Goal: Task Accomplishment & Management: Complete application form

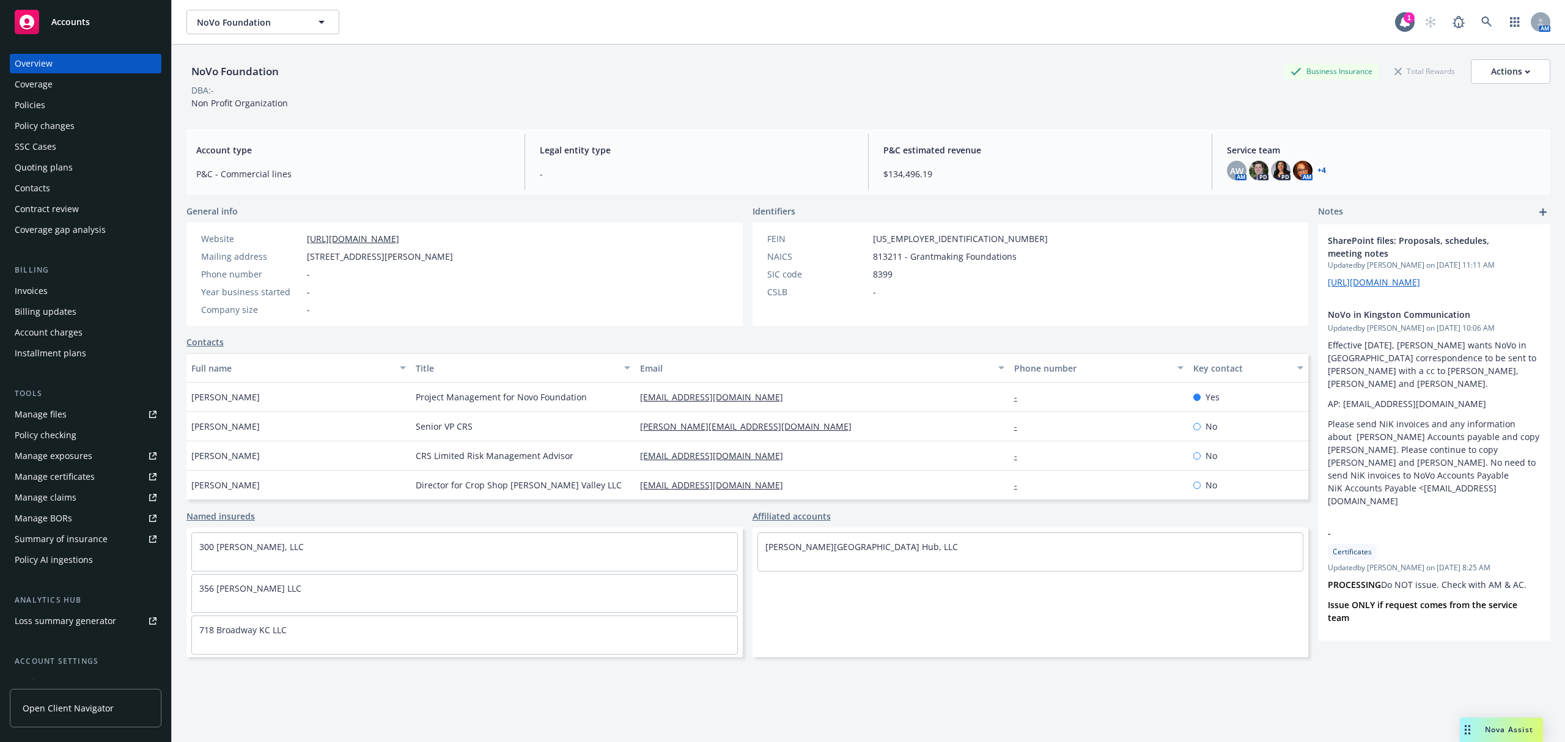
click at [54, 108] on div "Policies" at bounding box center [86, 105] width 142 height 20
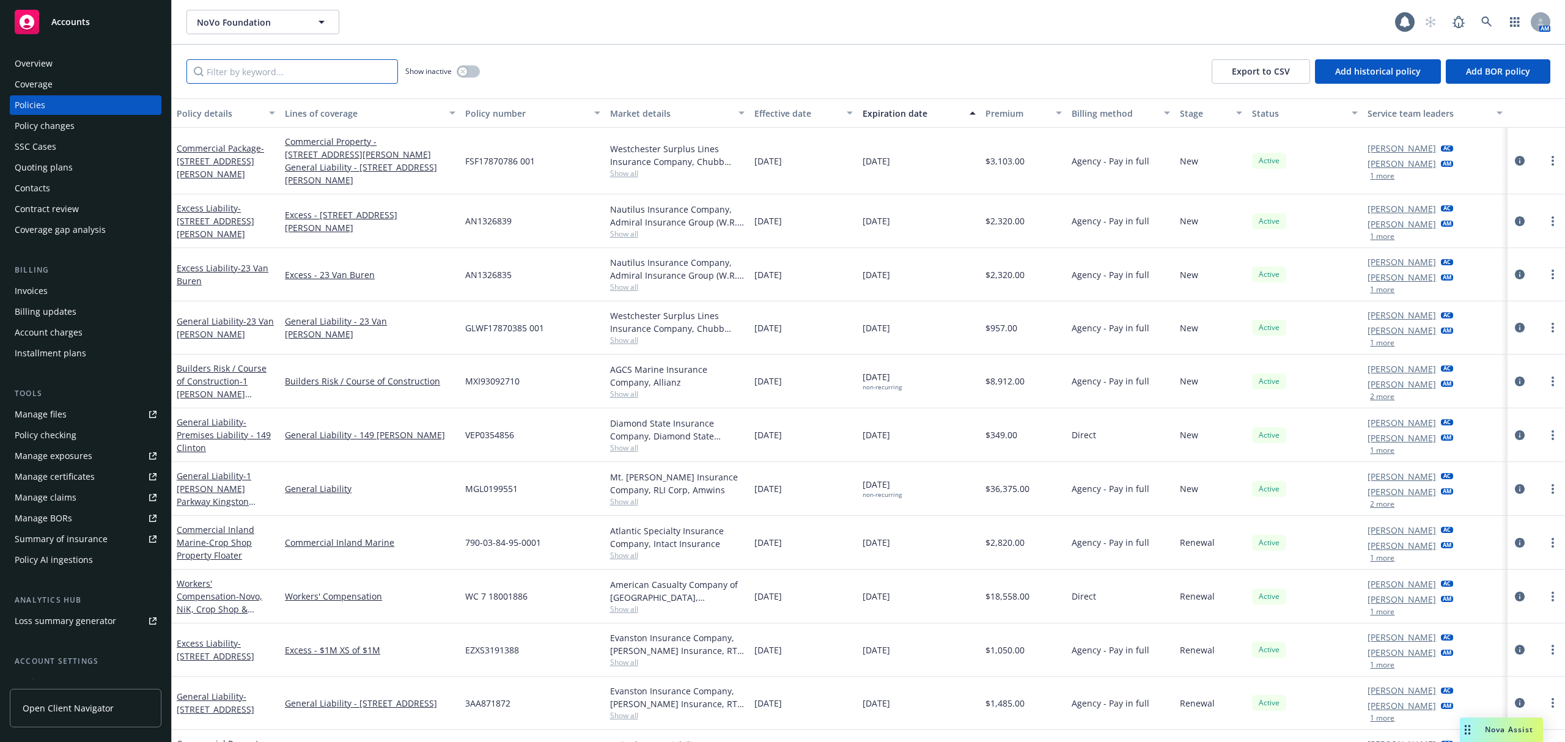
click at [249, 71] on input "Filter by keyword..." at bounding box center [291, 71] width 211 height 24
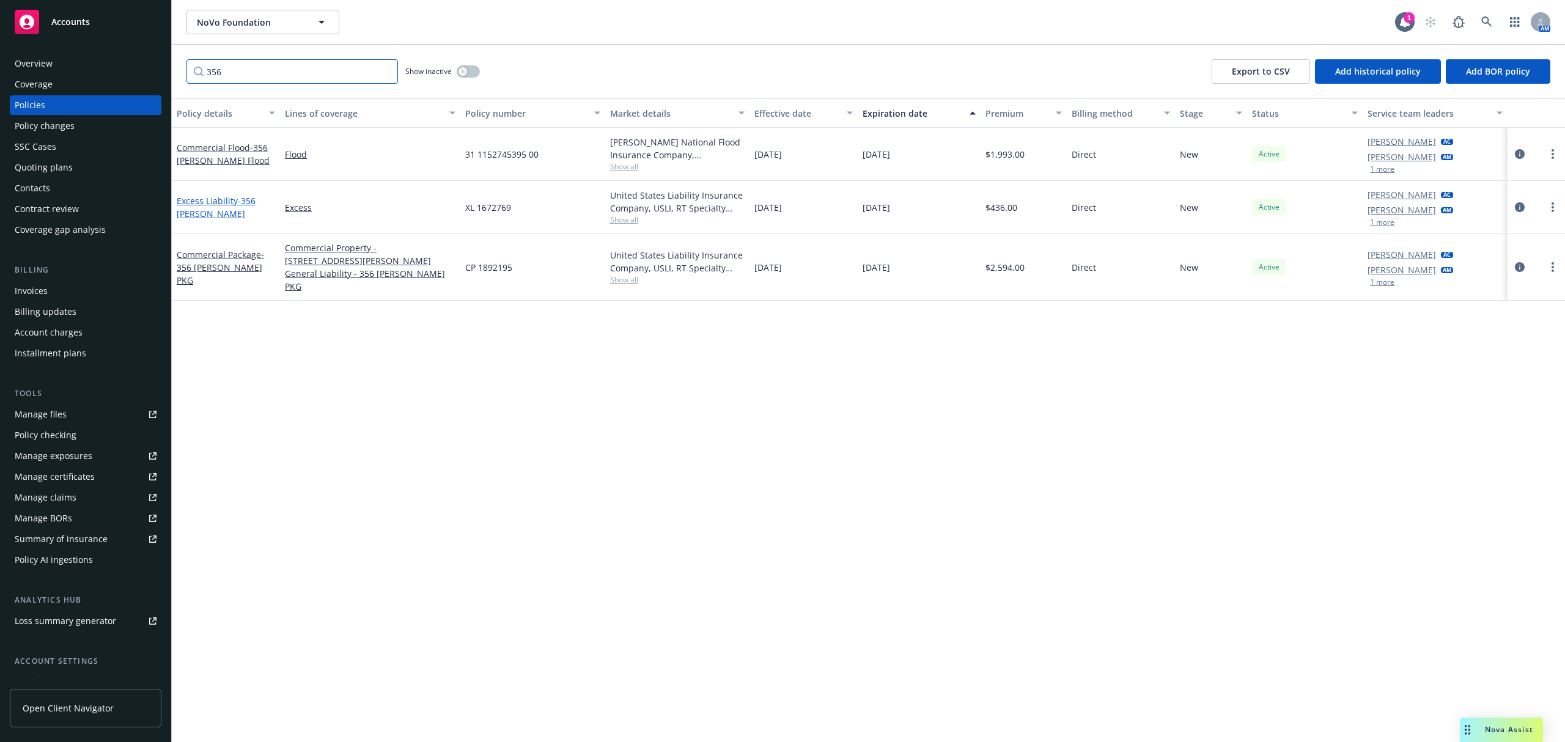
type input "356"
click at [208, 204] on link "Excess Liability - 356 [PERSON_NAME]" at bounding box center [216, 207] width 79 height 24
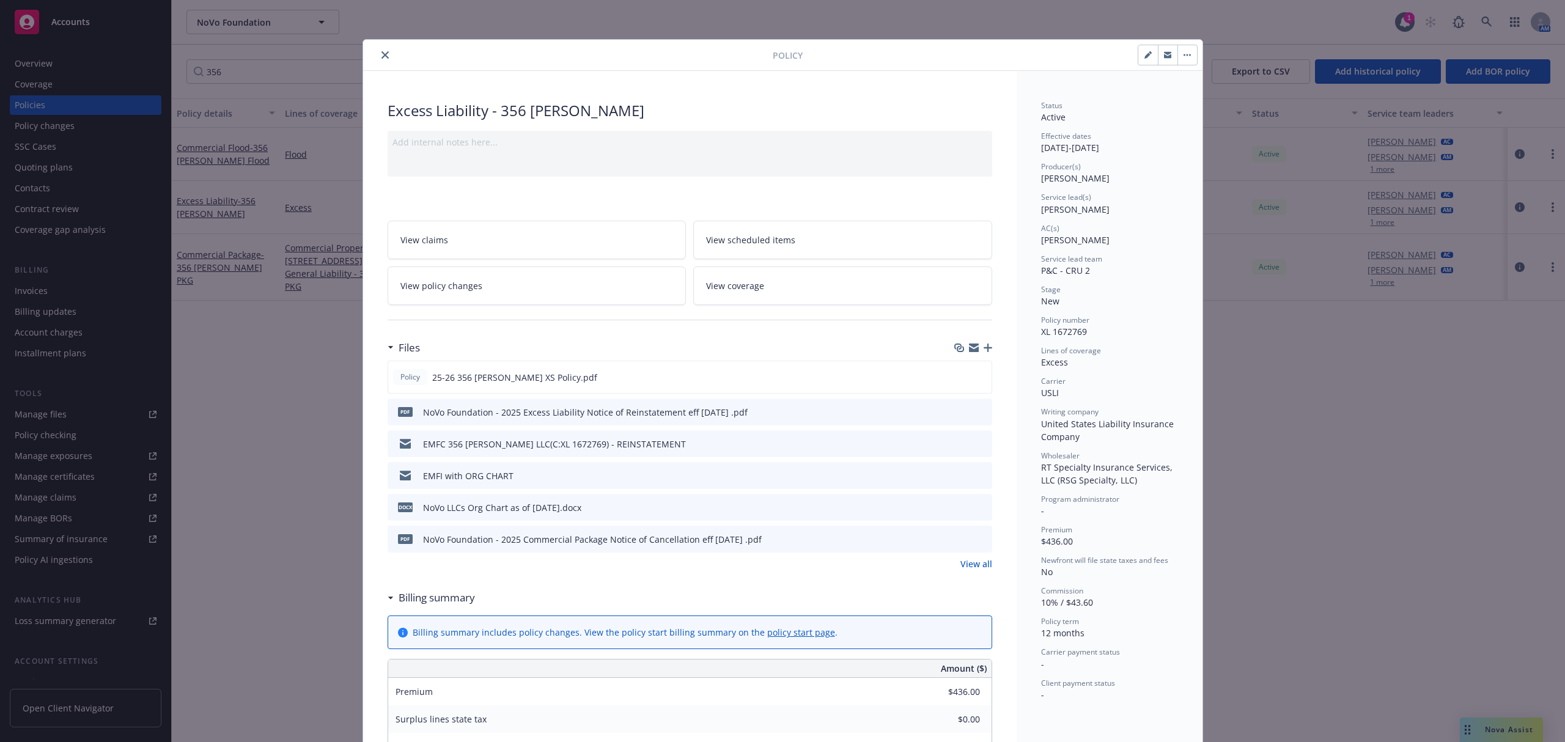
click at [384, 56] on button "close" at bounding box center [385, 55] width 15 height 15
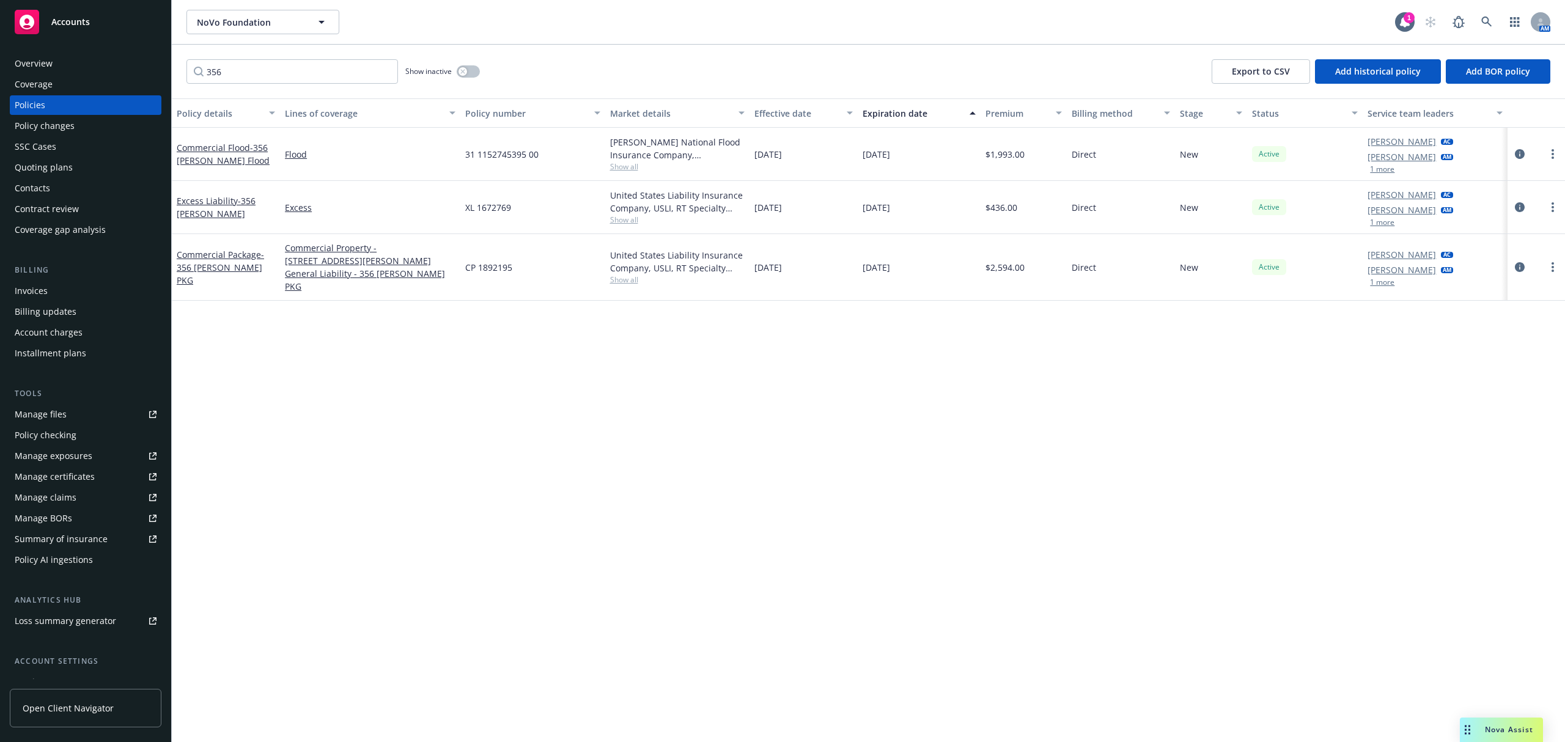
click at [74, 162] on div "Quoting plans" at bounding box center [86, 168] width 142 height 20
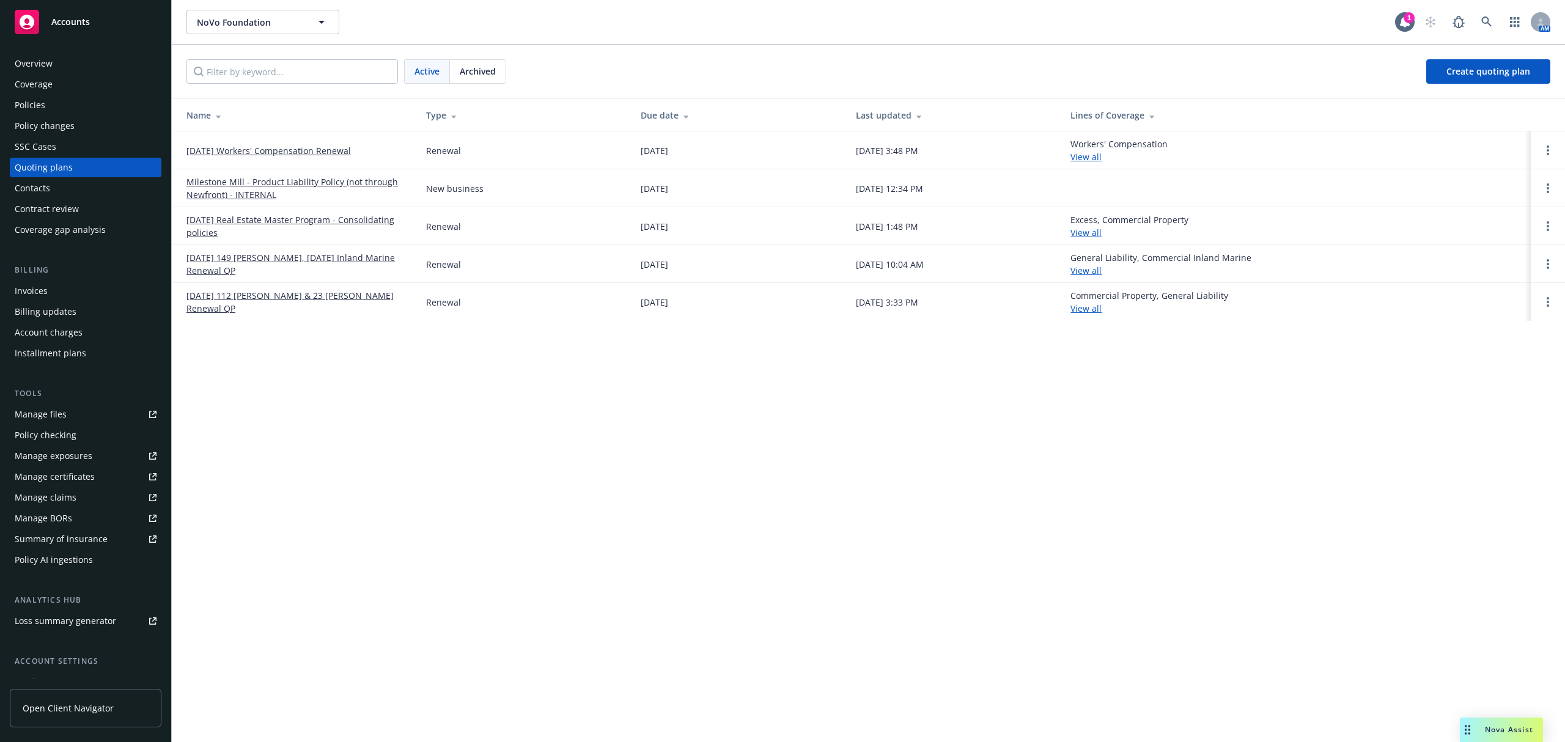
click at [248, 302] on link "[DATE] 112 [PERSON_NAME] & 23 [PERSON_NAME] Renewal QP" at bounding box center [296, 302] width 220 height 26
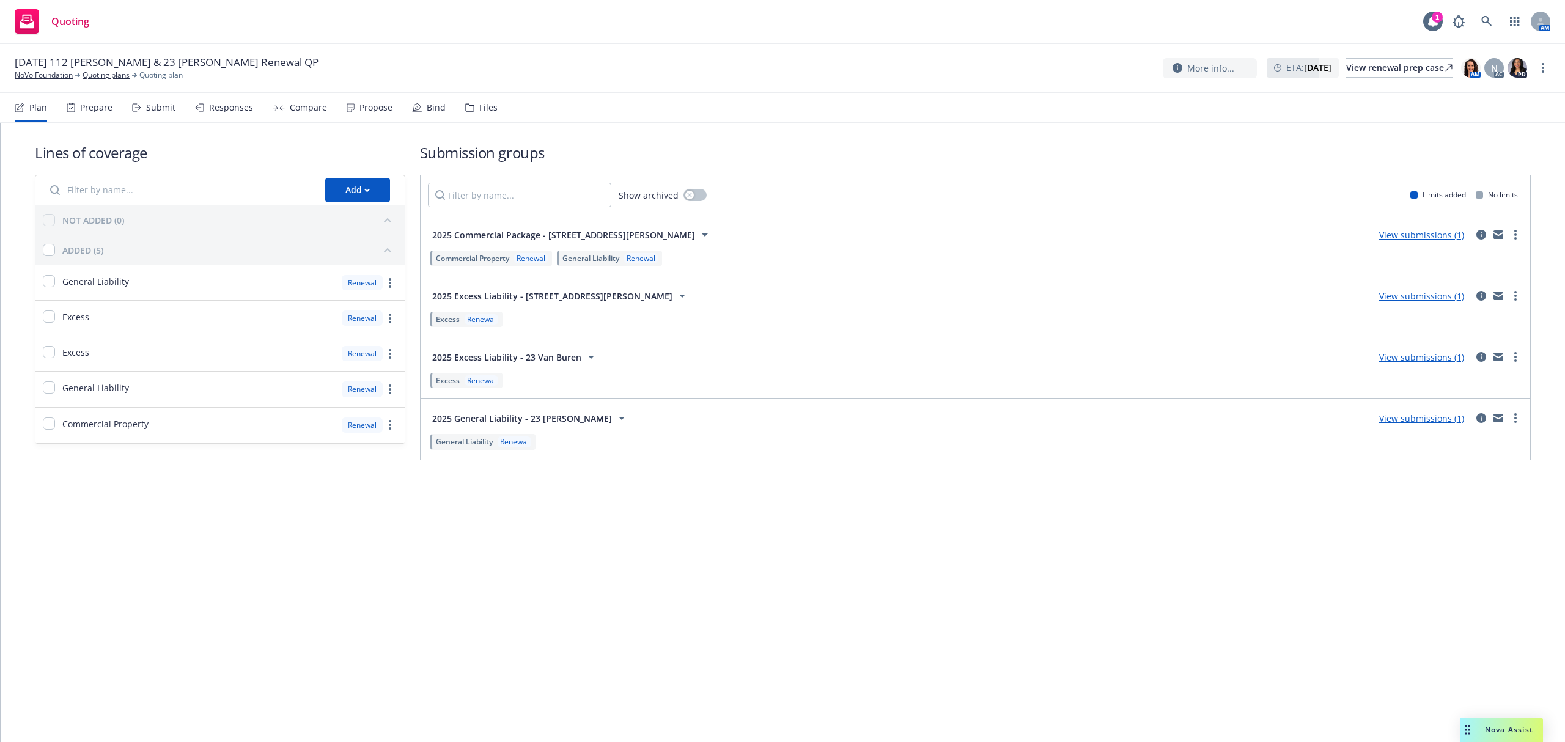
click at [148, 108] on div "Submit" at bounding box center [160, 108] width 29 height 10
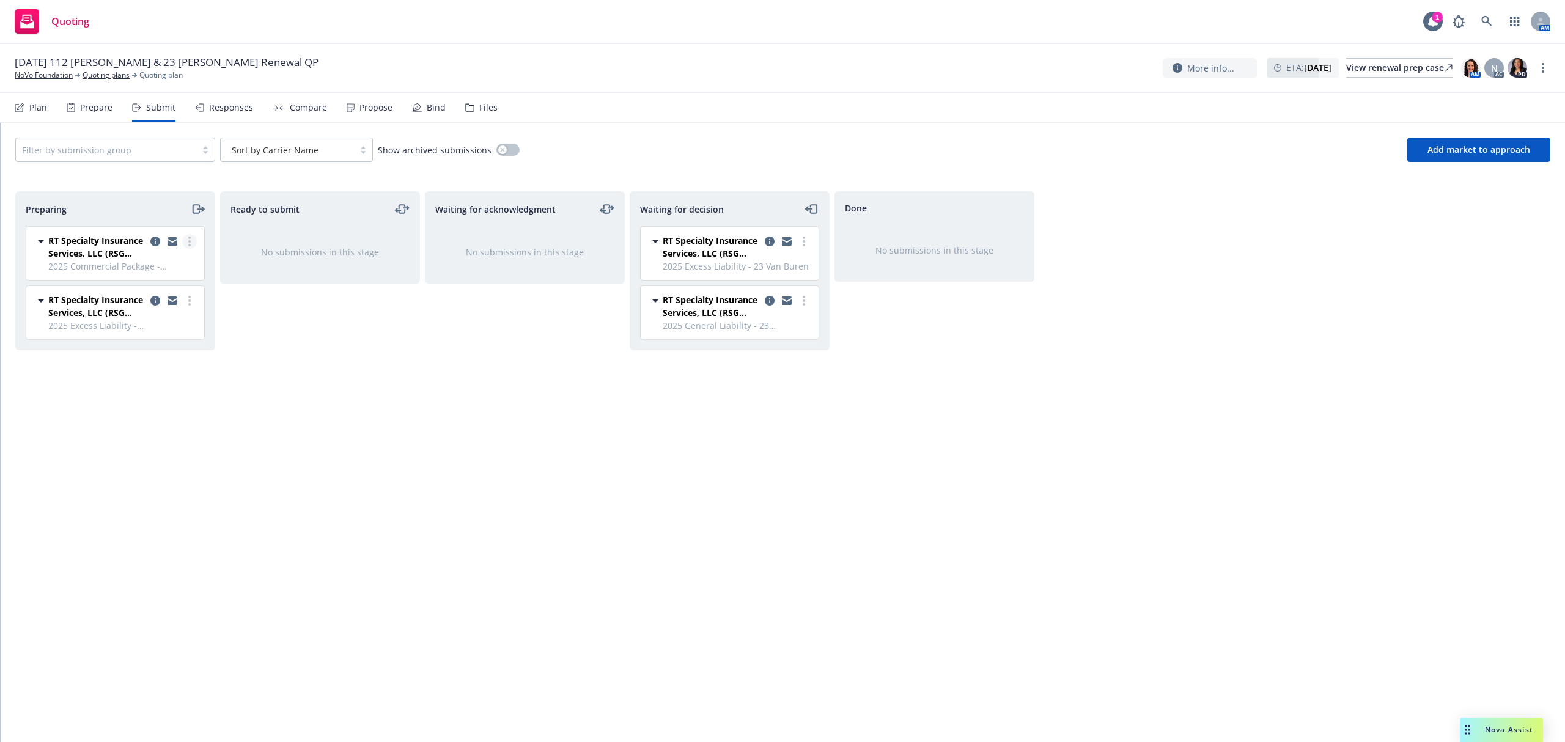
click at [189, 243] on icon "more" at bounding box center [189, 242] width 2 height 10
click at [152, 345] on span "Add accepted decision" at bounding box center [134, 340] width 122 height 12
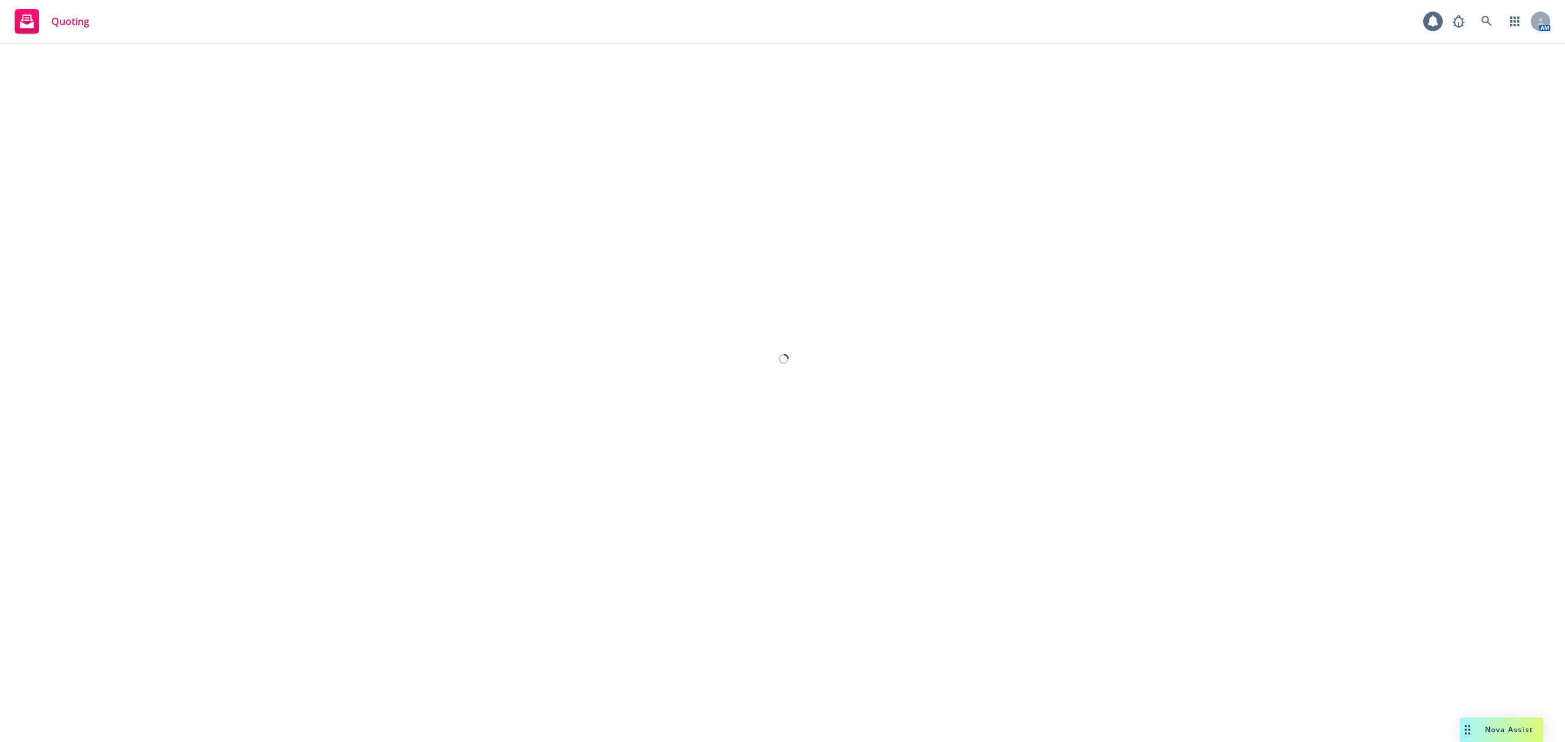
select select "12"
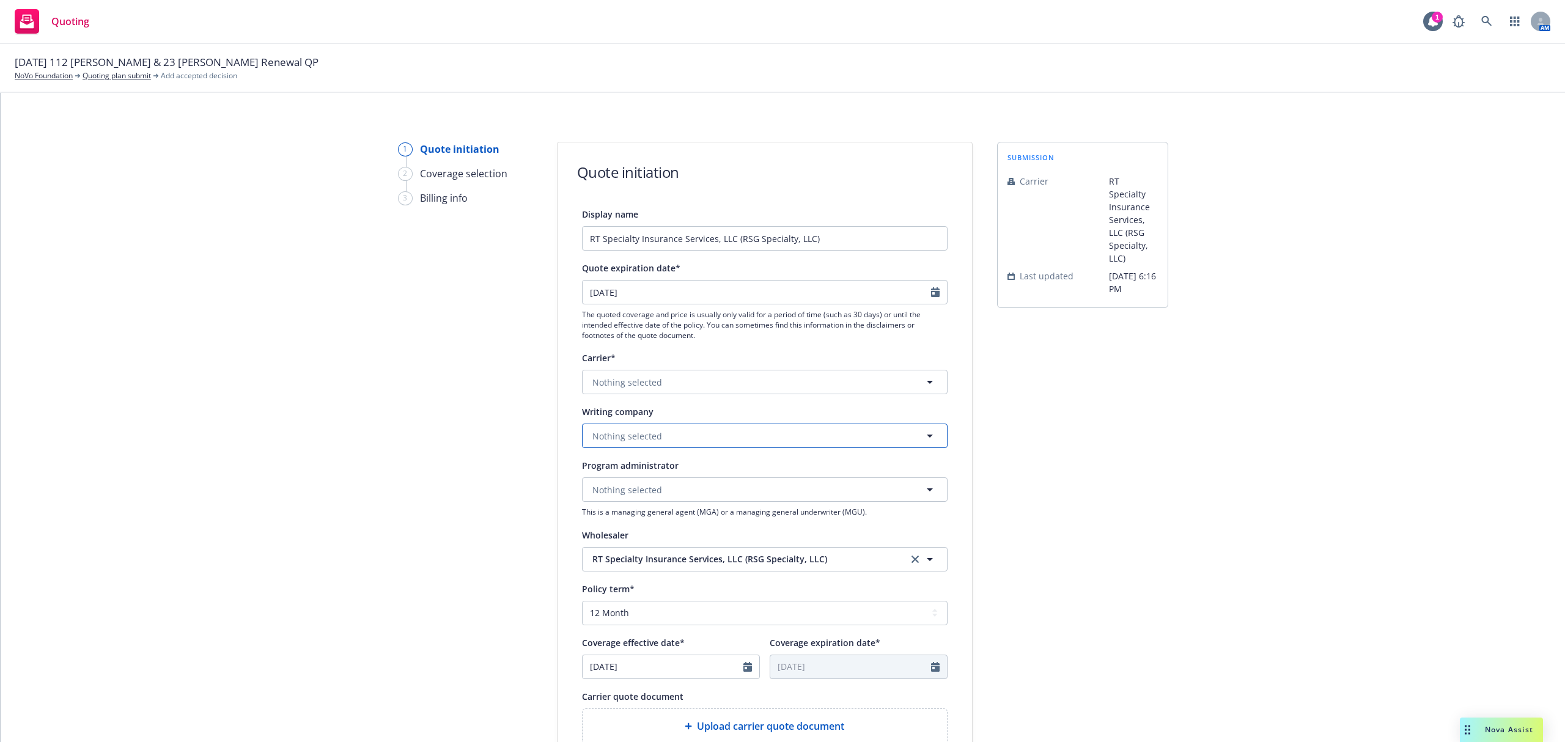
click at [654, 433] on button "Nothing selected" at bounding box center [765, 436] width 366 height 24
type input "westchest"
click at [661, 397] on span "Domestic - 10172" at bounding box center [693, 400] width 196 height 13
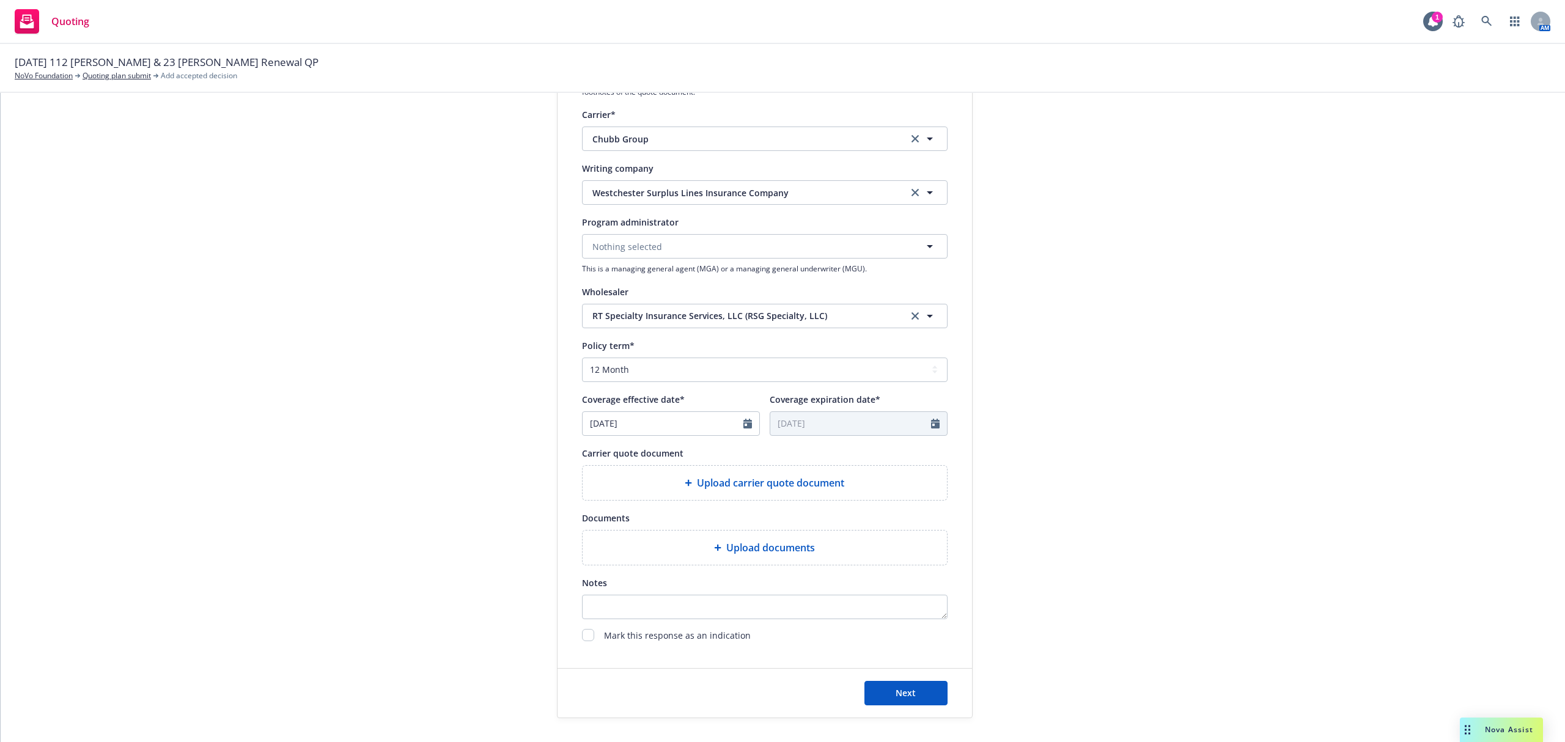
scroll to position [244, 0]
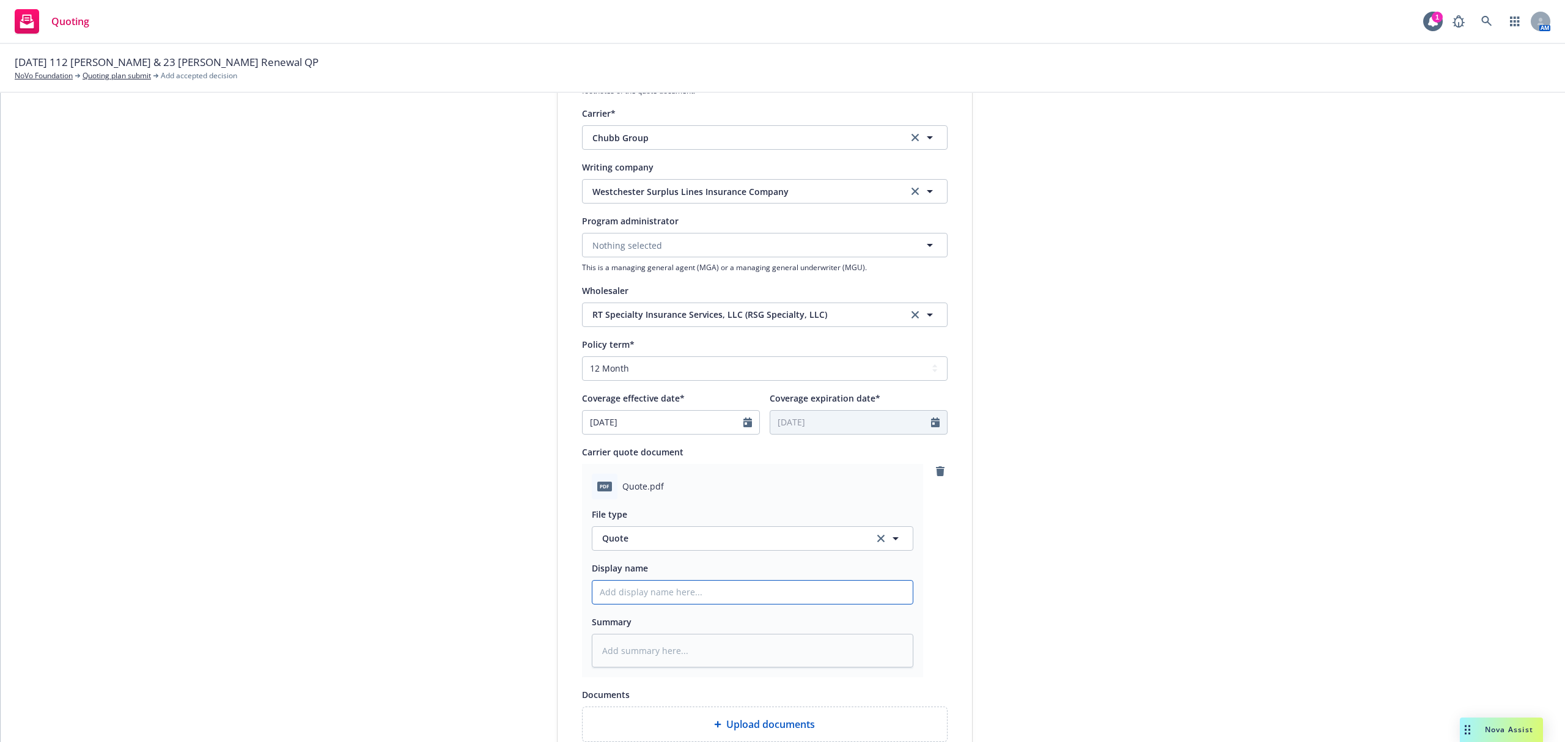
click at [675, 589] on input "Display name" at bounding box center [752, 592] width 320 height 23
type textarea "x"
type input "2"
type textarea "x"
type input "25"
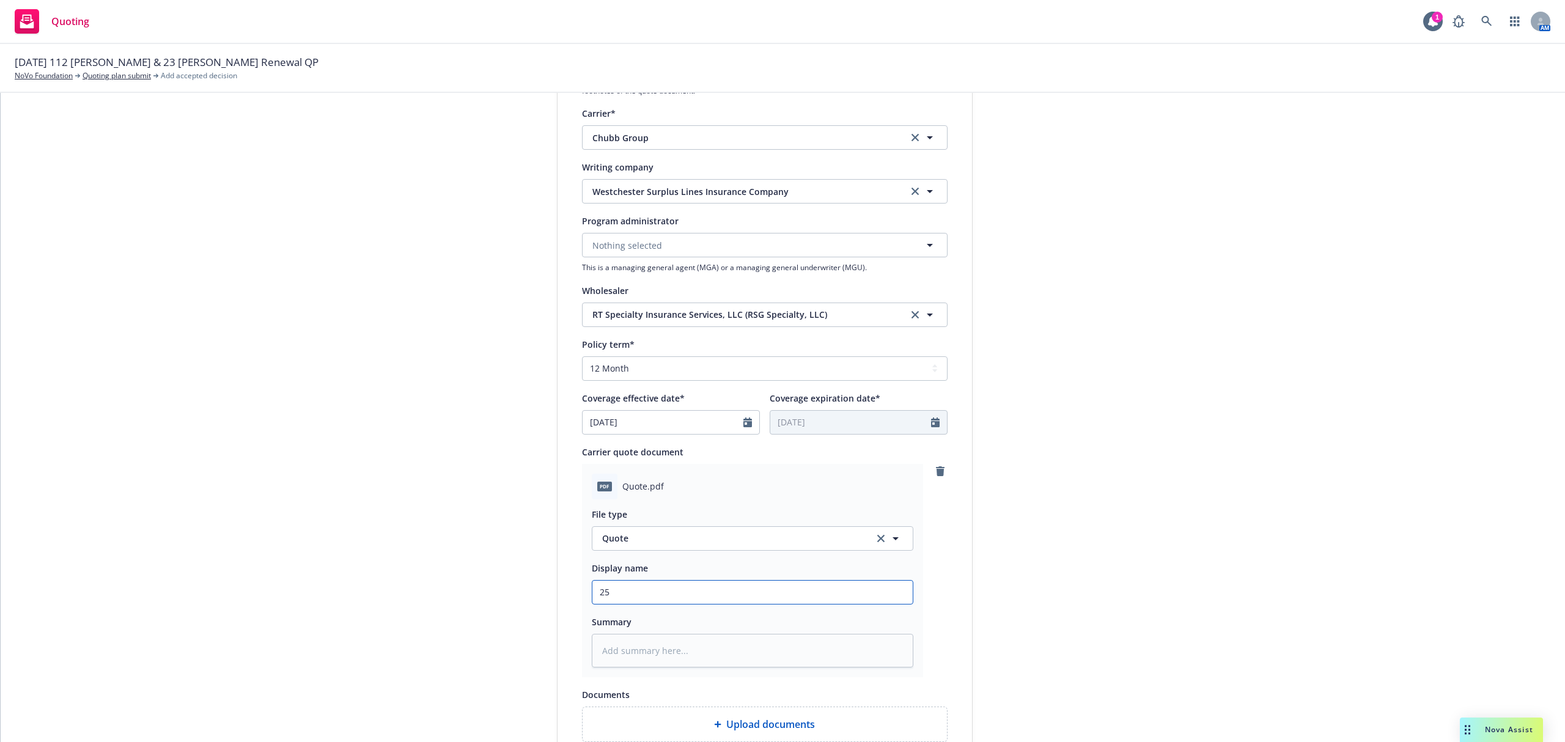
type textarea "x"
type input "25-"
type textarea "x"
type input "25-2"
type textarea "x"
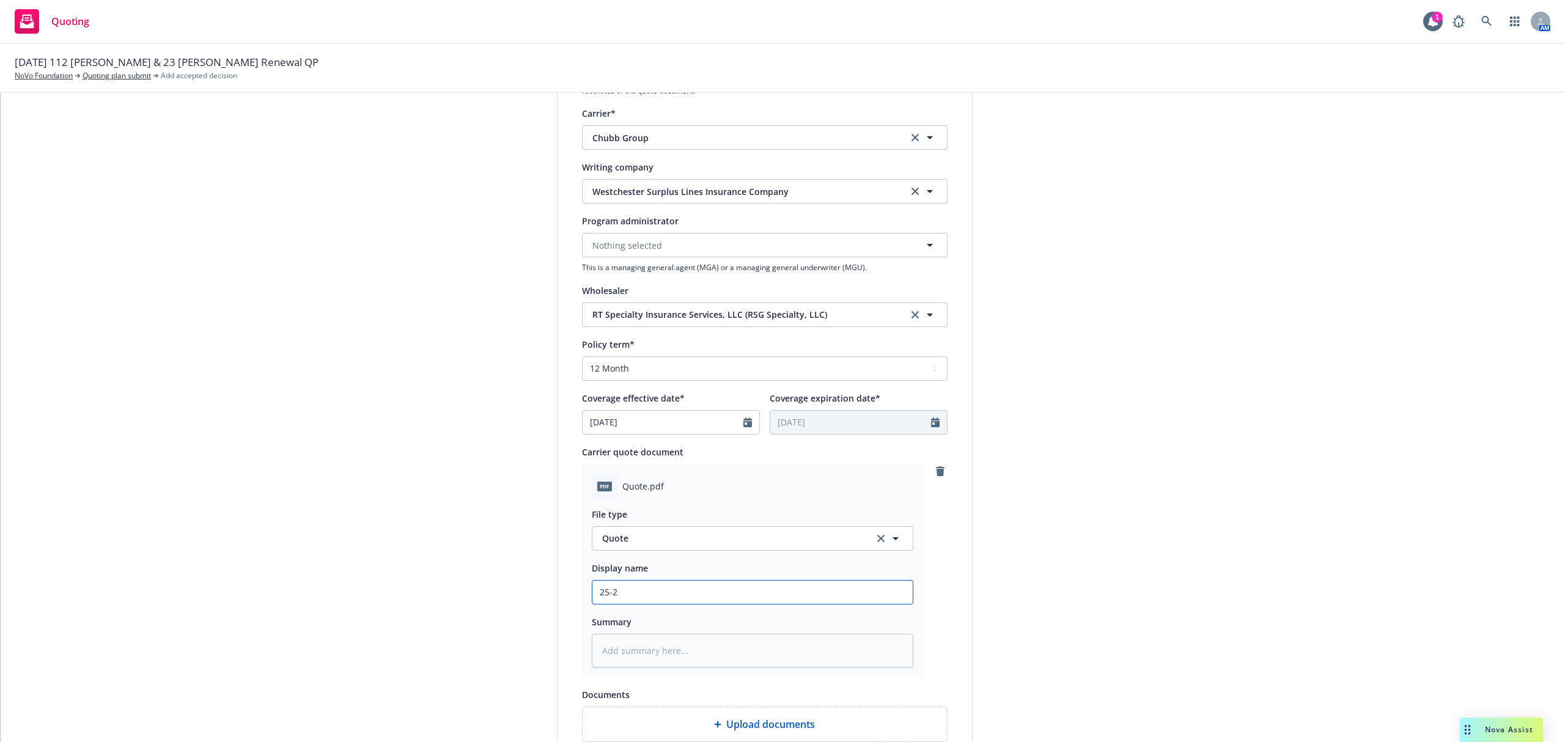
type input "25-26"
type textarea "x"
type input "25-26"
type textarea "x"
type input "25-26 C"
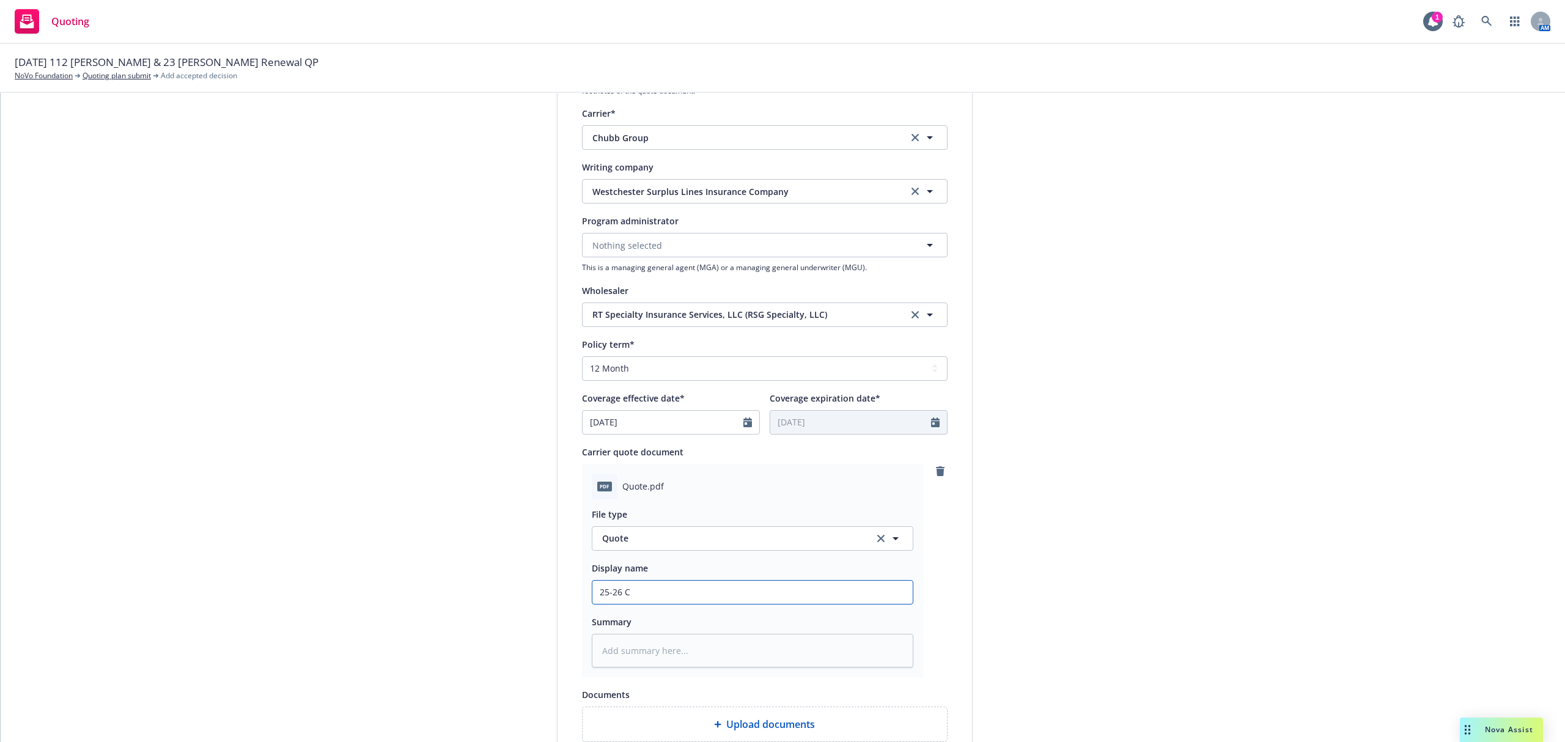
type textarea "x"
type input "25-26 CP"
type textarea "x"
type input "25-26 CPK"
type textarea "x"
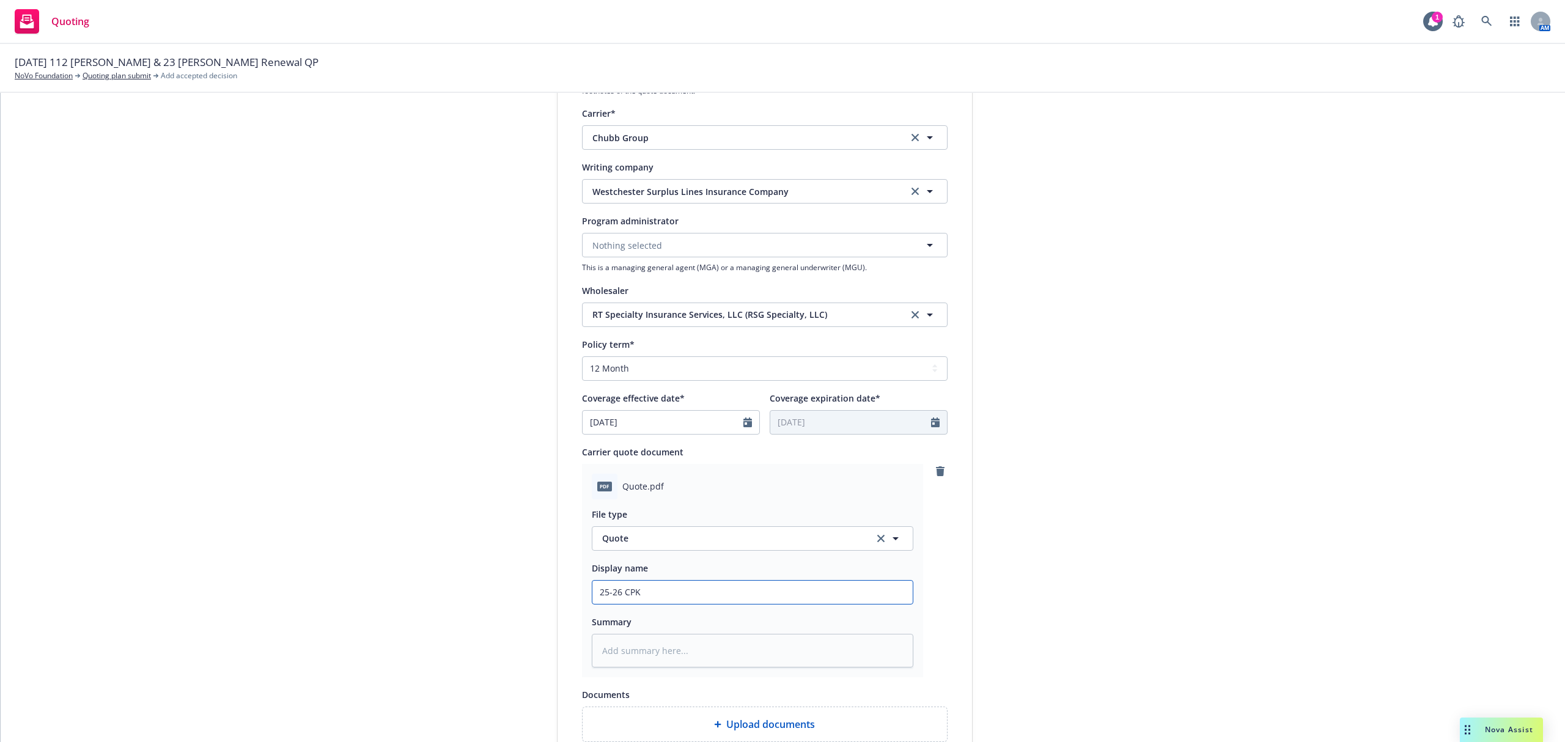
type input "25-26 CPKG"
type textarea "x"
type input "25-26 CPKG"
type textarea "x"
type input "25-26 CPKG R"
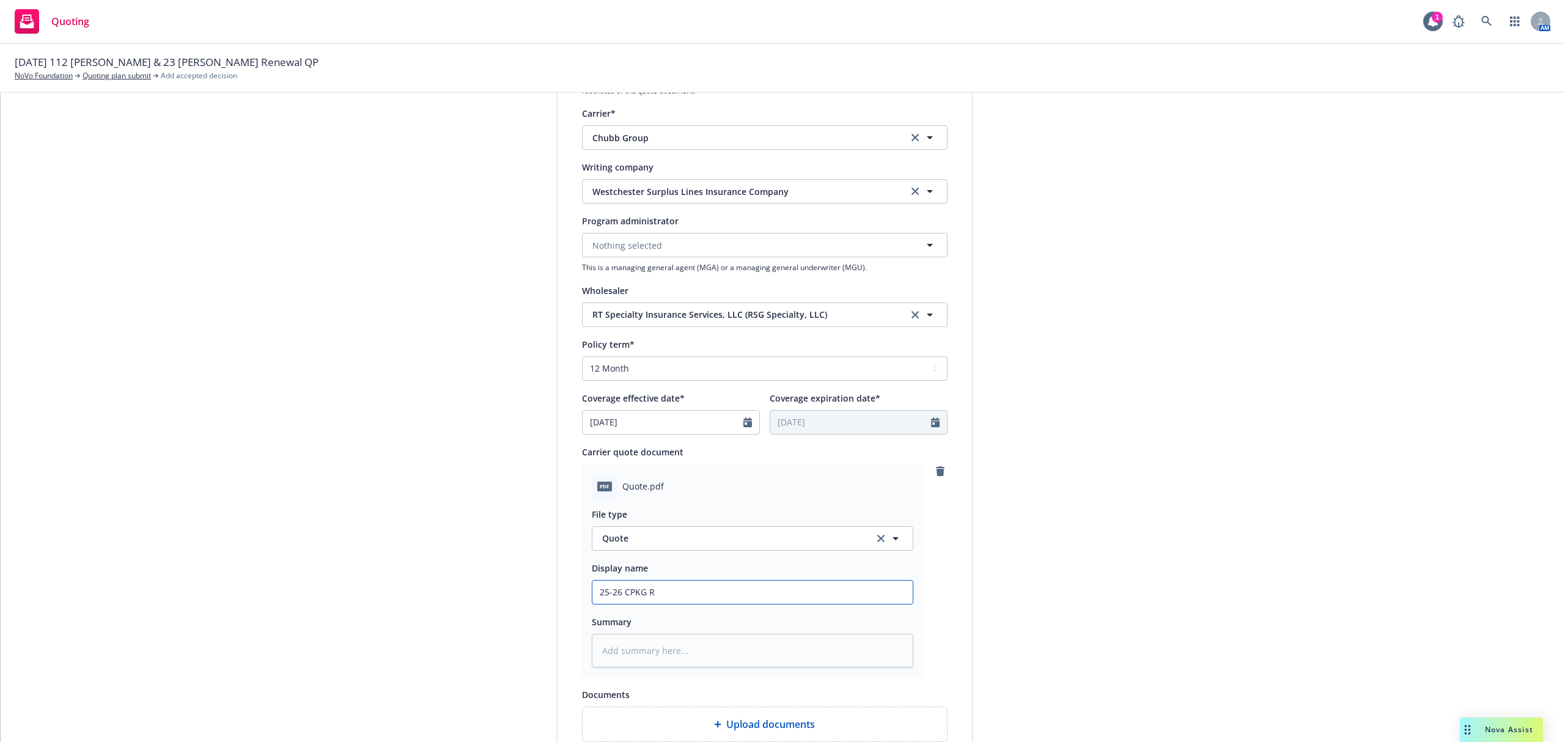
type textarea "x"
type input "25-26 CPKG Re"
type textarea "x"
type input "25-26 CPKG Ren"
type textarea "x"
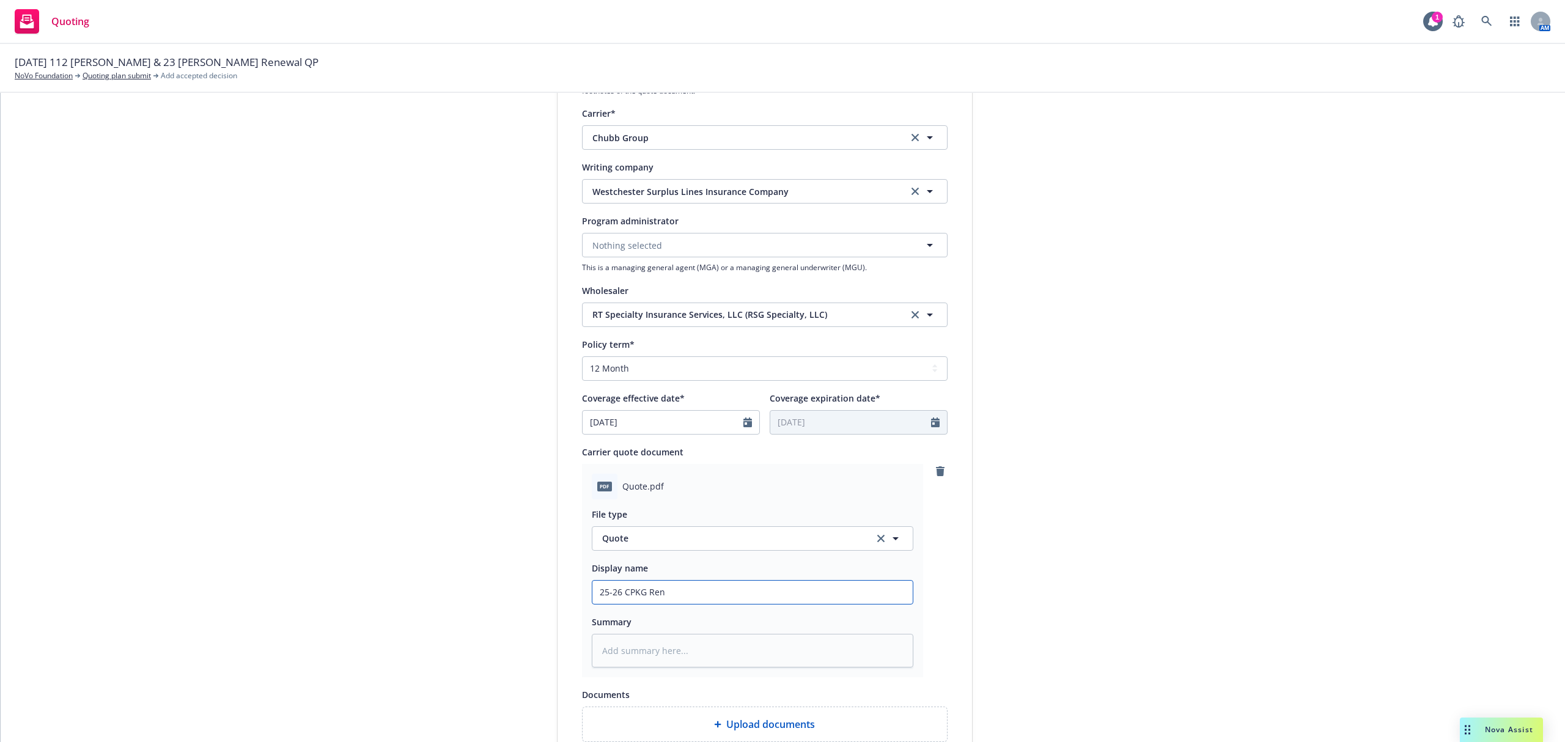
type input "25-26 CPKG Rene"
type textarea "x"
type input "25-26 CPKG Renew"
type textarea "x"
type input "25-26 CPKG Renewa"
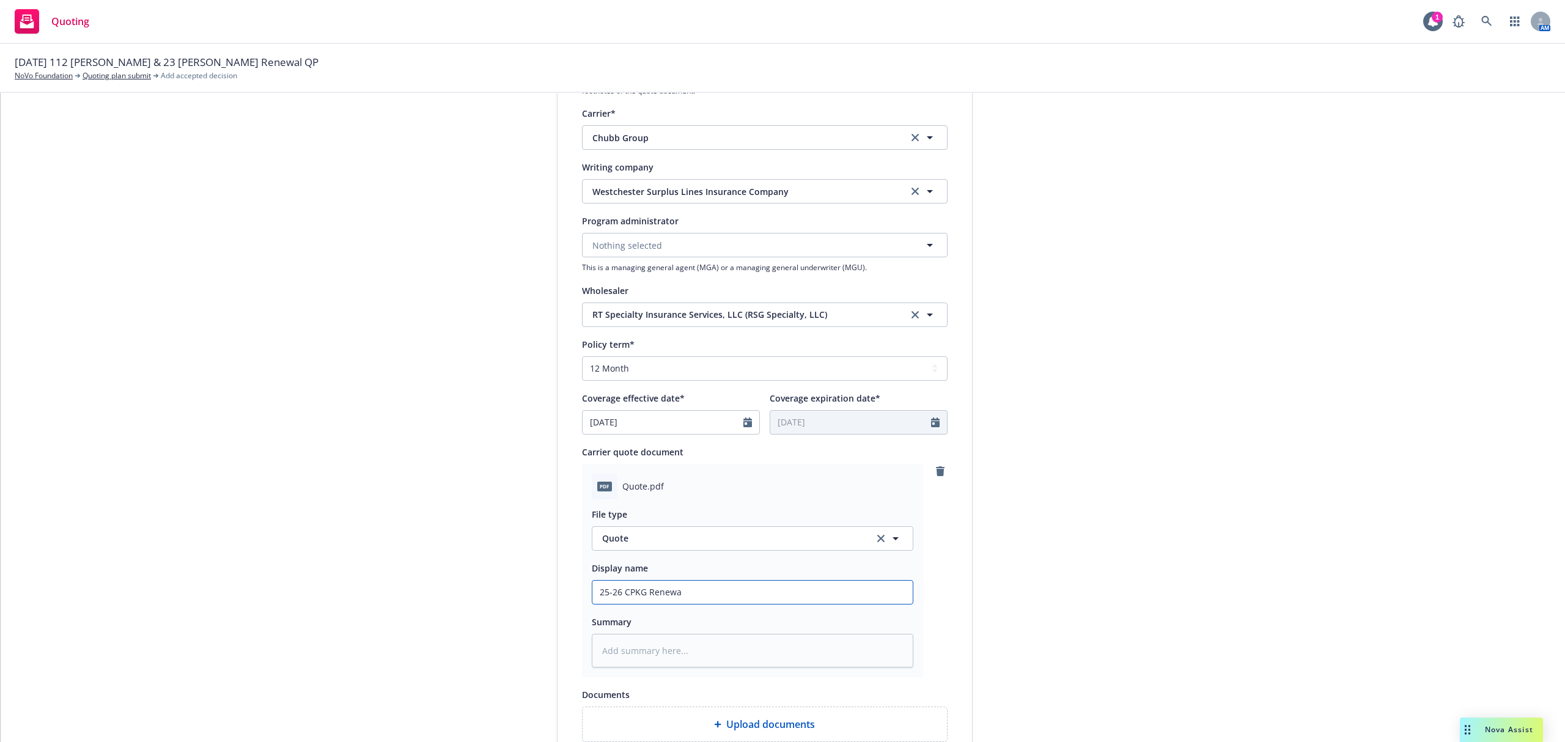
type textarea "x"
type input "25-26 CPKG Renewal"
type textarea "x"
type input "25-26 CPKG Renewal"
type textarea "x"
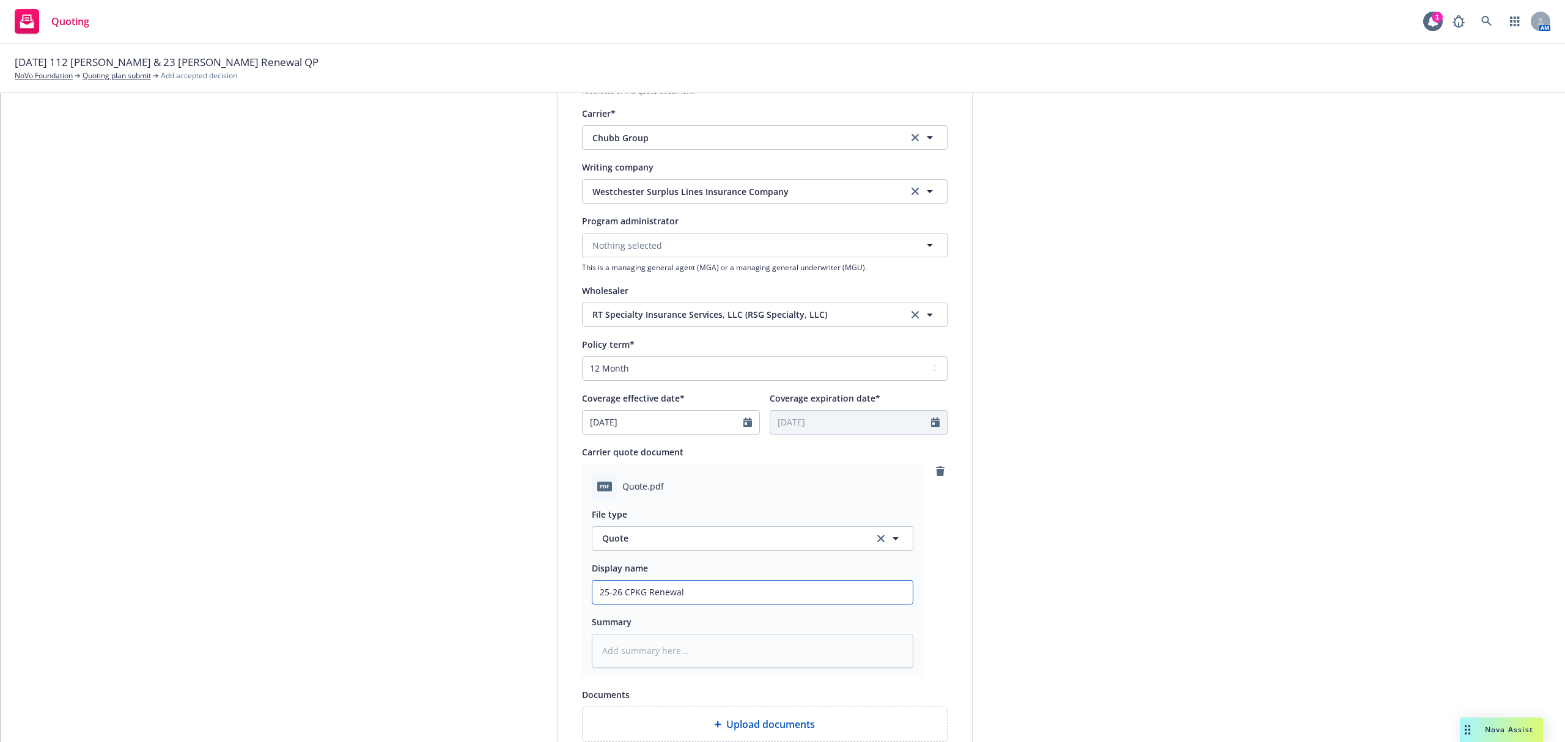
type input "25-26 CPKG Renewal Q"
type textarea "x"
type input "25-26 CPKG Renewal Qu"
type textarea "x"
type input "25-26 CPKG Renewal Quo"
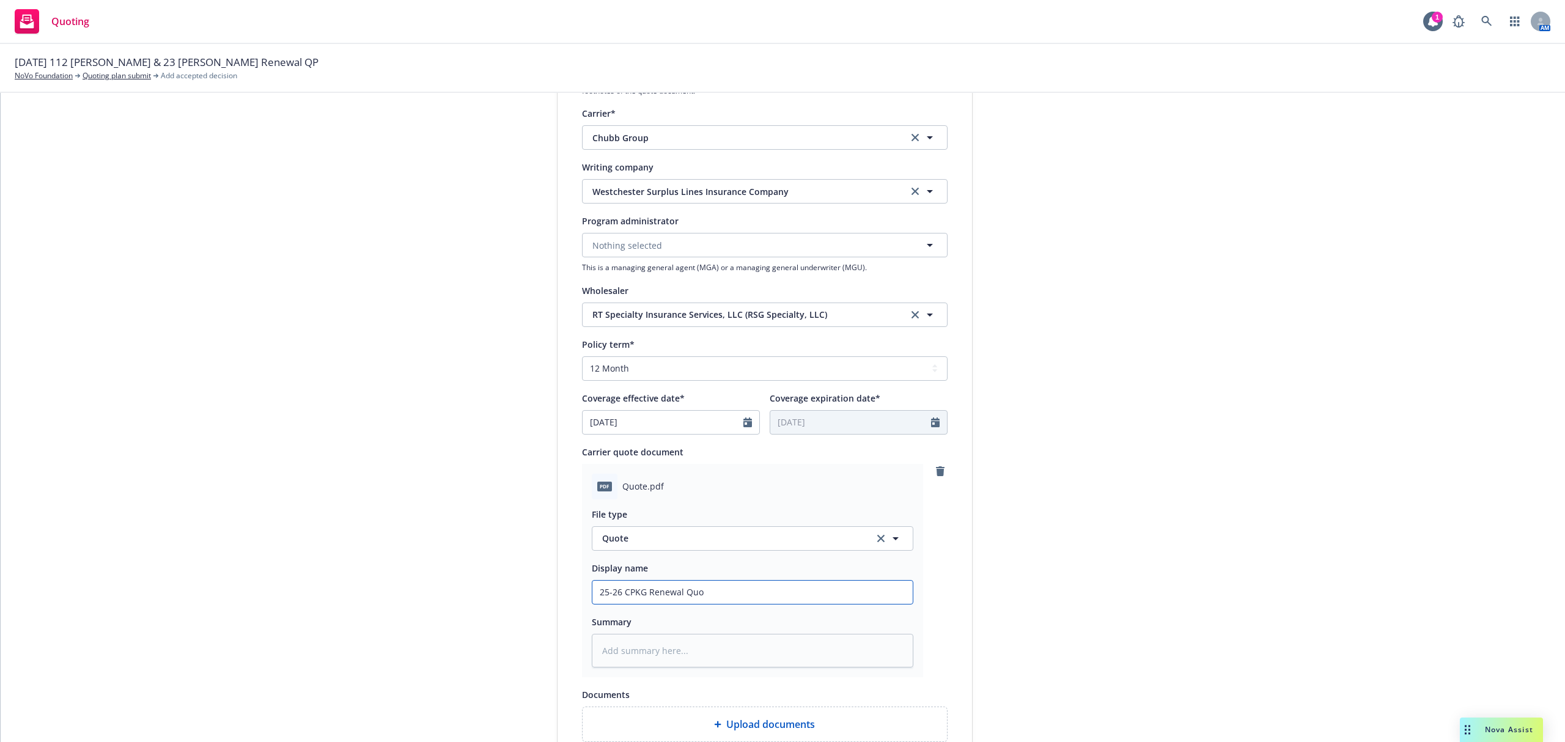
type textarea "x"
type input "25-26 CPKG Renewal Quot"
type textarea "x"
type input "25-26 CPKG Renewal Quote"
type textarea "x"
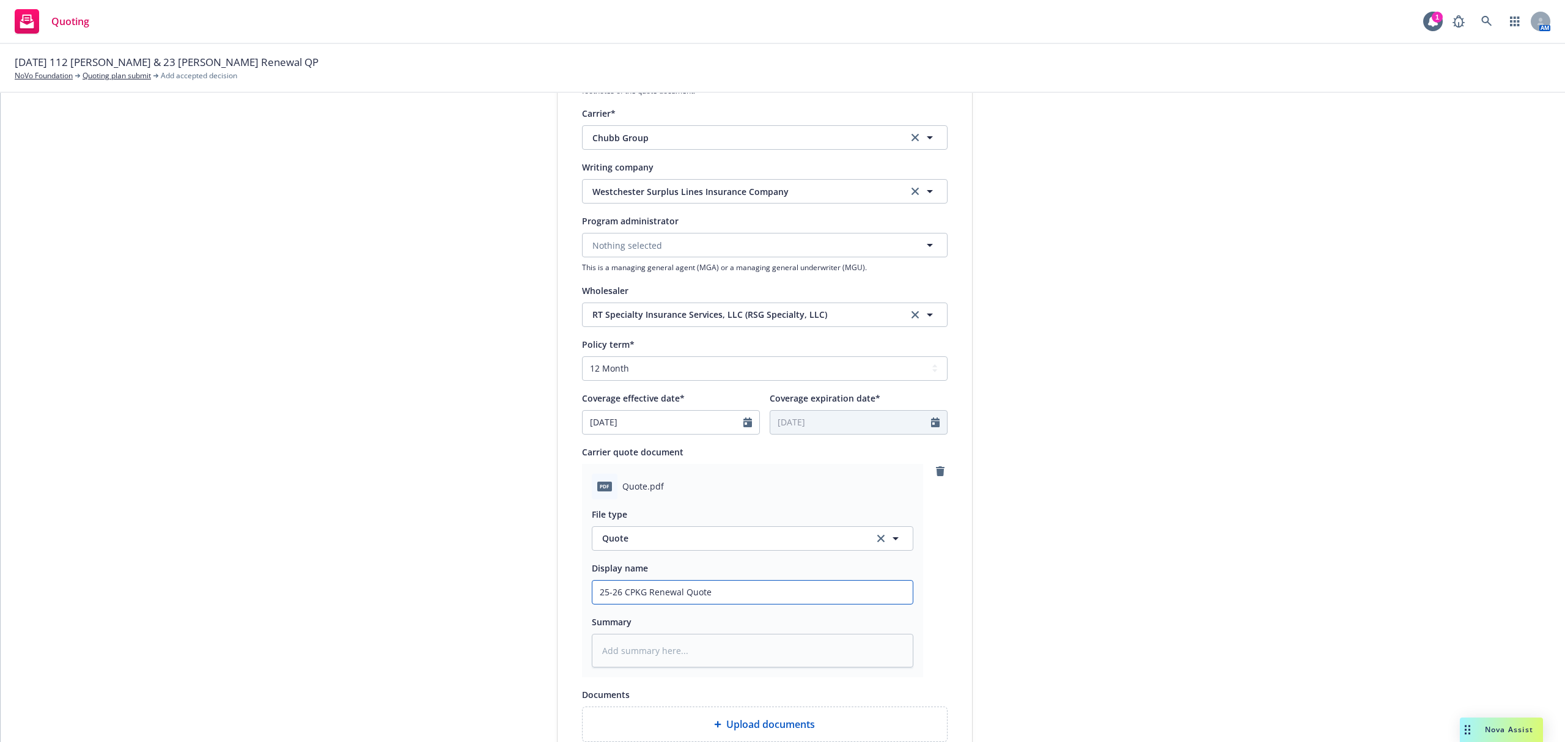
type input "25-26 CPKG Renewal Quote"
type textarea "x"
type input "25-26 CPKG Renewal Quote f"
type textarea "x"
type input "25-26 CPKG Renewal Quote fo"
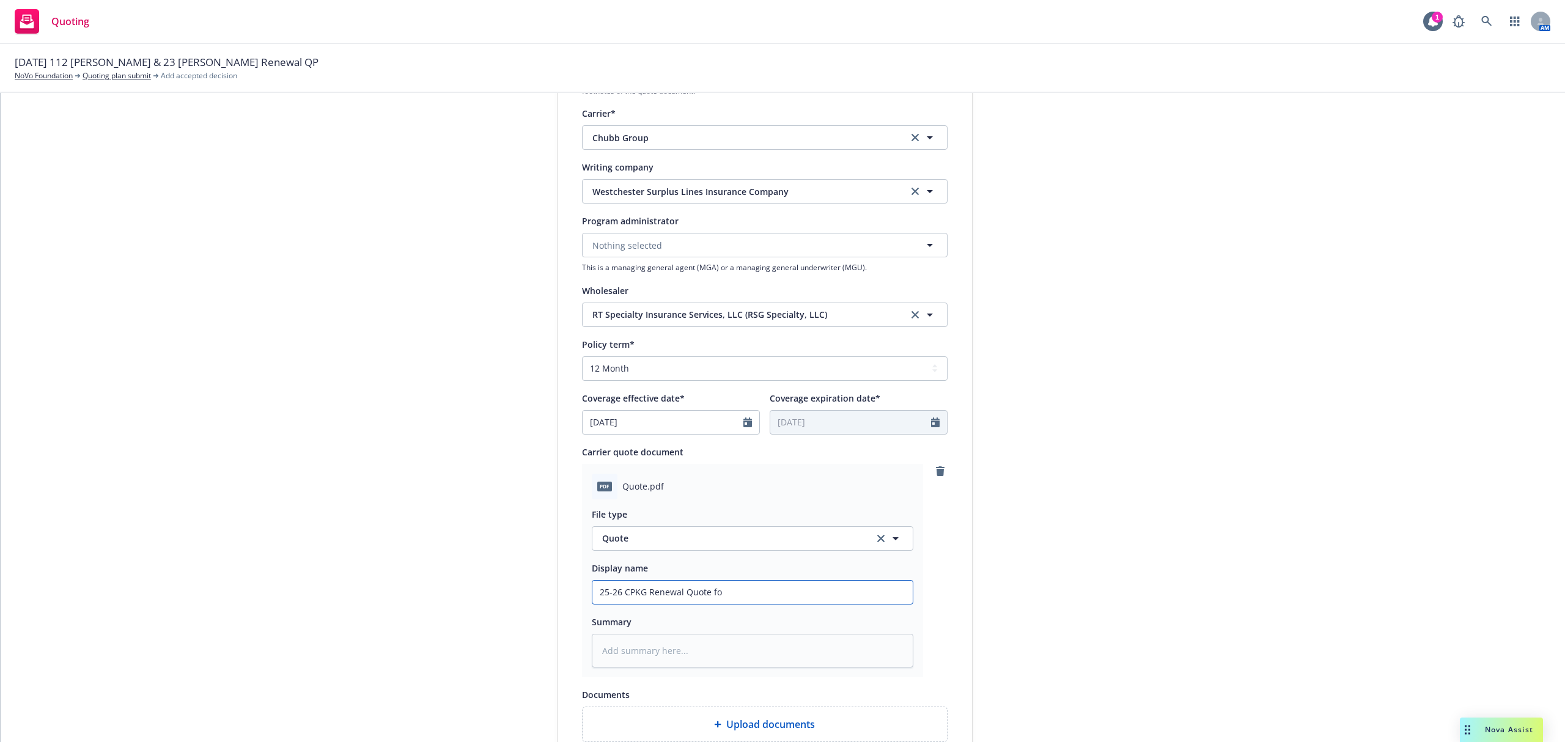
type textarea "x"
type input "25-26 CPKG Renewal Quote for"
type textarea "x"
type input "25-26 CPKG Renewal Quote for"
type textarea "x"
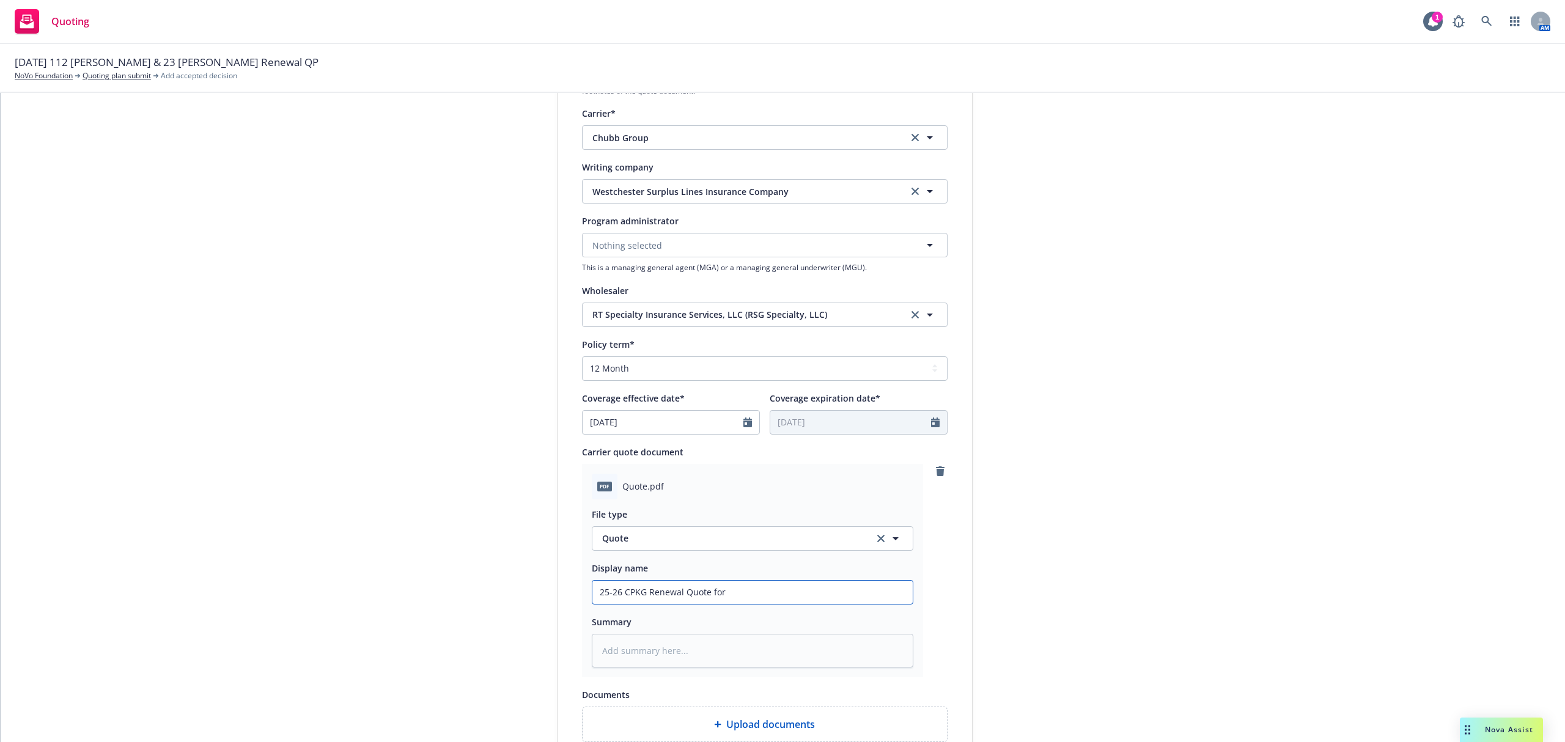
type input "25-26 CPKG Renewal Quote for 1"
type textarea "x"
type input "25-26 CPKG Renewal Quote for 11"
type textarea "x"
type input "25-26 CPKG Renewal Quote for 112"
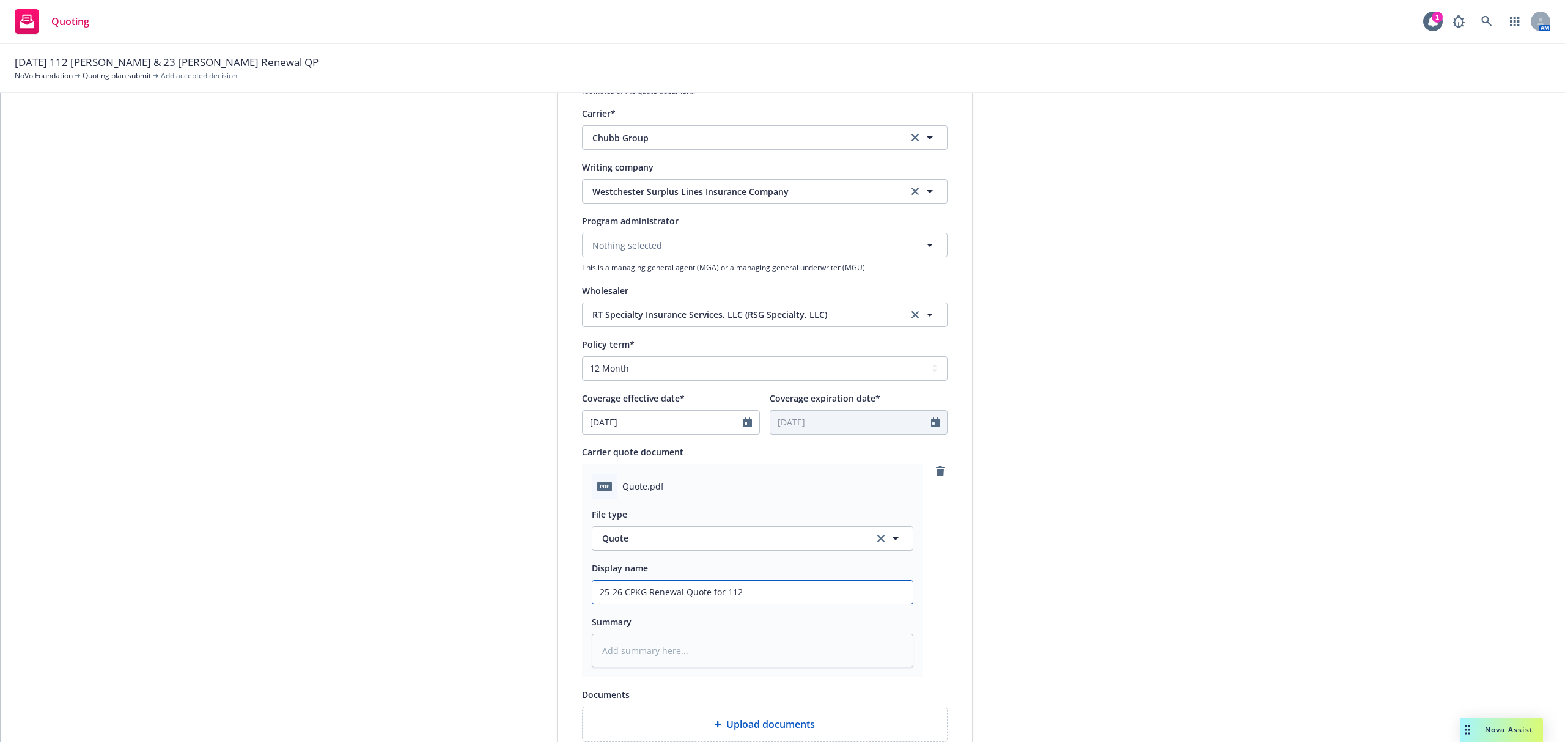
type textarea "x"
type input "25-26 CPKG Renewal Quote for 112"
type textarea "x"
type input "25-26 CPKG Renewal Quote for 112 H"
type textarea "x"
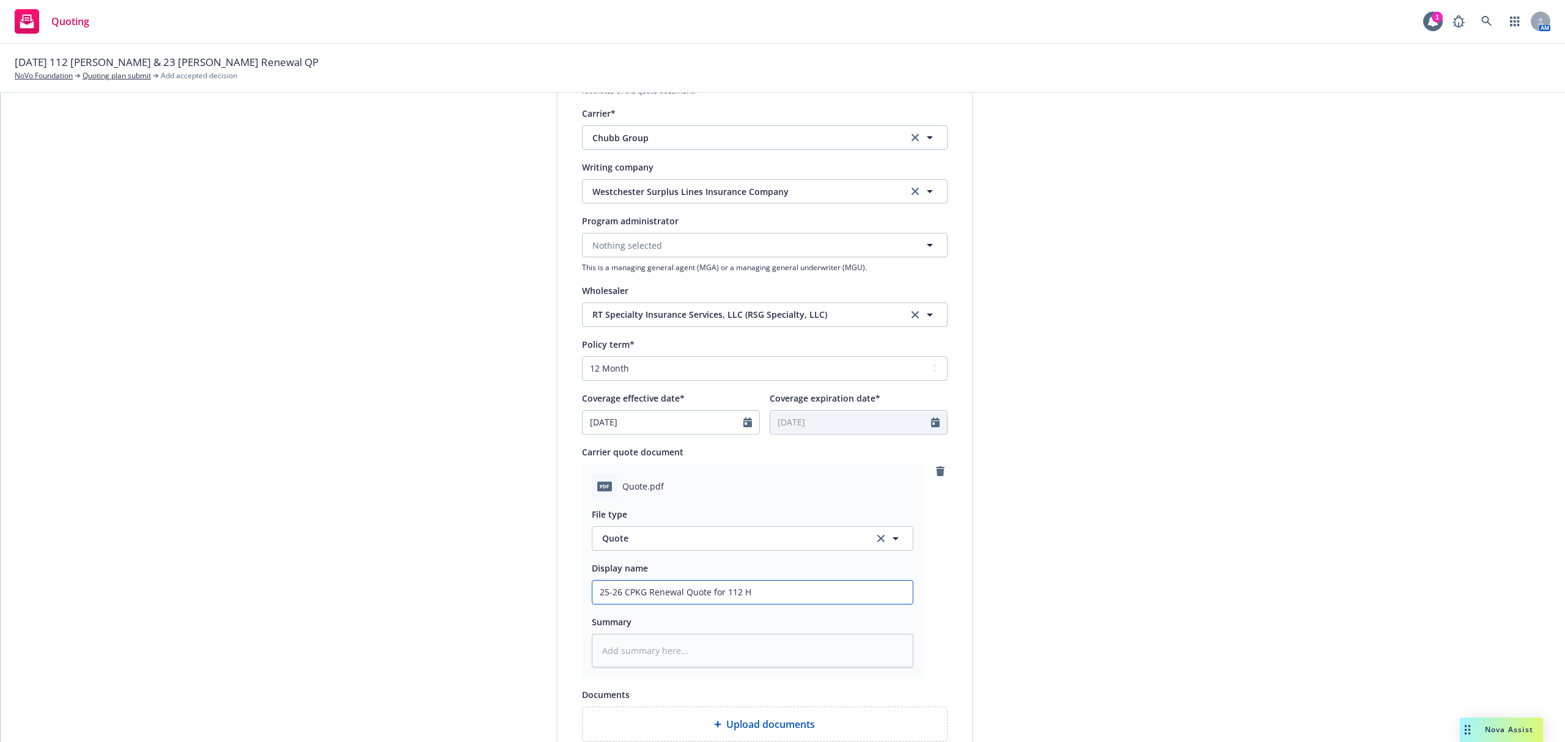
type input "25-26 CPKG Renewal Quote for 112 He"
type textarea "x"
type input "25-26 CPKG Renewal Quote for 112 Hen"
type textarea "x"
type input "25-26 CPKG Renewal Quote for 112 Henr"
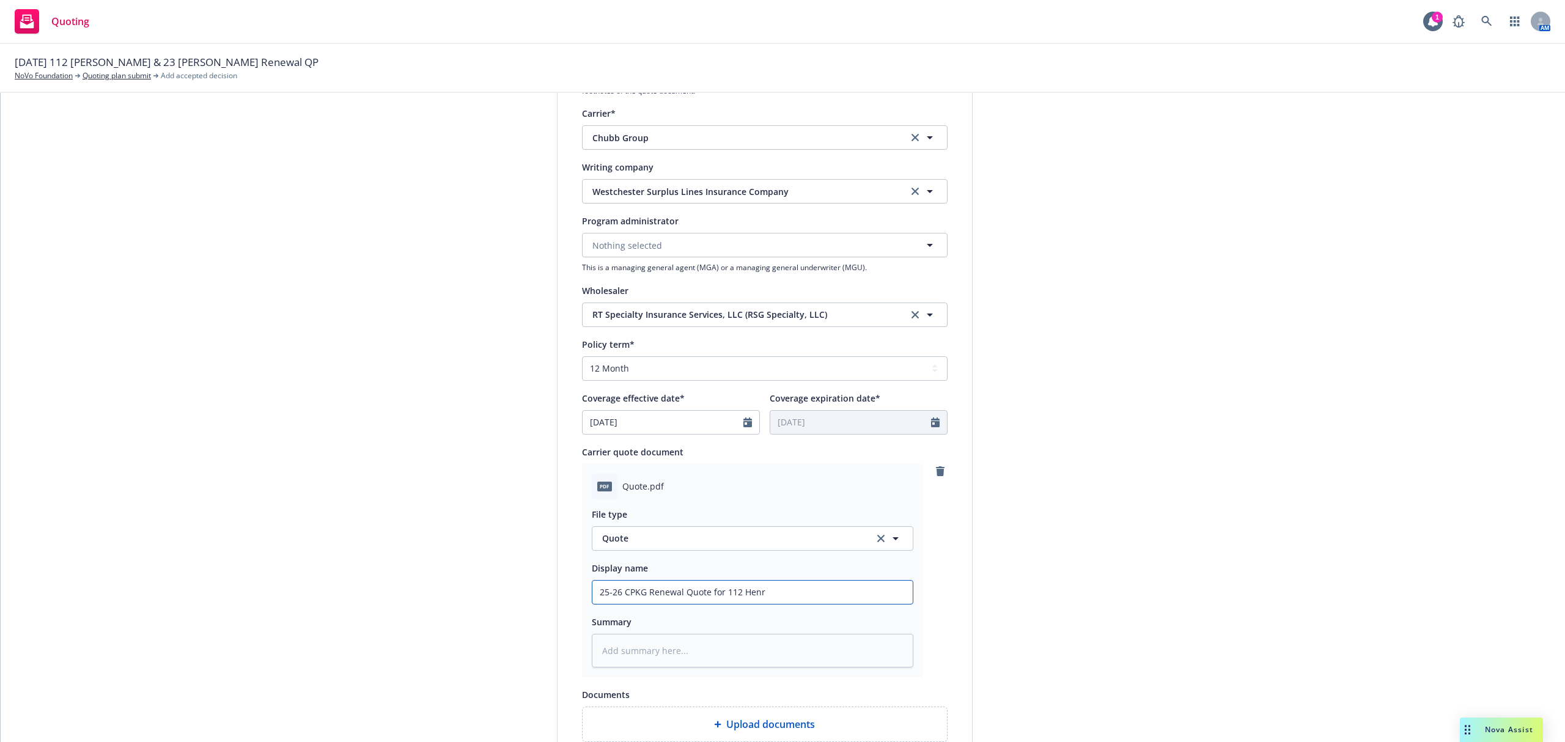
type textarea "x"
type input "25-26 CPKG Renewal Quote for 112 Henry"
click at [665, 648] on textarea at bounding box center [753, 651] width 322 height 34
type textarea "x"
type textarea "$"
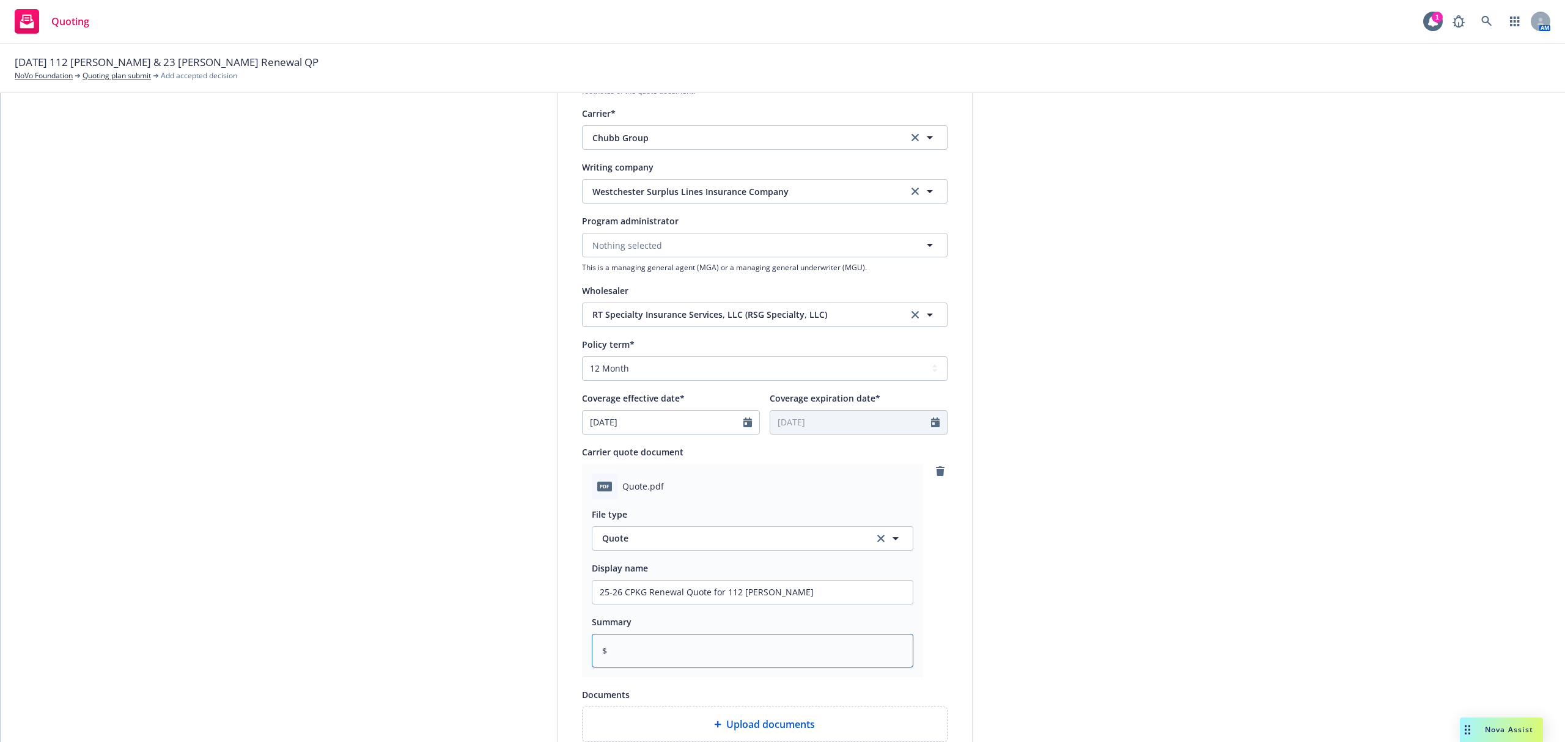
type textarea "x"
type textarea "$3"
type textarea "x"
type textarea "$3,"
type textarea "x"
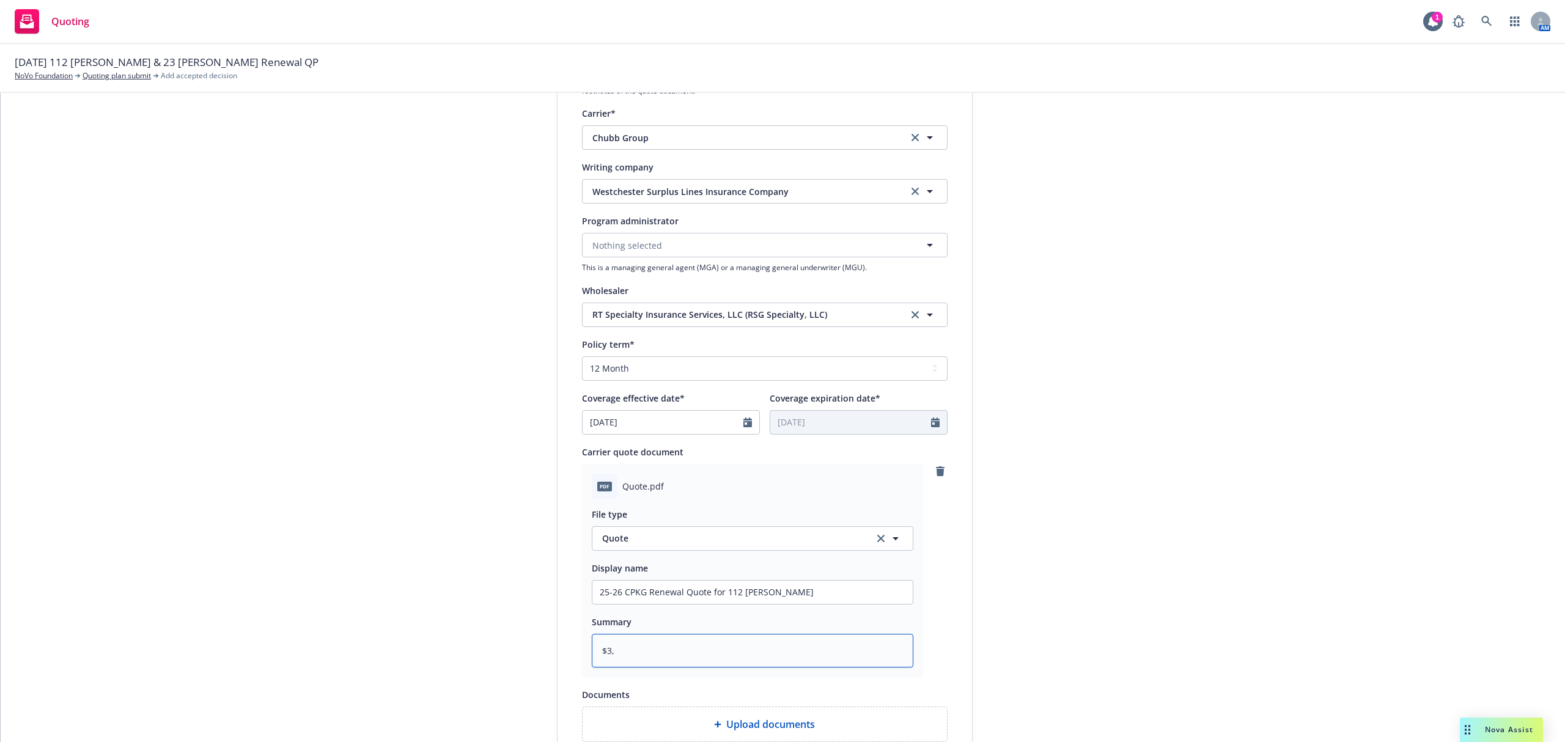
type textarea "$3,7"
type textarea "x"
type textarea "$3,72"
type textarea "x"
type textarea "$3,722"
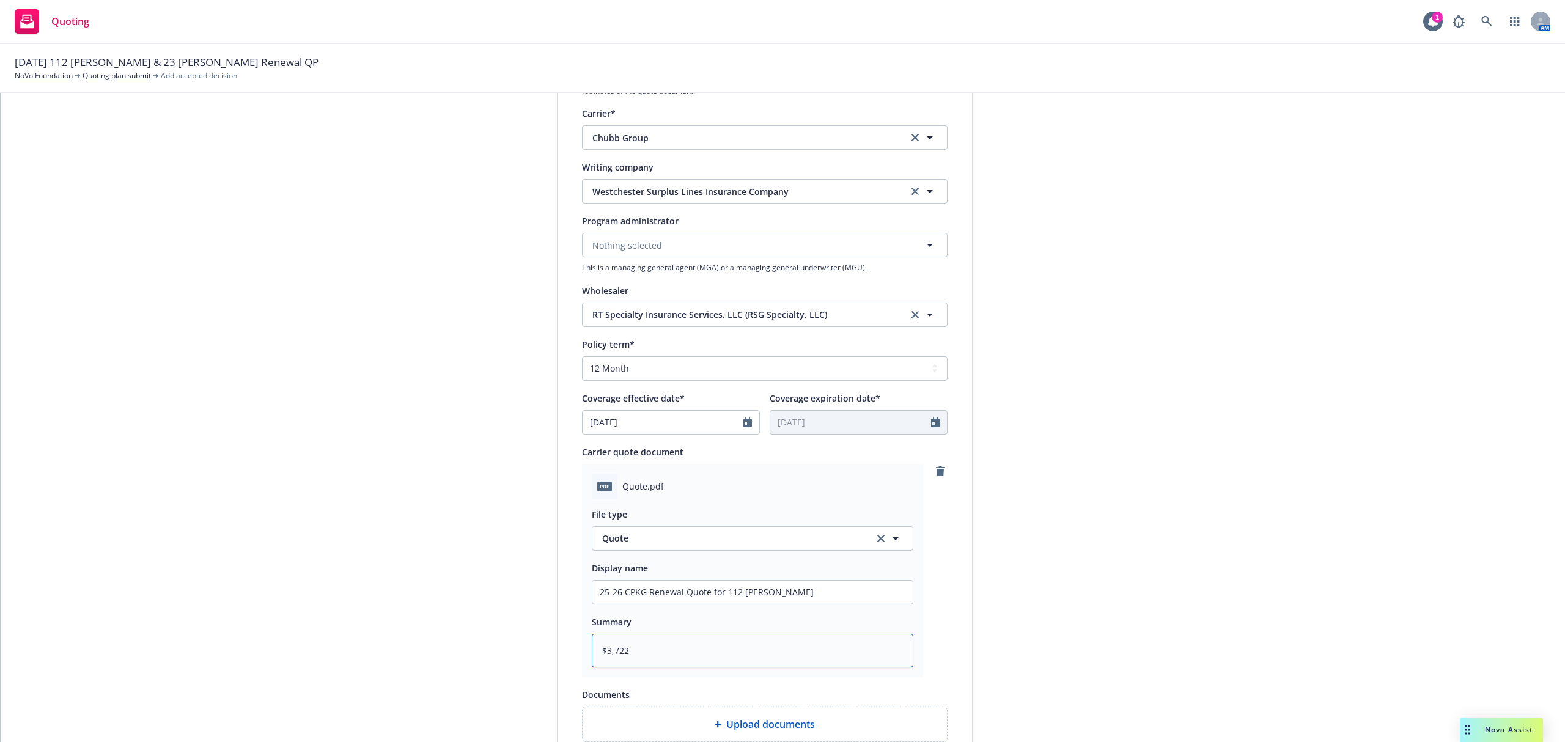
type textarea "x"
type textarea "$3,722."
type textarea "x"
type textarea "$3,722.5"
type textarea "x"
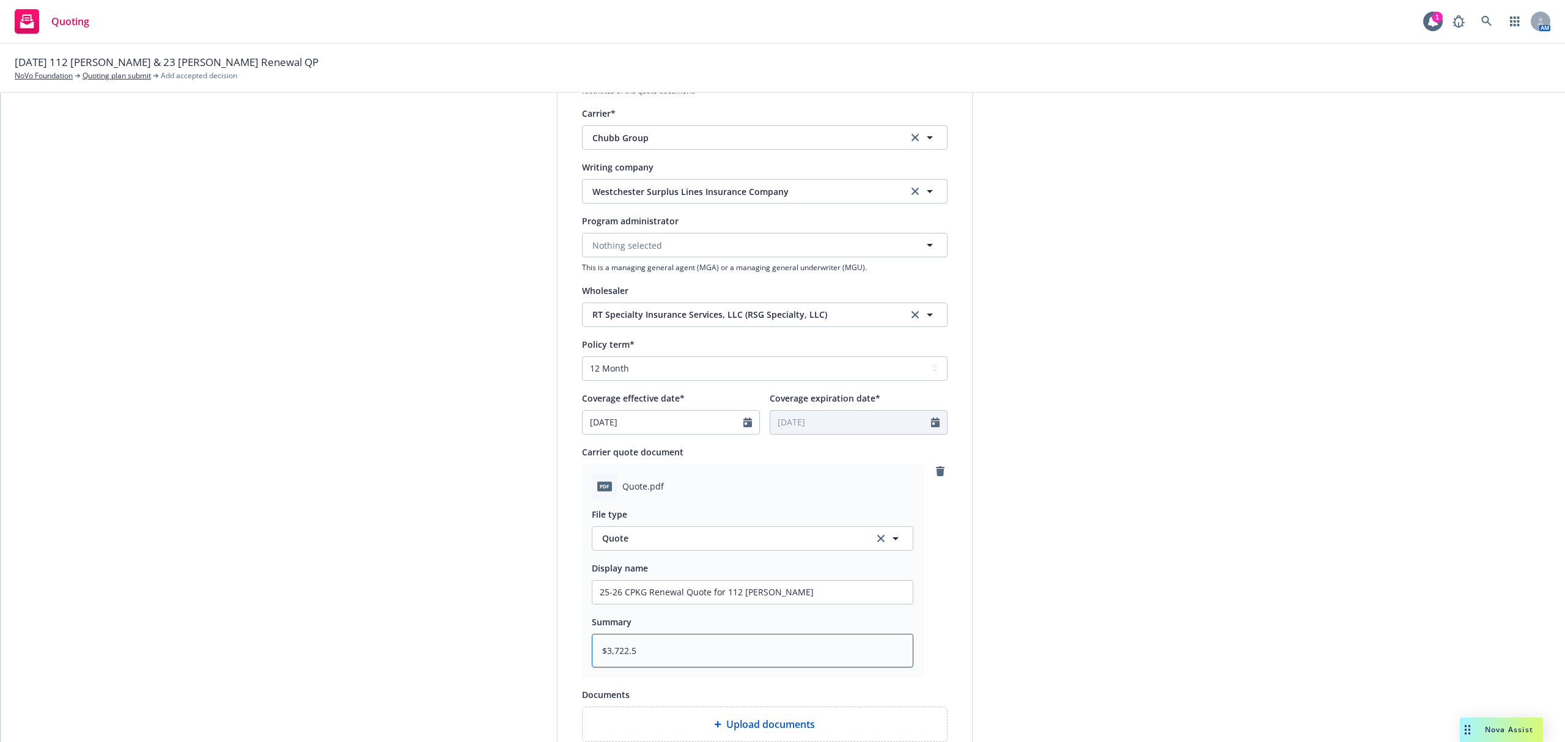
type textarea "$3,722.53"
type textarea "x"
type textarea "$3,722.53"
type textarea "x"
type textarea "$3,722.53 @"
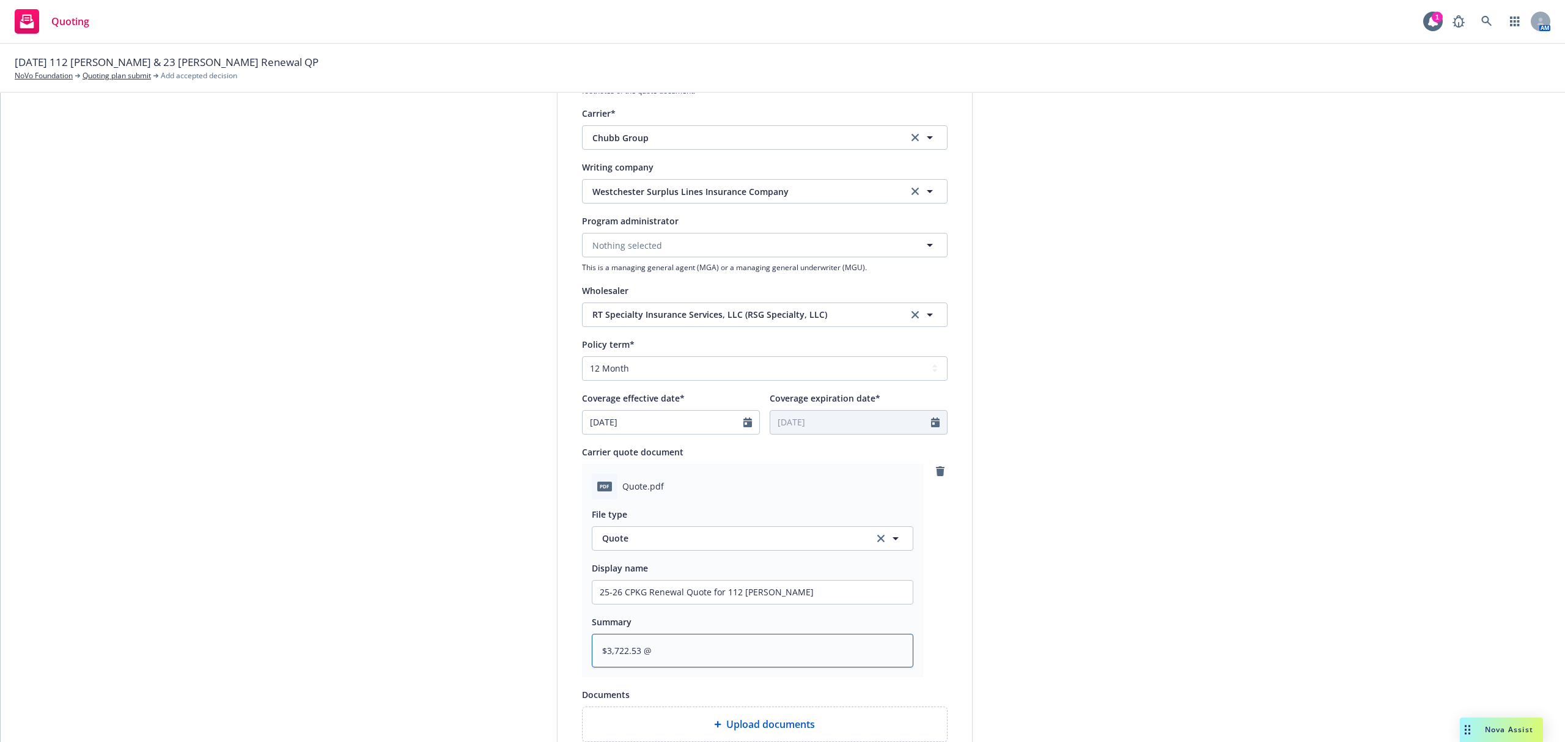
type textarea "x"
type textarea "$3,722.53 @"
type textarea "x"
type textarea "$3,722.53 @ 1"
type textarea "x"
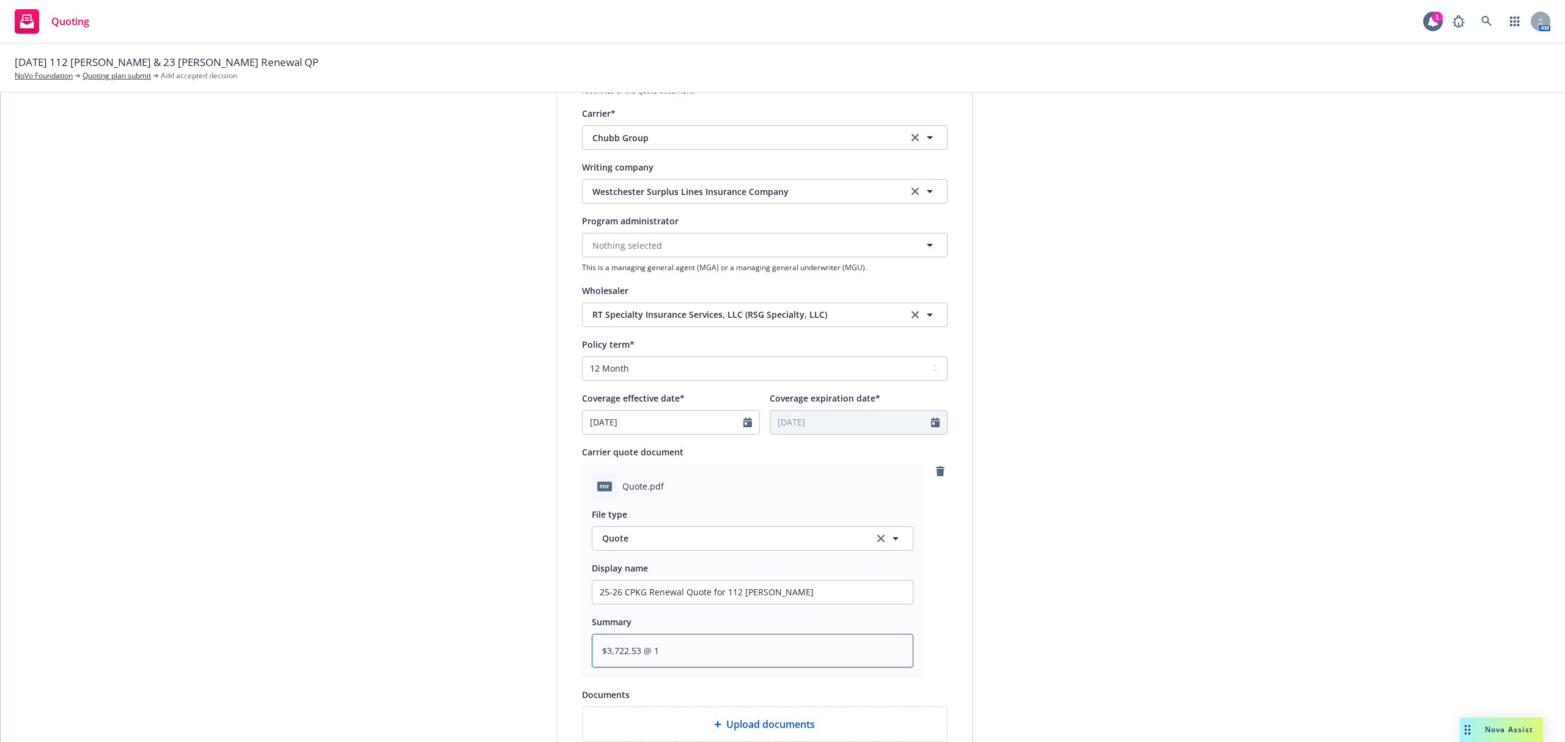
type textarea "$3,722.53 @ 10"
type textarea "x"
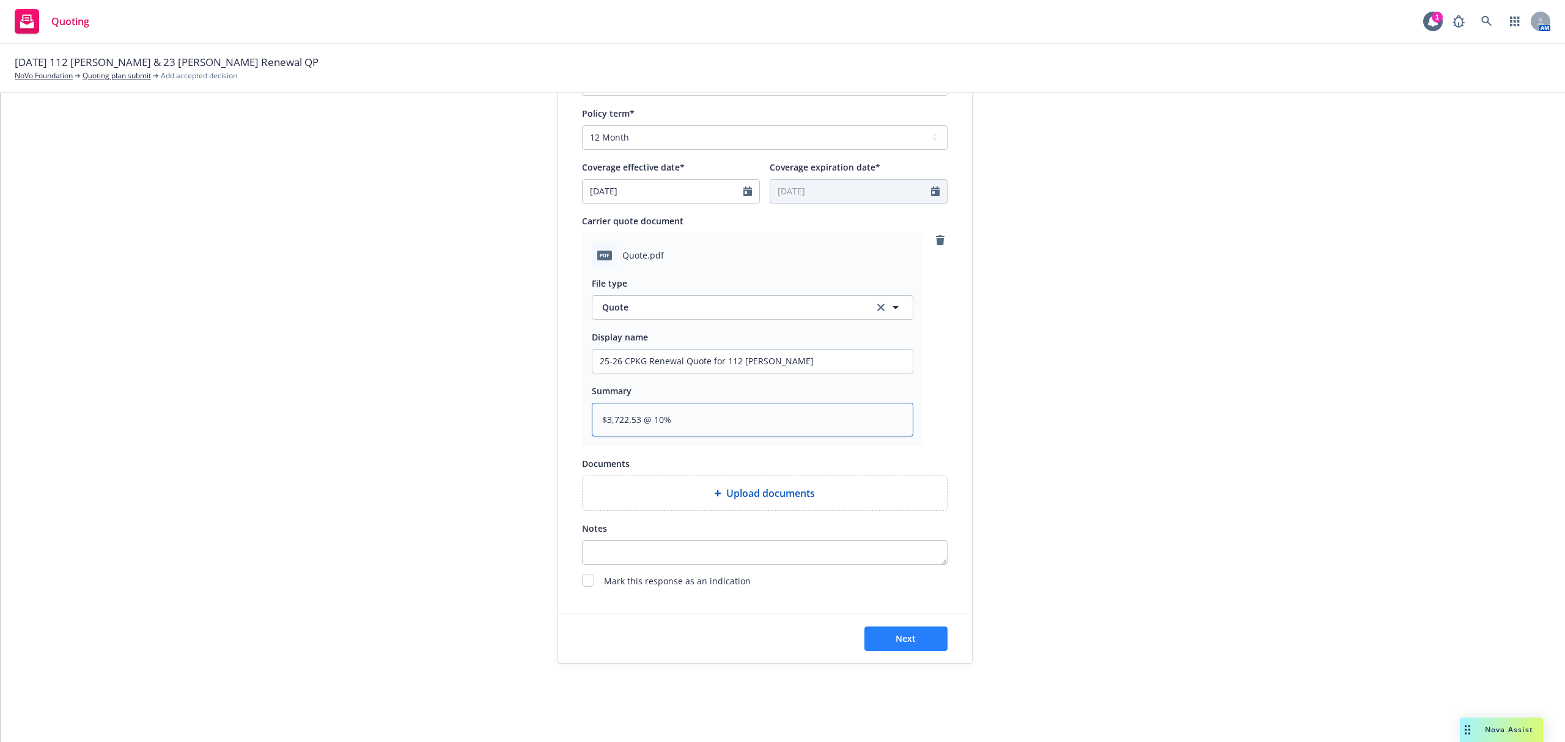
type textarea "$3,722.53 @ 10%"
click at [918, 650] on button "Next" at bounding box center [905, 639] width 83 height 24
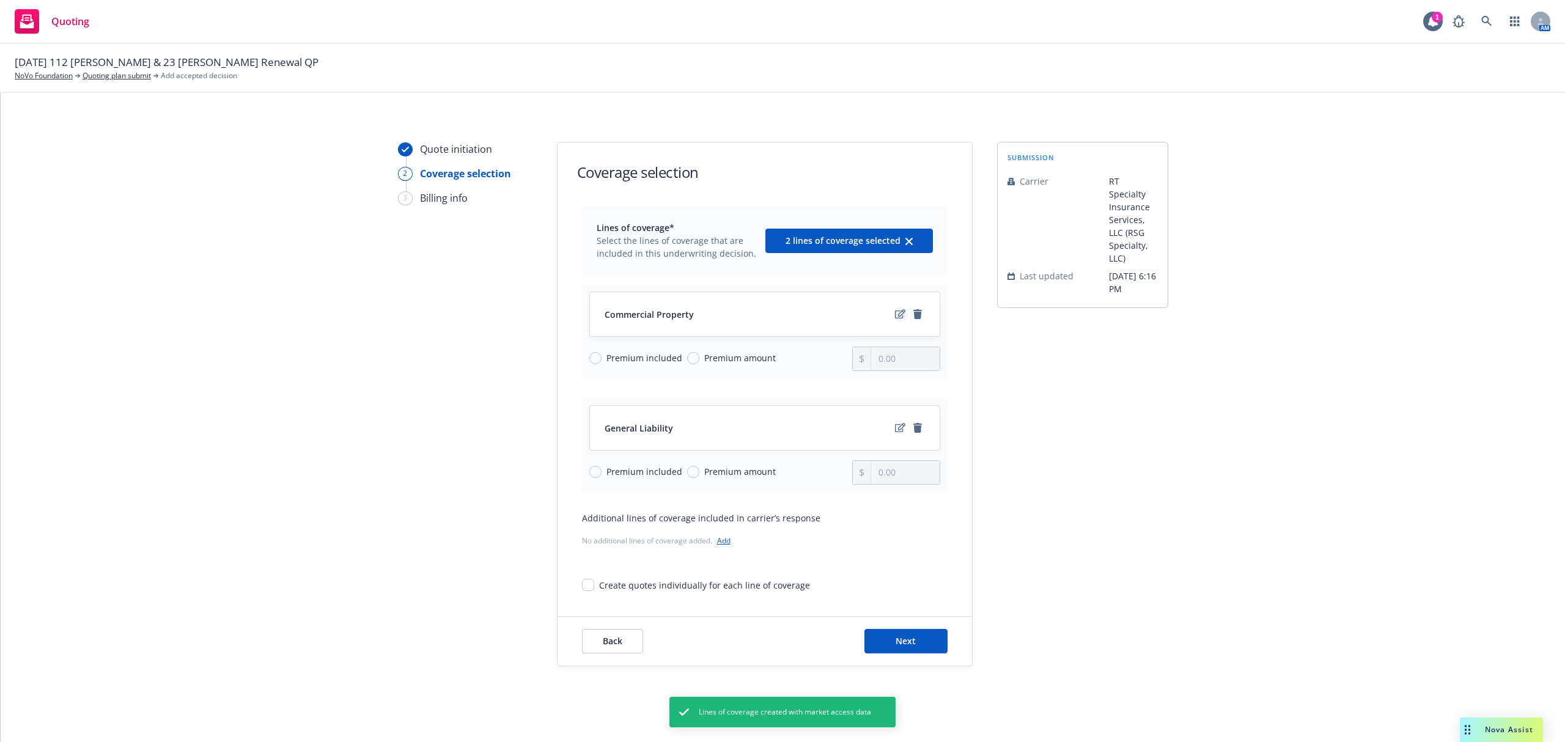
click at [895, 314] on icon "edit" at bounding box center [900, 314] width 10 height 10
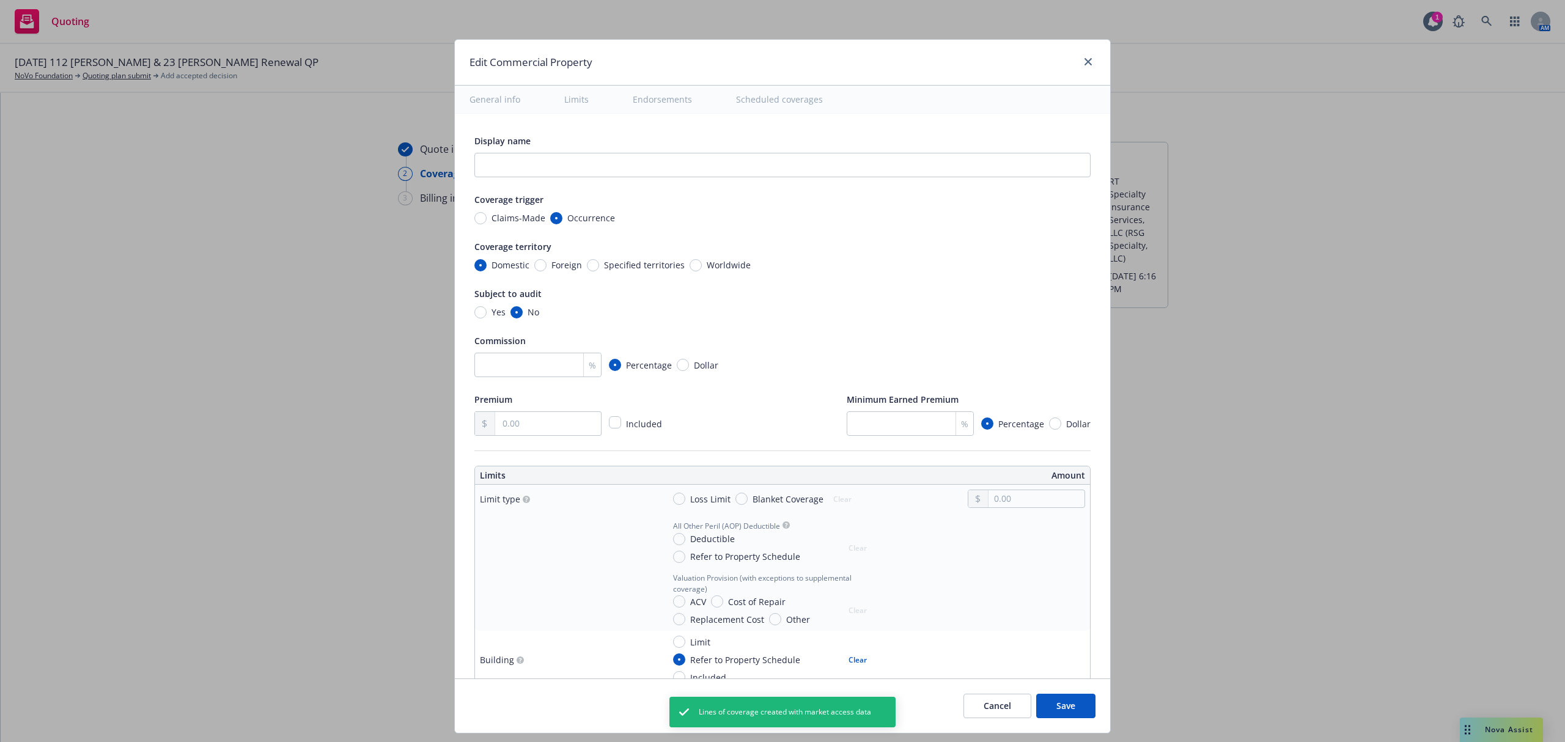
type textarea "x"
click at [512, 164] on input "text" at bounding box center [782, 165] width 616 height 24
type input "1"
type textarea "x"
type input "11"
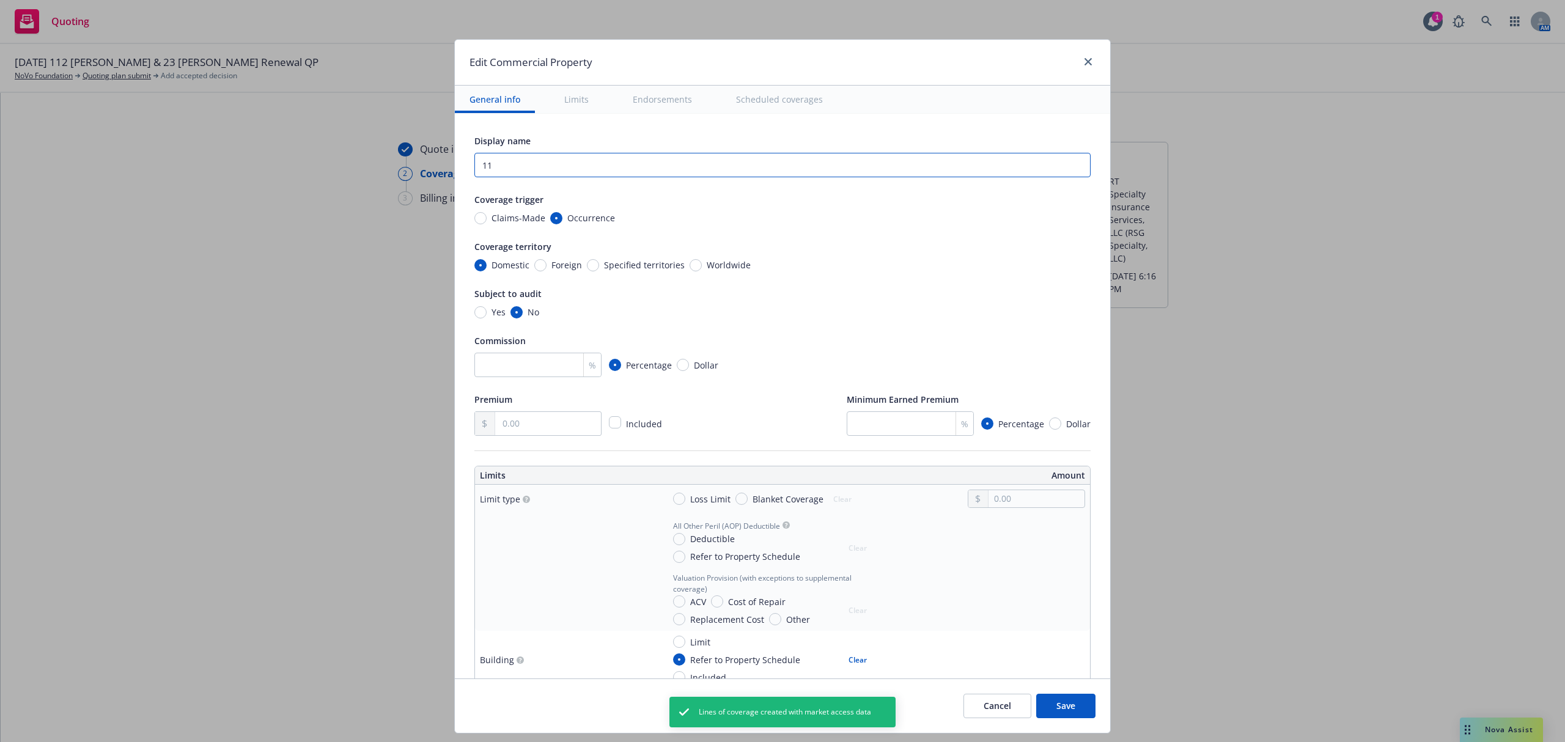
type textarea "x"
type input "112"
type textarea "x"
type input "112"
type textarea "x"
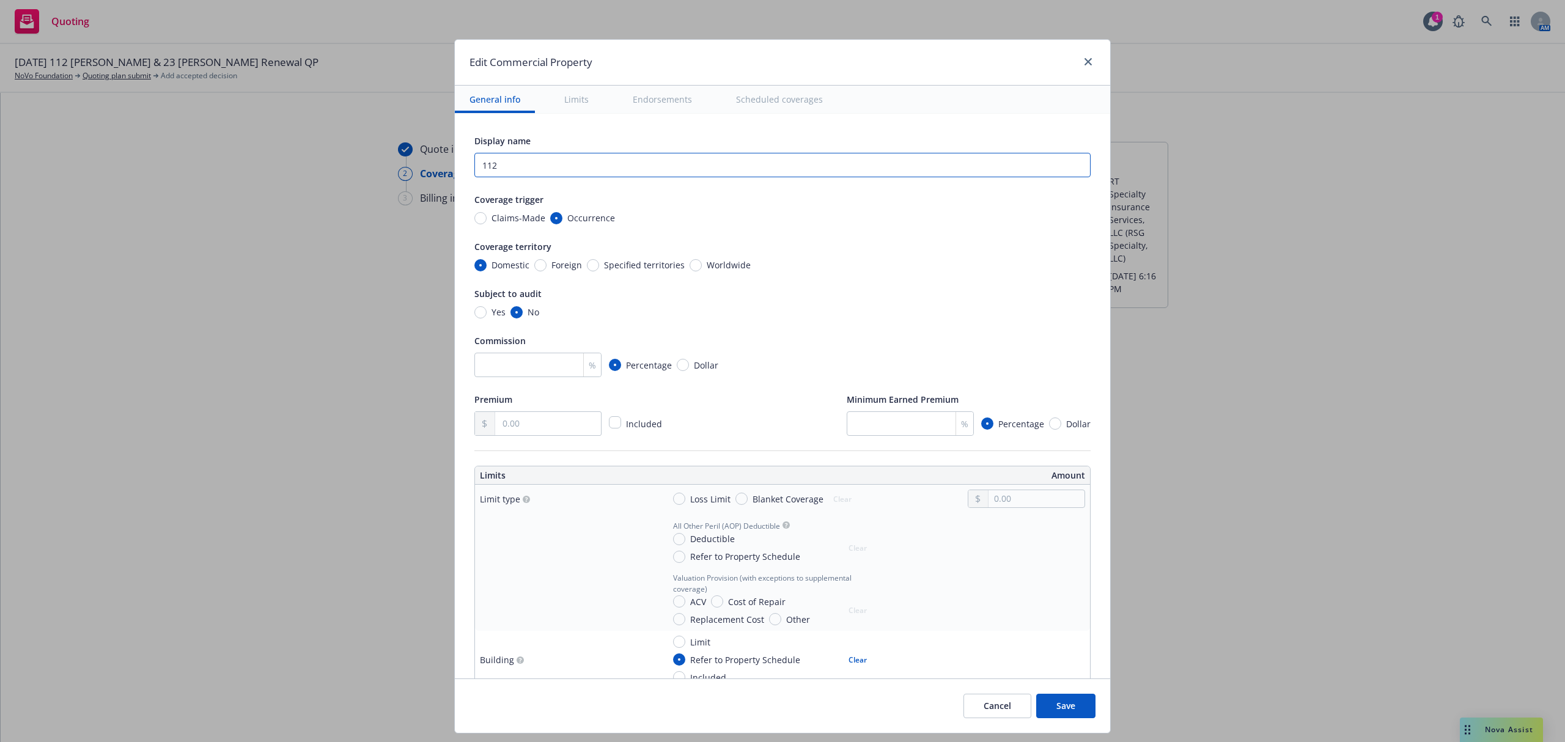
type input "112 H"
type textarea "x"
type input "112 He"
type textarea "x"
type input "112 Henr"
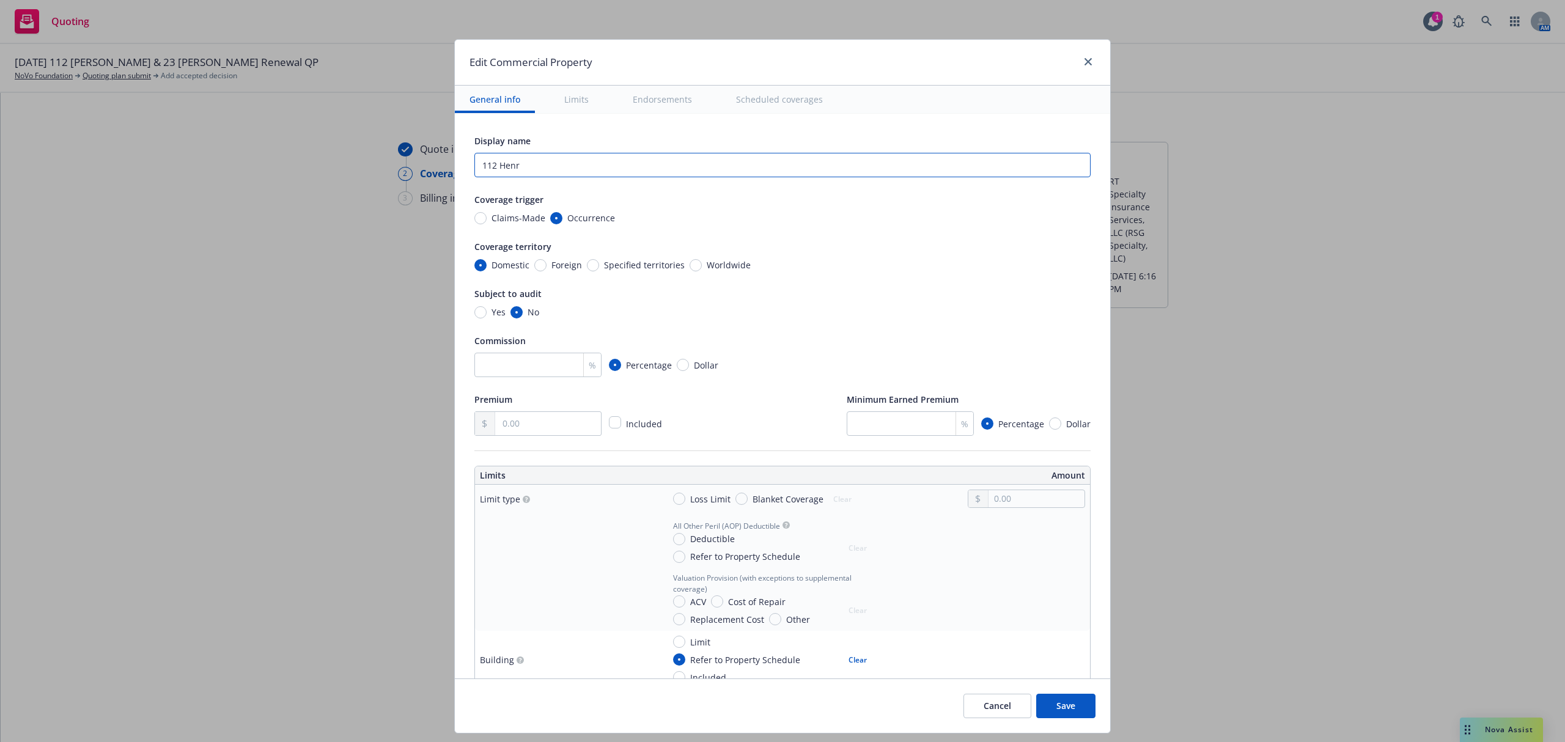
type textarea "x"
type input "112 Henry"
type textarea "x"
type input "112 Henry R"
type textarea "x"
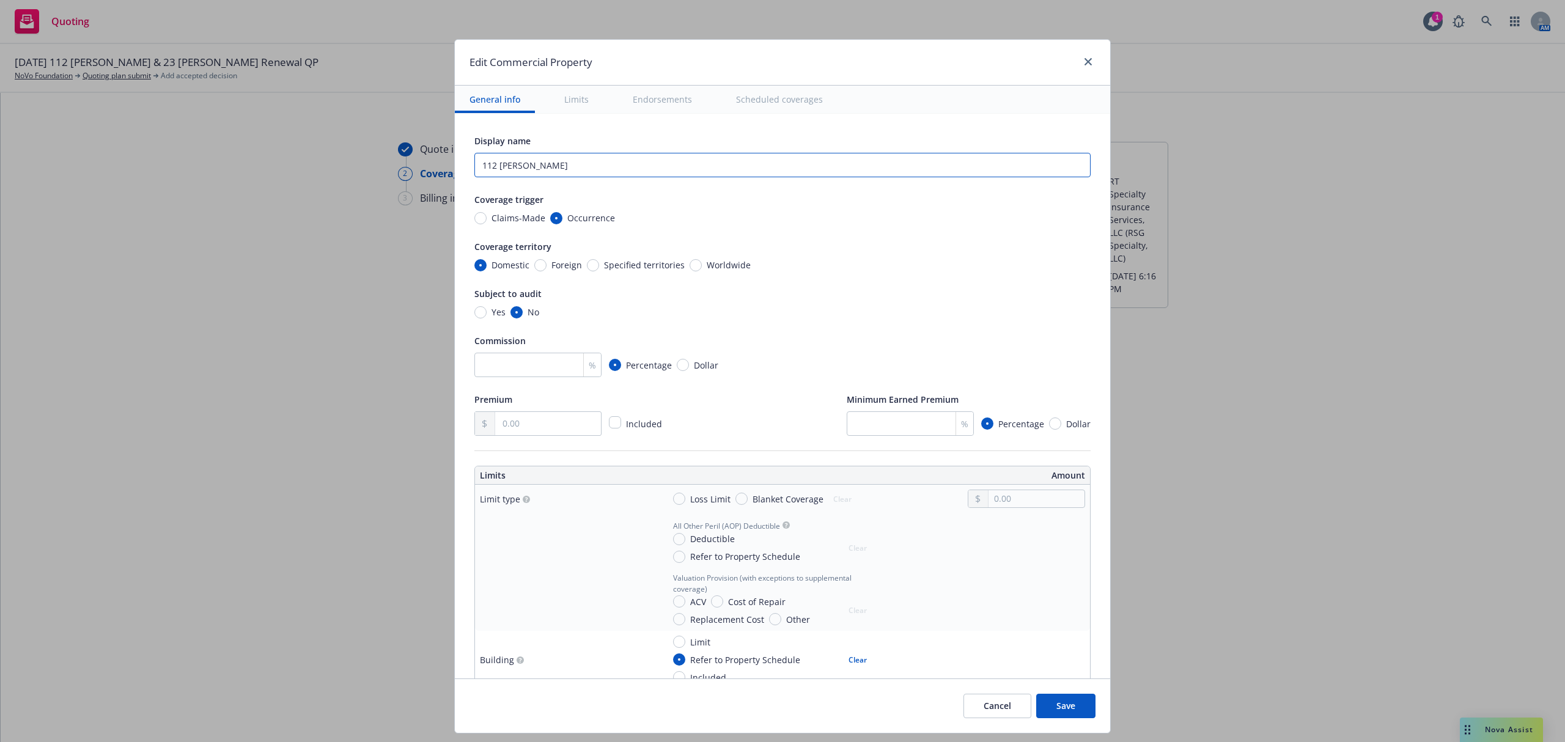
type input "112 Henry Re"
type textarea "x"
type input "112 Henry Rene"
type textarea "x"
type input "112 Henry Renew"
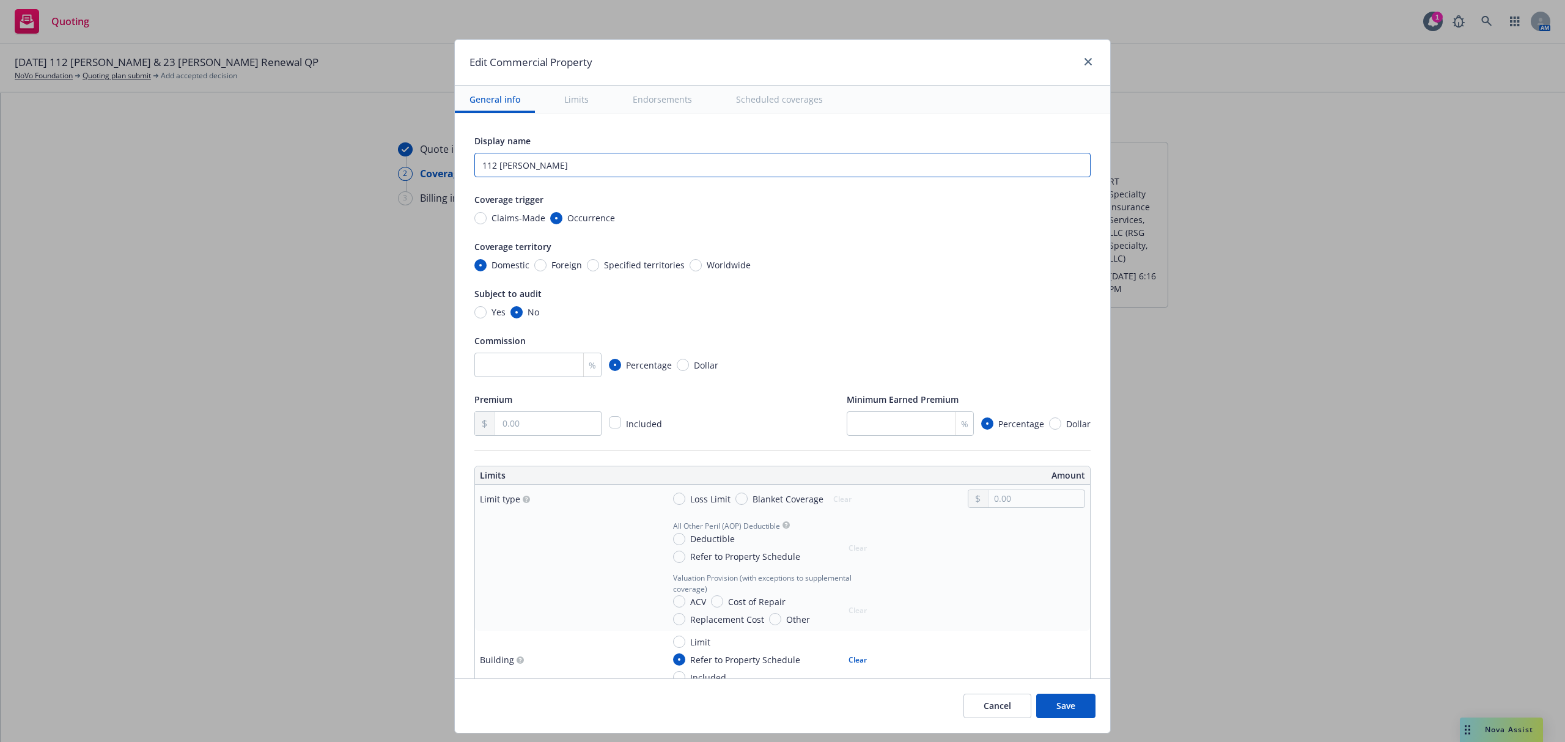
type textarea "x"
type input "112 Henry Renewal"
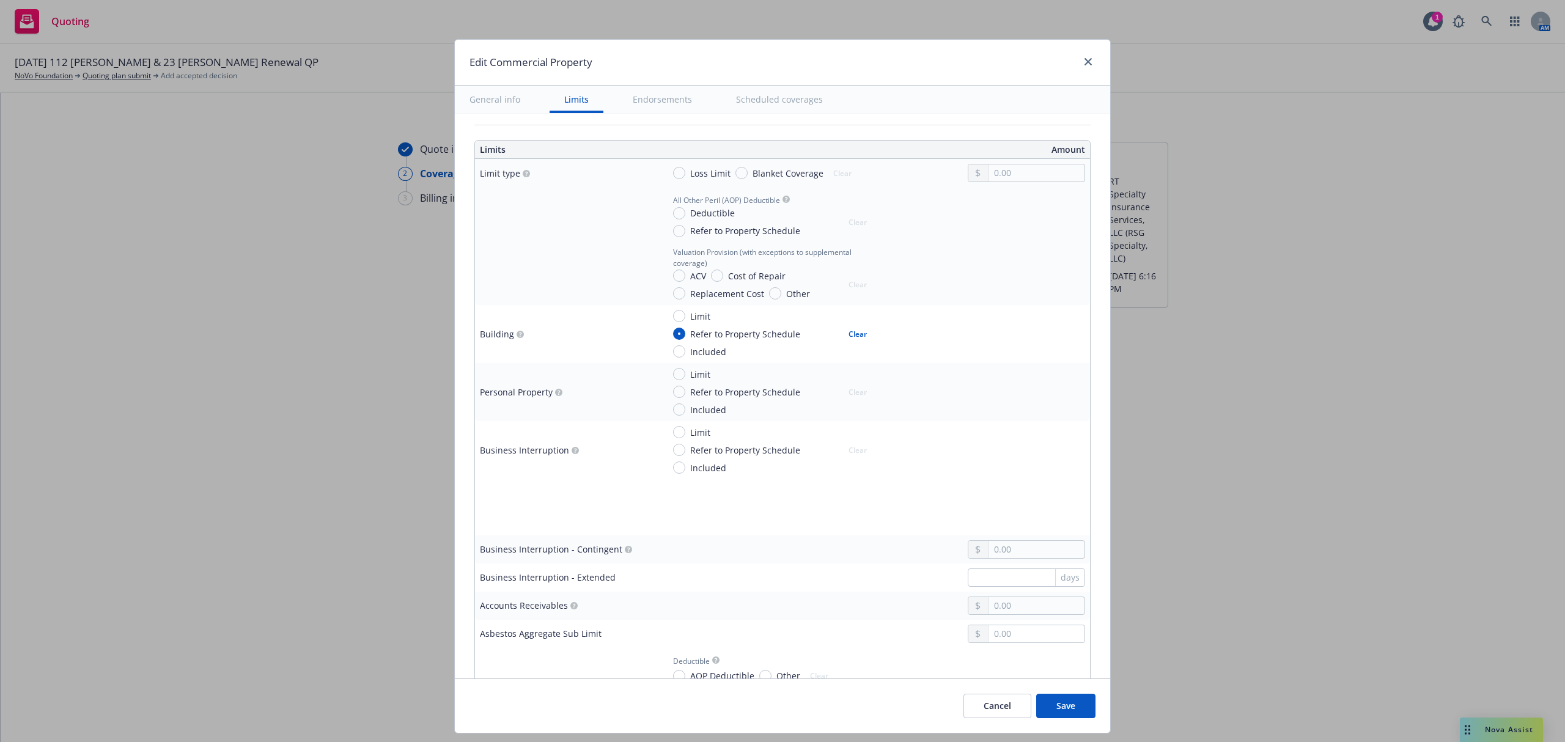
type textarea "x"
type input "112 Henry Renewal"
click at [673, 235] on input "Refer to Property Schedule" at bounding box center [679, 231] width 12 height 12
radio input "true"
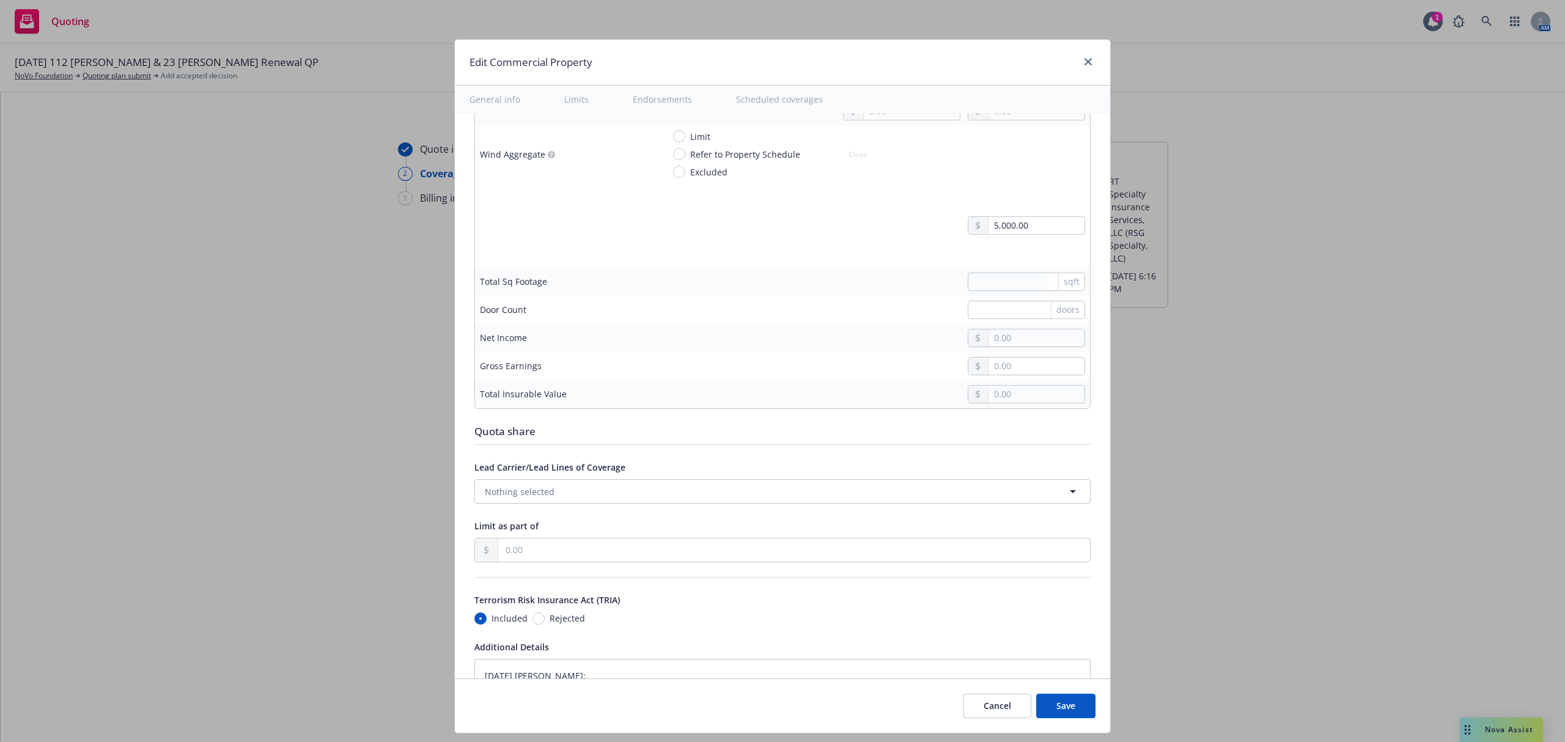
scroll to position [3993, 0]
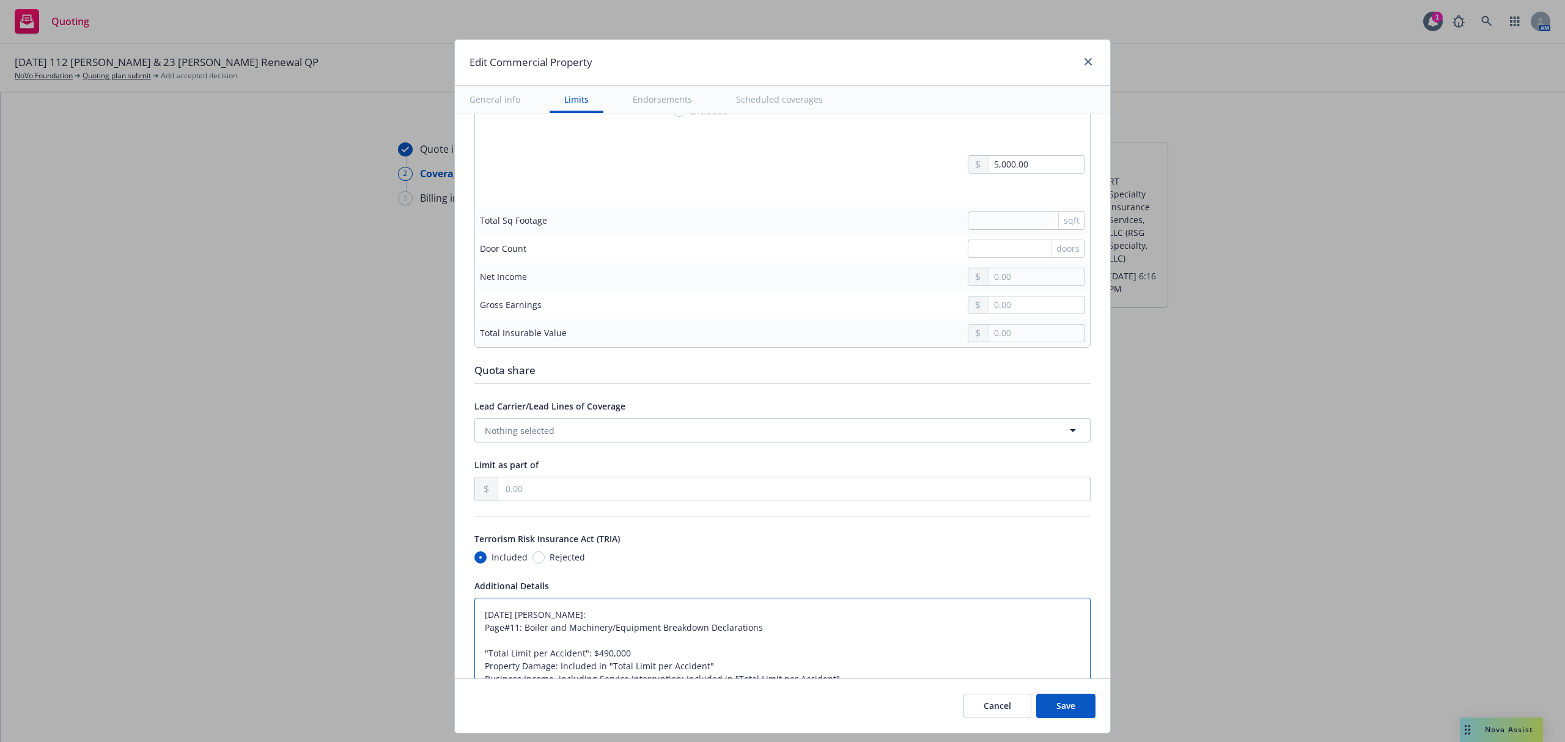
type textarea "x"
drag, startPoint x: 673, startPoint y: 380, endPoint x: 416, endPoint y: 51, distance: 417.2
click at [416, 51] on div "Edit Commercial Property General info Limits Endorsements Scheduled coverages D…" at bounding box center [782, 371] width 1565 height 742
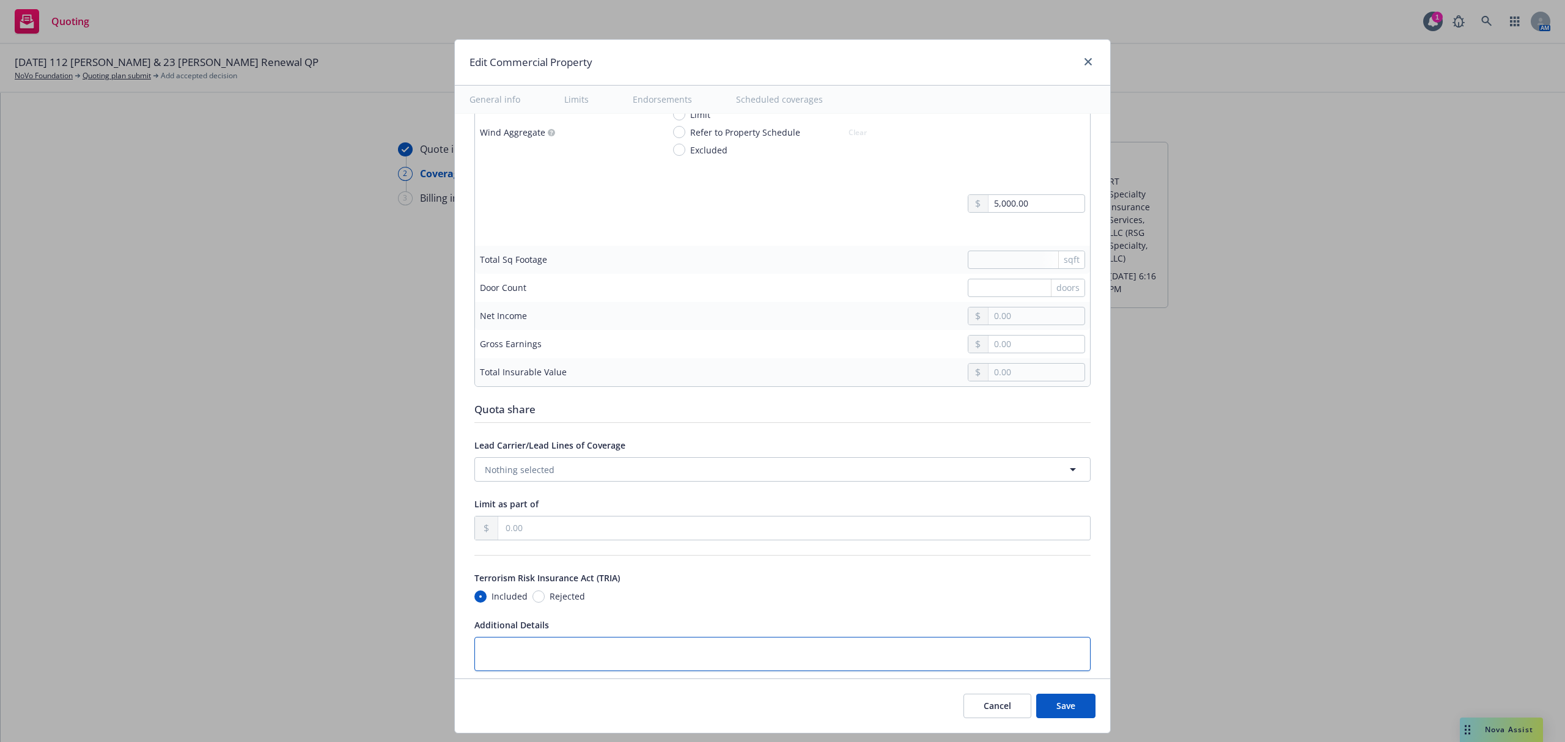
scroll to position [3963, 0]
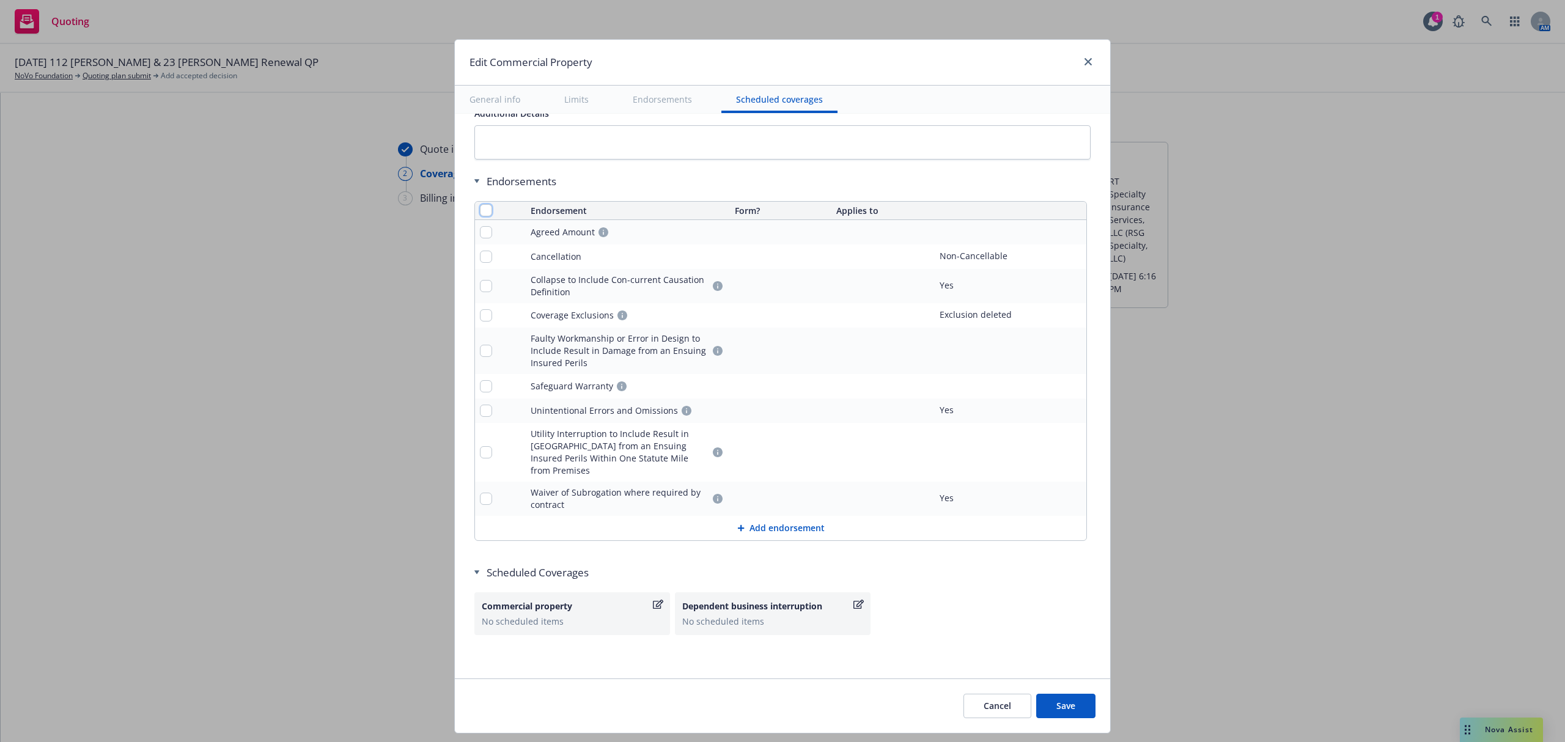
click at [480, 216] on input "checkbox" at bounding box center [486, 210] width 12 height 12
checkbox input "true"
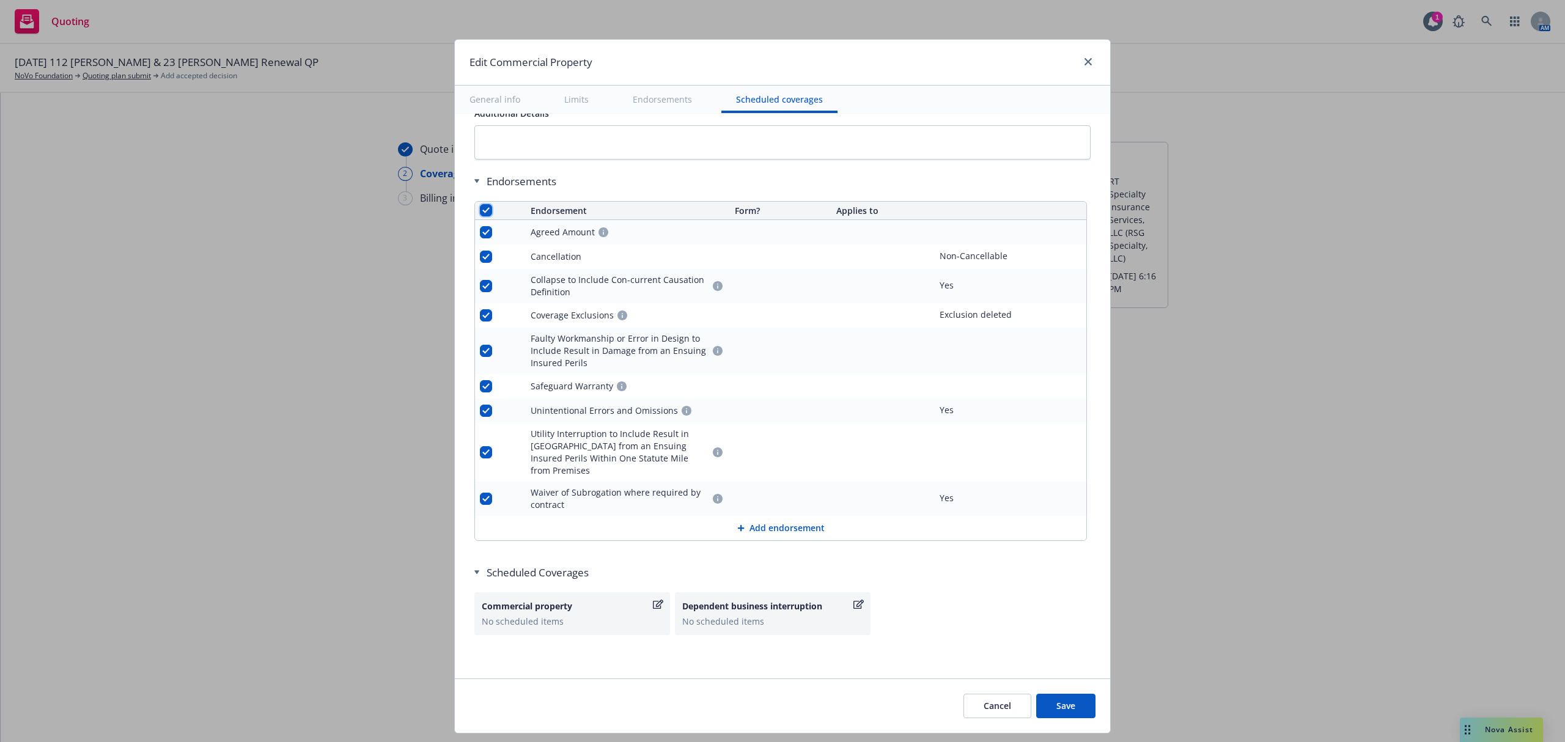
checkbox input "true"
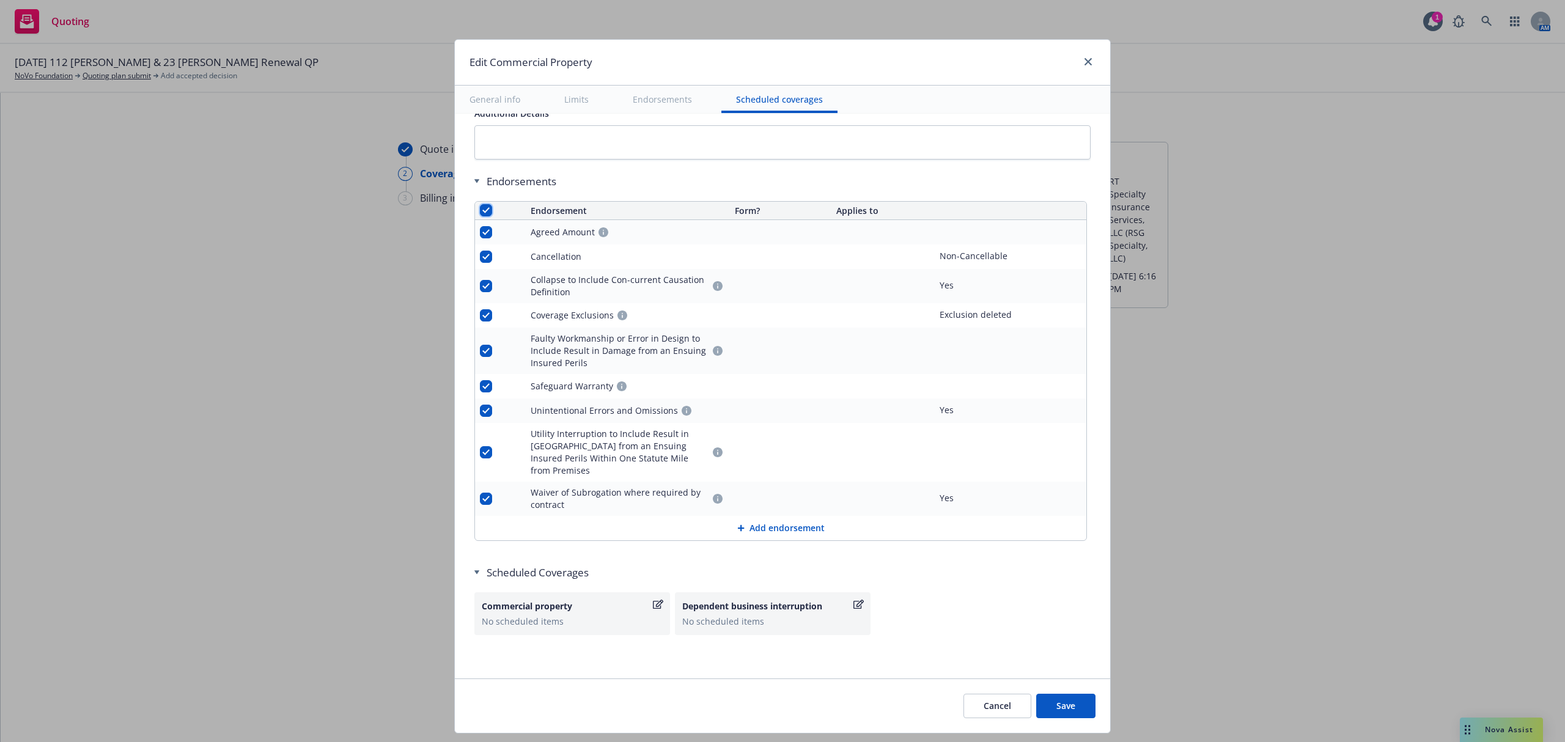
checkbox input "true"
click at [727, 708] on button "Remove endorsements" at bounding box center [762, 714] width 136 height 24
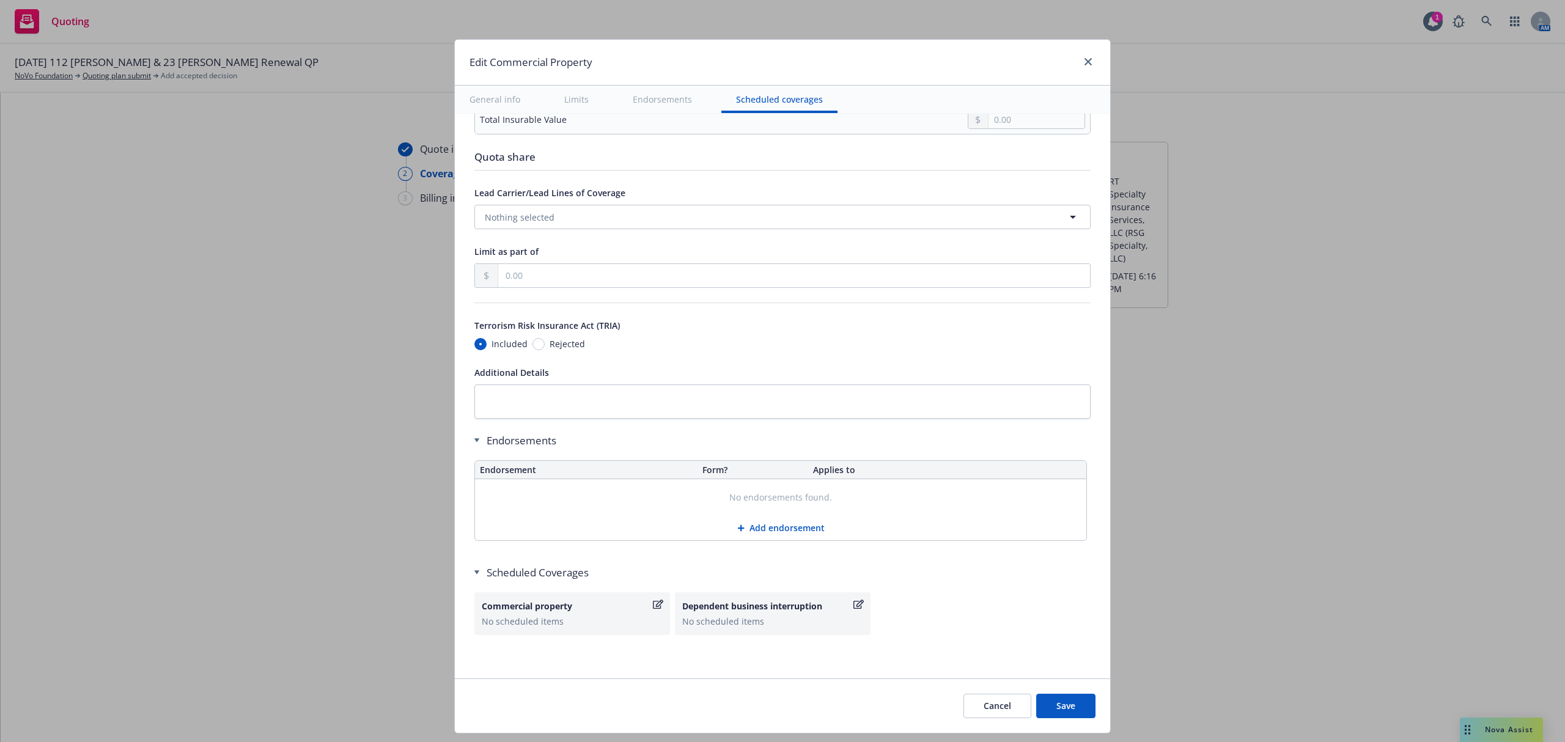
scroll to position [3716, 0]
click at [542, 610] on div "Commercial property" at bounding box center [566, 606] width 169 height 13
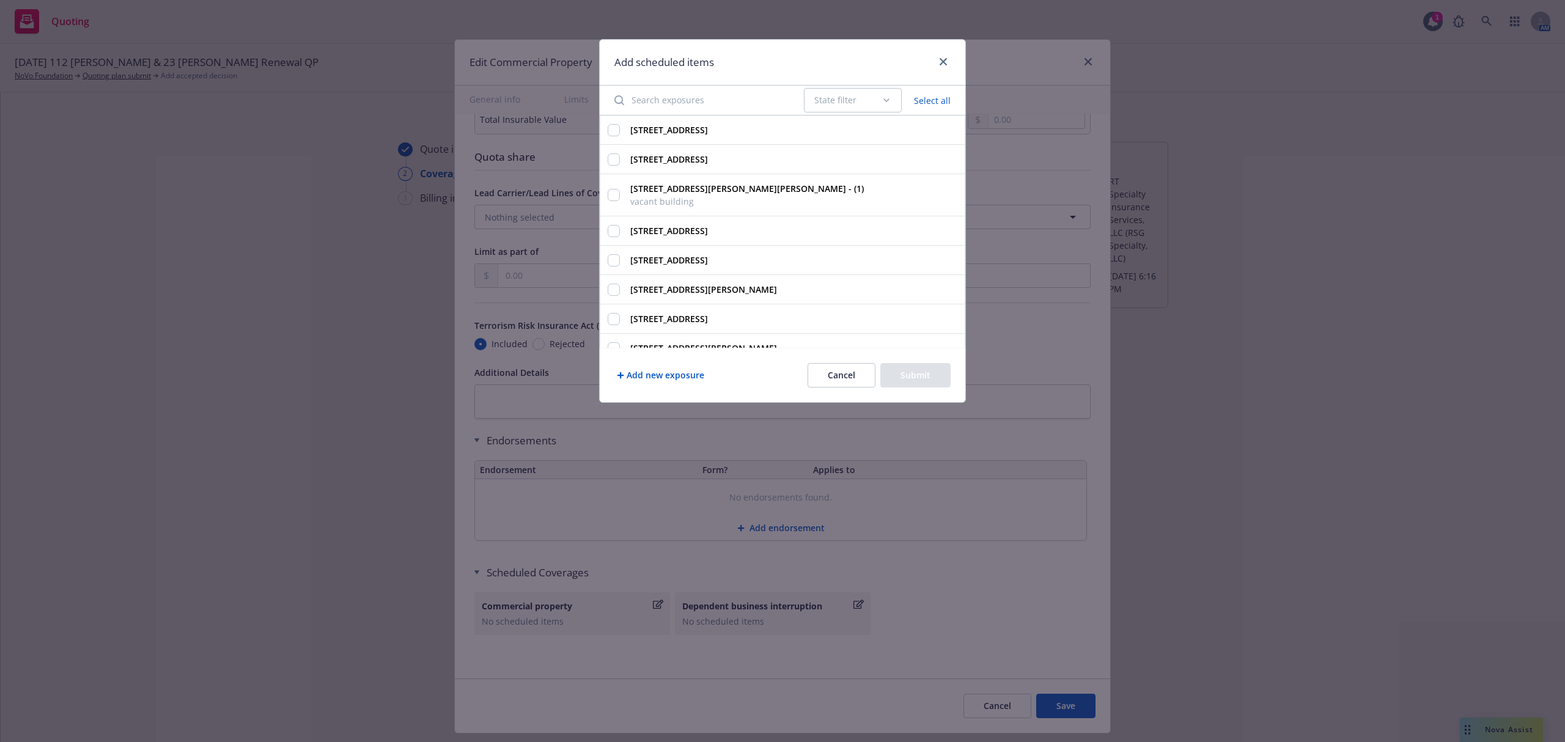
click at [711, 98] on input "Search exposures" at bounding box center [701, 100] width 189 height 24
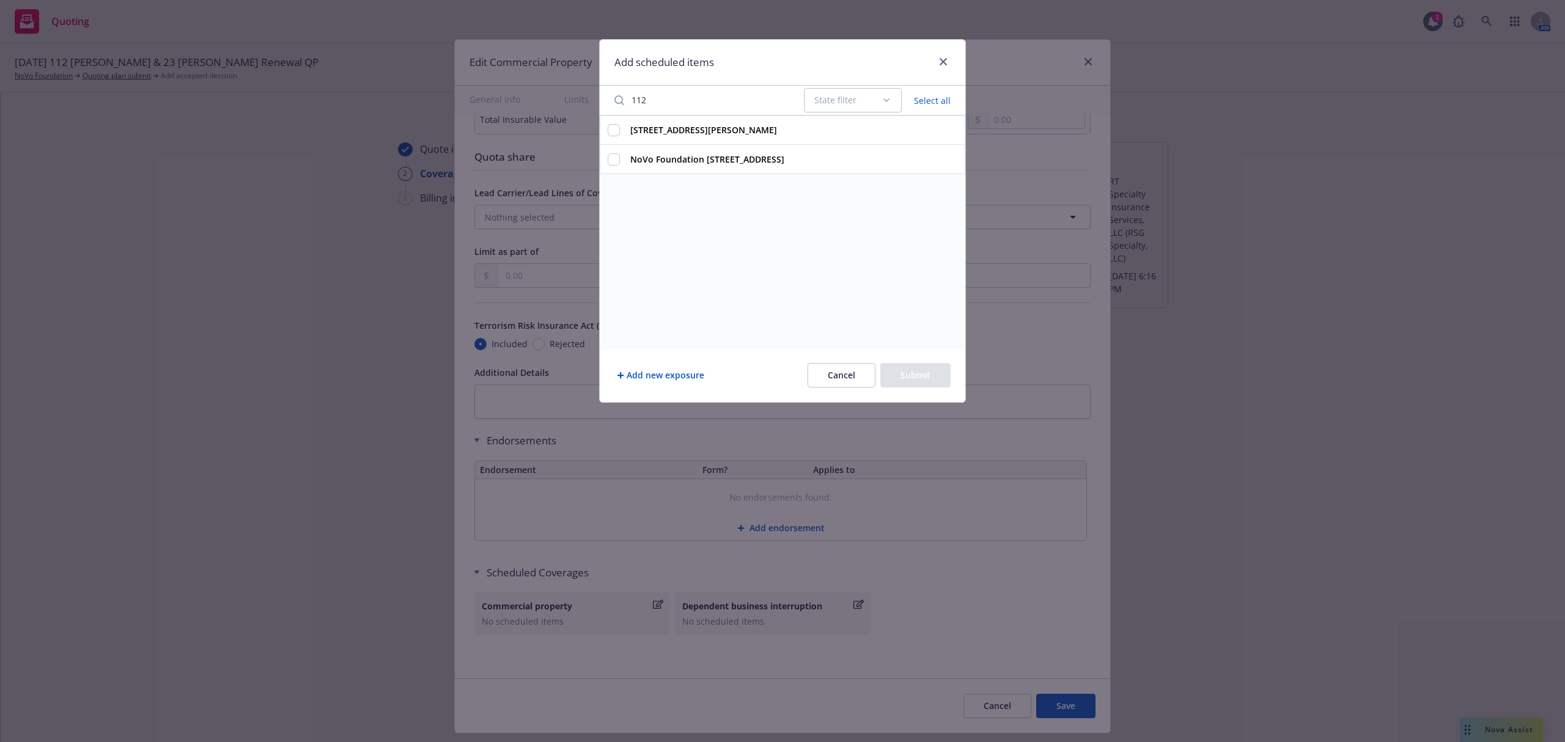
type input "112"
click at [612, 130] on input "112 Henry St, Kingston, NY, 12401, USA" at bounding box center [614, 130] width 12 height 12
checkbox input "true"
click at [908, 372] on button "Submit" at bounding box center [915, 375] width 70 height 24
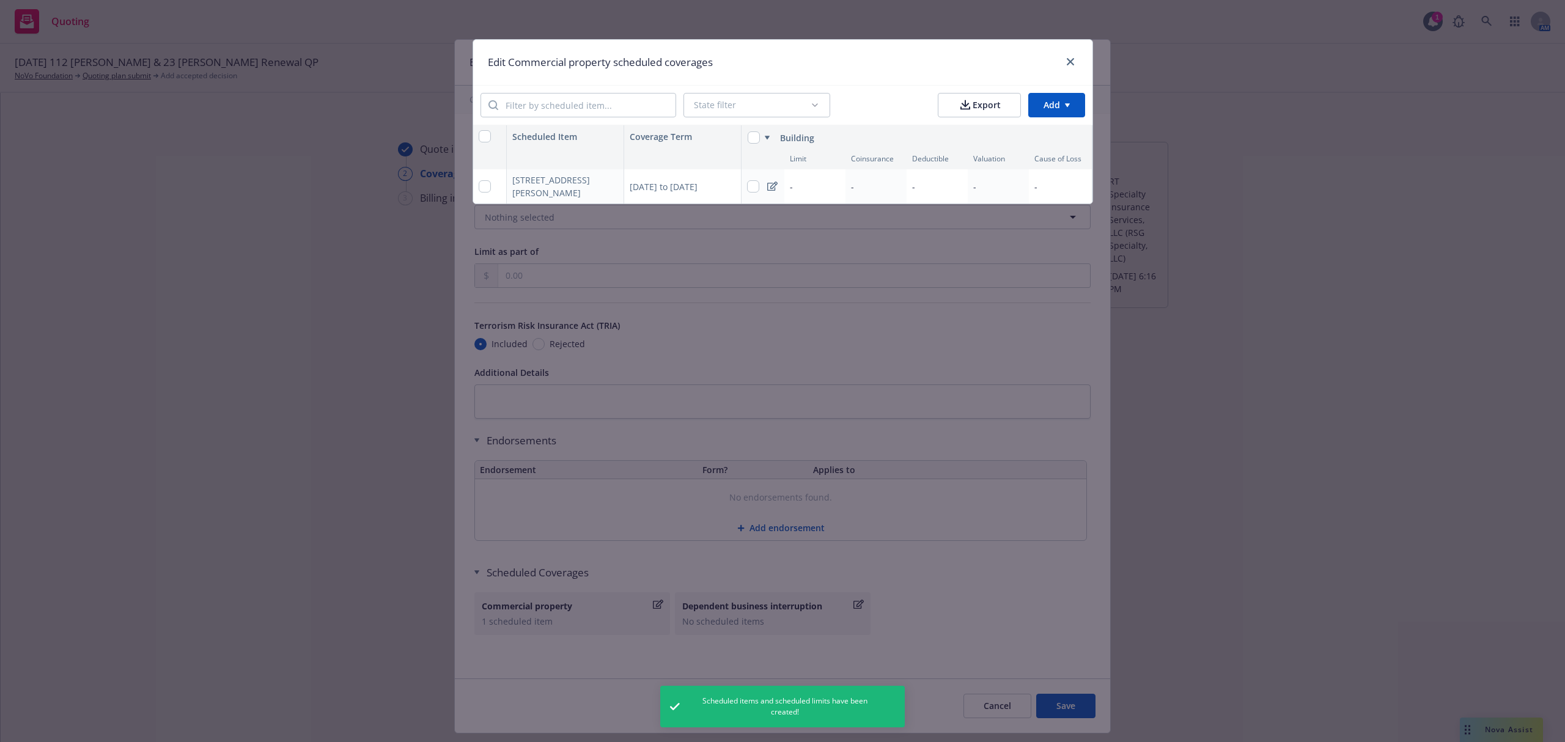
click at [814, 180] on div "-" at bounding box center [814, 186] width 61 height 34
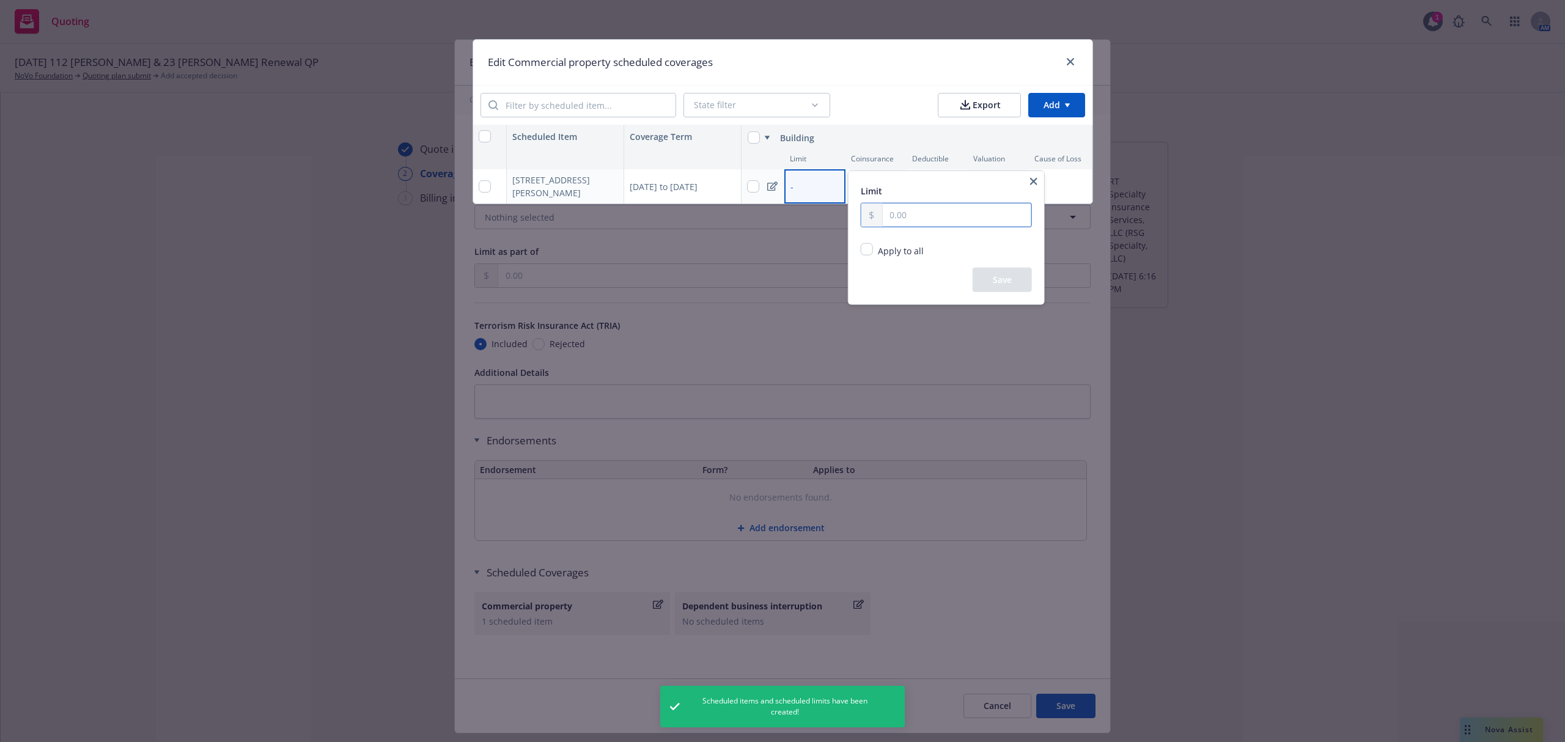
click at [925, 221] on input "text" at bounding box center [956, 215] width 149 height 23
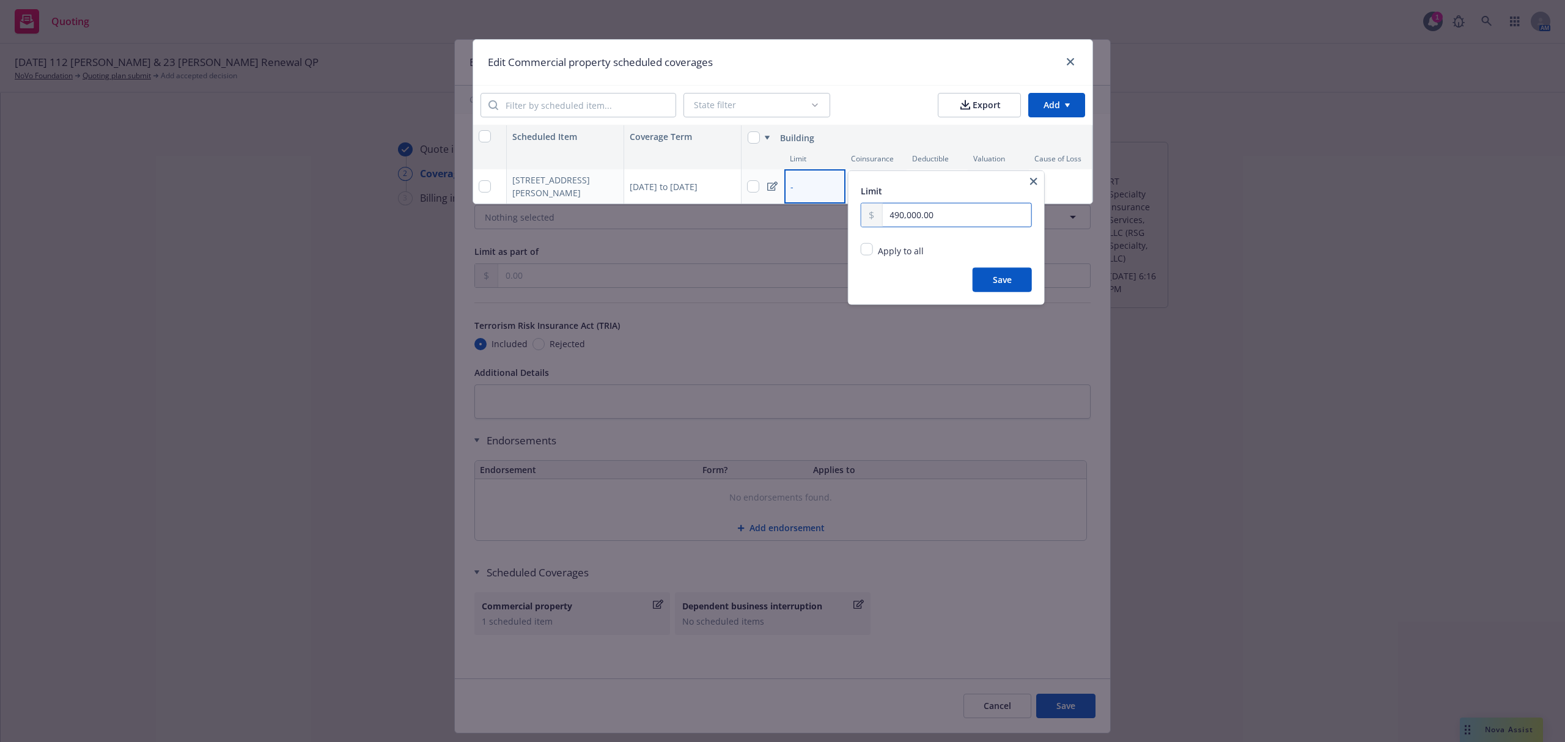
type input "490,000.00"
click at [988, 280] on button "Save" at bounding box center [1001, 280] width 59 height 24
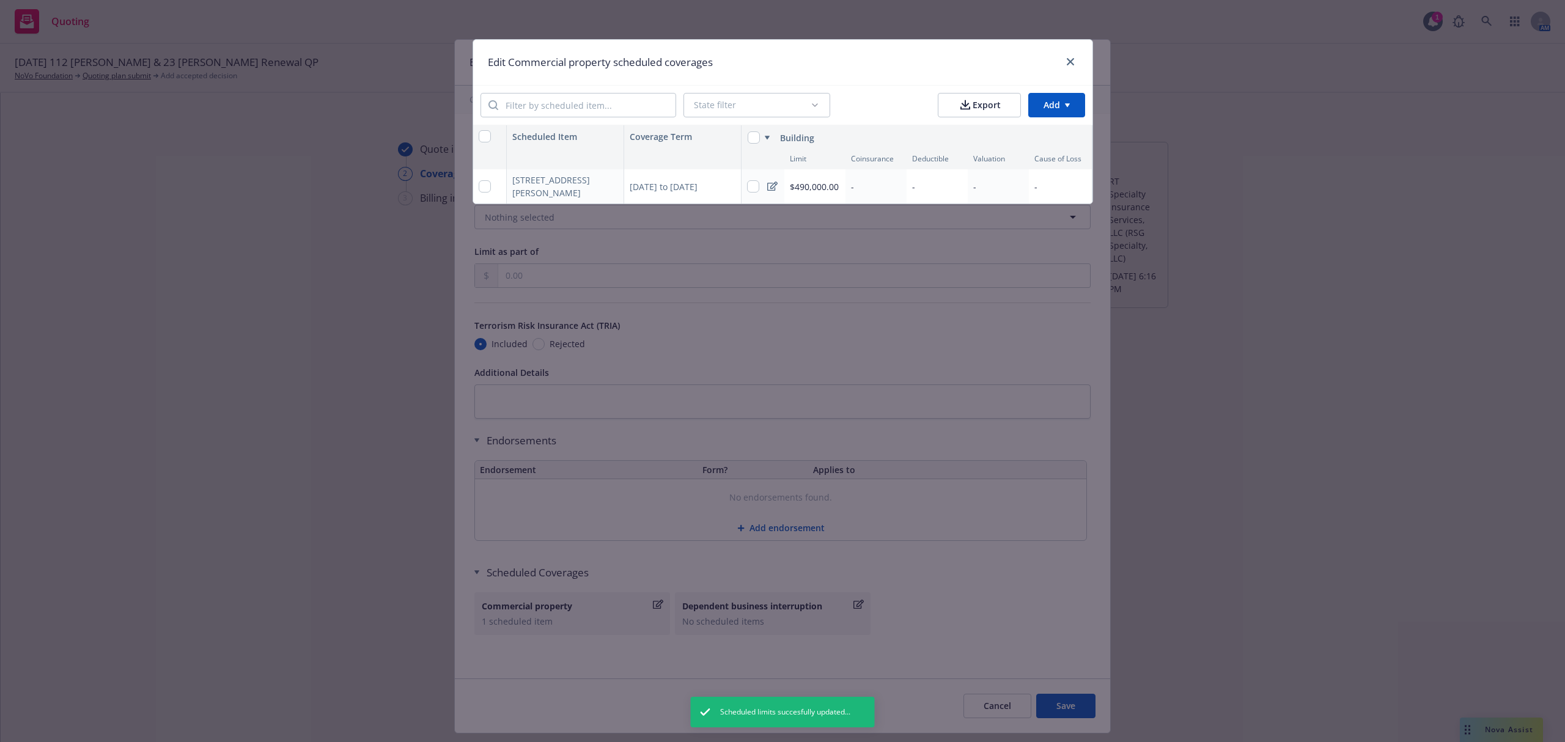
click at [941, 188] on div "-" at bounding box center [936, 186] width 61 height 34
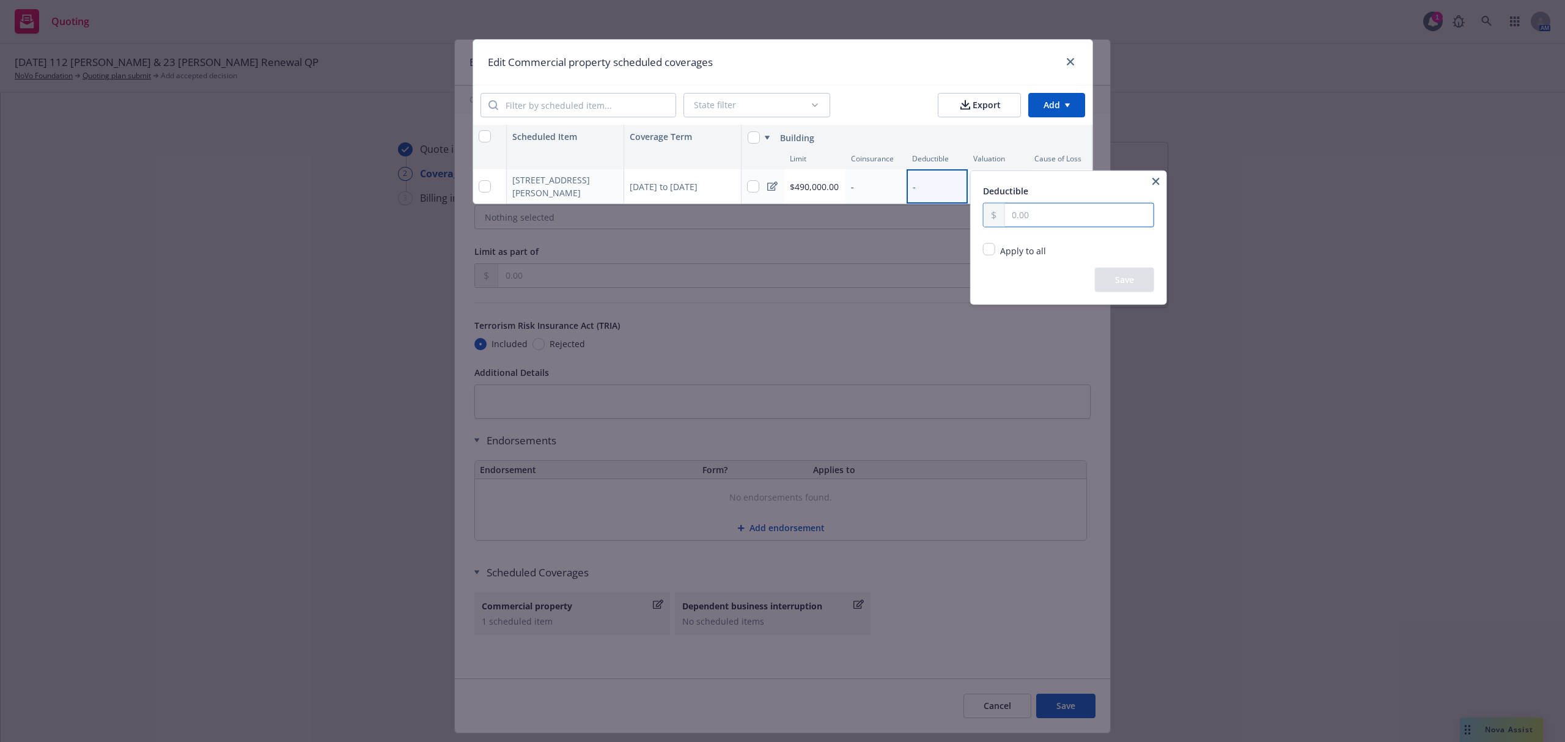
click at [1045, 219] on input "text" at bounding box center [1078, 215] width 149 height 23
type input "5,000.00"
click at [1118, 290] on button "Save" at bounding box center [1124, 280] width 59 height 24
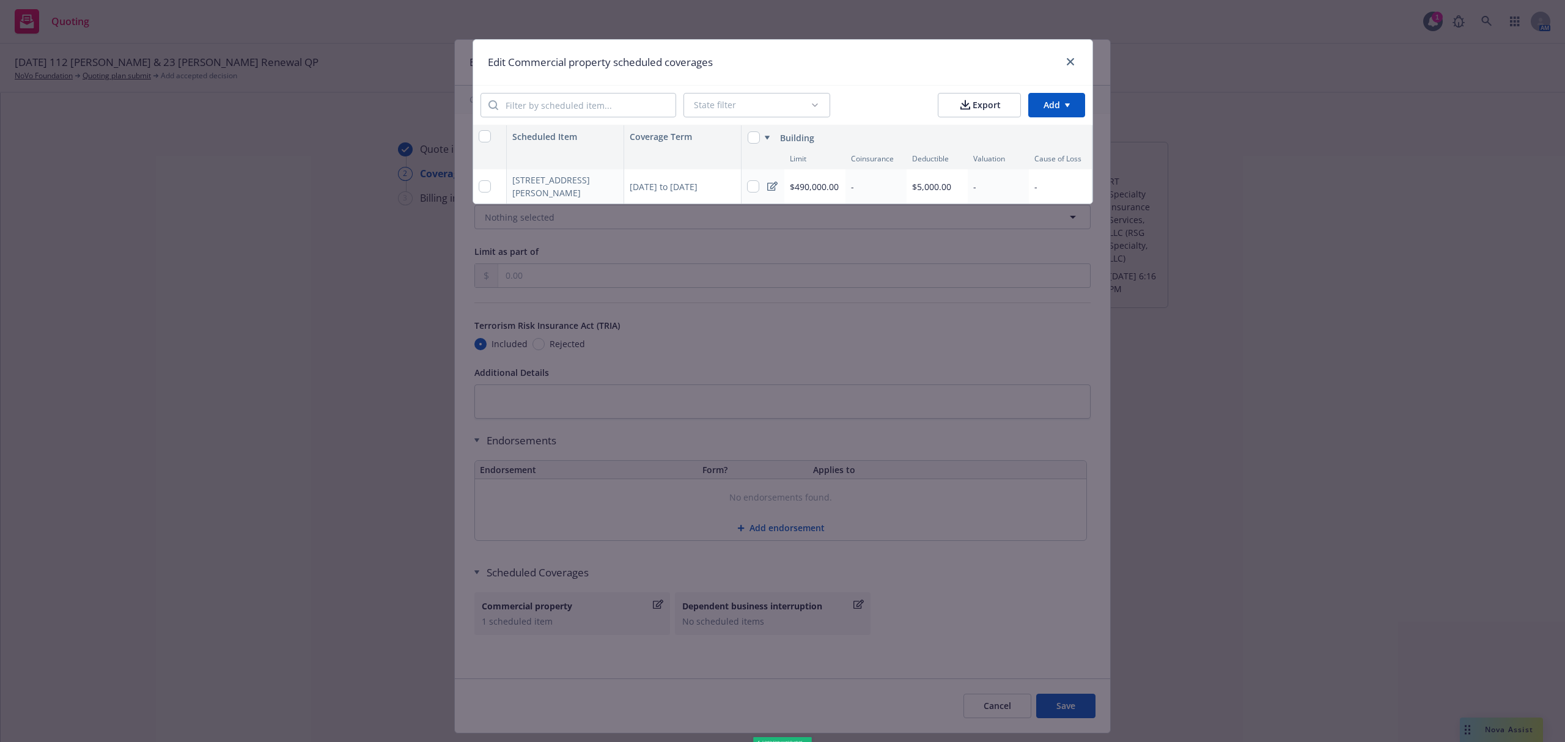
click at [999, 185] on div "-" at bounding box center [998, 186] width 61 height 34
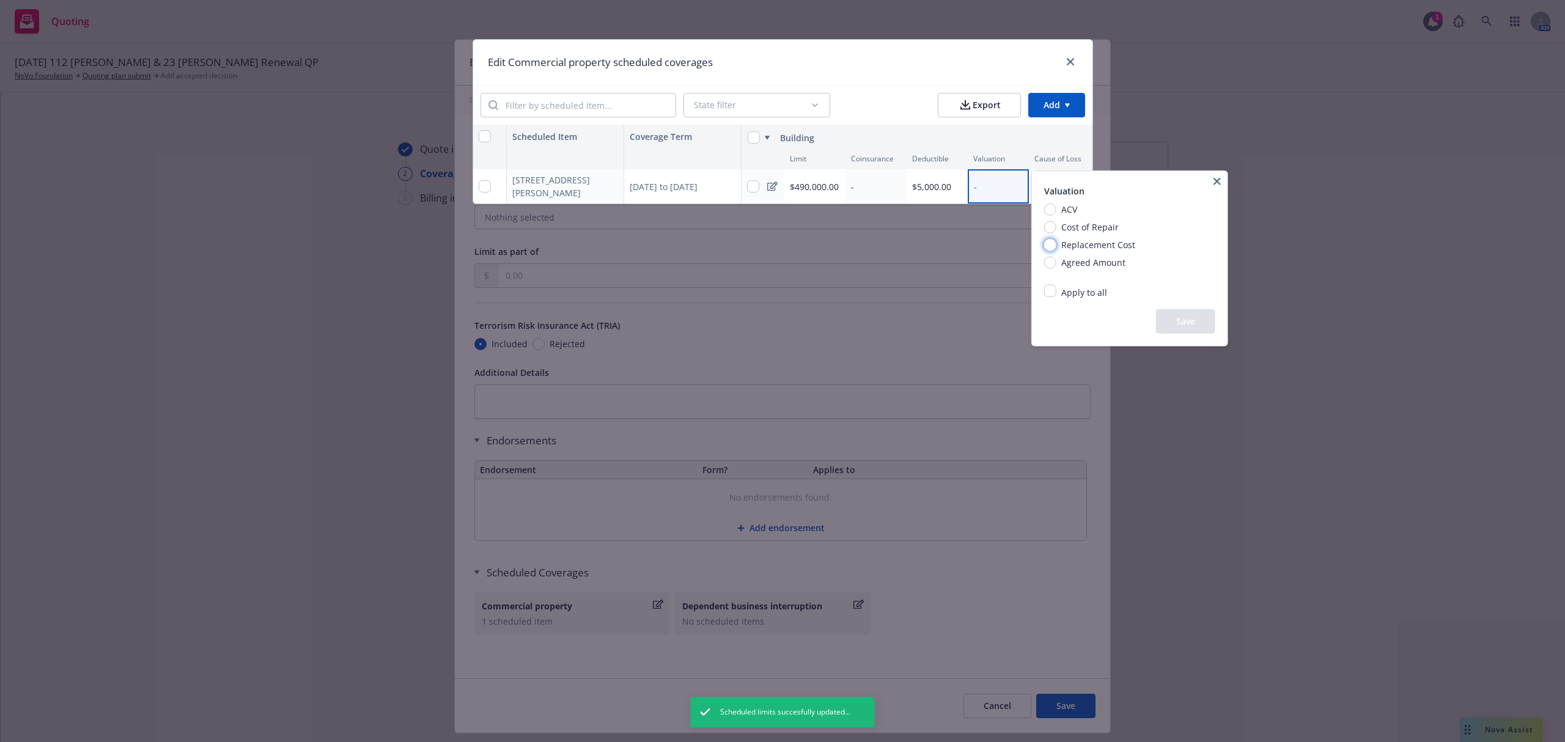
click at [1054, 243] on input "Replacement Cost" at bounding box center [1050, 244] width 12 height 12
radio input "true"
click at [1181, 308] on div "Apply to all Replace existing and empty values Replace only existing values Rep…" at bounding box center [1129, 297] width 171 height 24
click at [1181, 324] on button "Save" at bounding box center [1185, 321] width 59 height 24
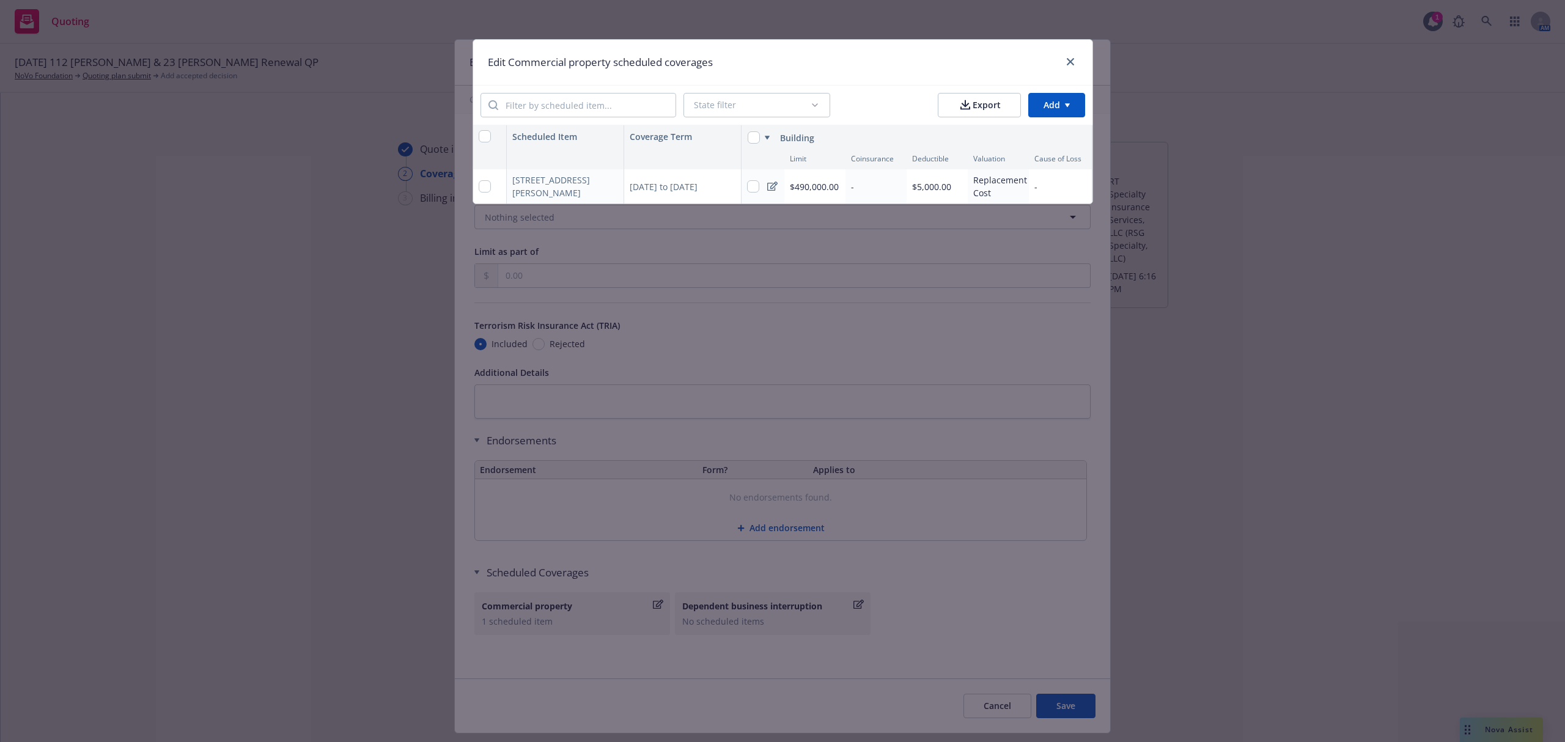
click at [1049, 183] on div "-" at bounding box center [1061, 186] width 64 height 34
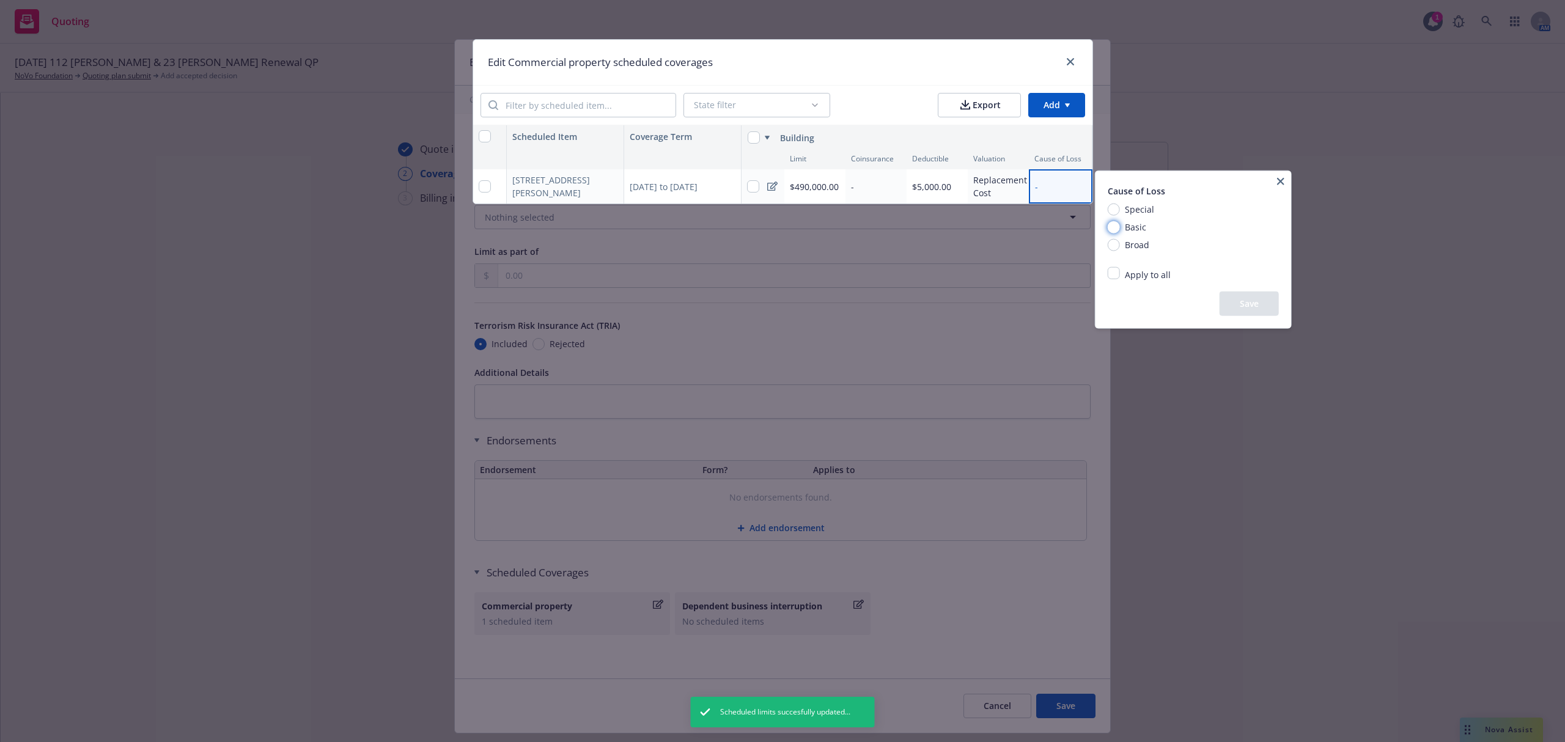
drag, startPoint x: 1115, startPoint y: 225, endPoint x: 1216, endPoint y: 270, distance: 110.5
click at [1116, 226] on input "Basic" at bounding box center [1114, 227] width 12 height 12
radio input "true"
click at [1241, 299] on button "Save" at bounding box center [1248, 304] width 59 height 24
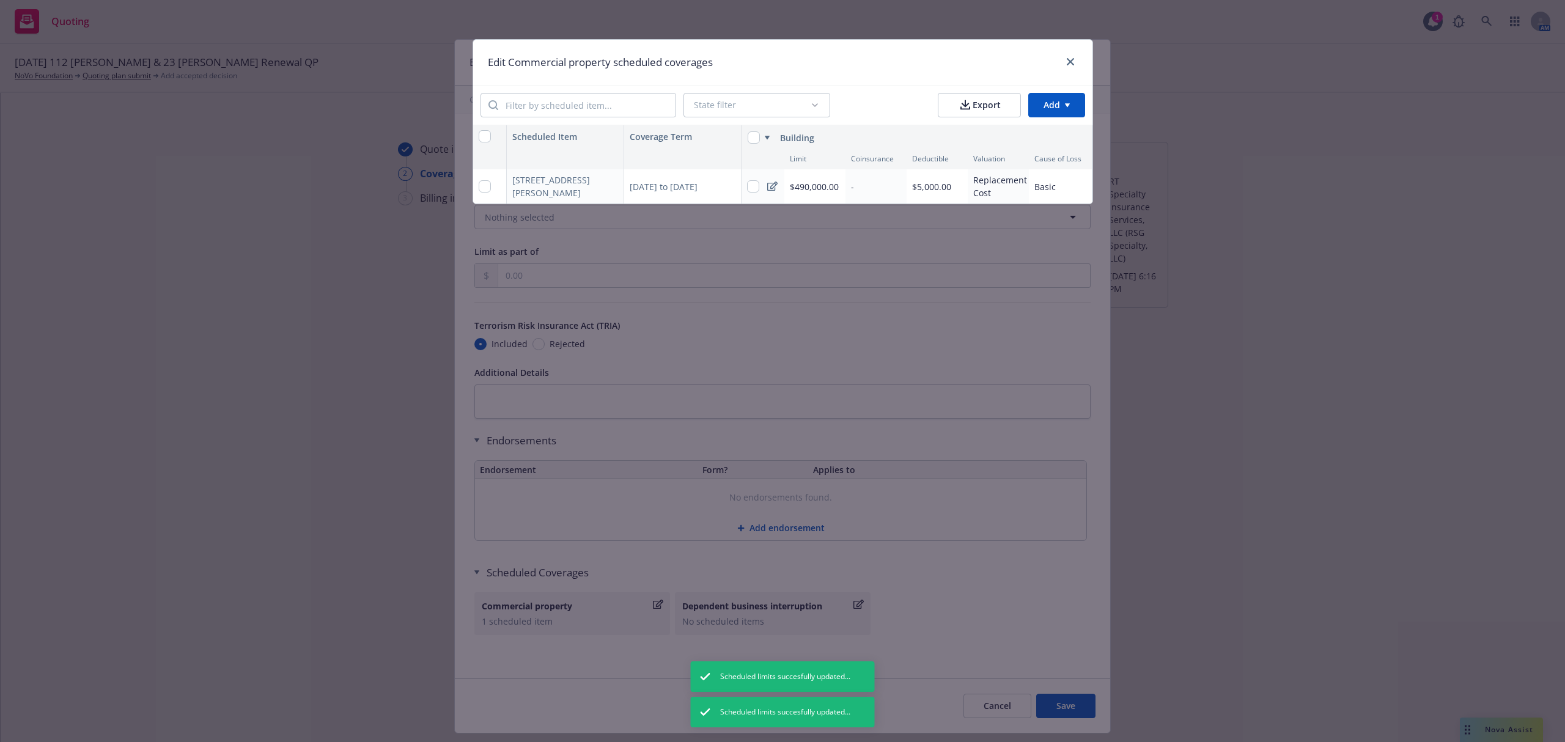
click at [878, 184] on div "-" at bounding box center [875, 186] width 61 height 34
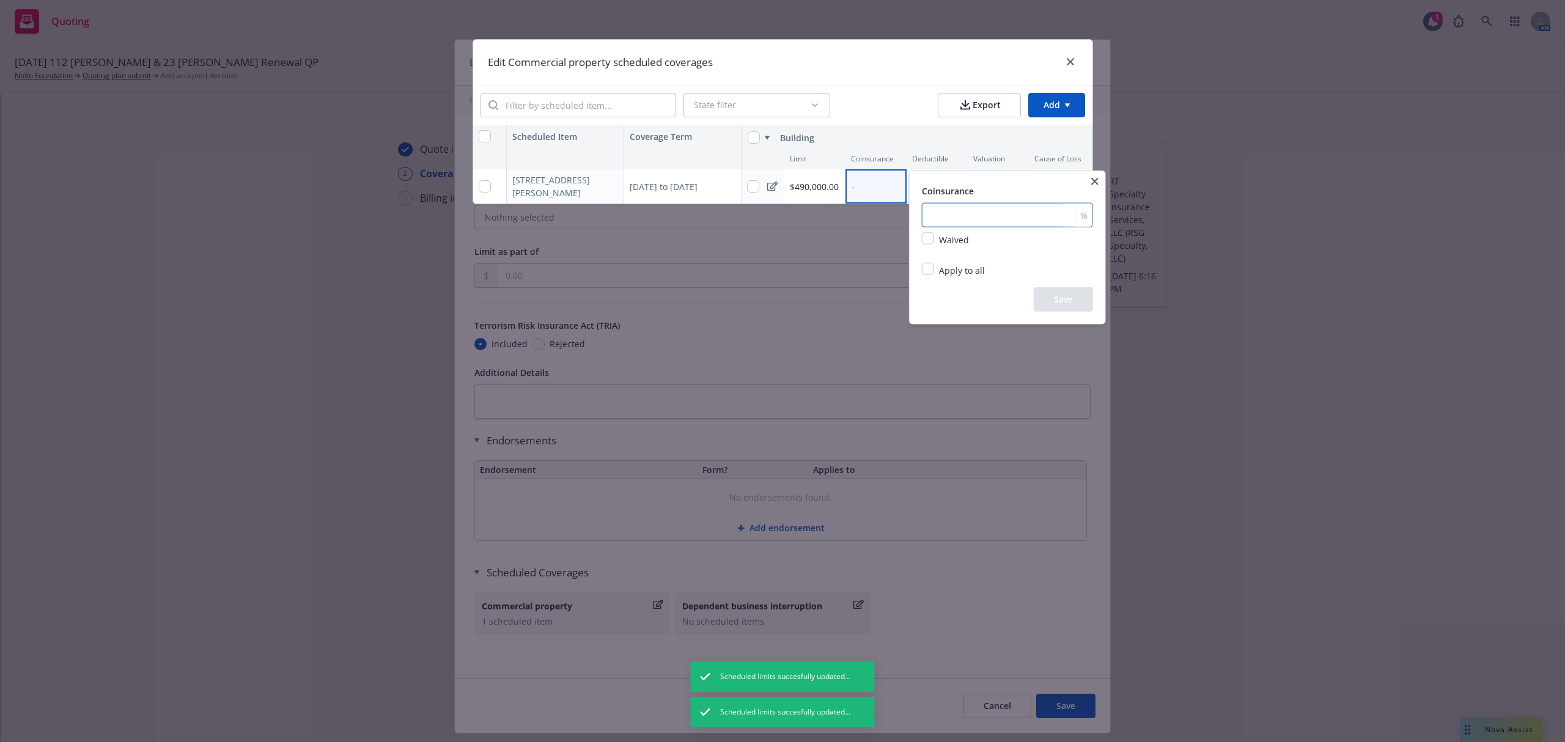
click at [959, 216] on input "number" at bounding box center [1007, 215] width 171 height 24
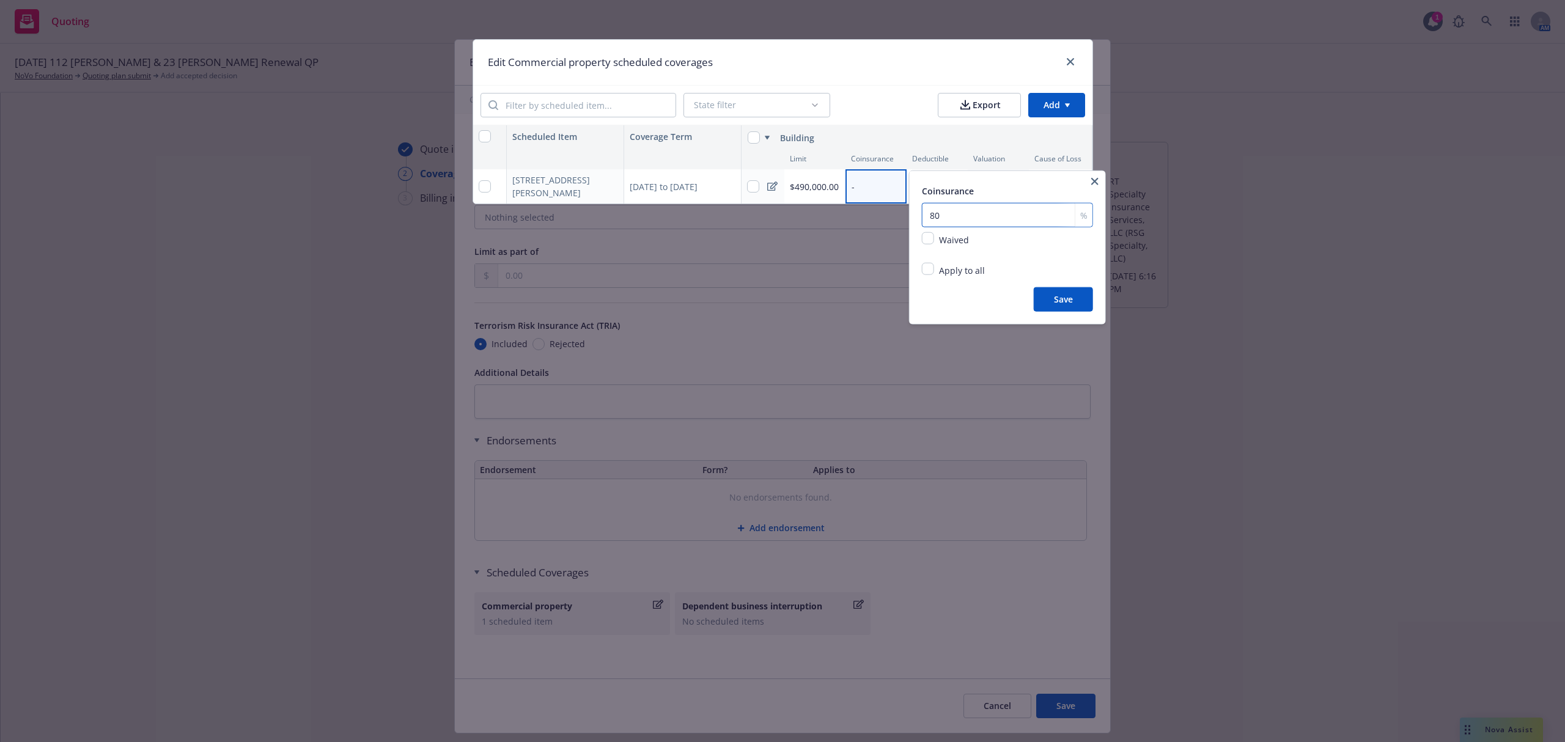
type input "80"
click at [1059, 300] on button "Save" at bounding box center [1063, 299] width 59 height 24
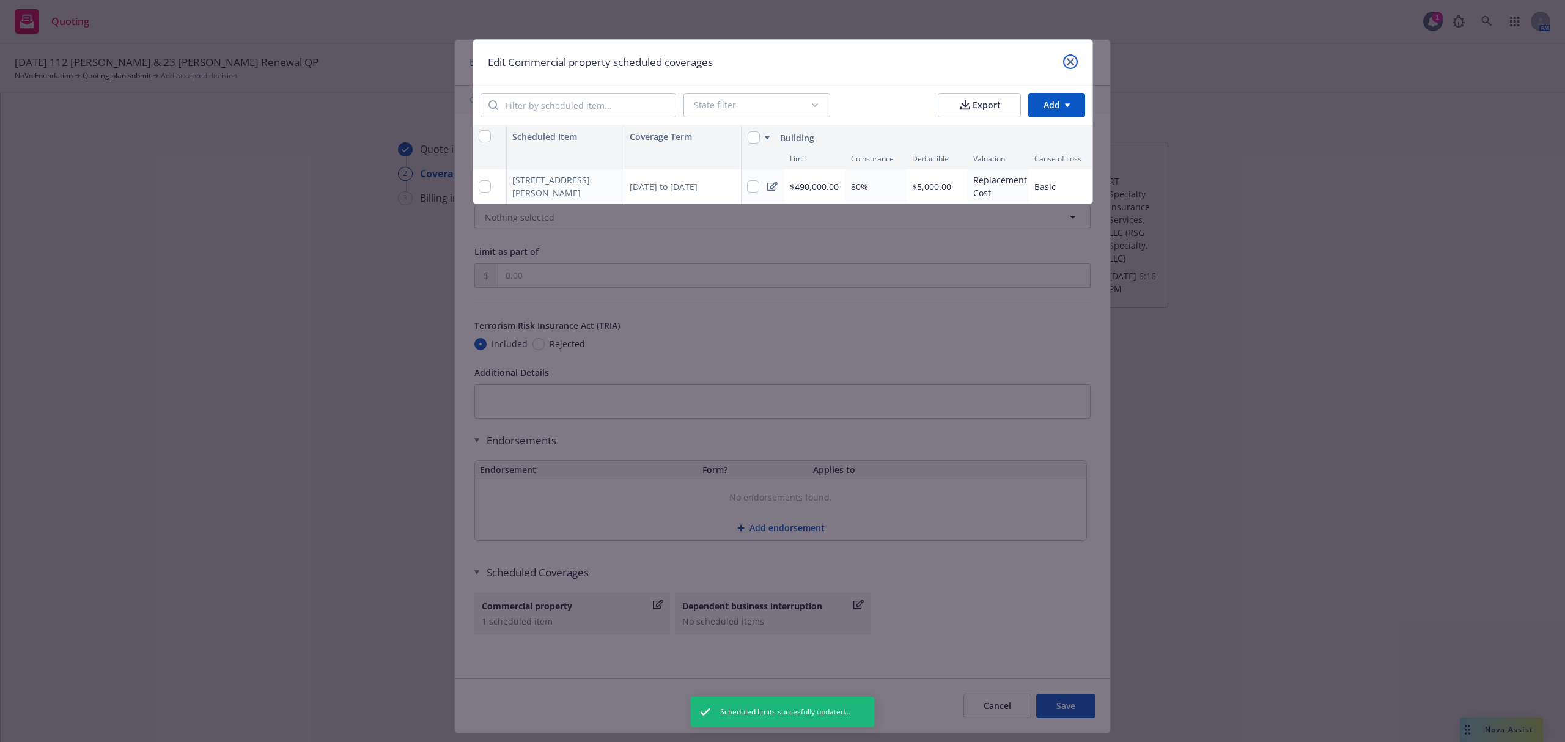
click at [1067, 60] on icon "close" at bounding box center [1070, 61] width 7 height 7
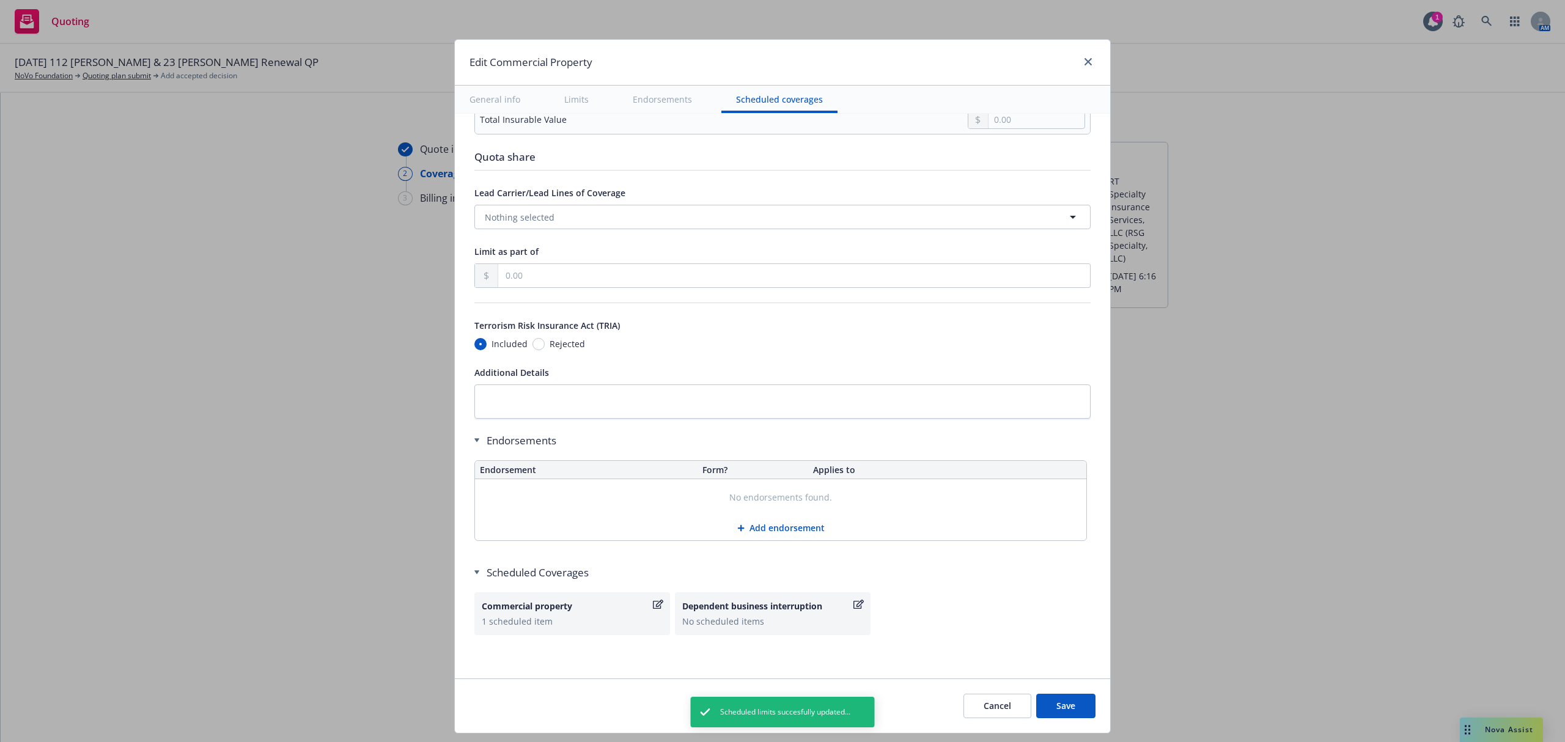
click at [1050, 700] on button "Save" at bounding box center [1065, 706] width 59 height 24
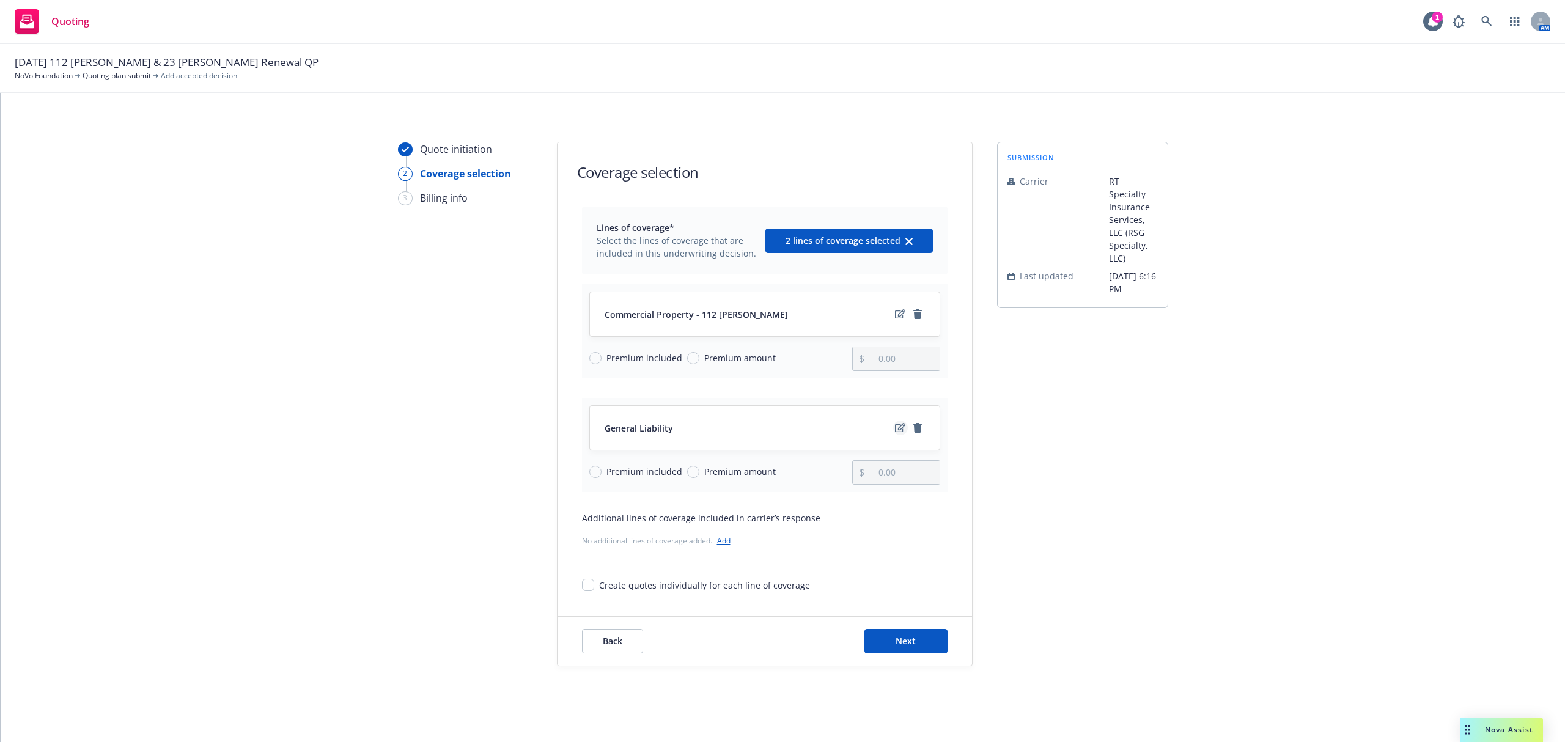
click at [895, 428] on icon "edit" at bounding box center [900, 428] width 10 height 10
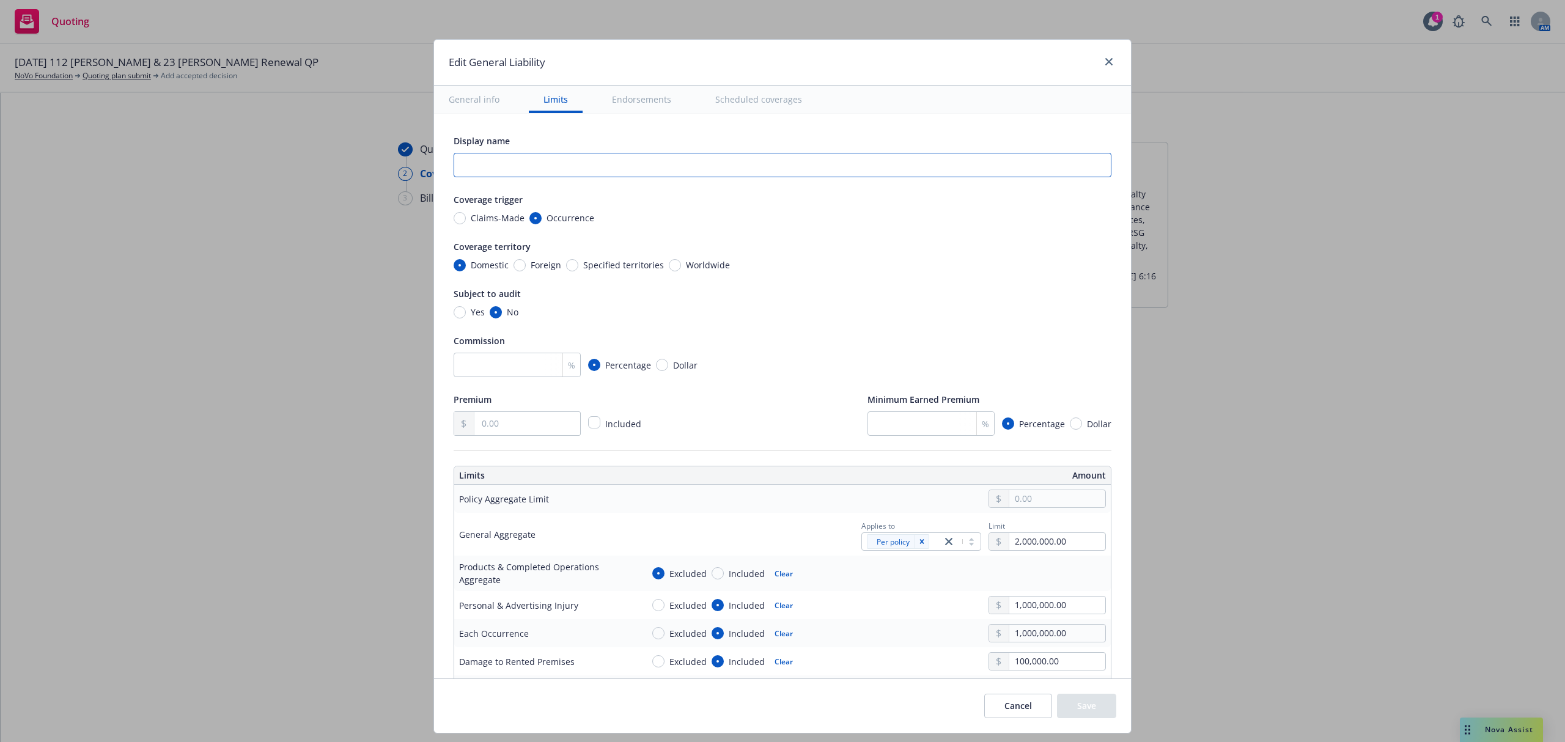
click at [493, 156] on input "text" at bounding box center [783, 165] width 658 height 24
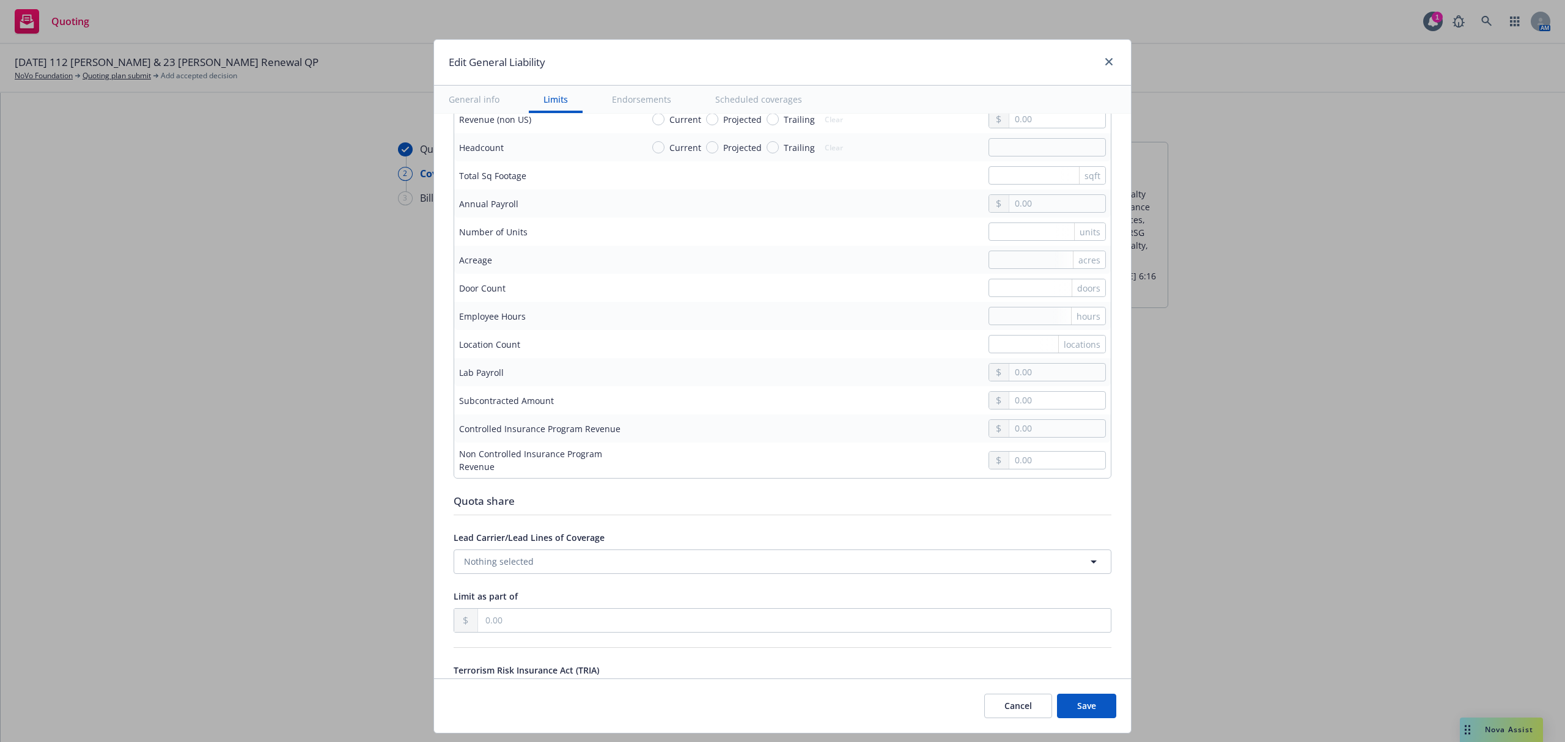
scroll to position [1630, 0]
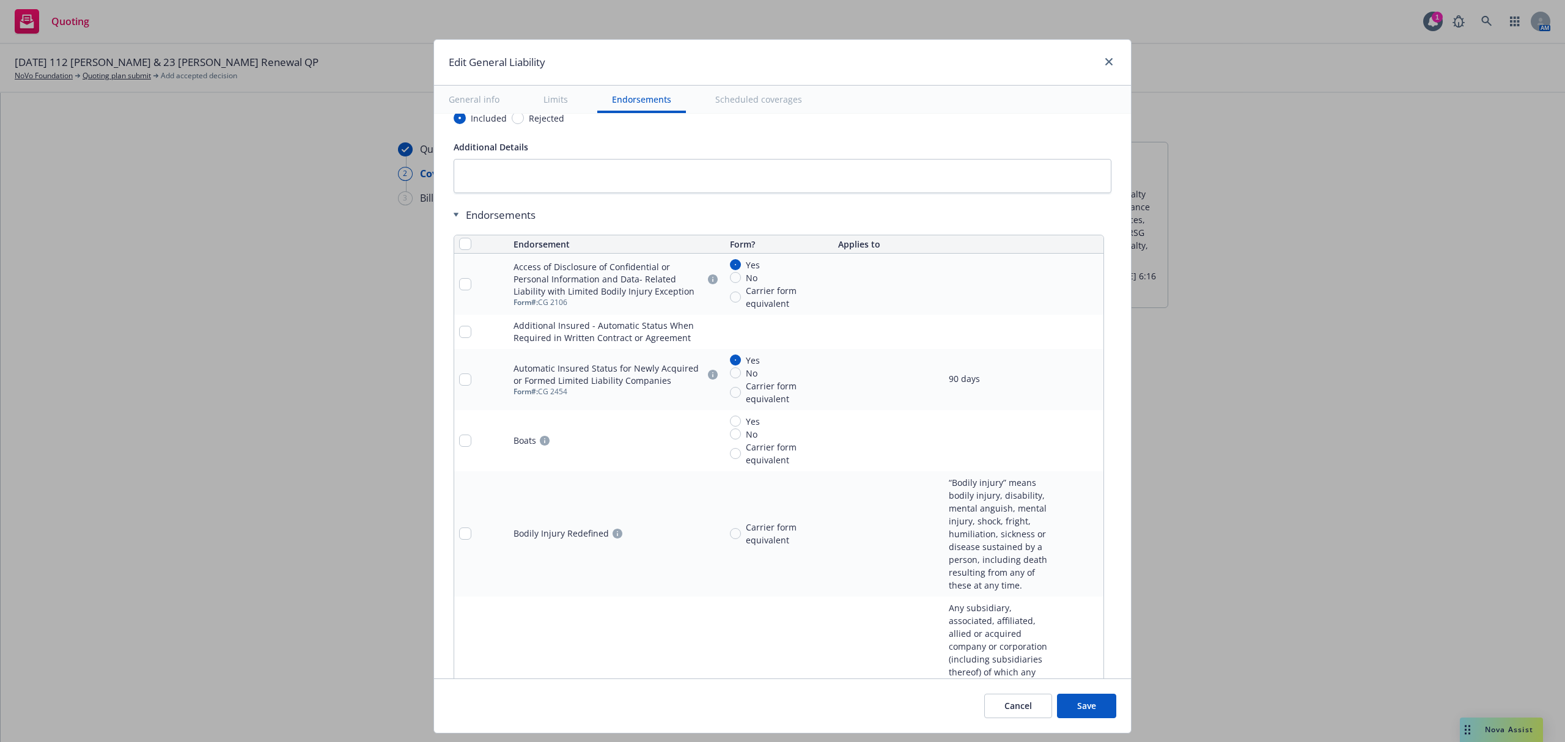
type input "112 Henry Renewal"
click at [459, 250] on input "checkbox" at bounding box center [465, 244] width 12 height 12
checkbox input "true"
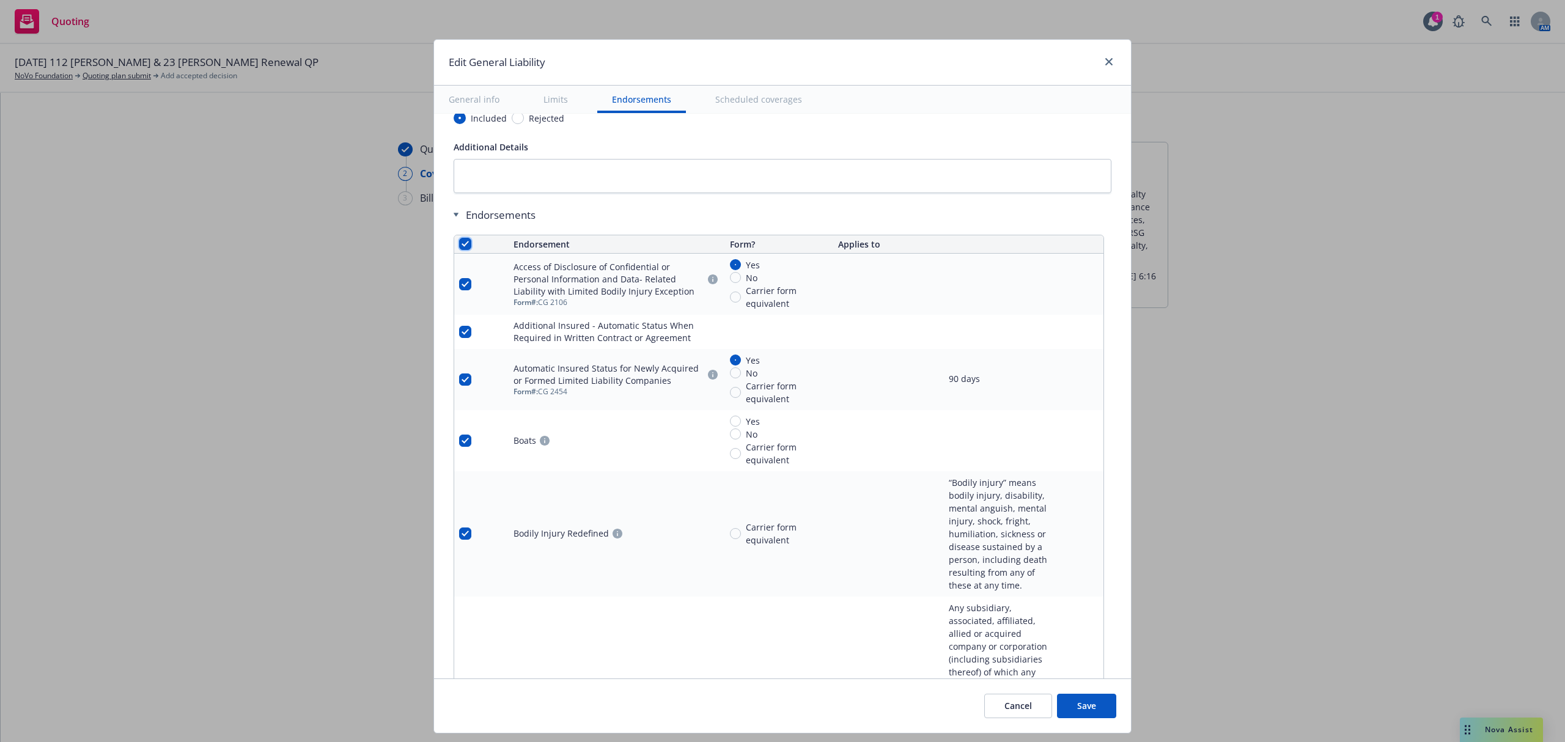
checkbox input "true"
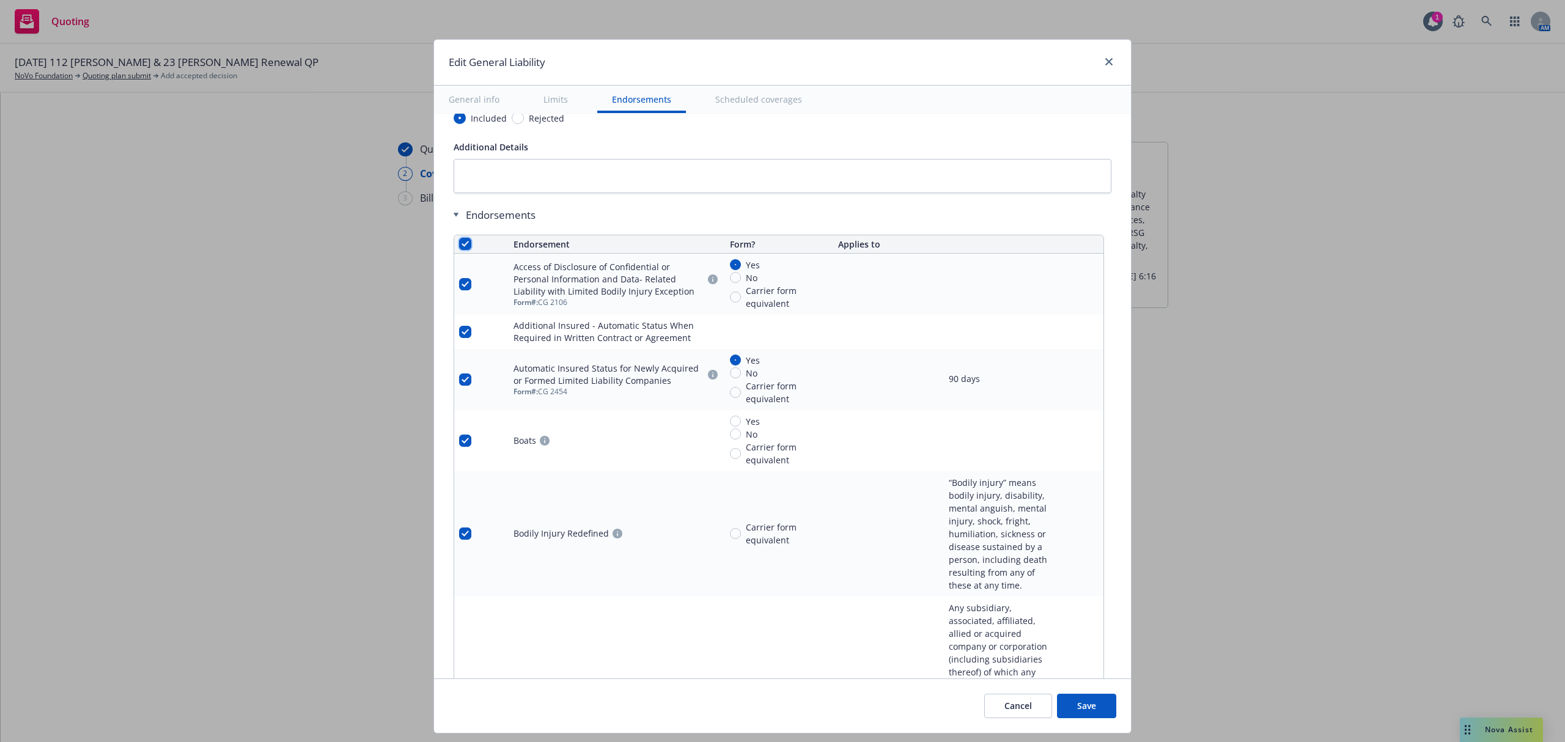
checkbox input "true"
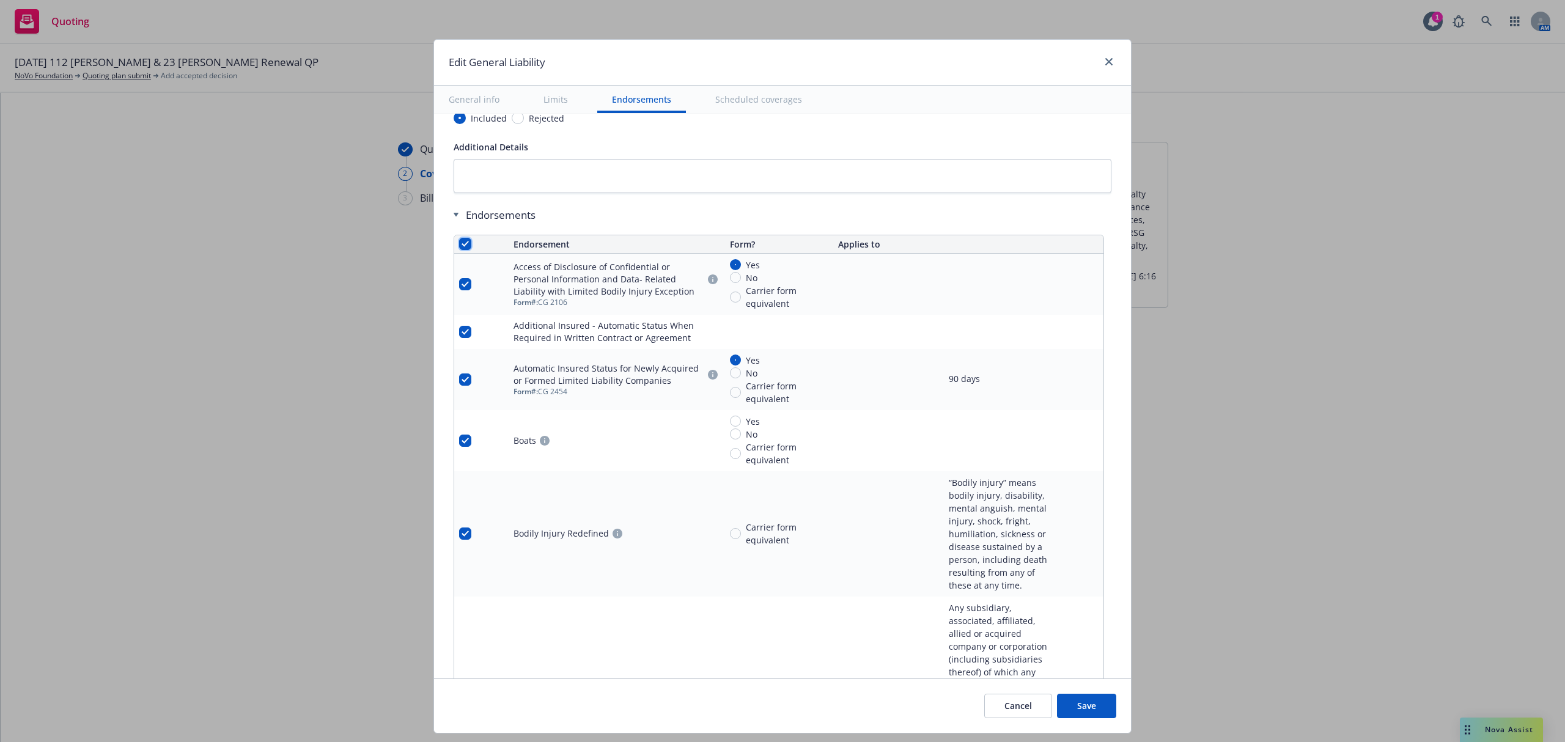
checkbox input "true"
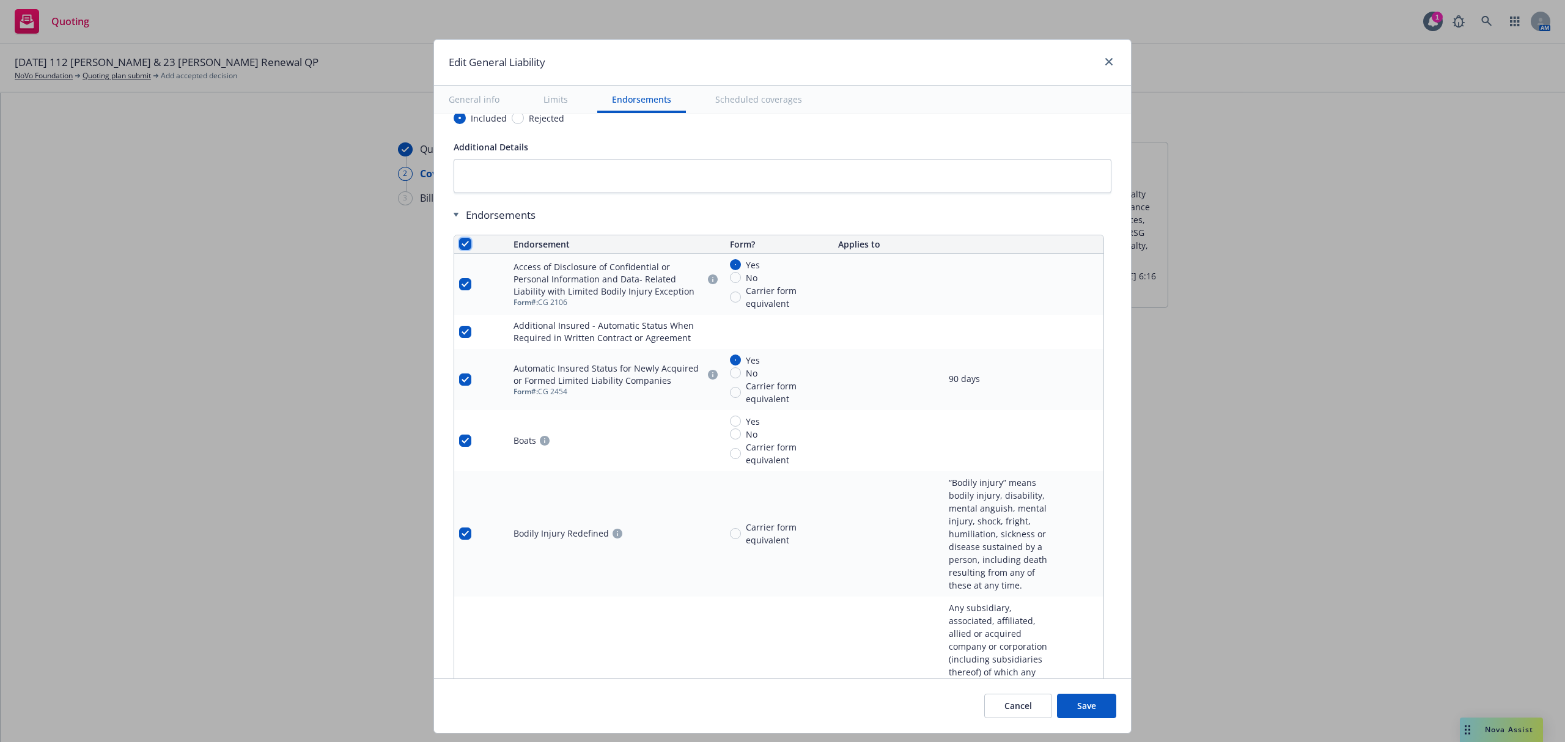
checkbox input "true"
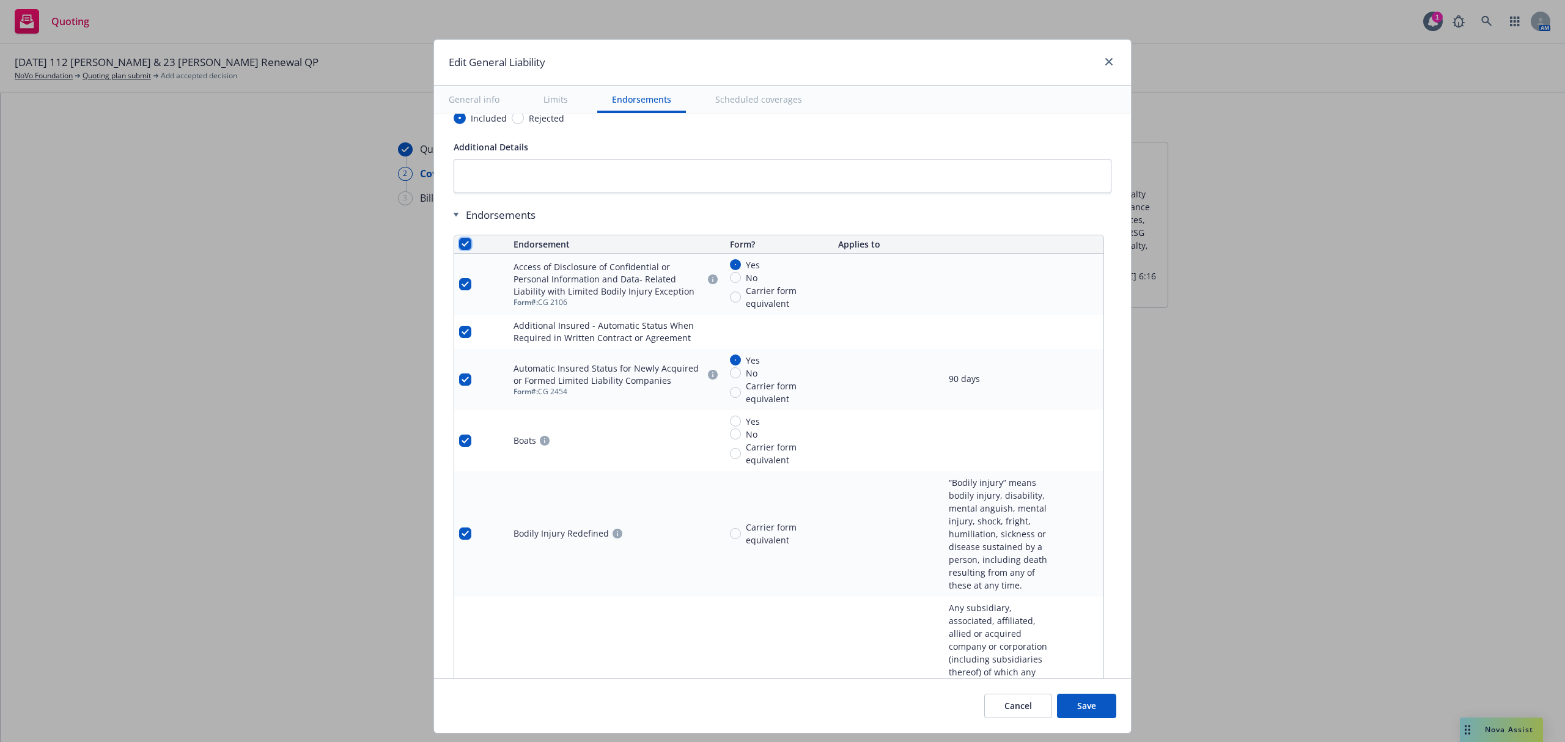
checkbox input "true"
click at [766, 719] on span "Remove endorsements" at bounding box center [764, 714] width 96 height 12
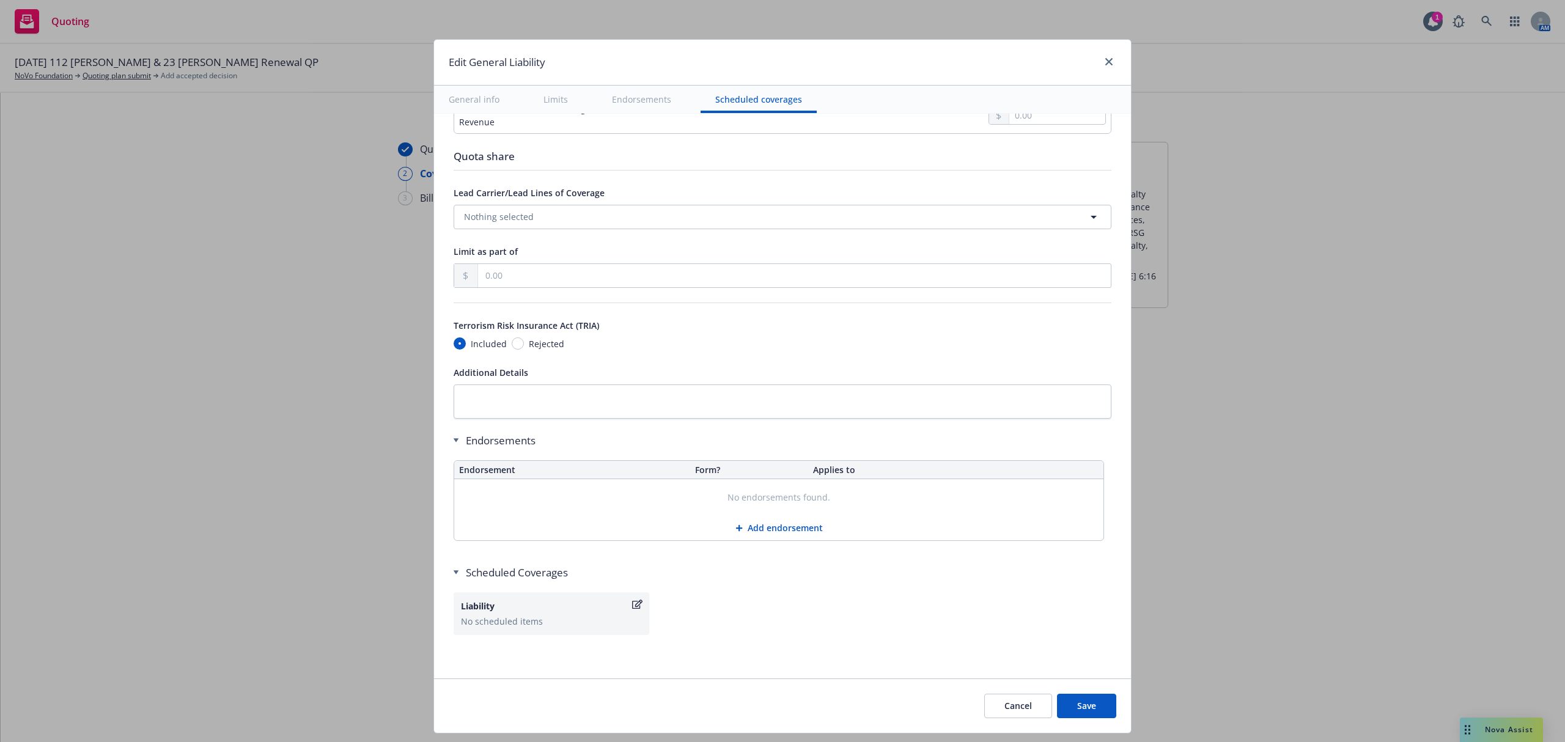
scroll to position [1412, 0]
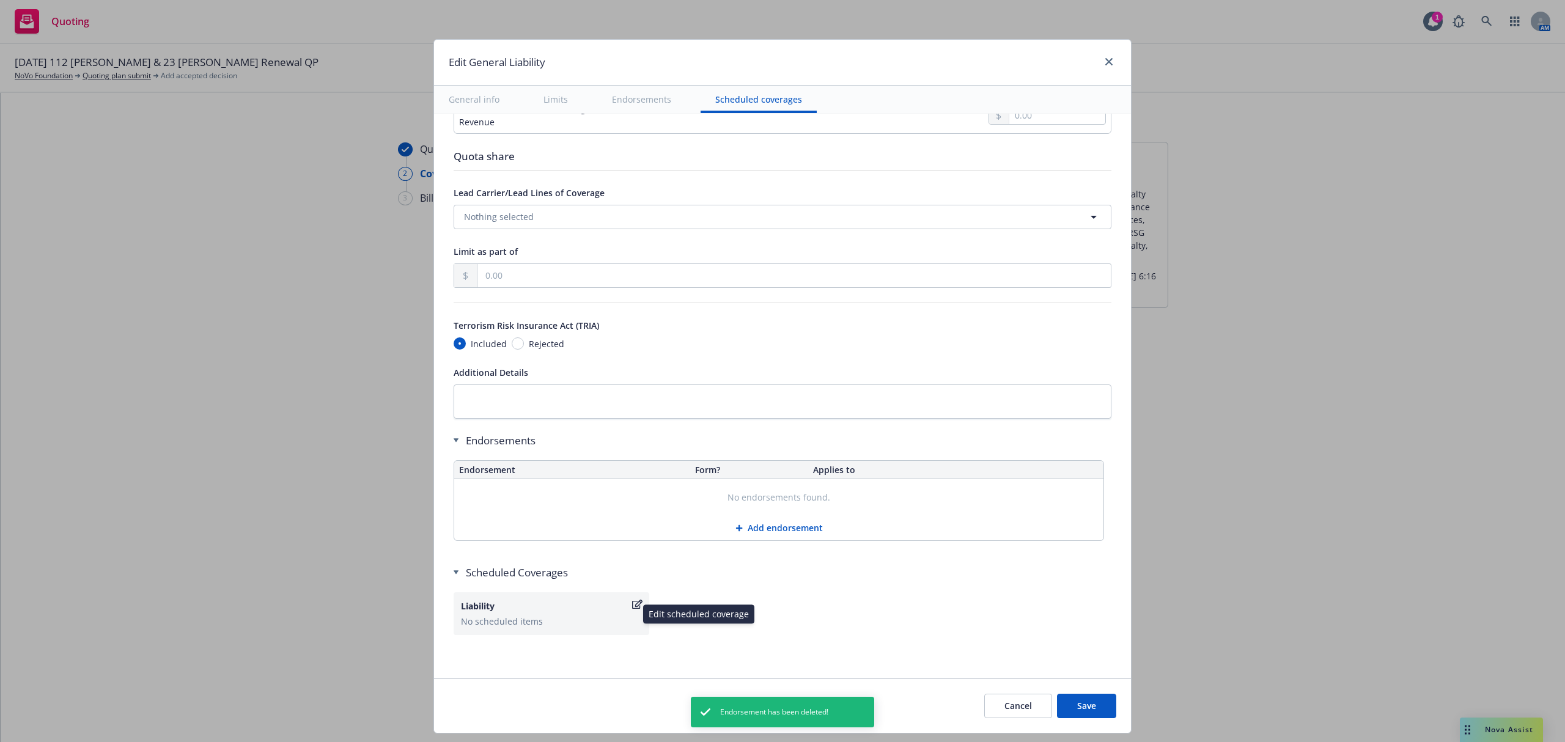
click at [597, 602] on div "Liability" at bounding box center [545, 606] width 169 height 13
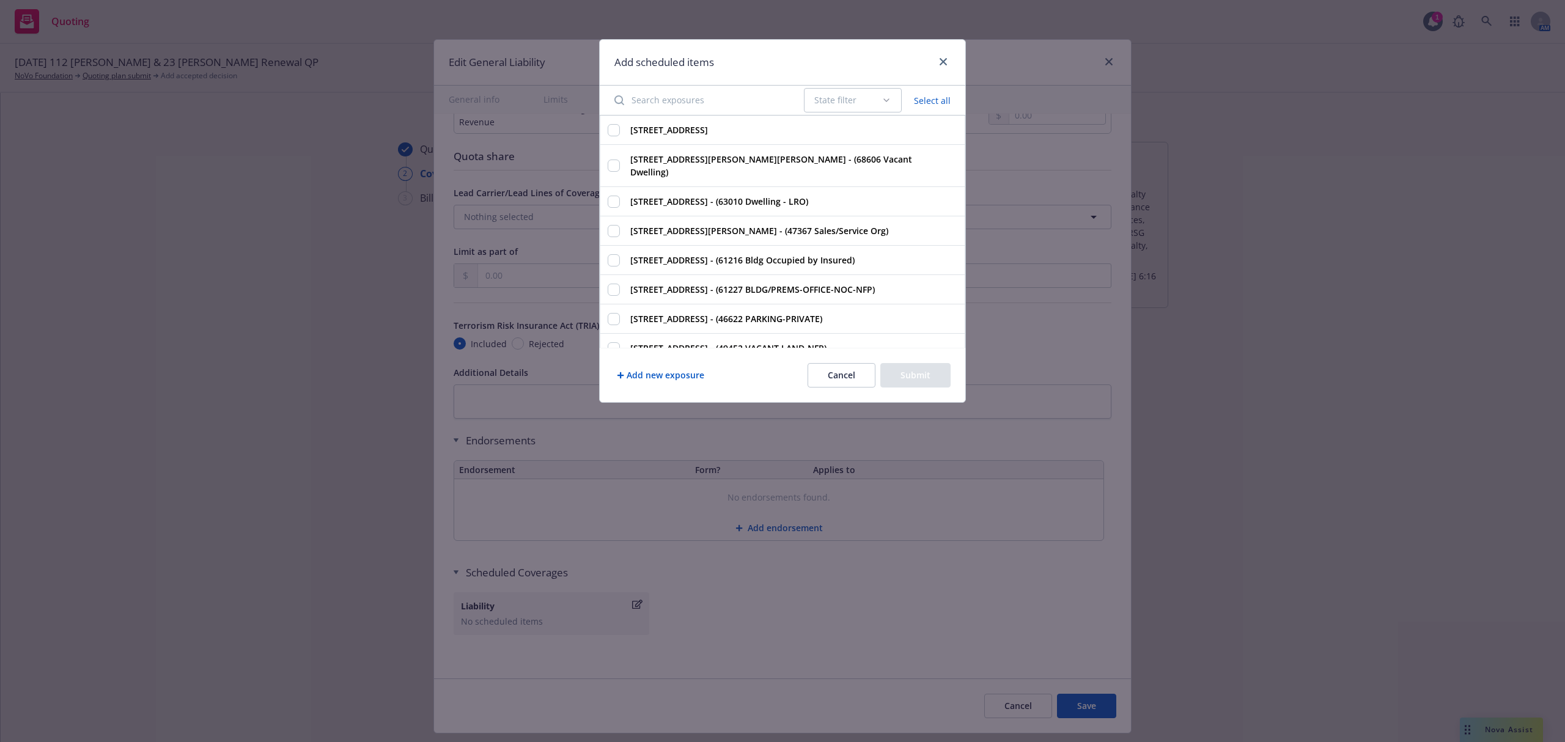
click at [726, 103] on input "Search exposures" at bounding box center [701, 100] width 189 height 24
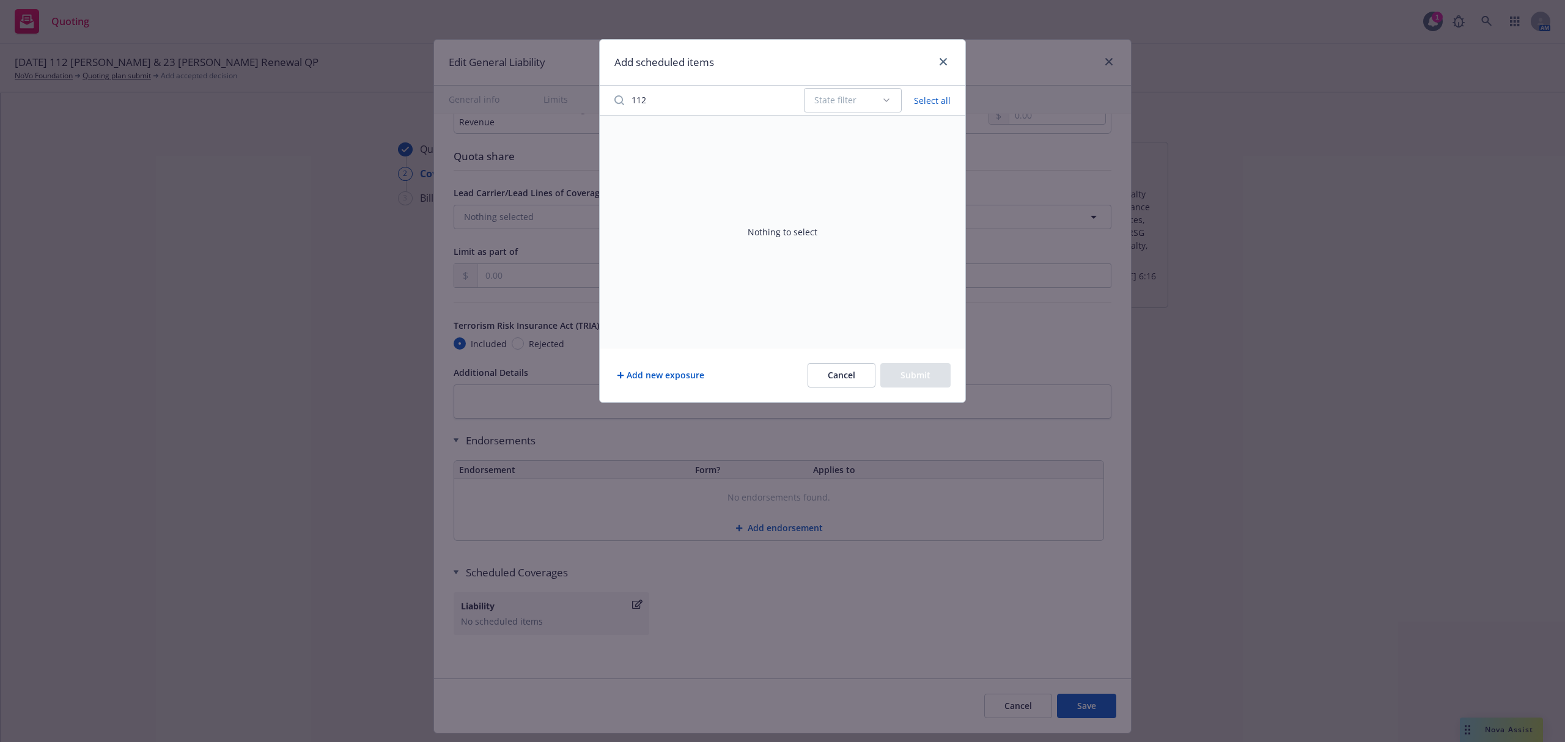
type input "112"
click at [660, 378] on button "Add new exposure" at bounding box center [660, 375] width 92 height 24
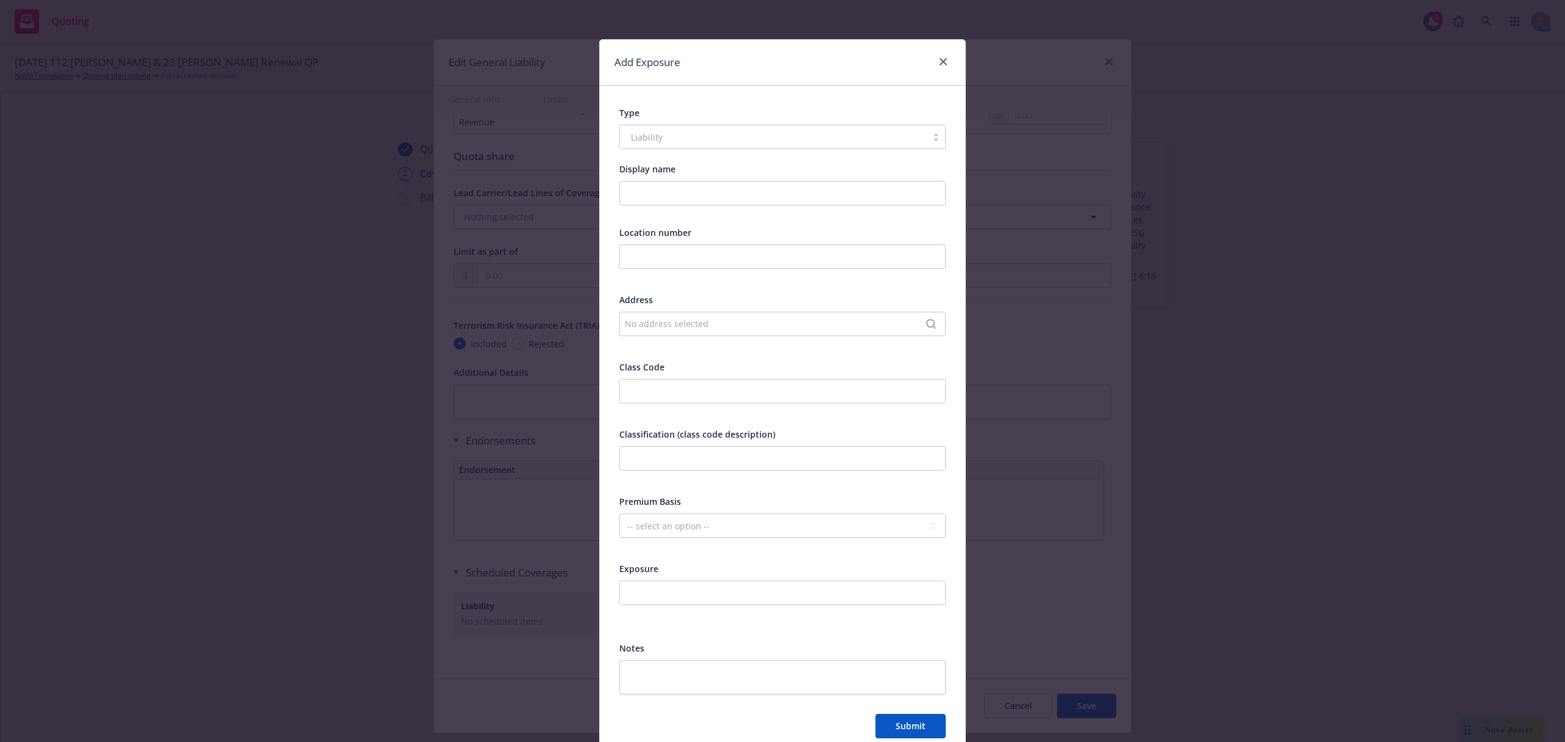
click at [648, 320] on div "No address selected" at bounding box center [776, 323] width 303 height 13
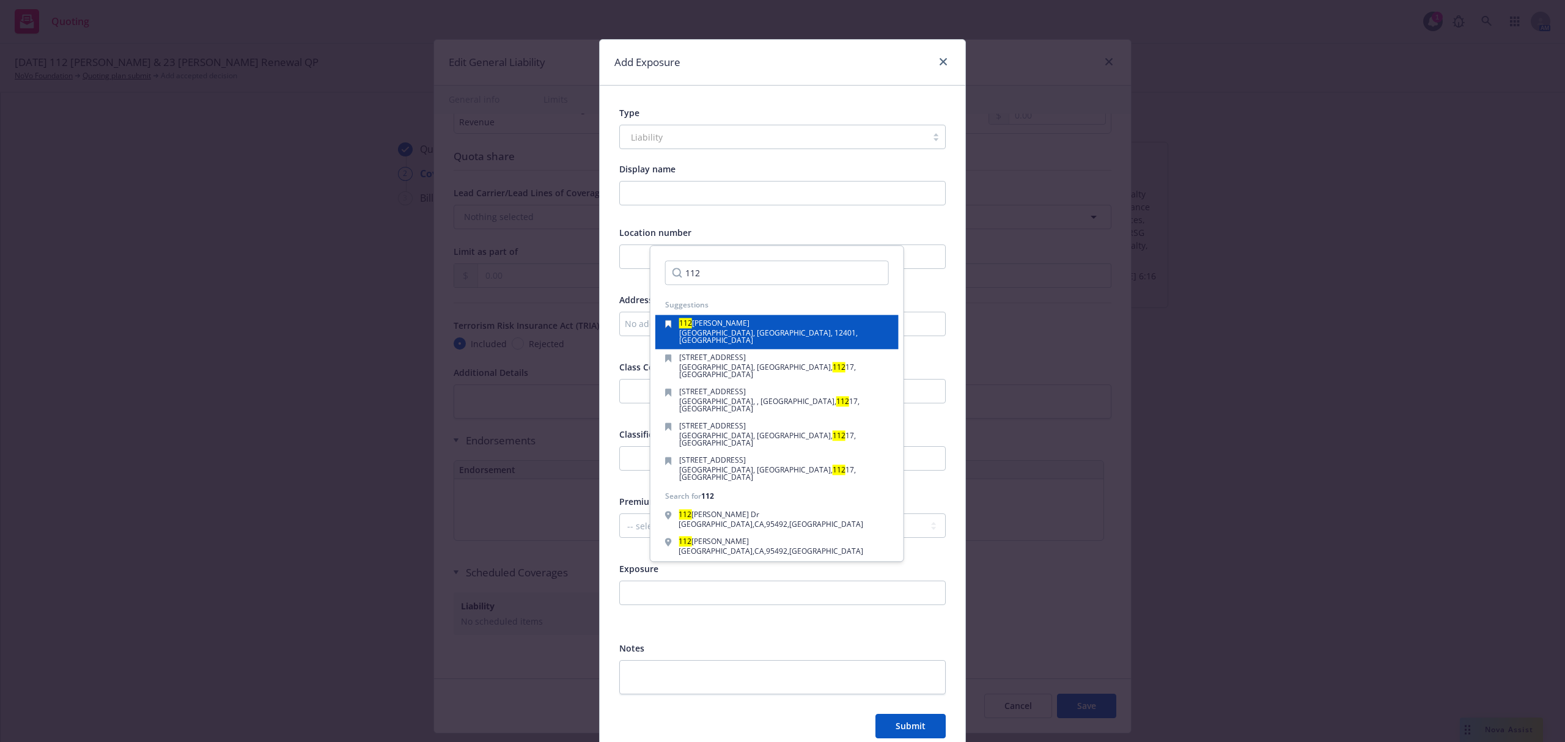
type input "112"
click at [719, 321] on span "Henry St" at bounding box center [720, 323] width 57 height 10
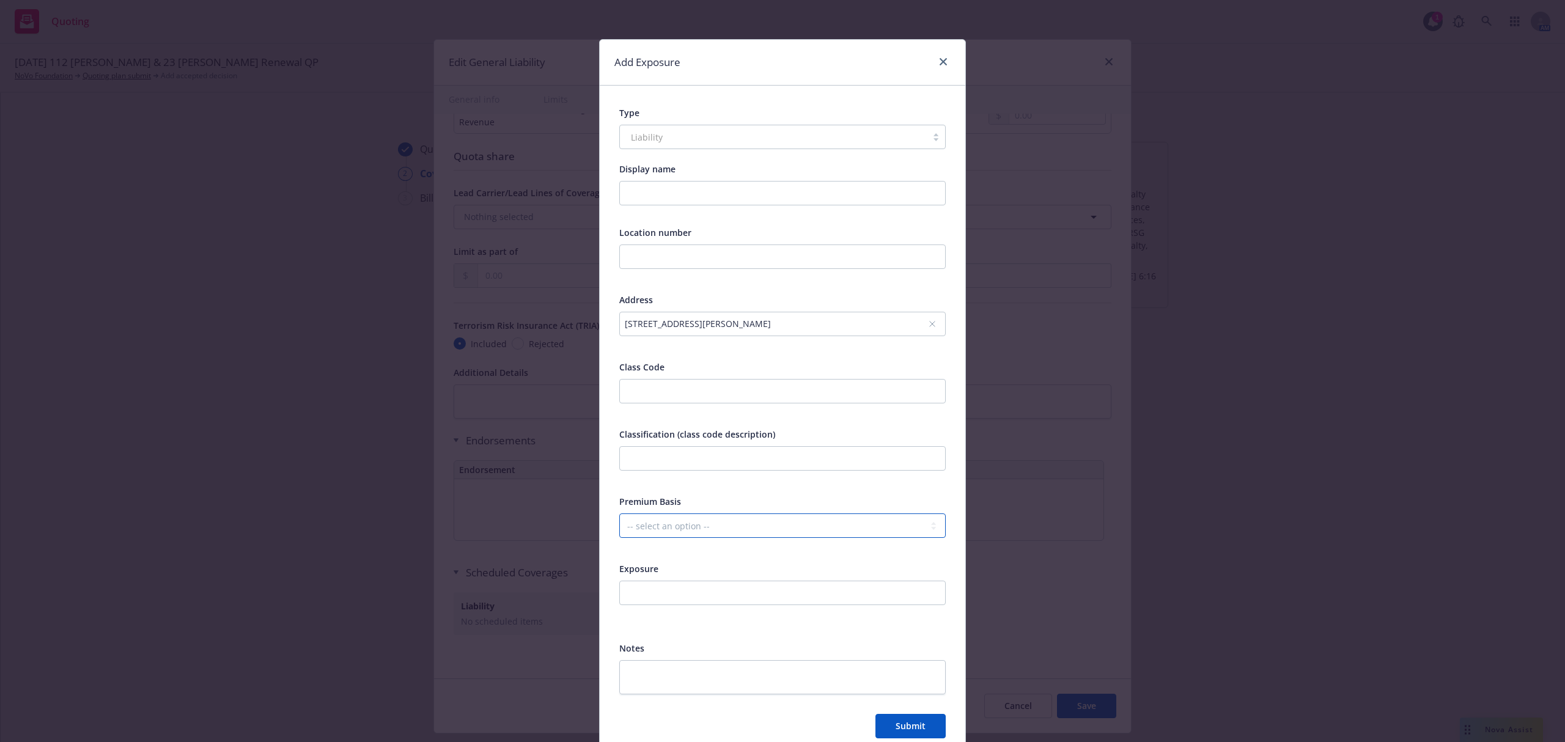
click at [649, 521] on select "-- select an option -- Revenue ($) Payroll ($) Square footage Headcount Unit Ac…" at bounding box center [782, 525] width 326 height 24
select select "SQUARE_FOOTAGE"
click at [619, 514] on select "-- select an option -- Revenue ($) Payroll ($) Square footage Headcount Unit Ac…" at bounding box center [782, 525] width 326 height 24
click at [670, 592] on input "number" at bounding box center [782, 593] width 326 height 24
type input "1703"
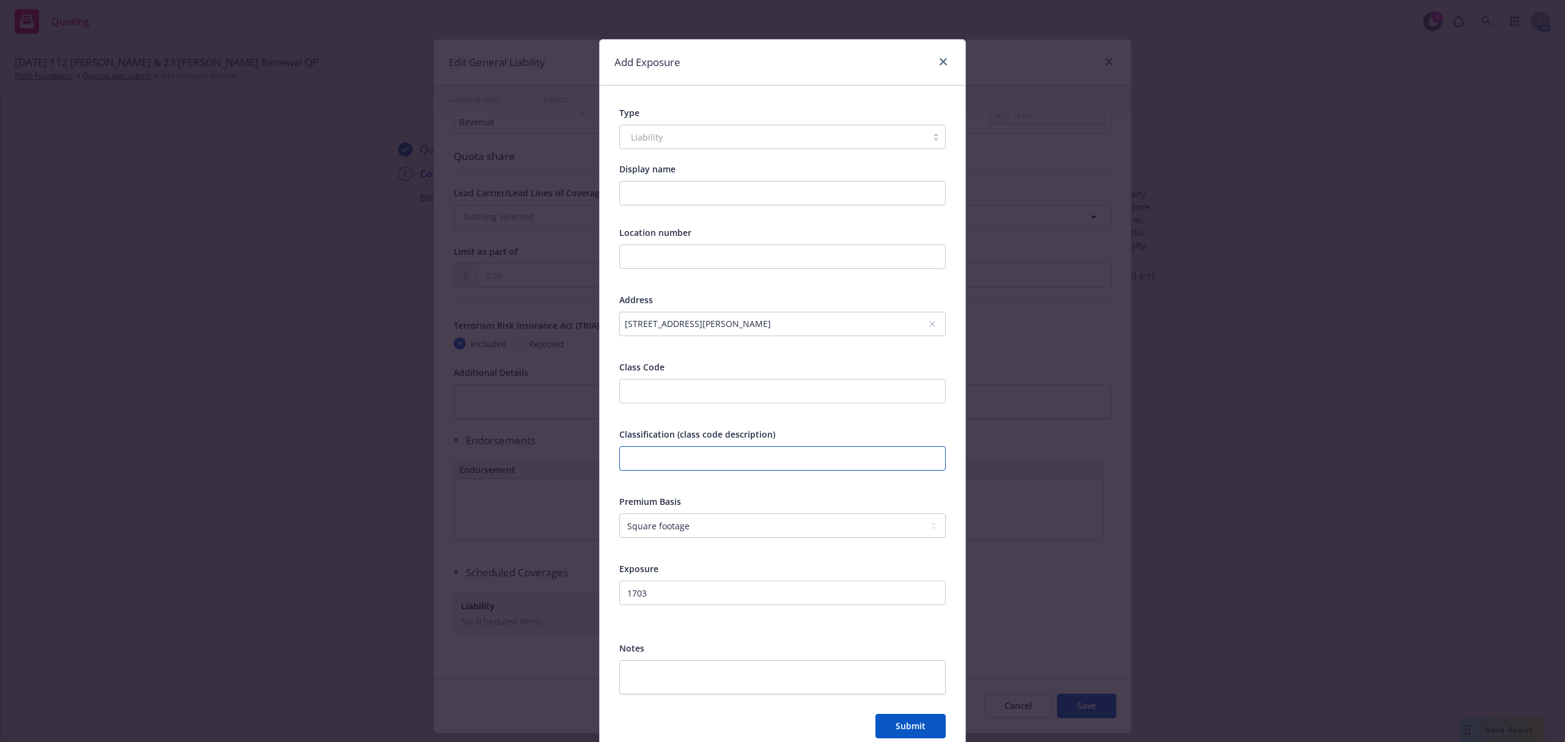
click at [660, 463] on input "text" at bounding box center [782, 458] width 326 height 24
type input "Vacant Bldg"
click at [908, 732] on button "Submit" at bounding box center [910, 726] width 70 height 24
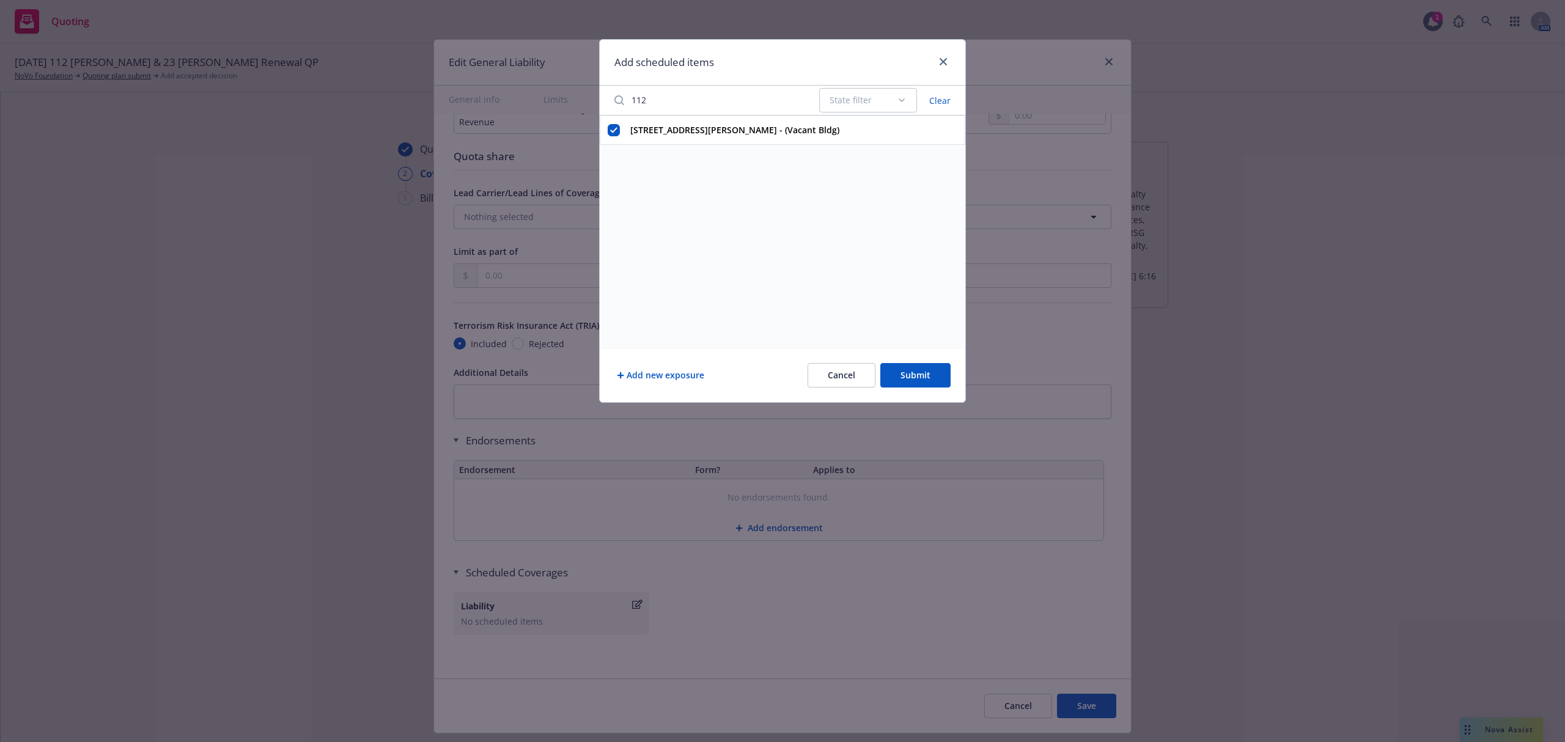
click at [922, 374] on button "Submit" at bounding box center [915, 375] width 70 height 24
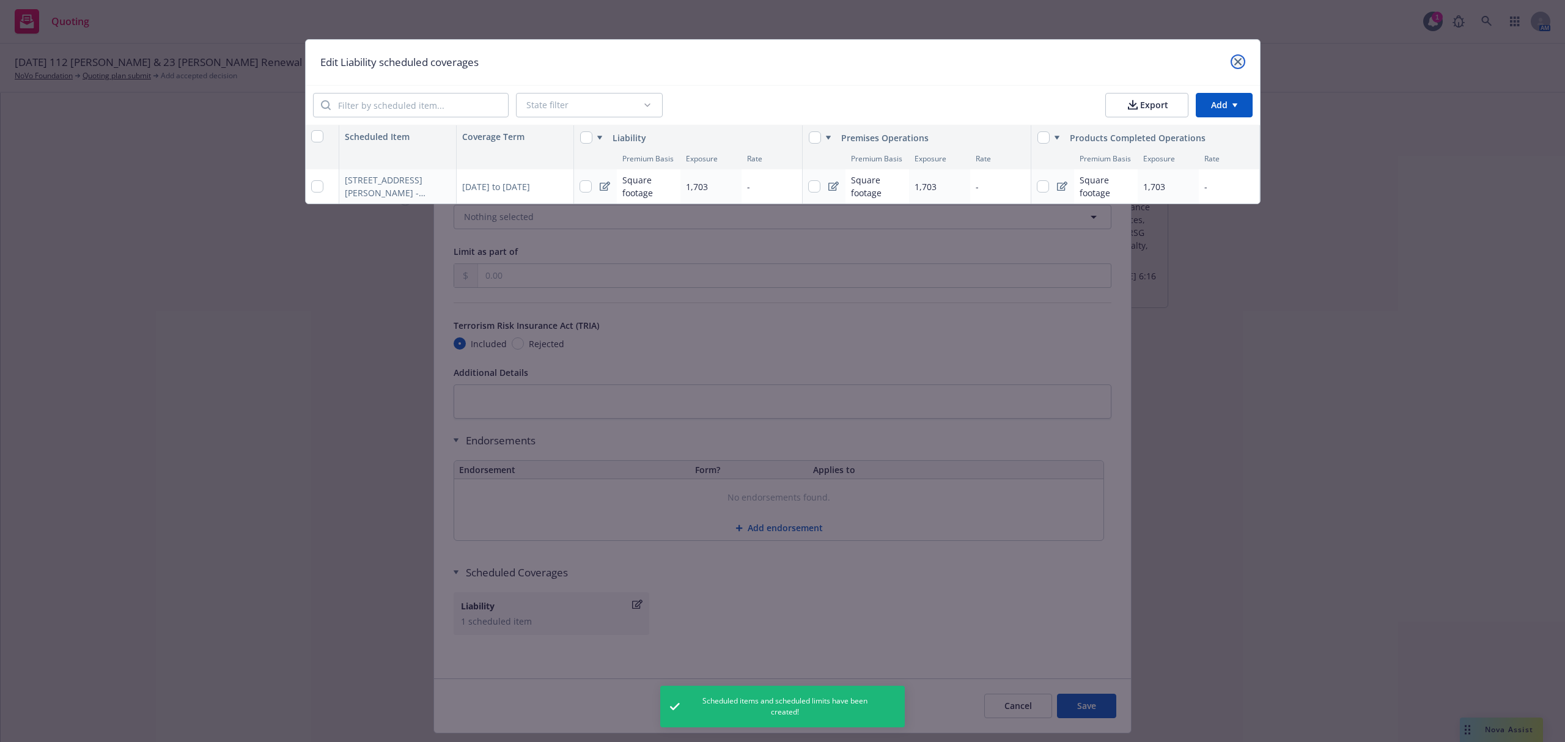
click at [1236, 58] on icon "close" at bounding box center [1237, 61] width 7 height 7
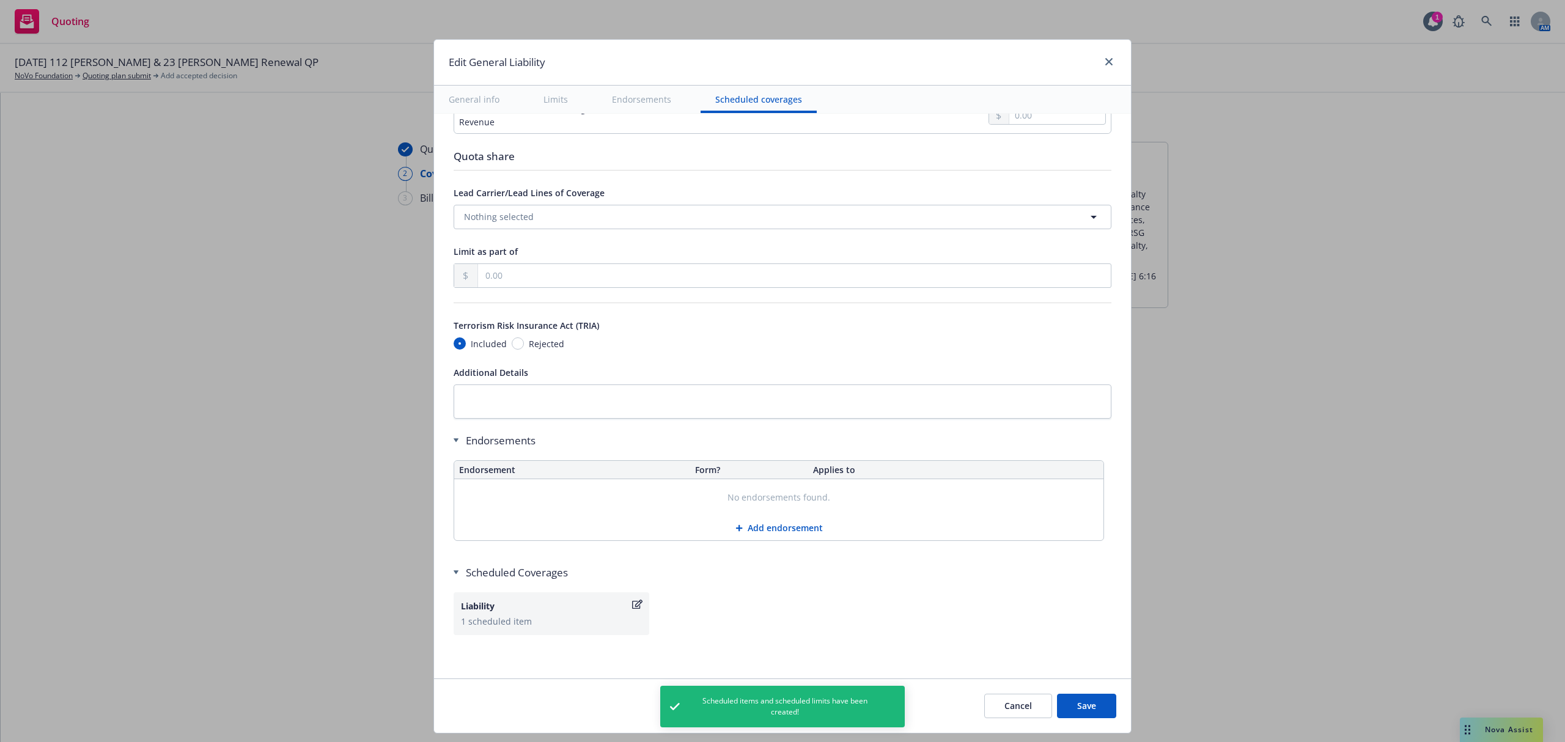
click at [1082, 709] on button "Save" at bounding box center [1086, 706] width 59 height 24
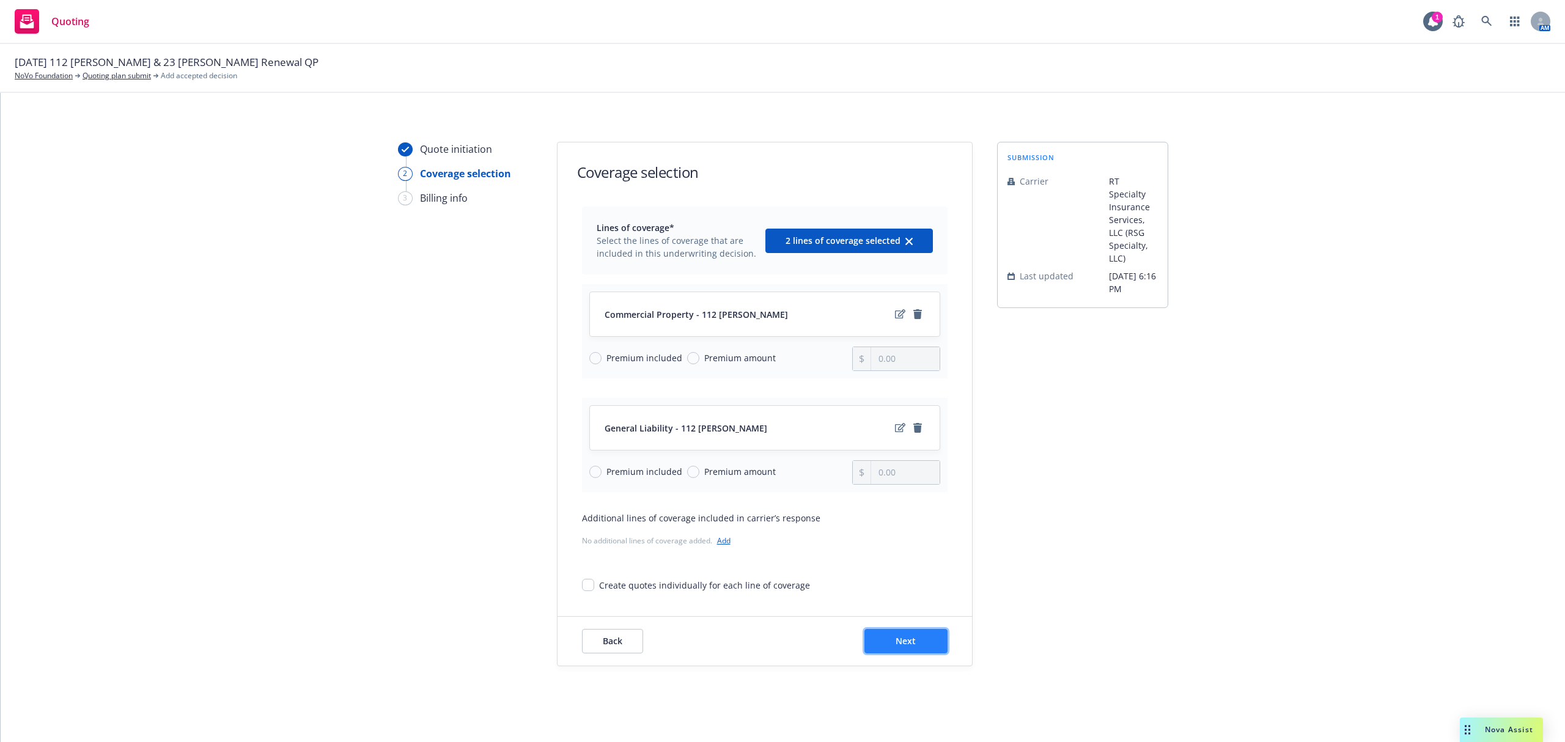
click at [914, 646] on button "Next" at bounding box center [905, 641] width 83 height 24
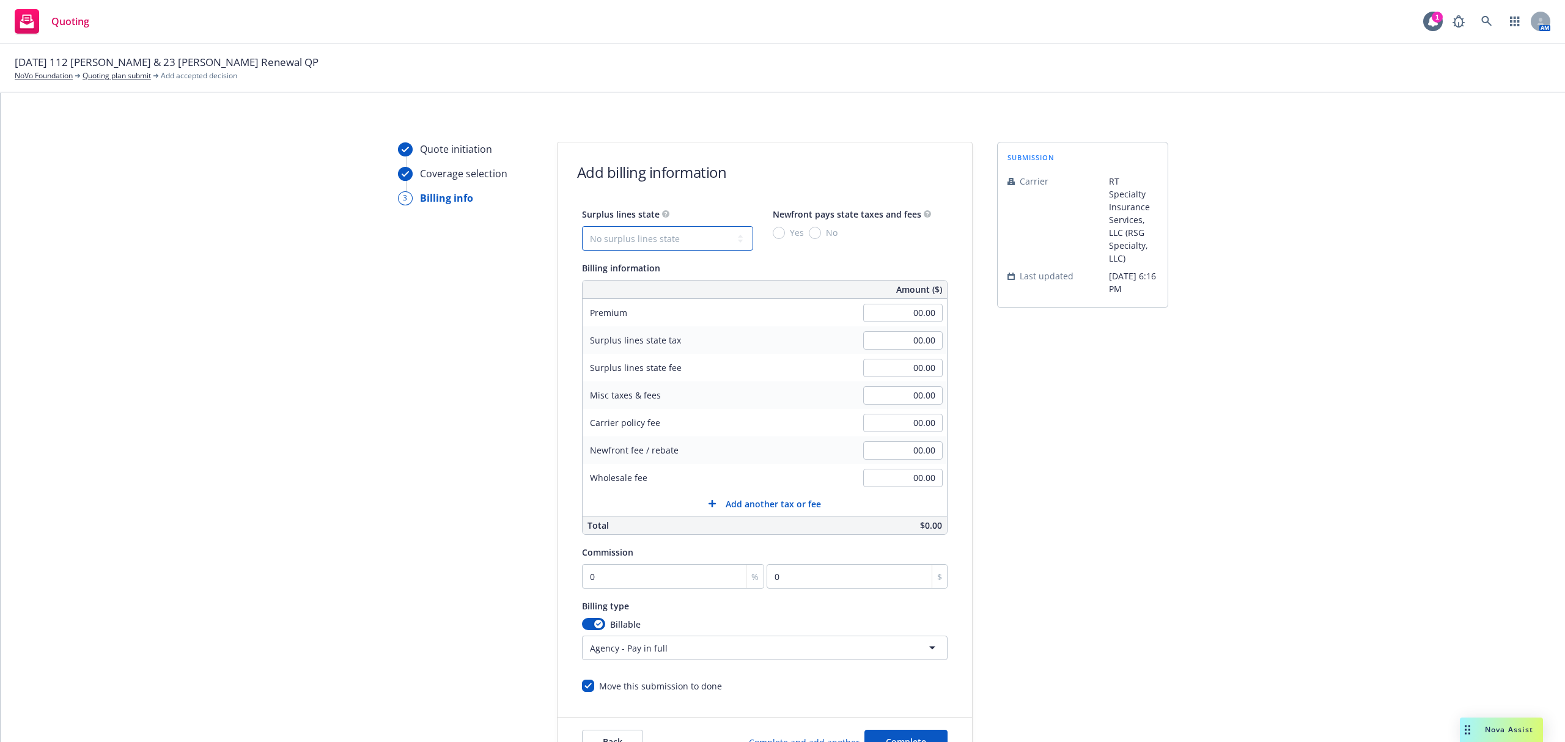
click at [678, 236] on select "No surplus lines state Alaska Alabama Arkansas Arizona California Colorado Conn…" at bounding box center [667, 238] width 171 height 24
click at [582, 226] on select "No surplus lines state Alaska Alabama Arkansas Arizona California Colorado Conn…" at bounding box center [667, 238] width 171 height 24
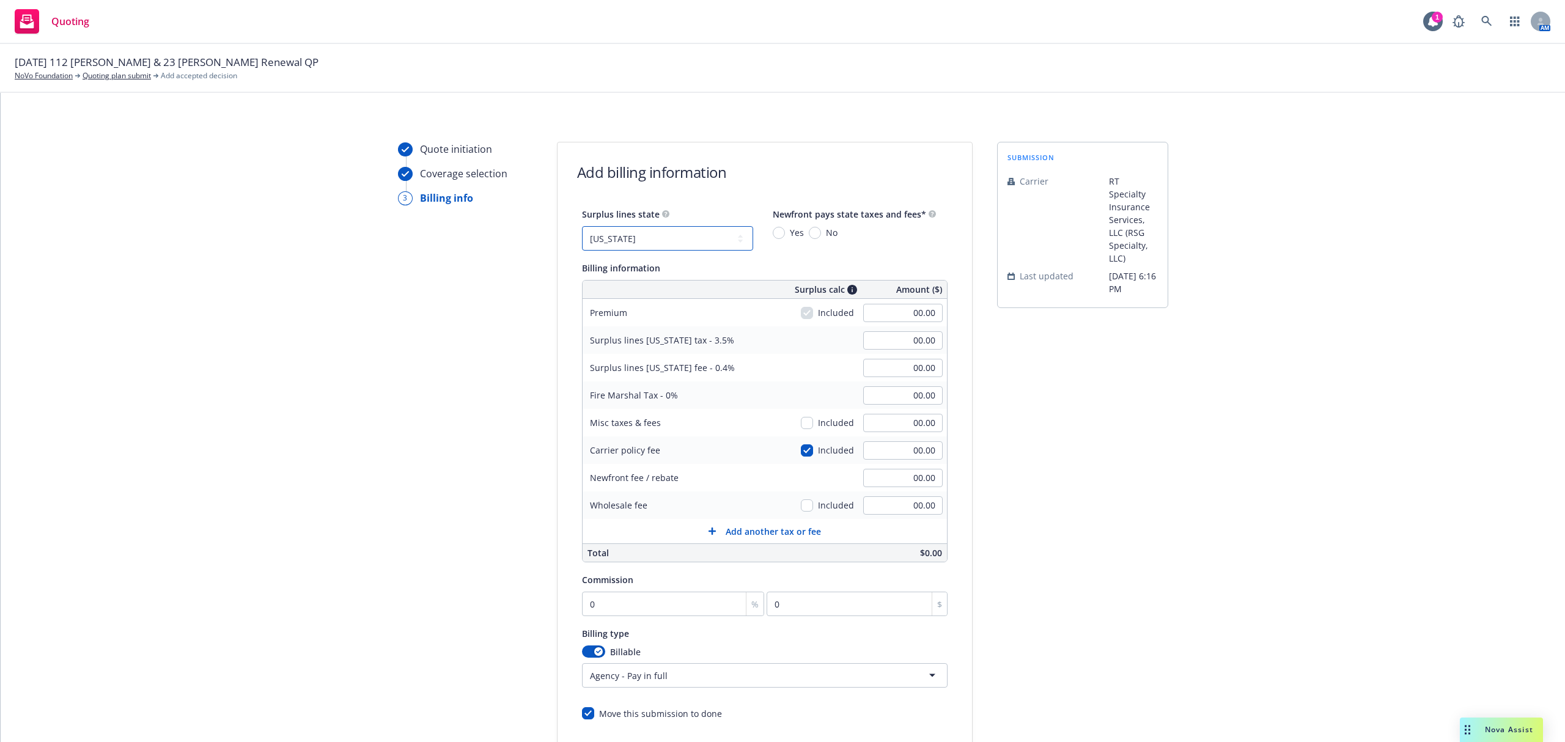
drag, startPoint x: 636, startPoint y: 230, endPoint x: 637, endPoint y: 242, distance: 12.2
click at [636, 230] on select "No surplus lines state Alaska Alabama Arkansas Arizona California Colorado Conn…" at bounding box center [667, 238] width 171 height 24
select select "NY"
click at [582, 226] on select "No surplus lines state Alaska Alabama Arkansas Arizona California Colorado Conn…" at bounding box center [667, 238] width 171 height 24
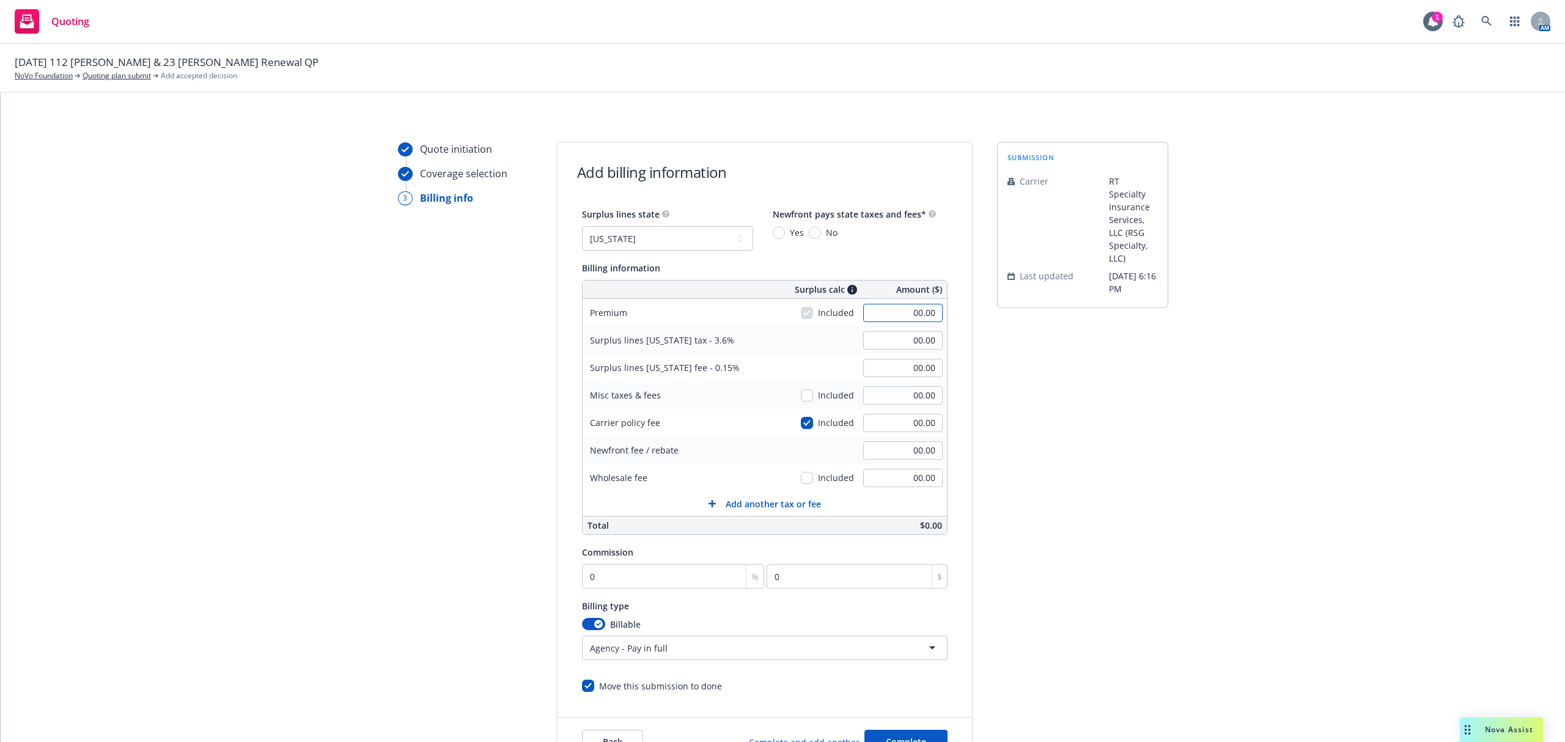
click at [879, 316] on input "00.00" at bounding box center [902, 313] width 79 height 18
type input "2,347.00"
type input "84.49"
type input "3.52"
type input "2,974.00"
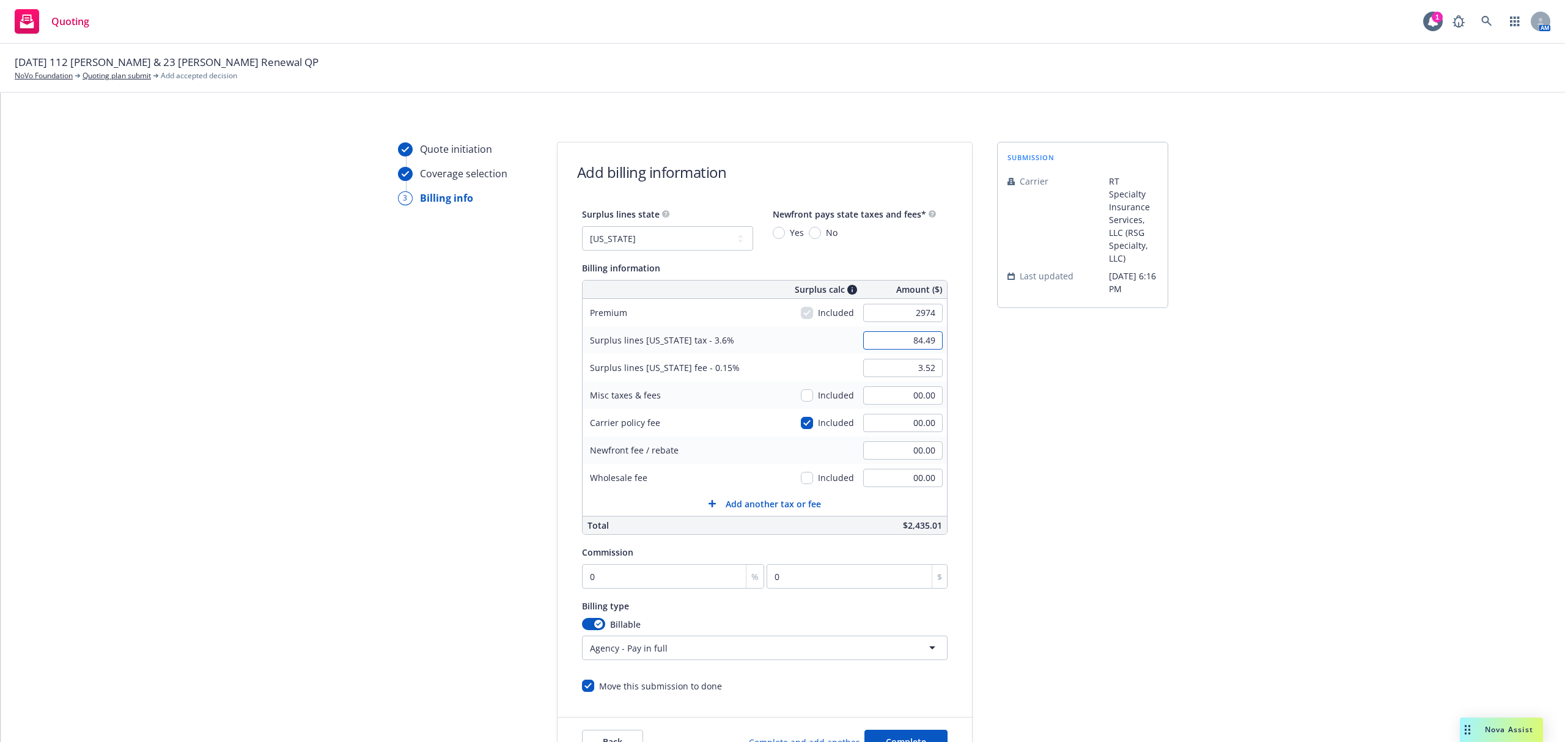
type input "107.06"
type input "4.46"
click at [905, 337] on input "107.06" at bounding box center [902, 340] width 79 height 18
click at [886, 470] on input "00.00" at bounding box center [902, 478] width 79 height 18
type input "200.00"
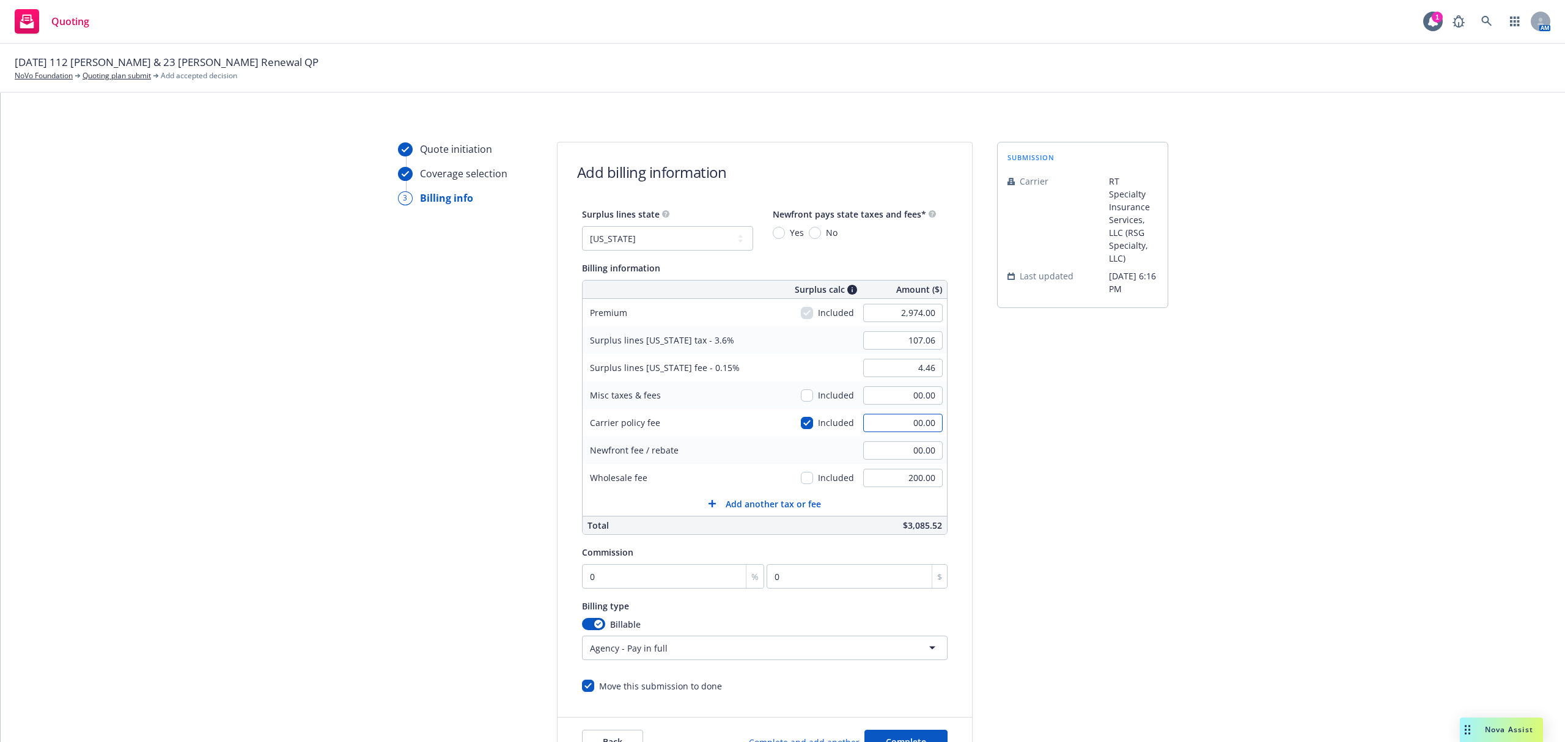
click at [891, 424] on input "00.00" at bounding box center [902, 423] width 79 height 18
type input "160"
type input "112.82"
type input "4.70"
type input "160.00"
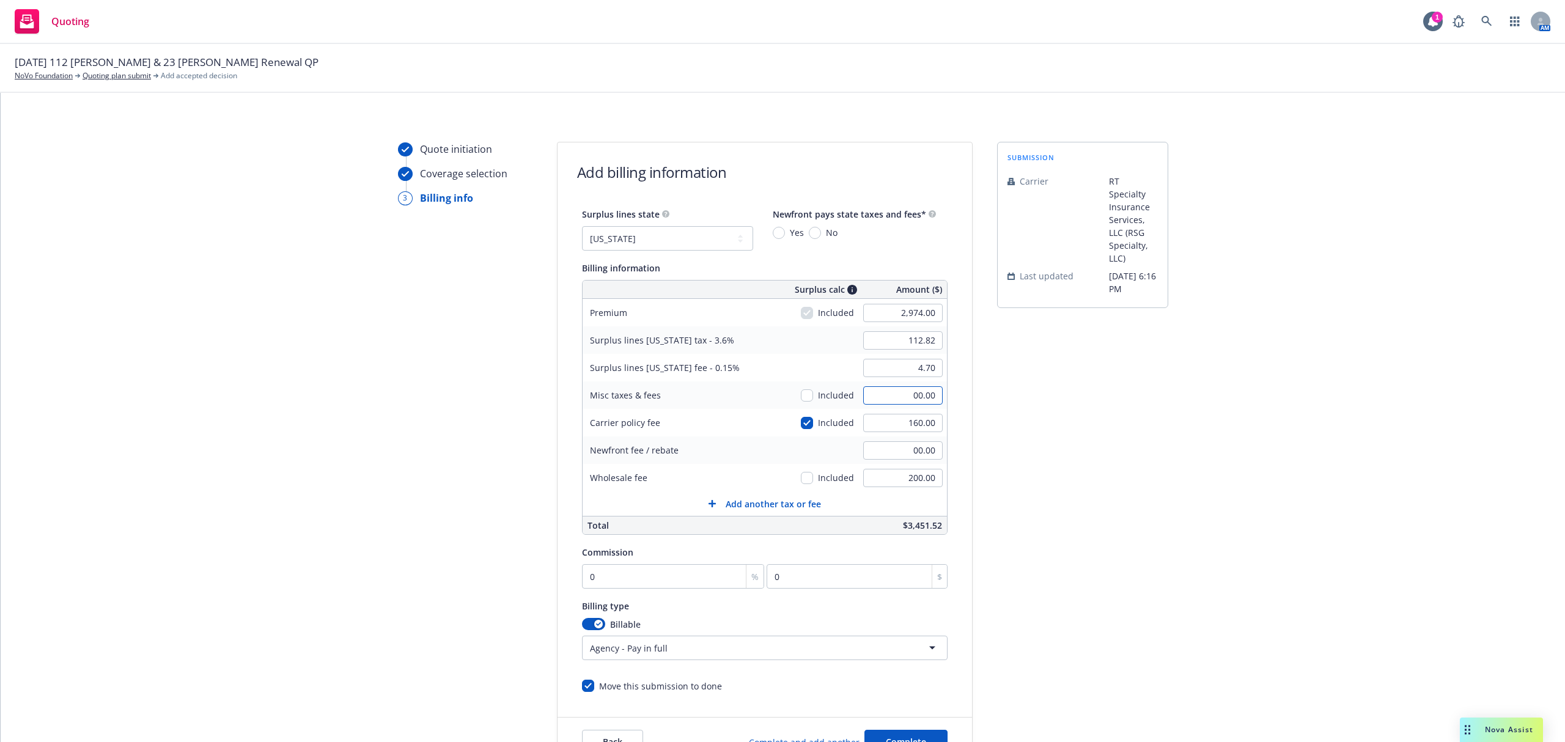
click at [891, 399] on input "00.00" at bounding box center [902, 395] width 79 height 18
click at [888, 312] on input "2,974.00" at bounding box center [902, 313] width 79 height 18
type input "3,241.00"
click at [895, 345] on input "122.44" at bounding box center [902, 340] width 79 height 18
click at [801, 428] on input "checkbox" at bounding box center [807, 423] width 12 height 12
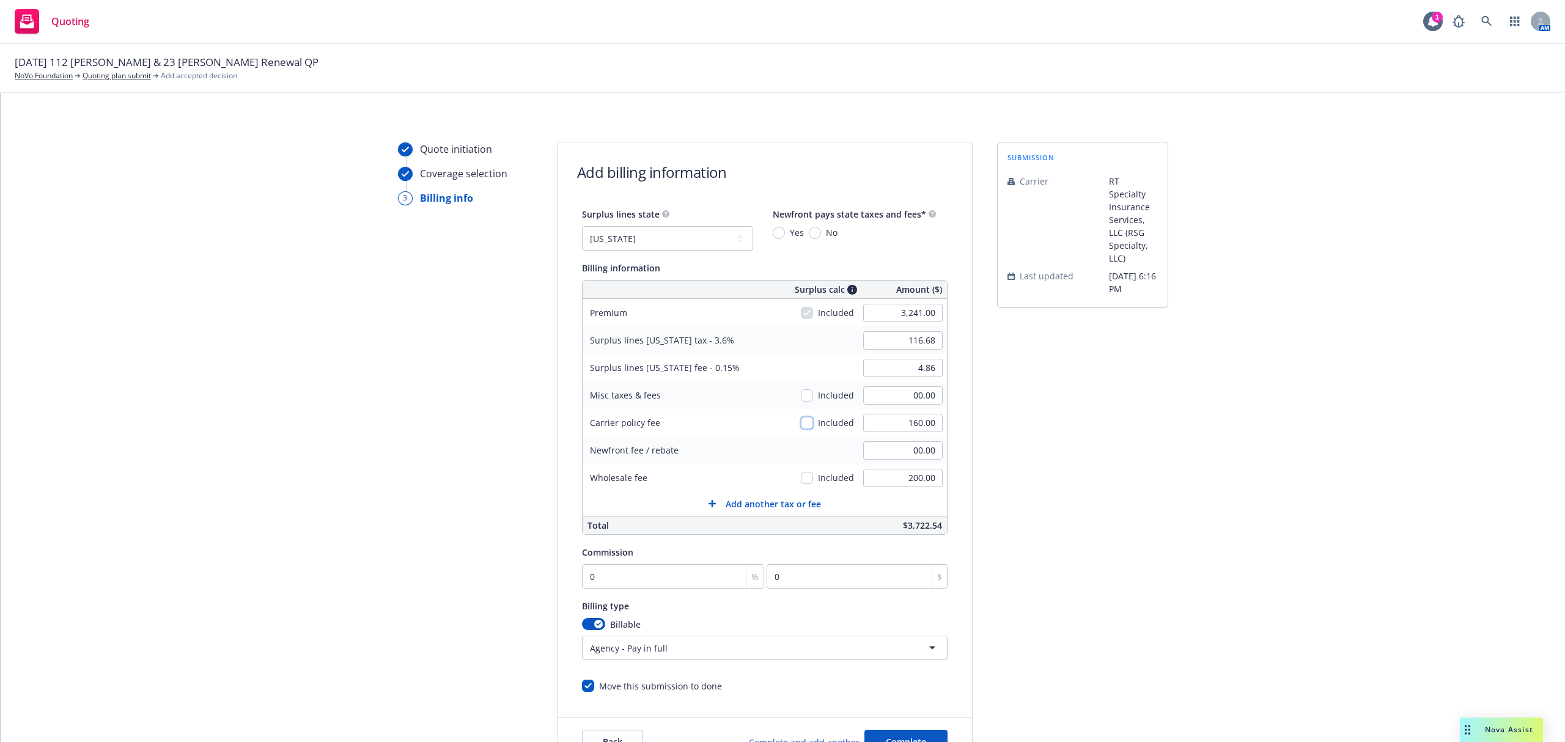
scroll to position [81, 0]
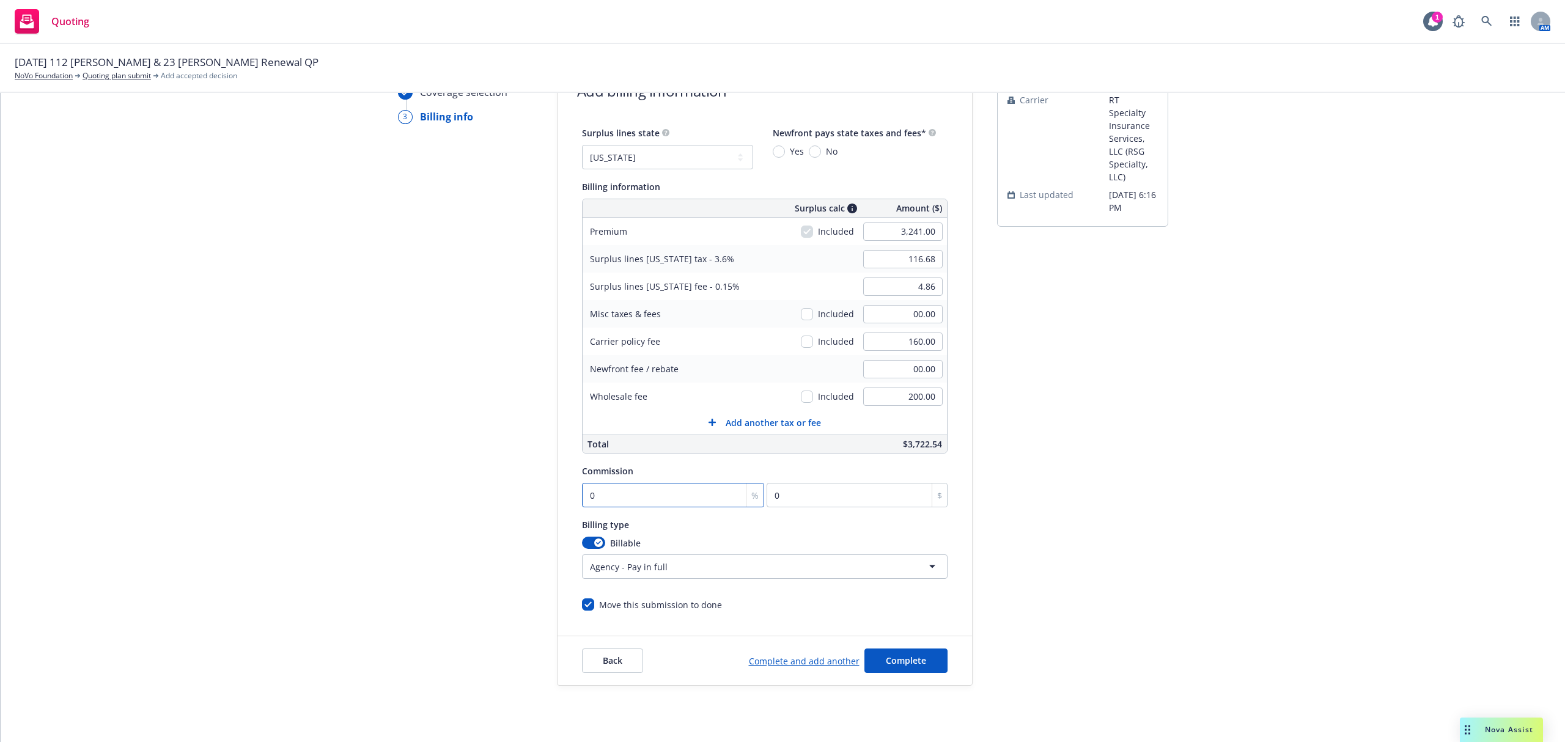
click at [664, 491] on input "0" at bounding box center [673, 495] width 183 height 24
click at [886, 663] on span "Complete" at bounding box center [906, 661] width 40 height 12
click at [813, 149] on input "No" at bounding box center [815, 151] width 12 height 12
click at [896, 658] on span "Complete" at bounding box center [906, 661] width 40 height 12
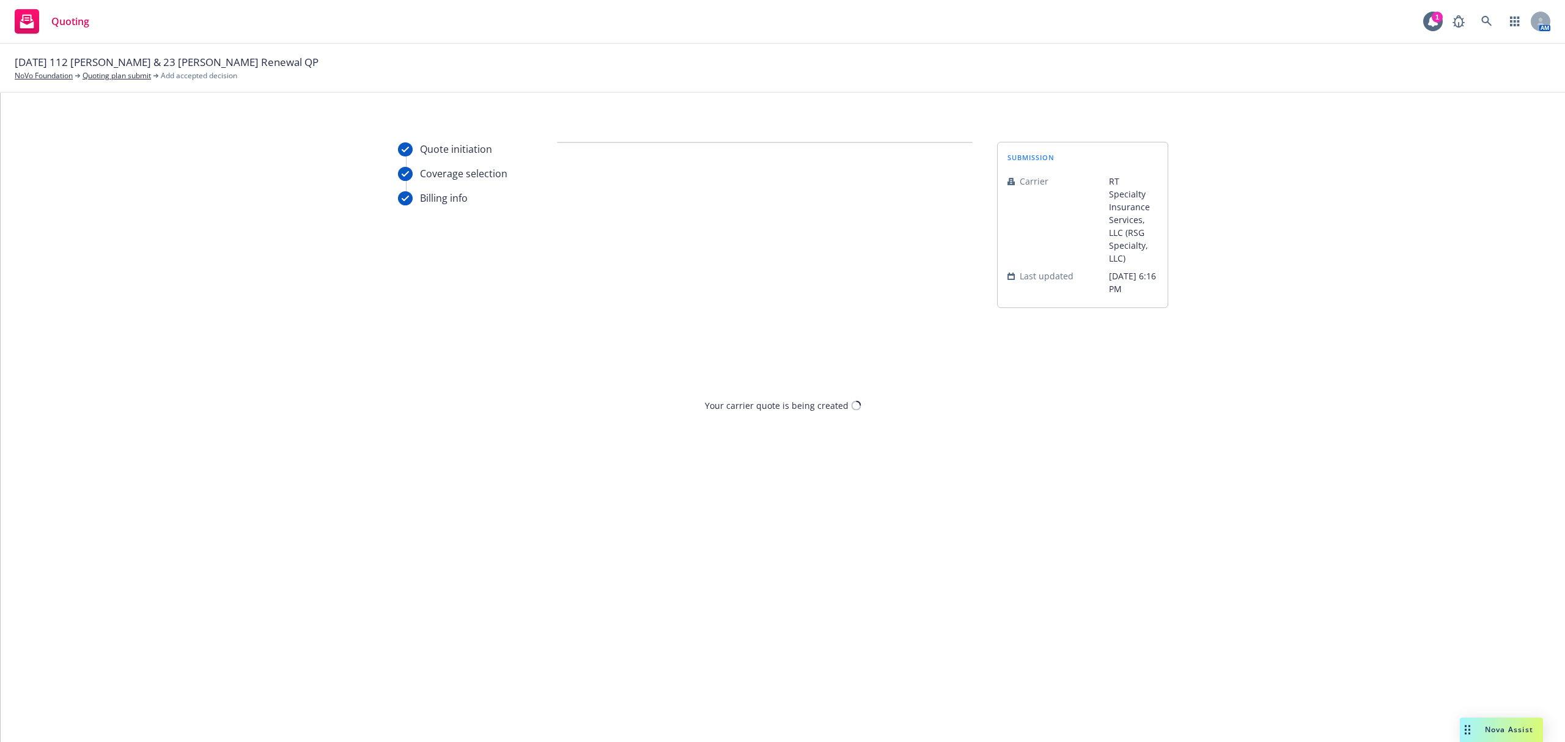
scroll to position [0, 0]
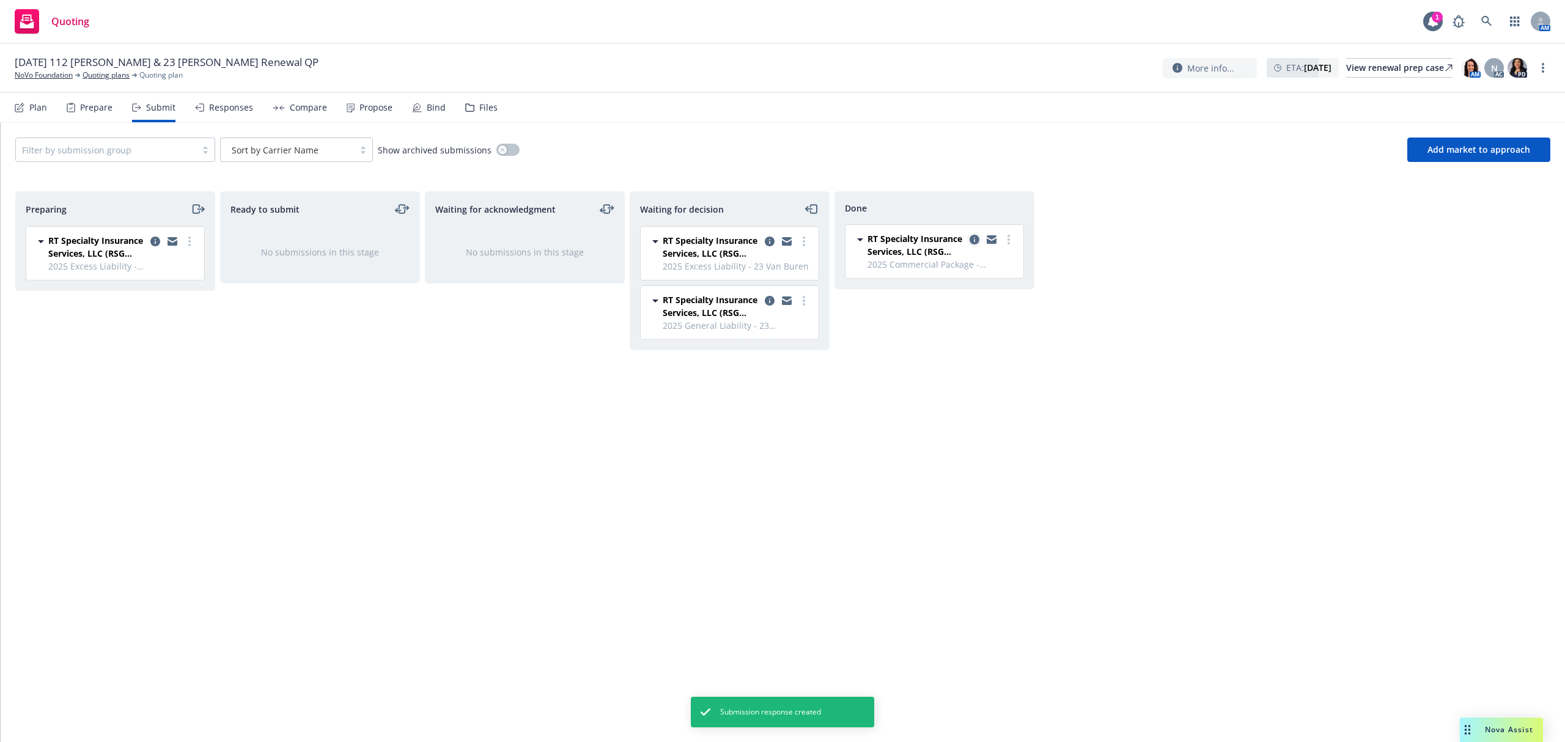
click at [974, 238] on icon "copy logging email" at bounding box center [974, 240] width 10 height 10
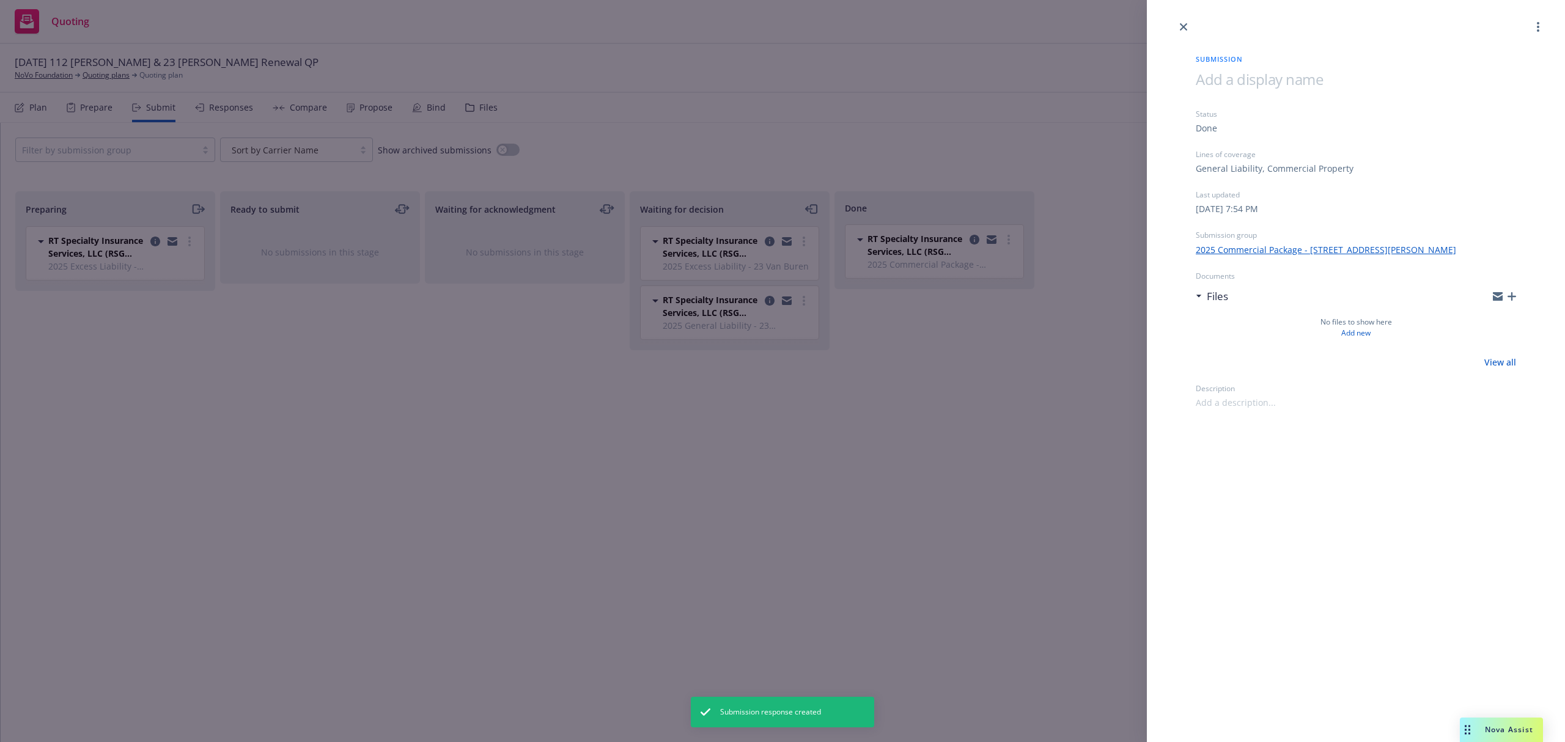
click at [1510, 298] on icon "button" at bounding box center [1511, 296] width 9 height 9
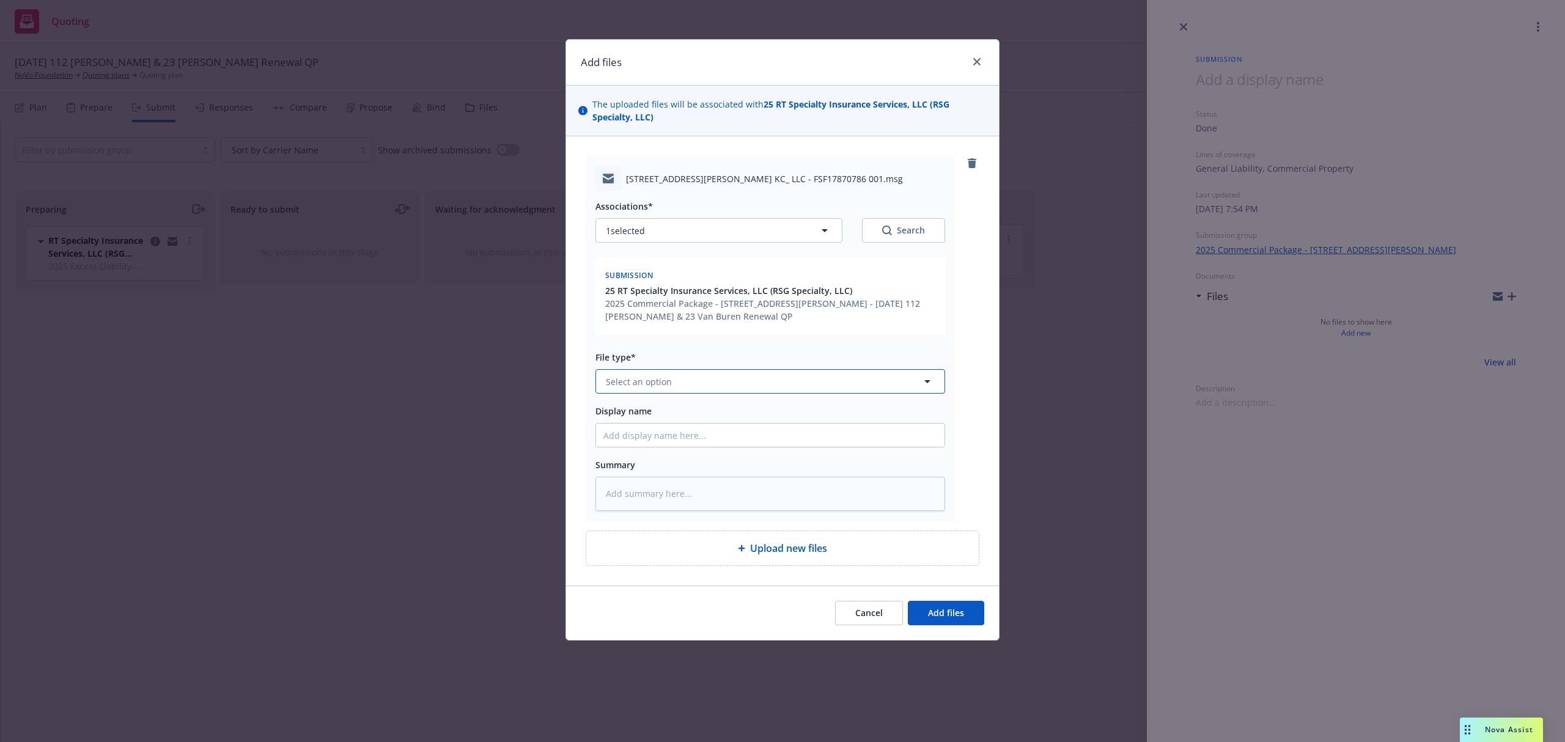
click at [636, 377] on span "Select an option" at bounding box center [639, 381] width 66 height 13
paste textarea "Hello, Please see the renewal package quote attached for the account captioned …"
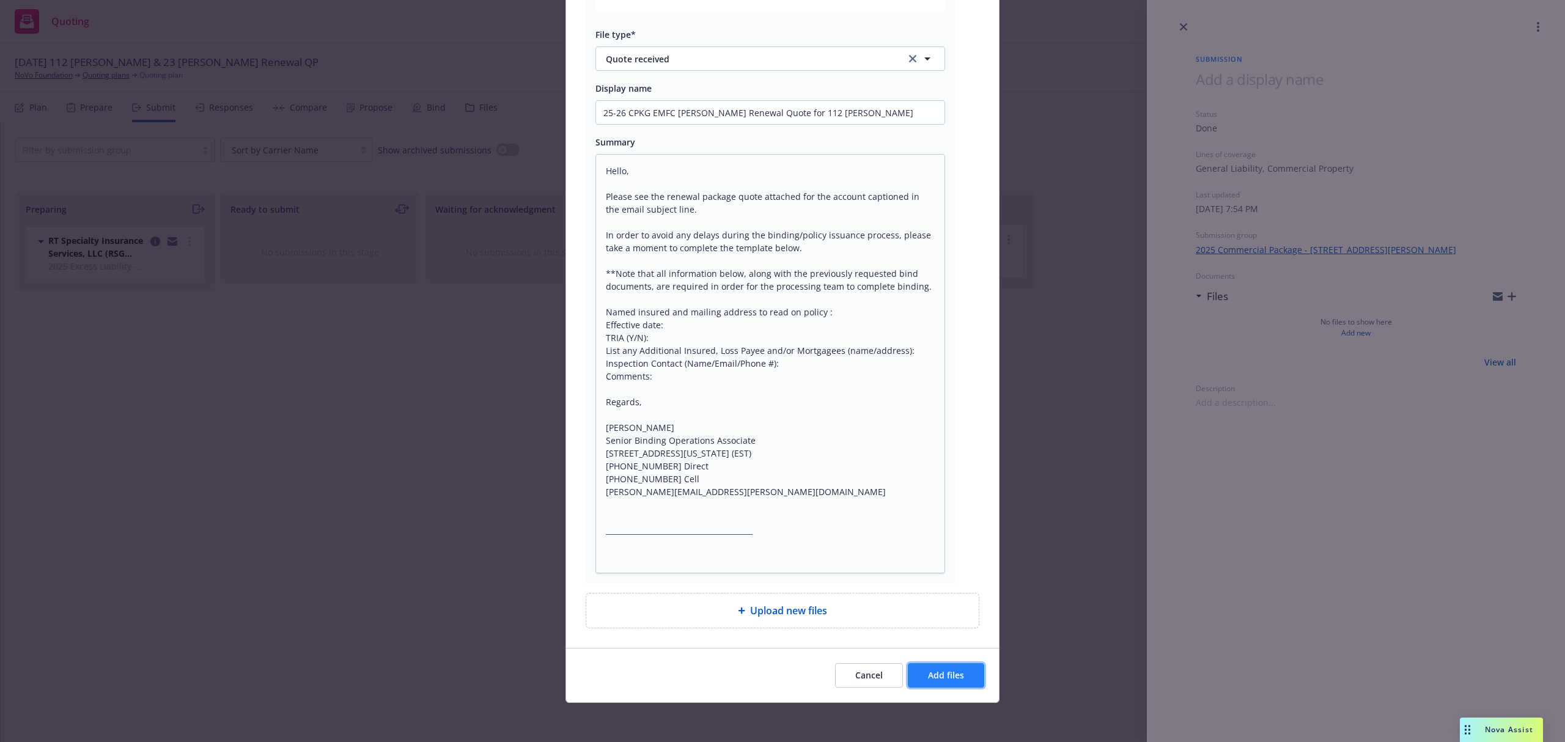
click at [939, 680] on span "Add files" at bounding box center [946, 675] width 36 height 12
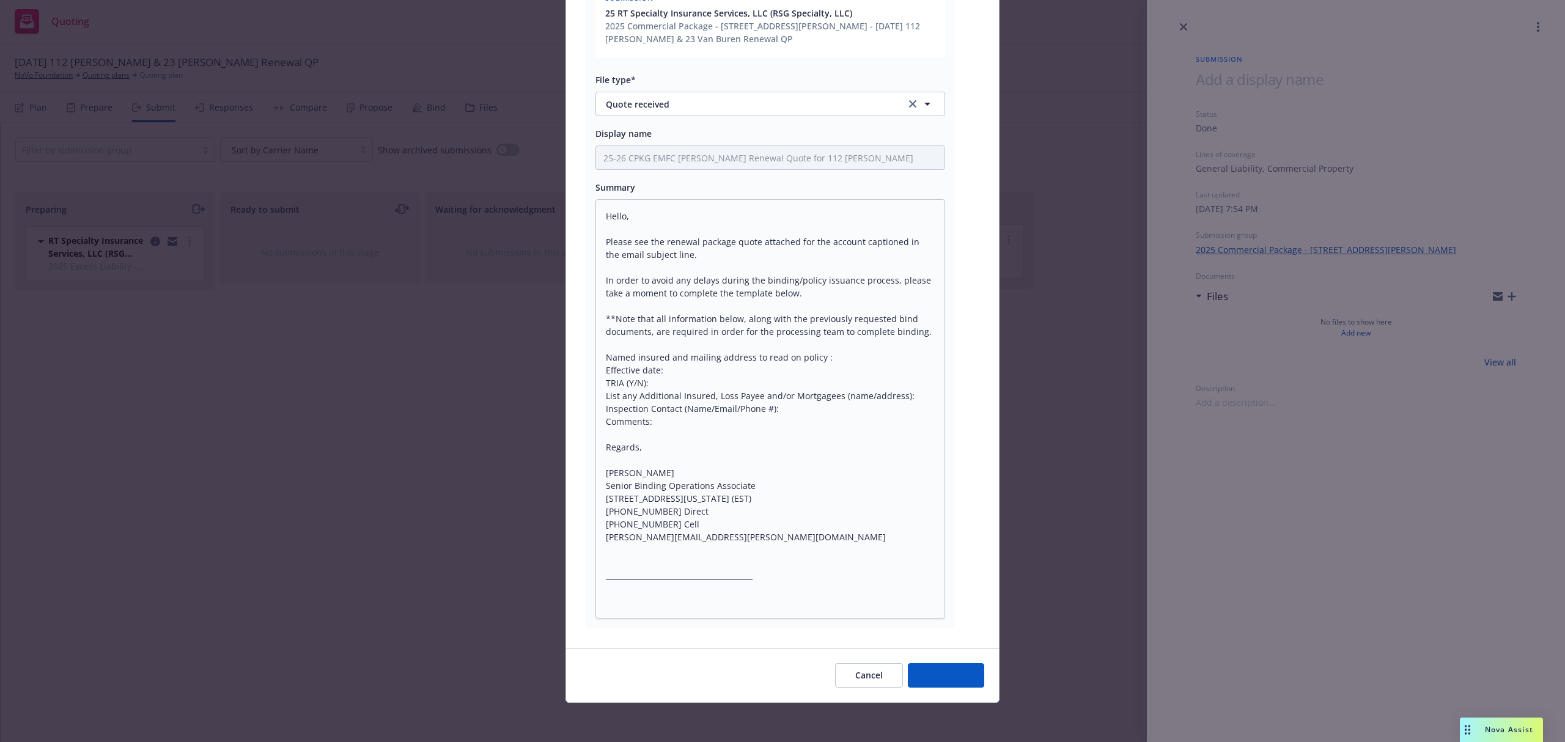
scroll to position [278, 0]
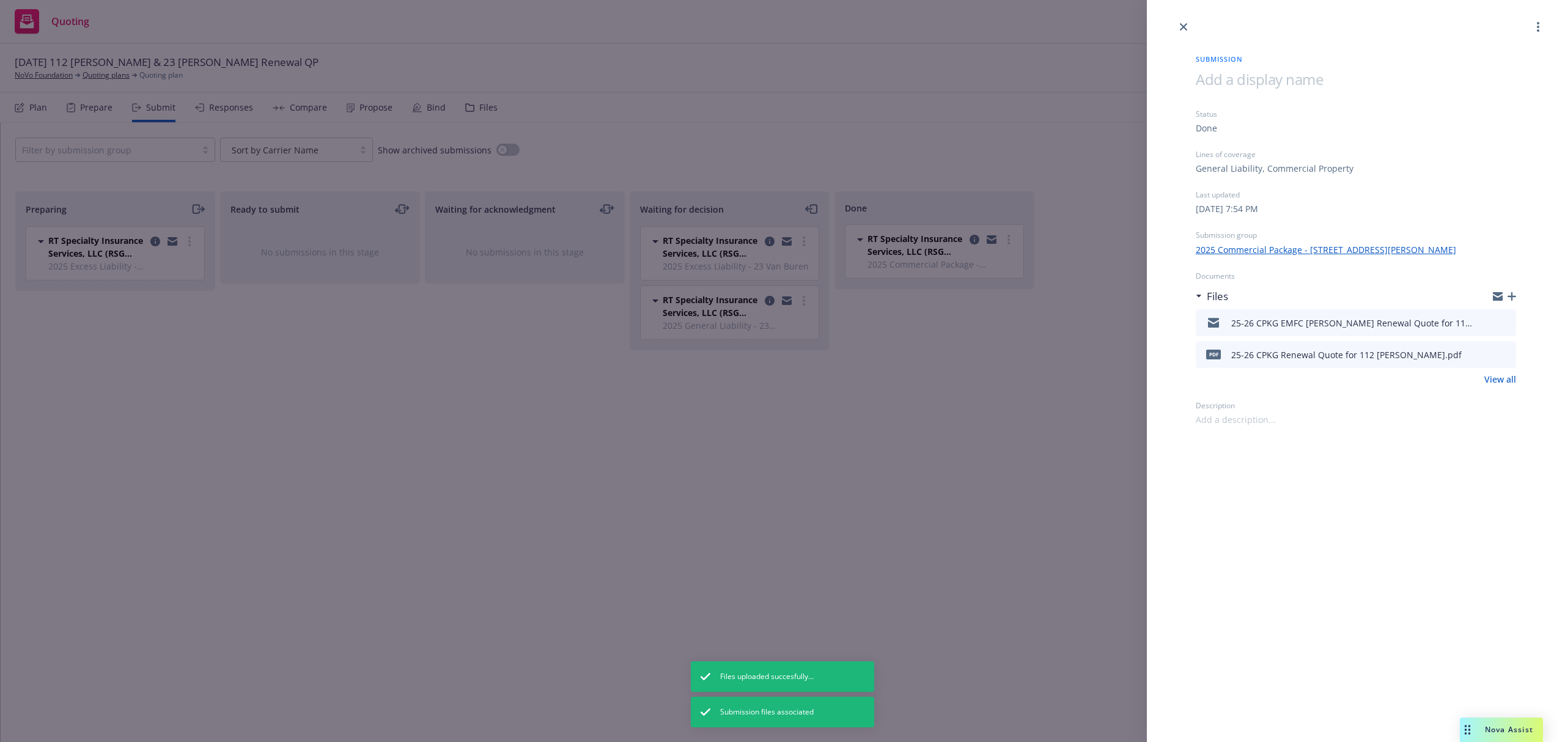
drag, startPoint x: 158, startPoint y: 343, endPoint x: 156, endPoint y: 322, distance: 21.4
click at [158, 343] on div "Submission Status Done Lines of coverage General Liability, Commercial Property…" at bounding box center [782, 371] width 1565 height 742
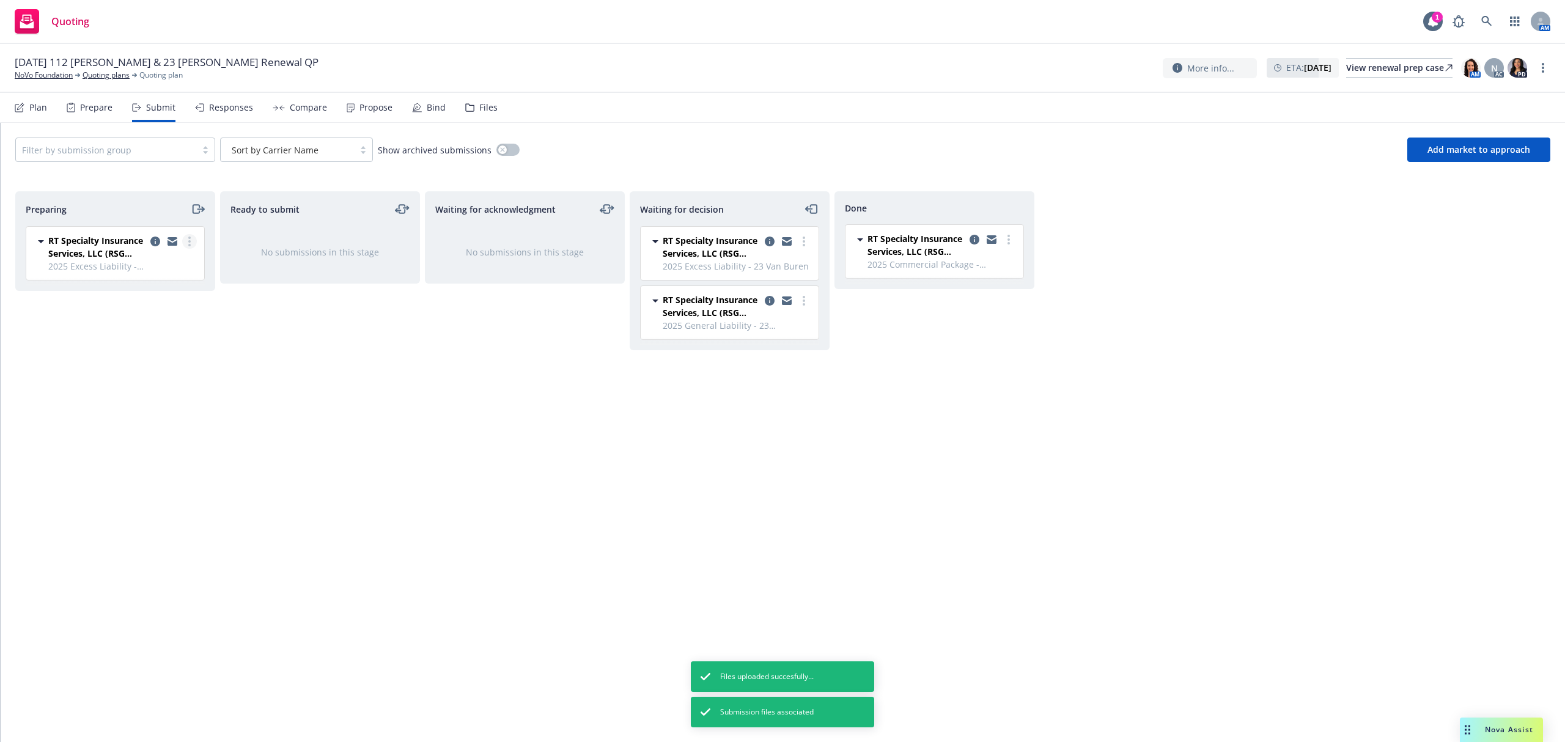
click at [188, 243] on icon "more" at bounding box center [189, 242] width 2 height 10
click at [138, 341] on span "Add accepted decision" at bounding box center [134, 340] width 122 height 12
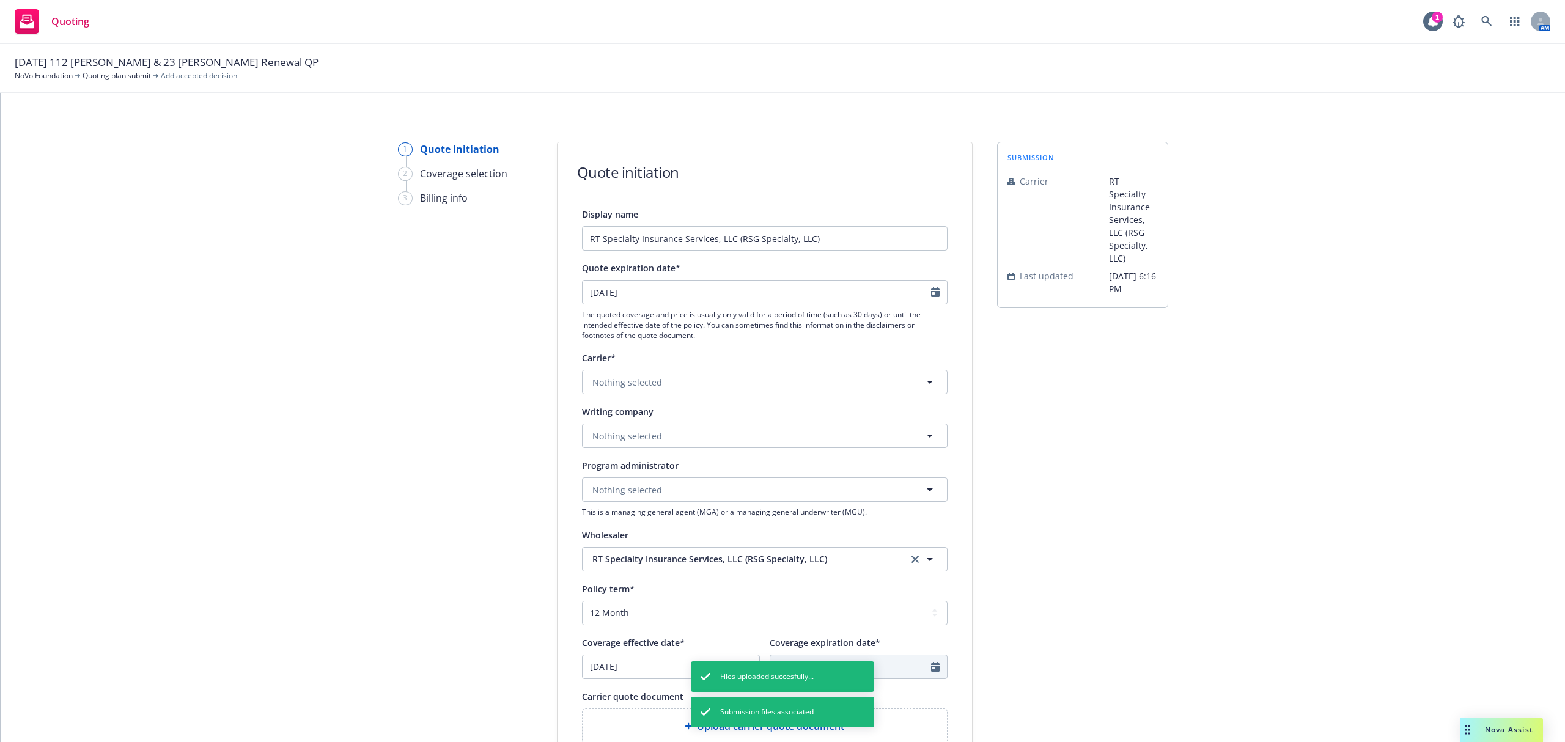
scroll to position [298, 0]
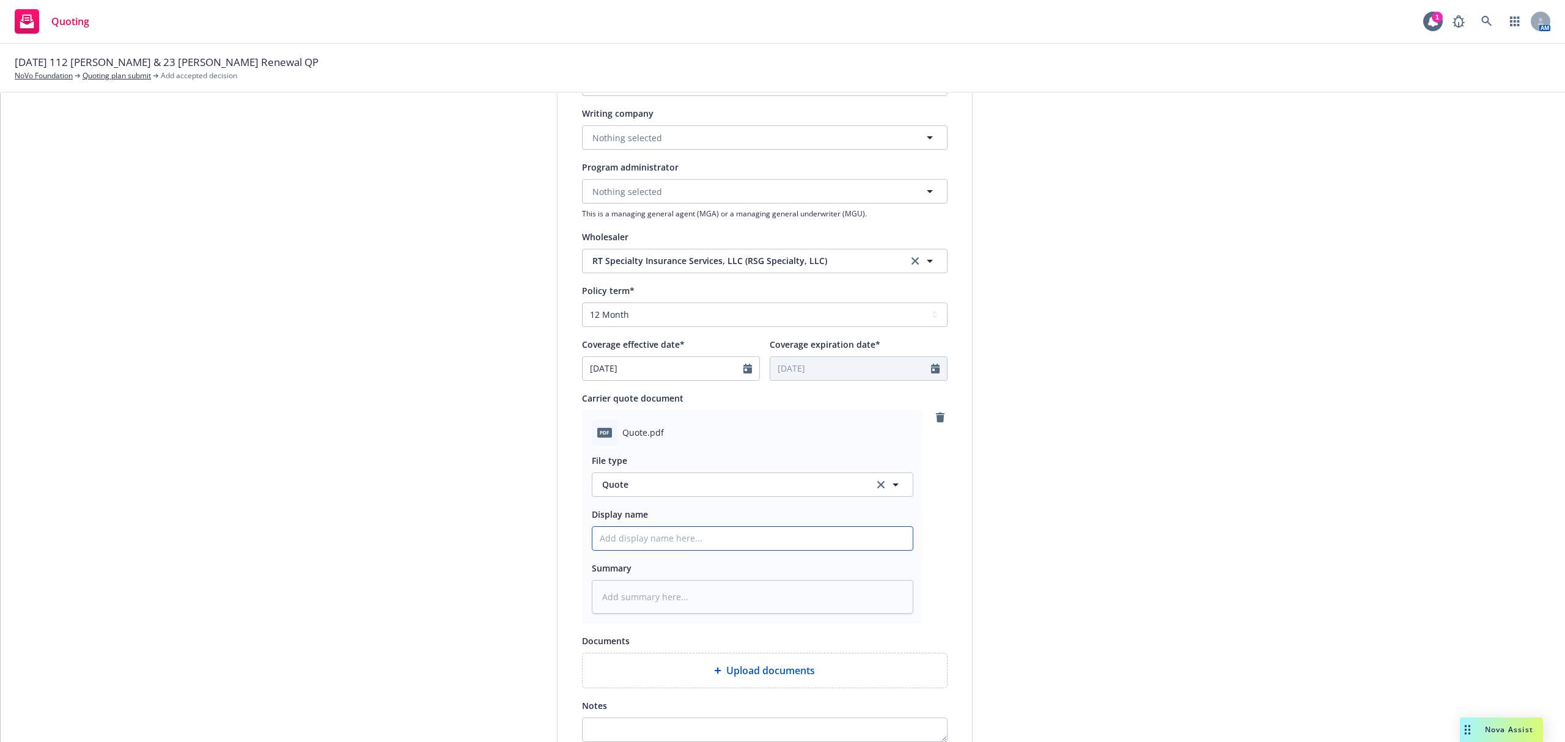
click at [642, 539] on input "Display name" at bounding box center [752, 538] width 320 height 23
click at [686, 599] on textarea at bounding box center [753, 597] width 322 height 34
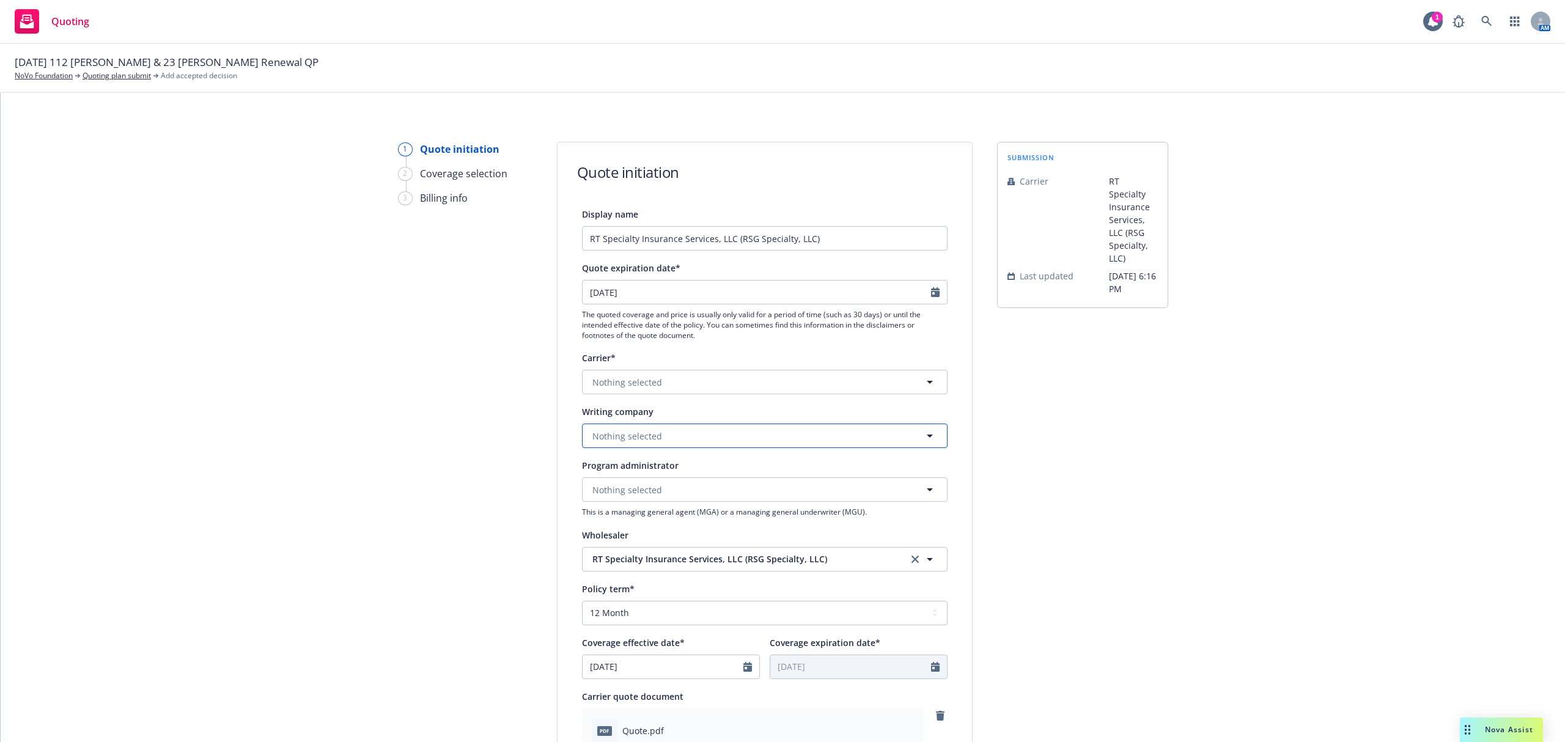
click at [621, 434] on span "Nothing selected" at bounding box center [627, 436] width 70 height 13
click at [609, 428] on button "Nothing selected" at bounding box center [765, 436] width 366 height 24
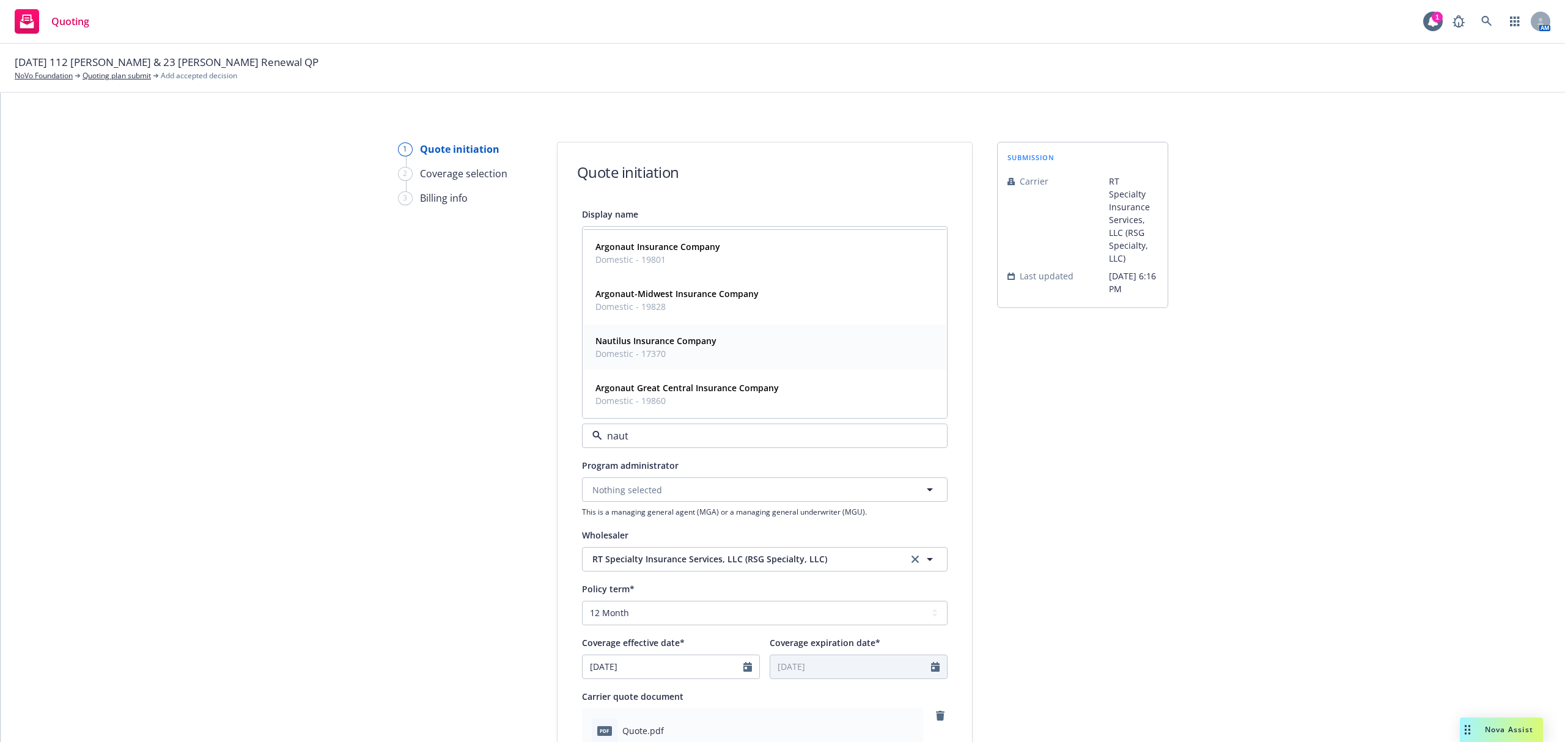
click at [632, 345] on strong "Nautilus Insurance Company" at bounding box center [655, 341] width 121 height 12
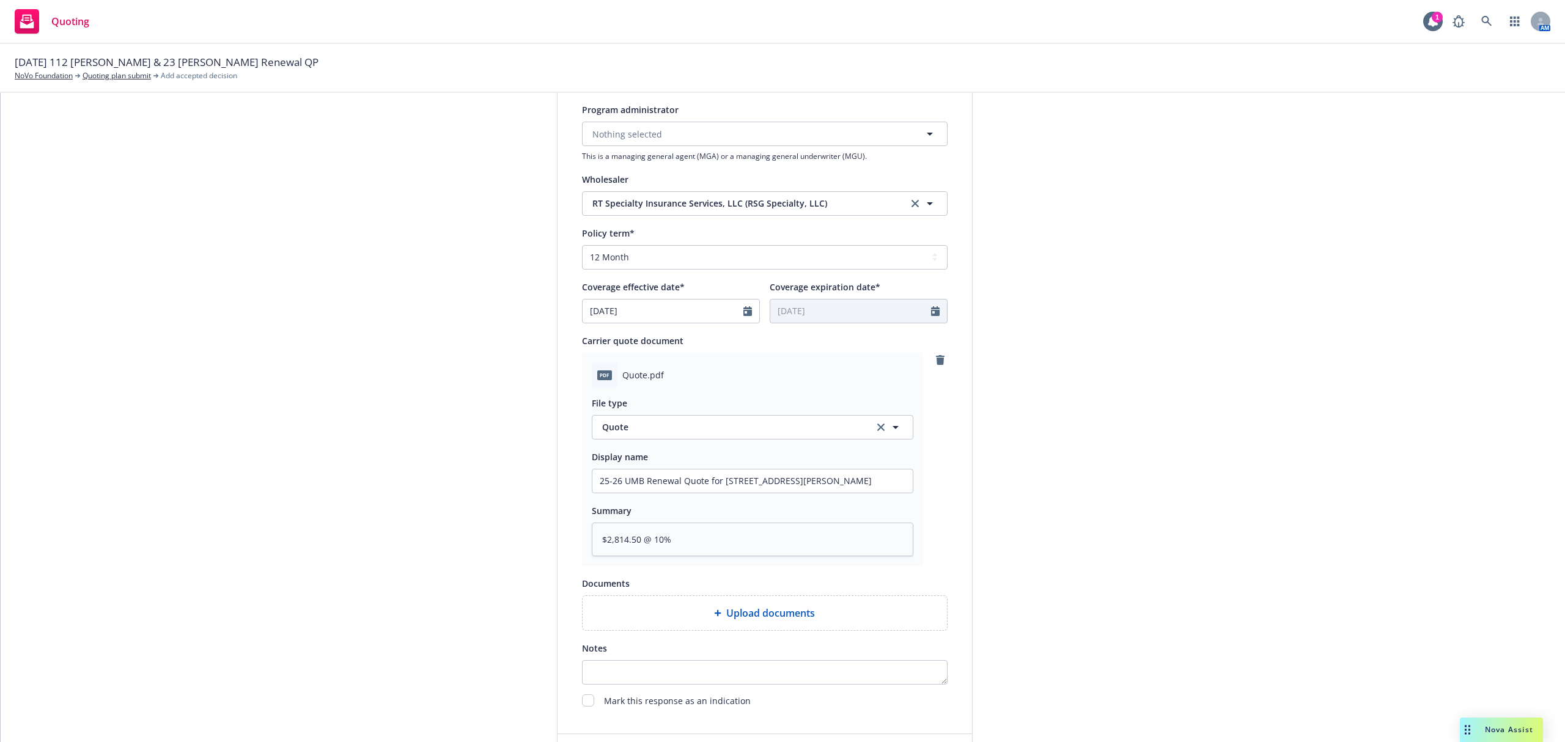
scroll to position [528, 0]
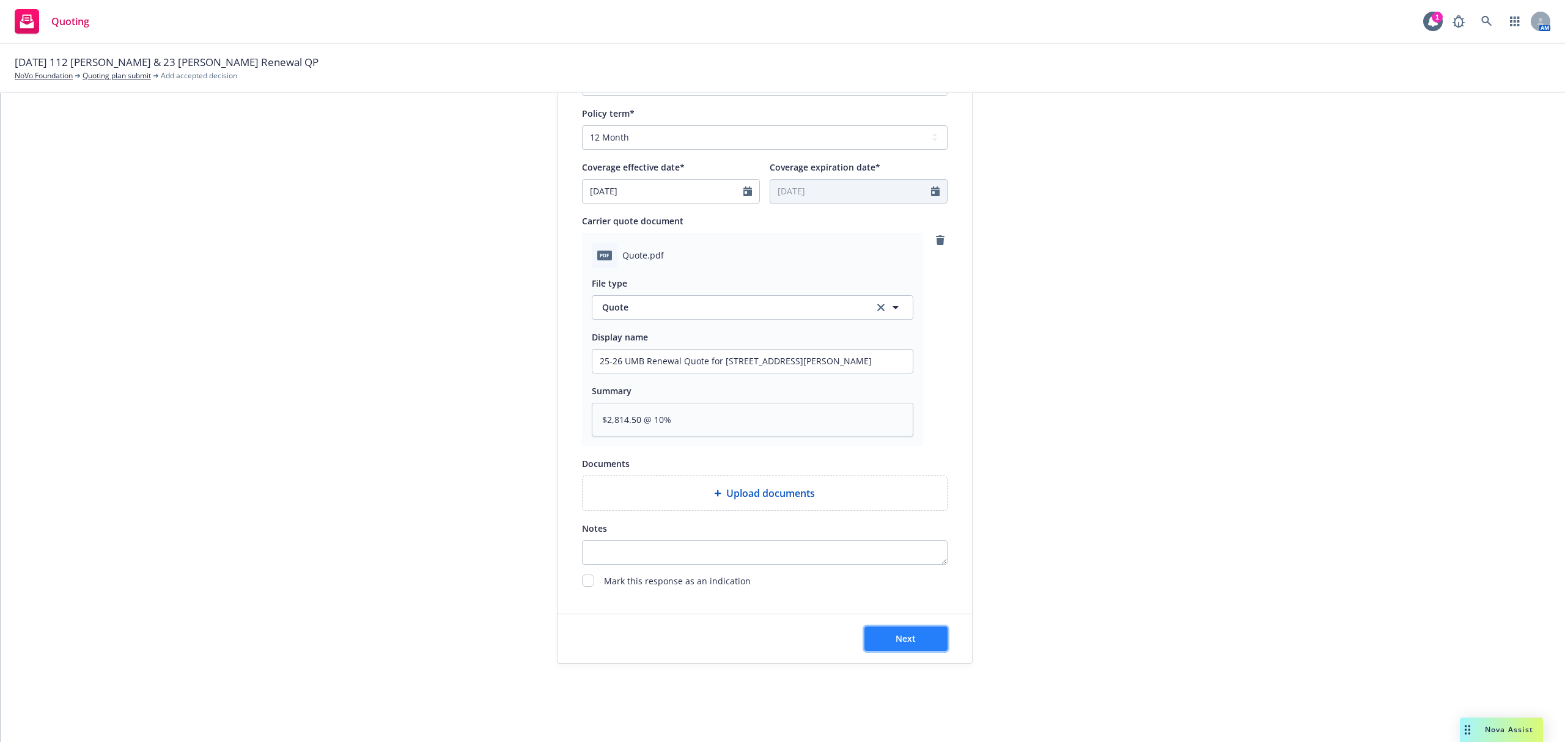
click at [928, 632] on button "Next" at bounding box center [905, 639] width 83 height 24
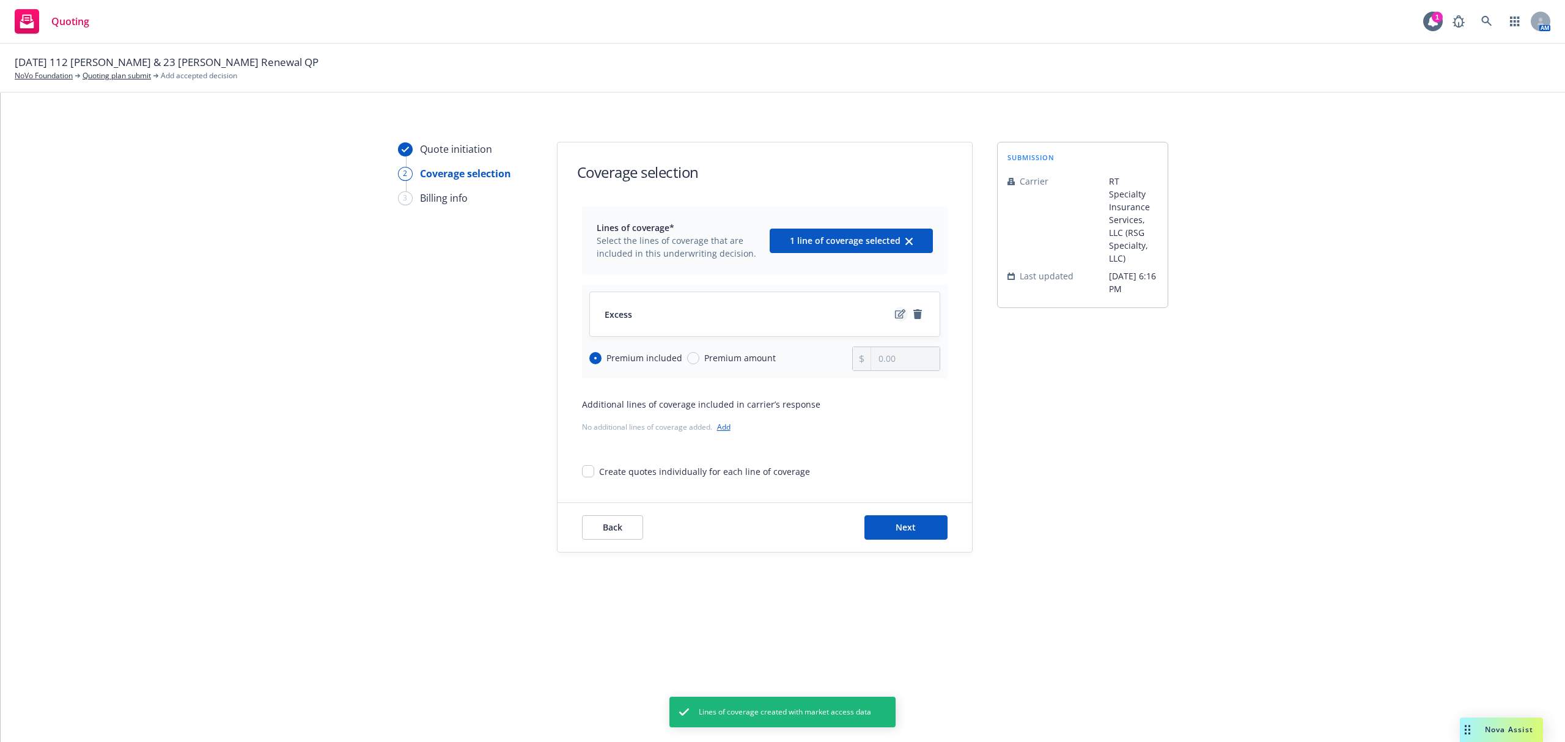
click at [895, 311] on icon "edit" at bounding box center [900, 314] width 10 height 10
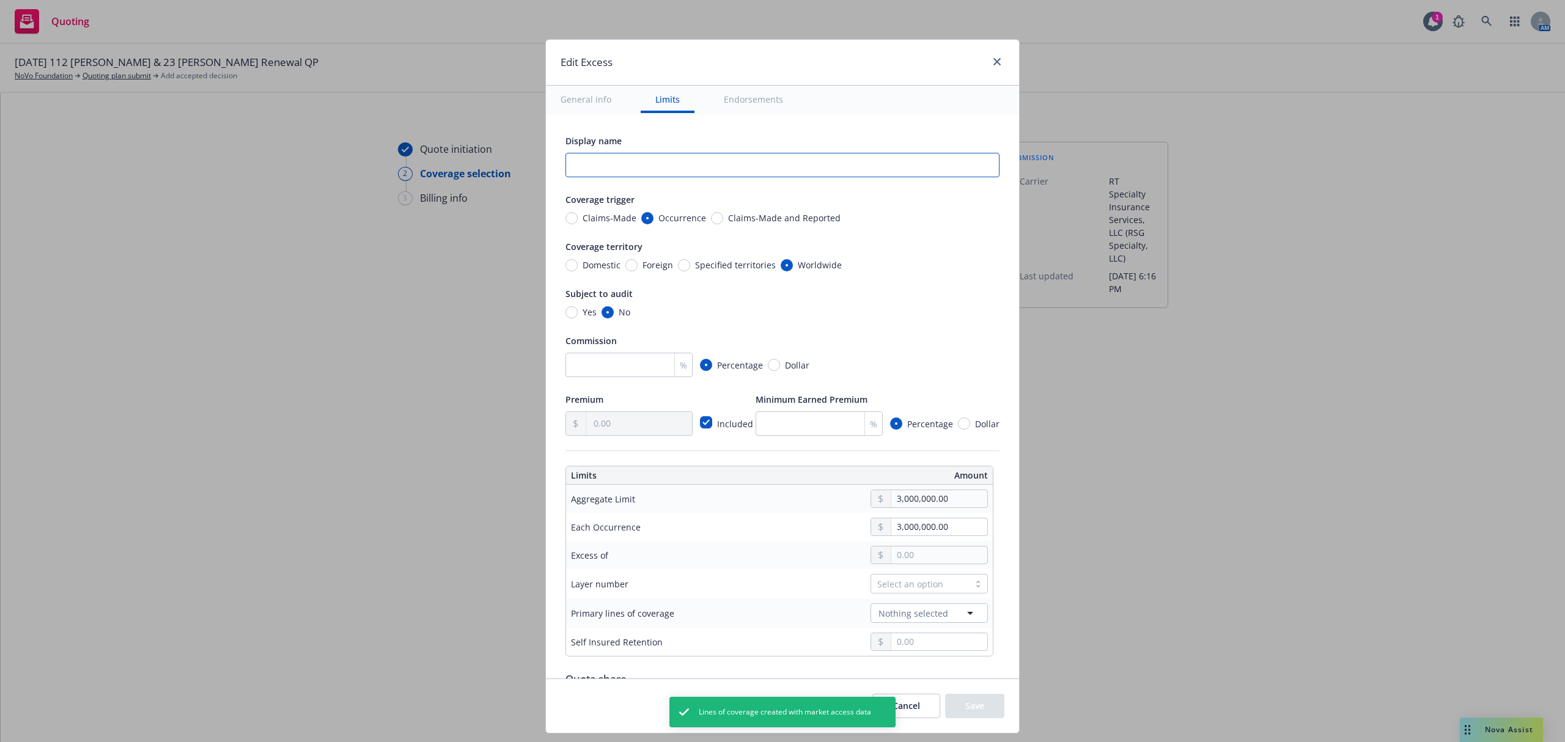
click at [669, 167] on input "text" at bounding box center [782, 165] width 434 height 24
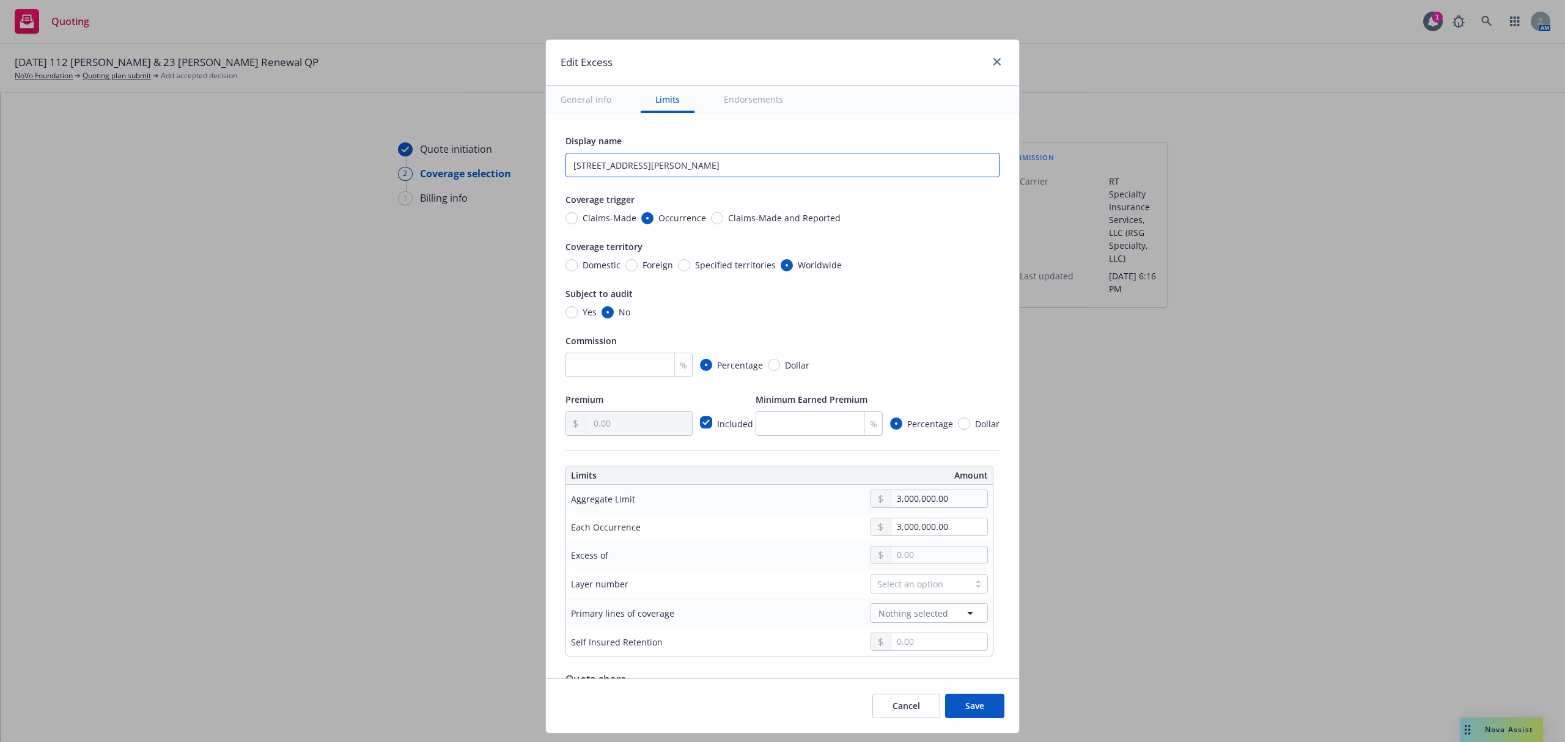
scroll to position [244, 0]
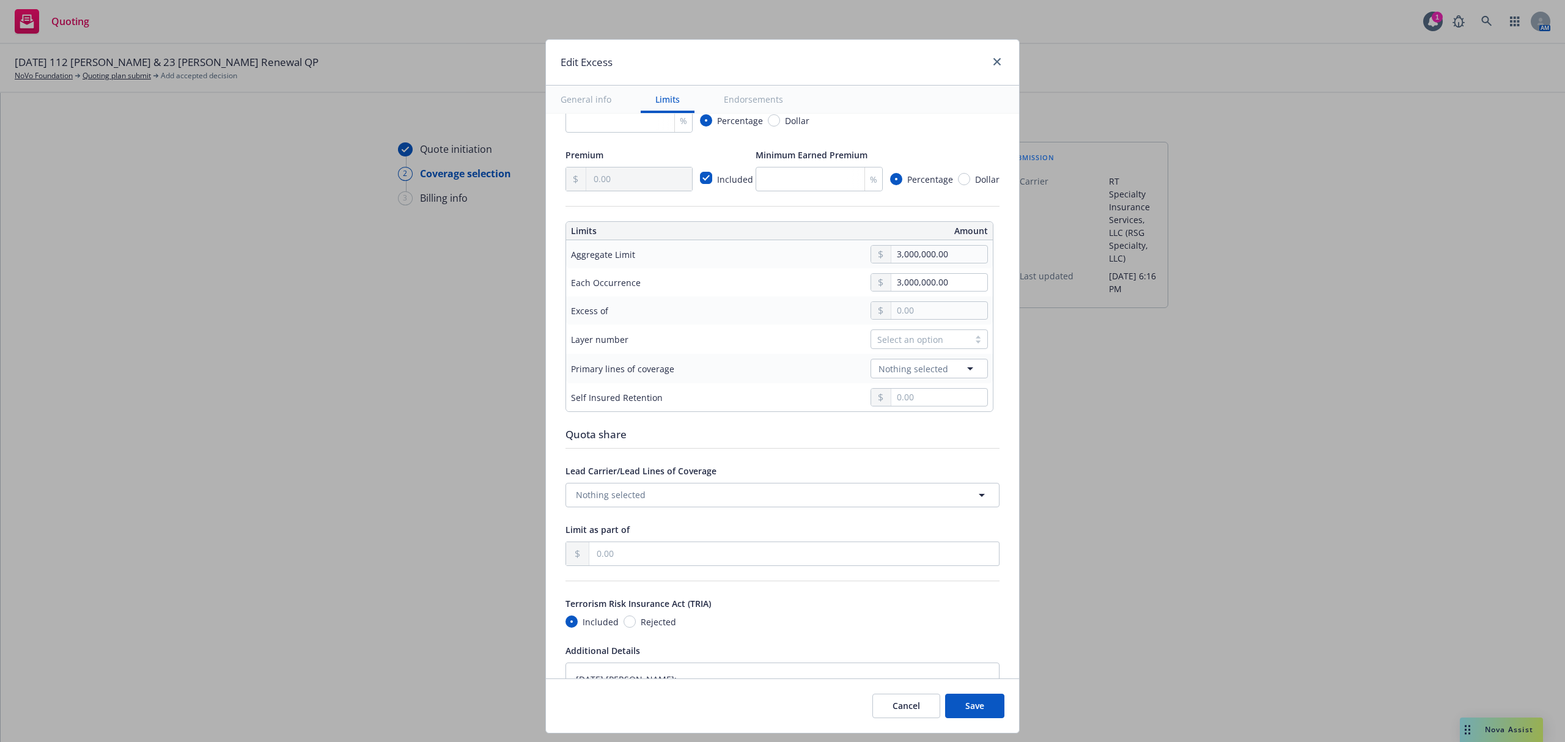
click at [919, 340] on div "Select an option" at bounding box center [920, 339] width 86 height 13
click at [899, 388] on div "01" at bounding box center [918, 394] width 103 height 13
click at [913, 320] on div at bounding box center [928, 310] width 117 height 18
click at [906, 372] on span "Nothing selected" at bounding box center [913, 368] width 70 height 13
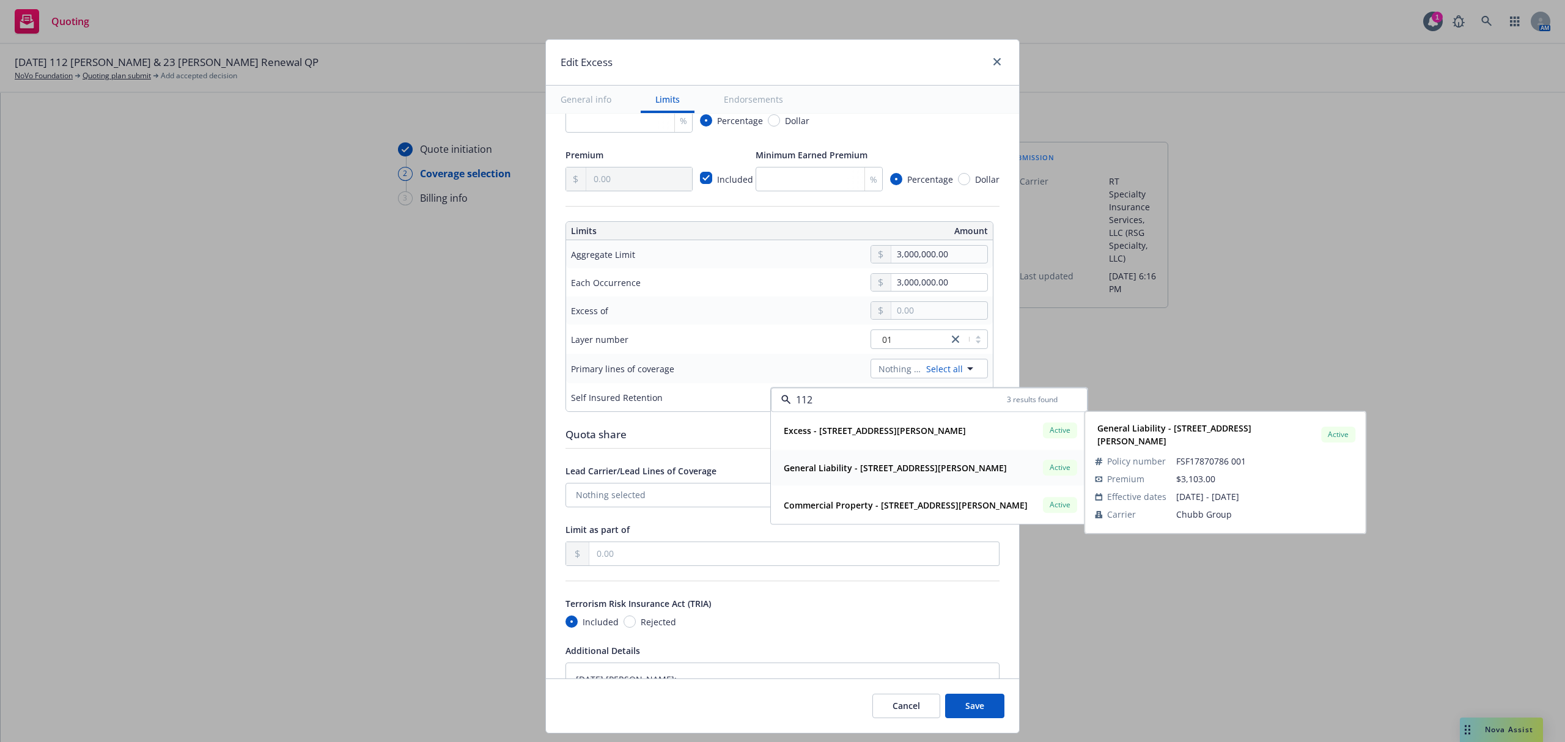
click at [891, 473] on span "General Liability - [STREET_ADDRESS][PERSON_NAME]" at bounding box center [895, 467] width 223 height 13
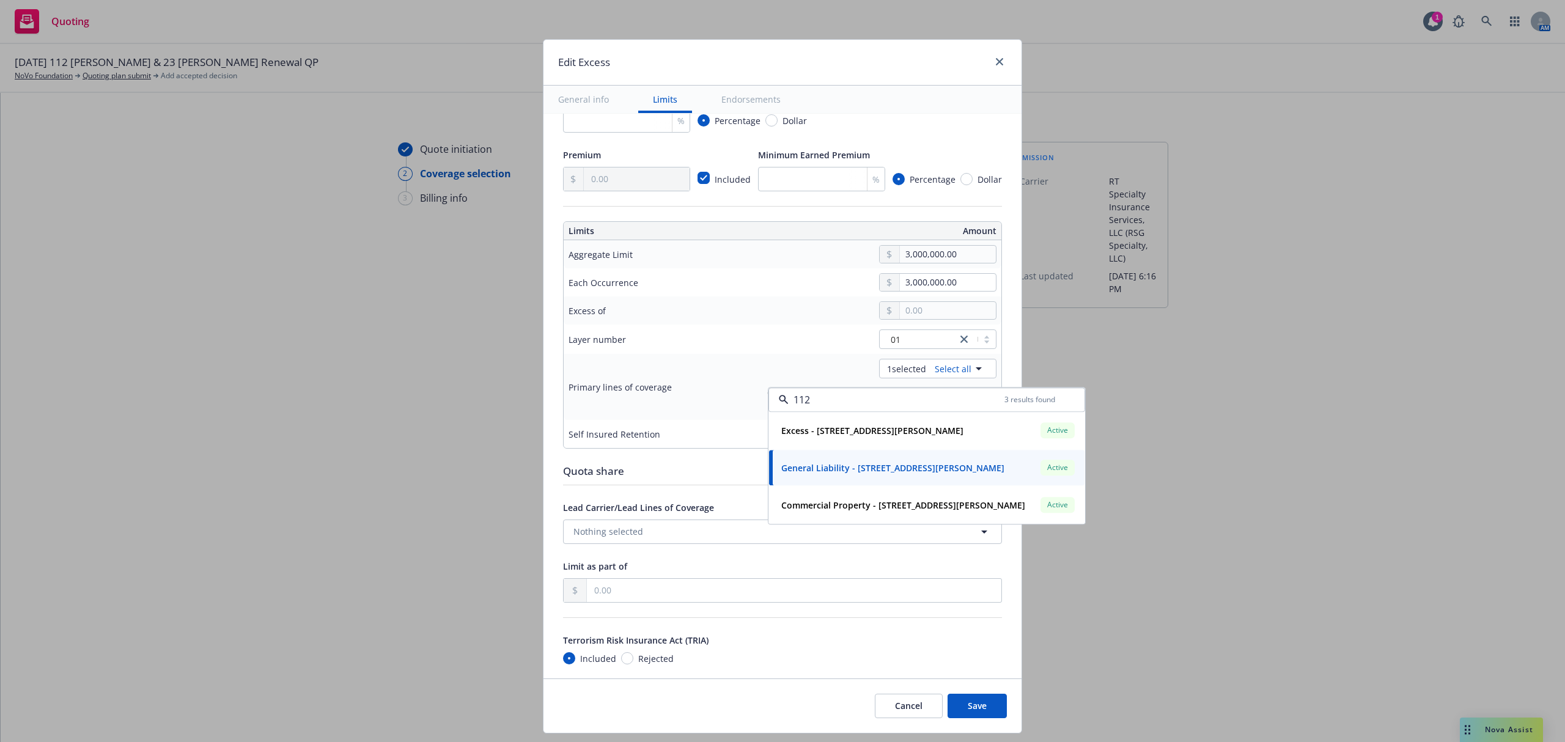
click at [1076, 598] on div "Edit Excess General info Limits Endorsements Display name 112 Henry St UMB Cove…" at bounding box center [782, 371] width 1565 height 742
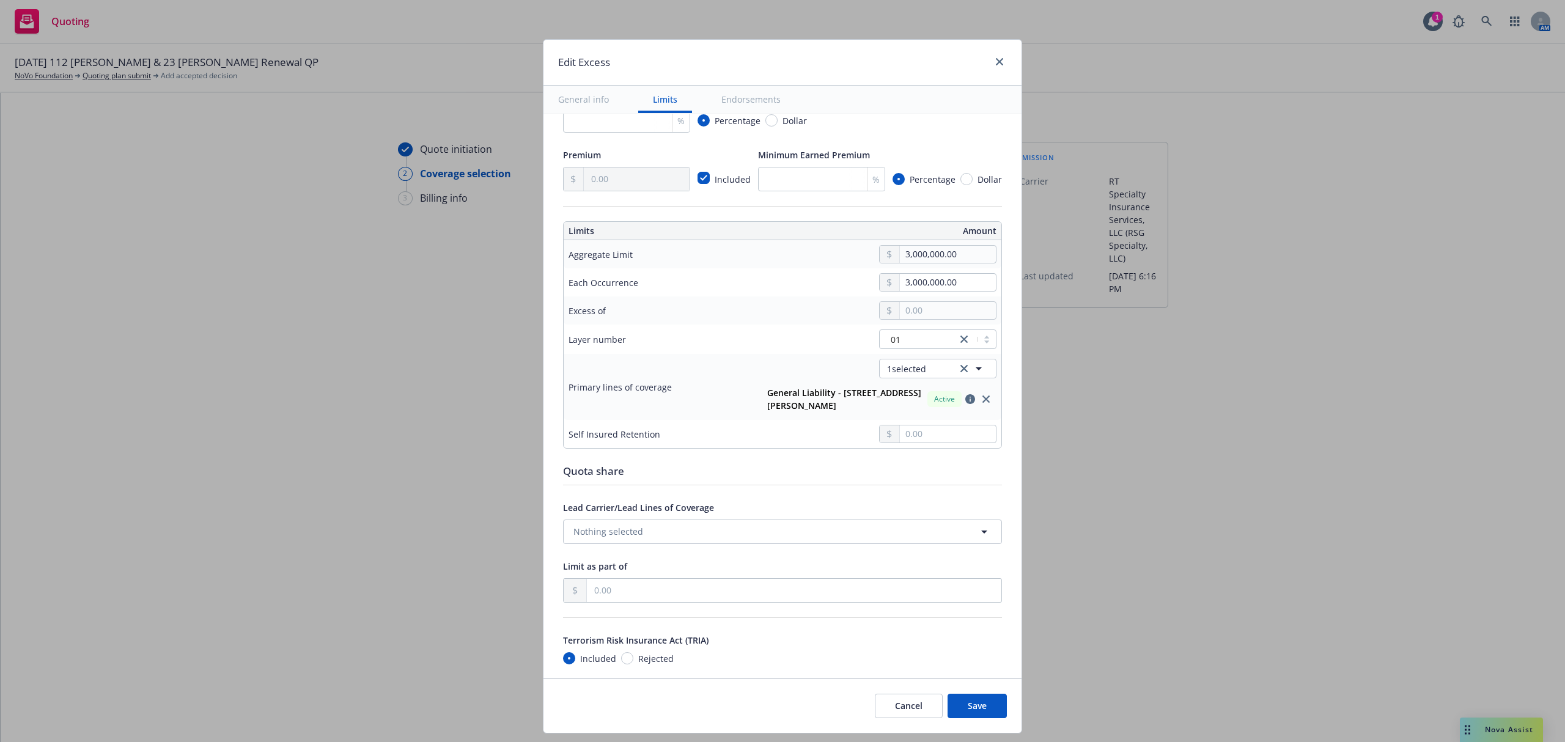
scroll to position [652, 0]
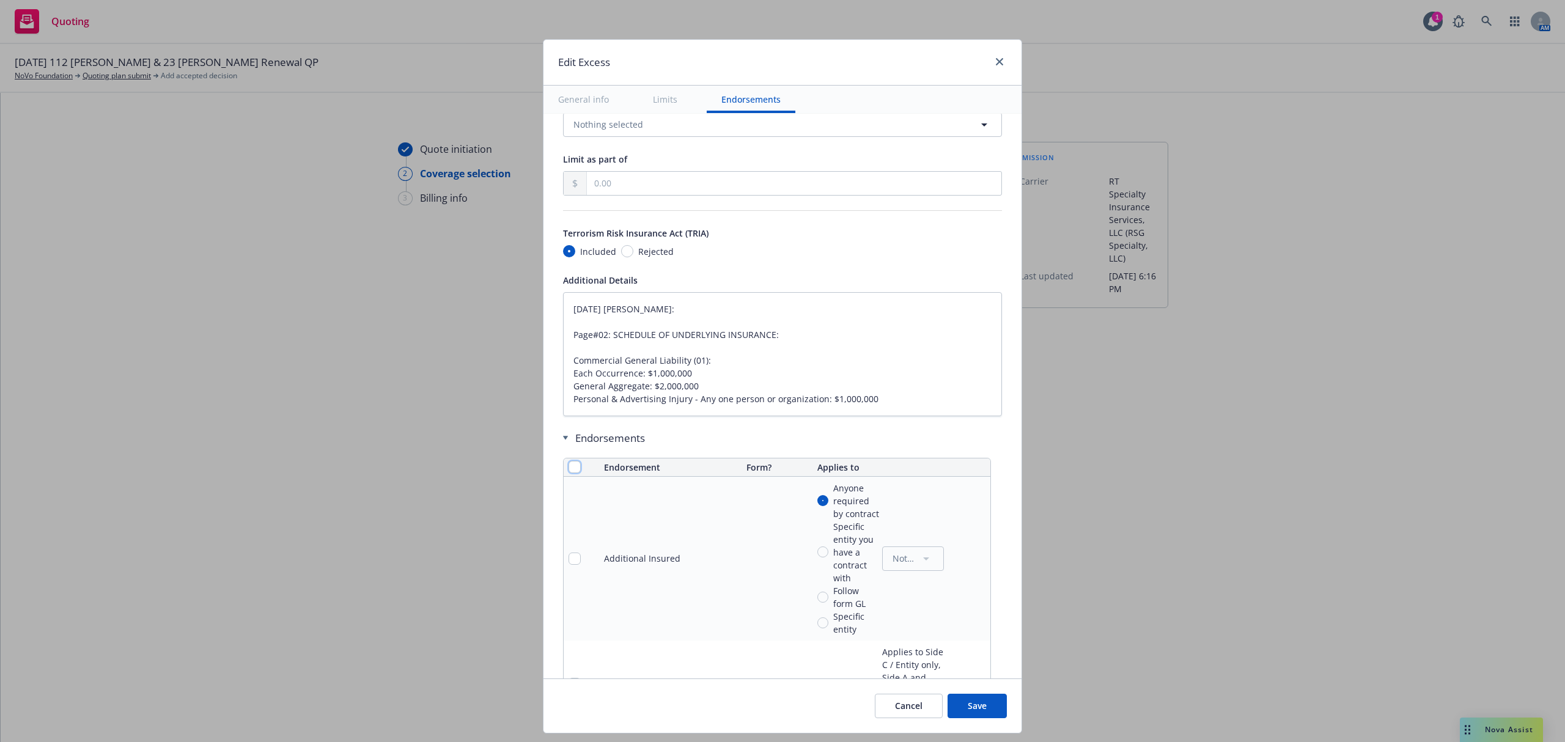
click at [568, 461] on input "checkbox" at bounding box center [574, 467] width 12 height 12
click at [746, 717] on span "Remove endorsements" at bounding box center [764, 714] width 96 height 12
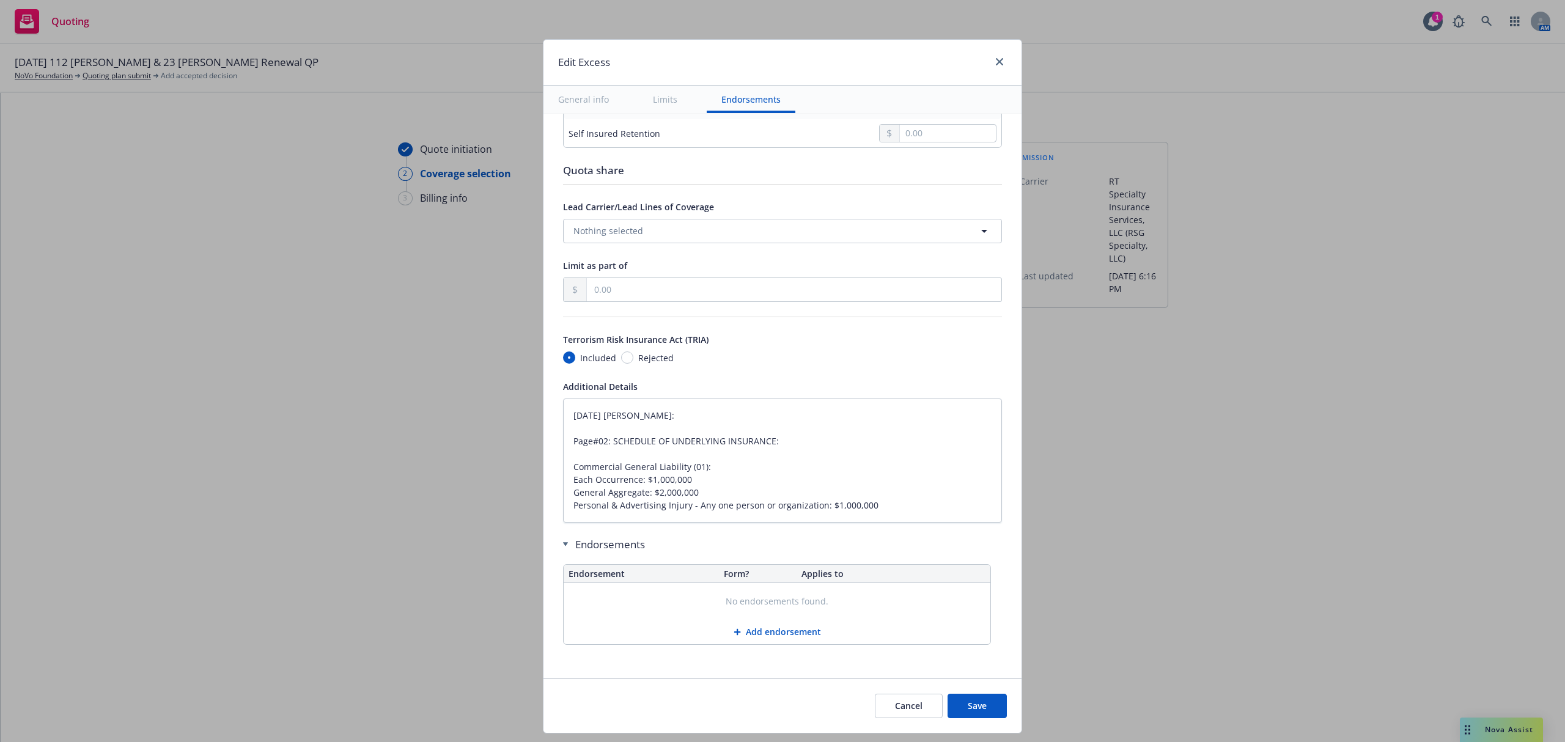
scroll to position [539, 0]
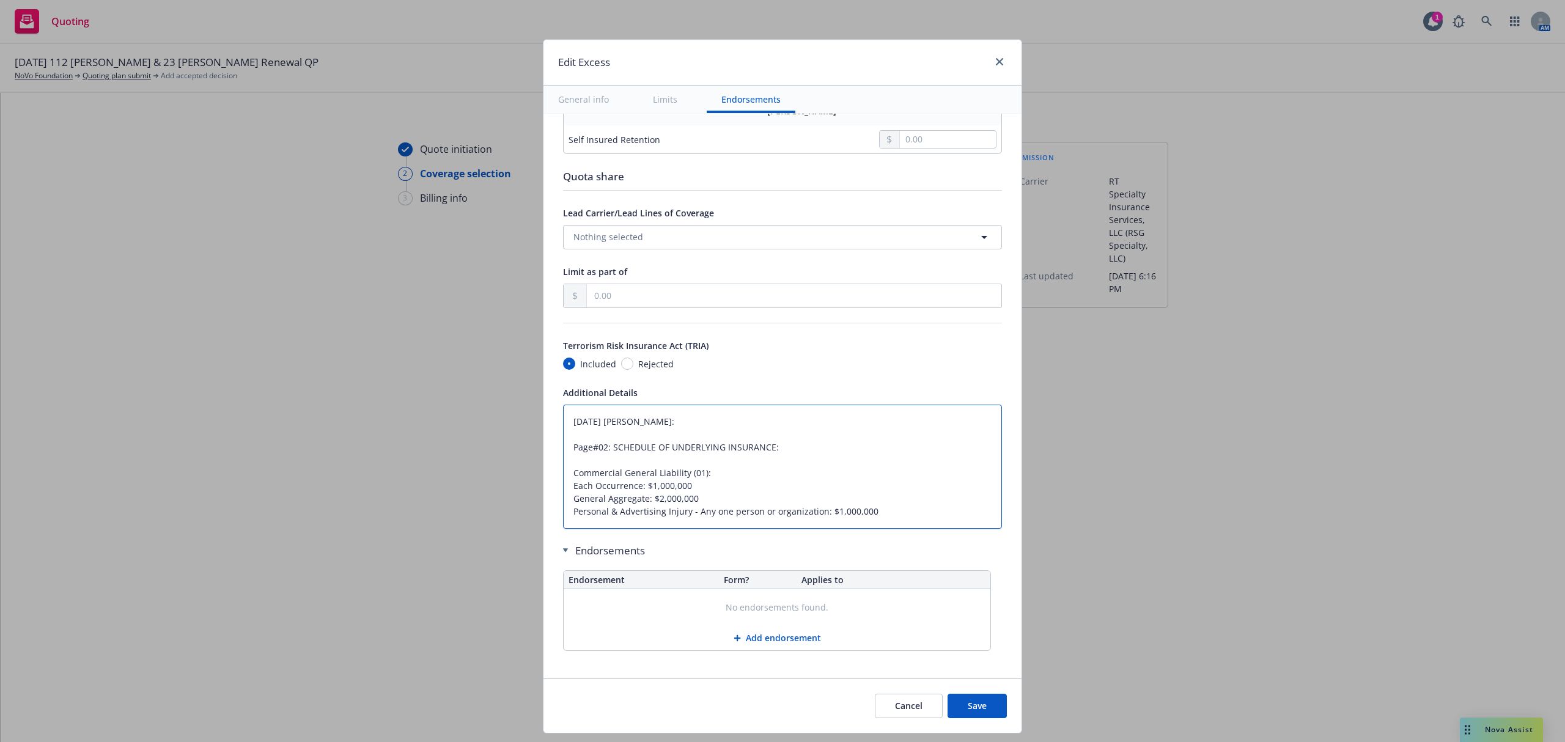
drag, startPoint x: 892, startPoint y: 511, endPoint x: 494, endPoint y: 370, distance: 422.8
click at [494, 370] on div "Edit Excess General info Limits Endorsements Display name 112 Henry St UMB Cove…" at bounding box center [782, 371] width 1565 height 742
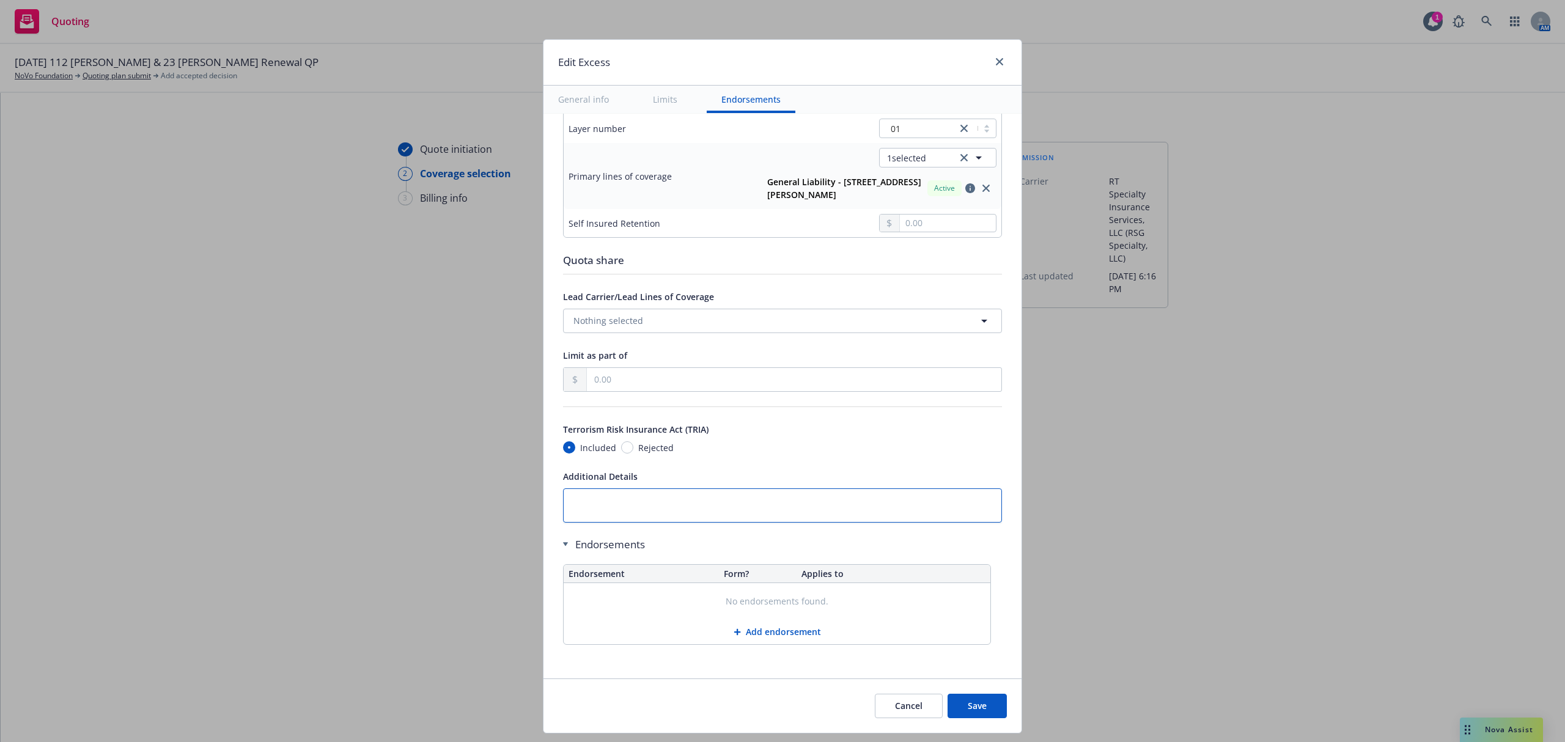
scroll to position [450, 0]
click at [993, 708] on button "Save" at bounding box center [976, 706] width 59 height 24
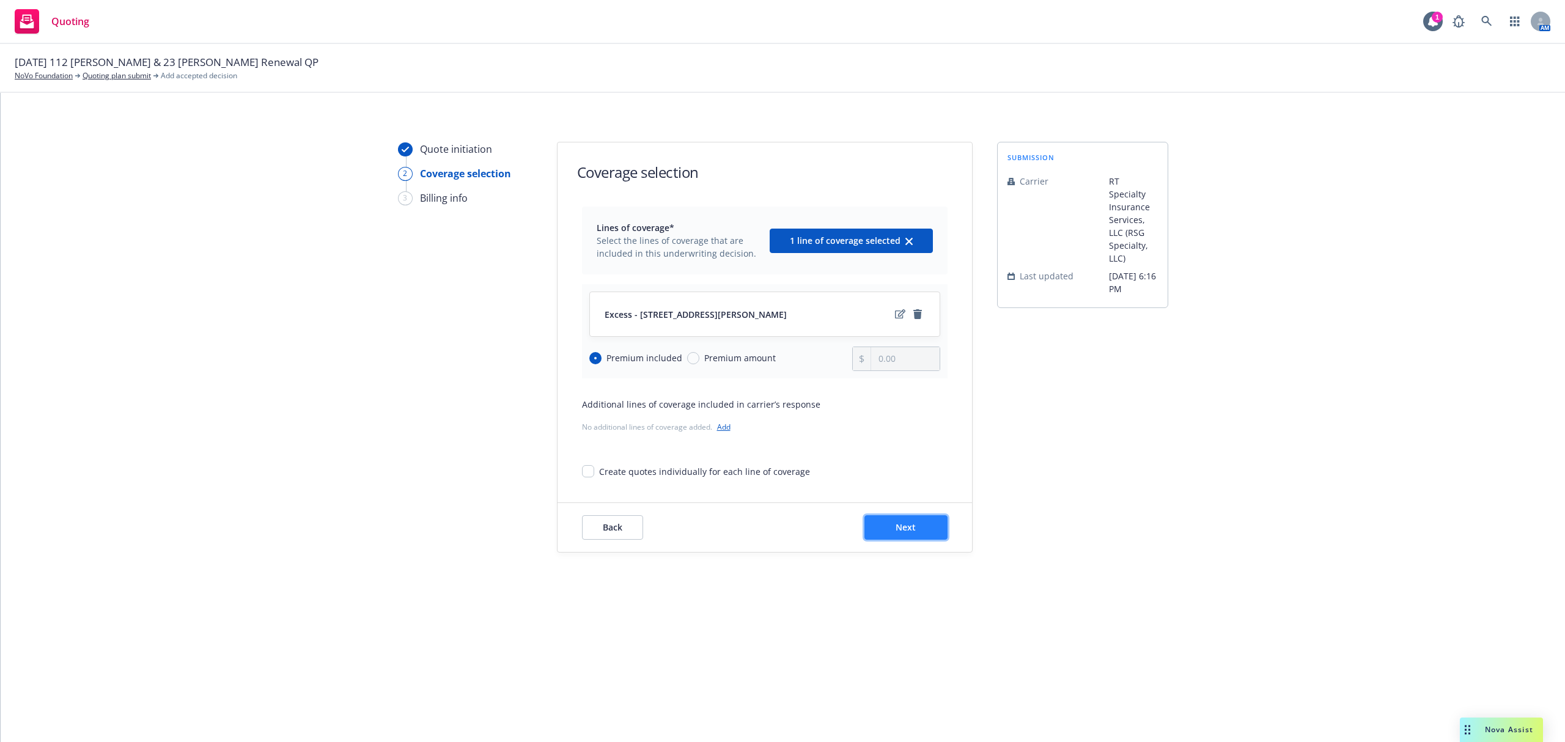
click at [903, 531] on span "Next" at bounding box center [905, 527] width 20 height 12
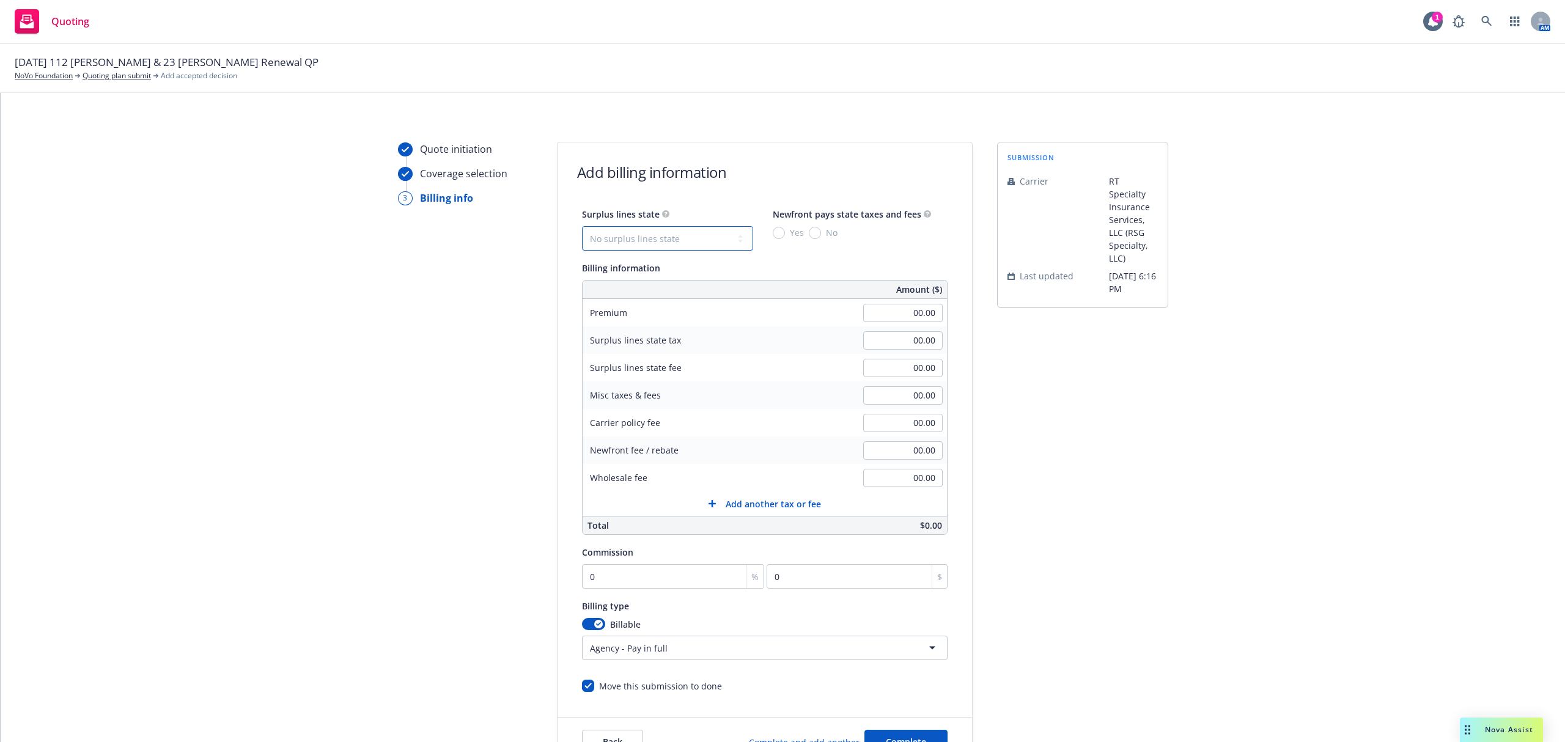
click at [696, 233] on select "No surplus lines state Alaska Alabama Arkansas Arizona California Colorado Conn…" at bounding box center [667, 238] width 171 height 24
click at [582, 226] on select "No surplus lines state Alaska Alabama Arkansas Arizona California Colorado Conn…" at bounding box center [667, 238] width 171 height 24
click at [809, 230] on input "No" at bounding box center [815, 233] width 12 height 12
click at [901, 314] on input "00.00" at bounding box center [902, 313] width 79 height 18
click at [920, 314] on input "2420" at bounding box center [902, 313] width 79 height 18
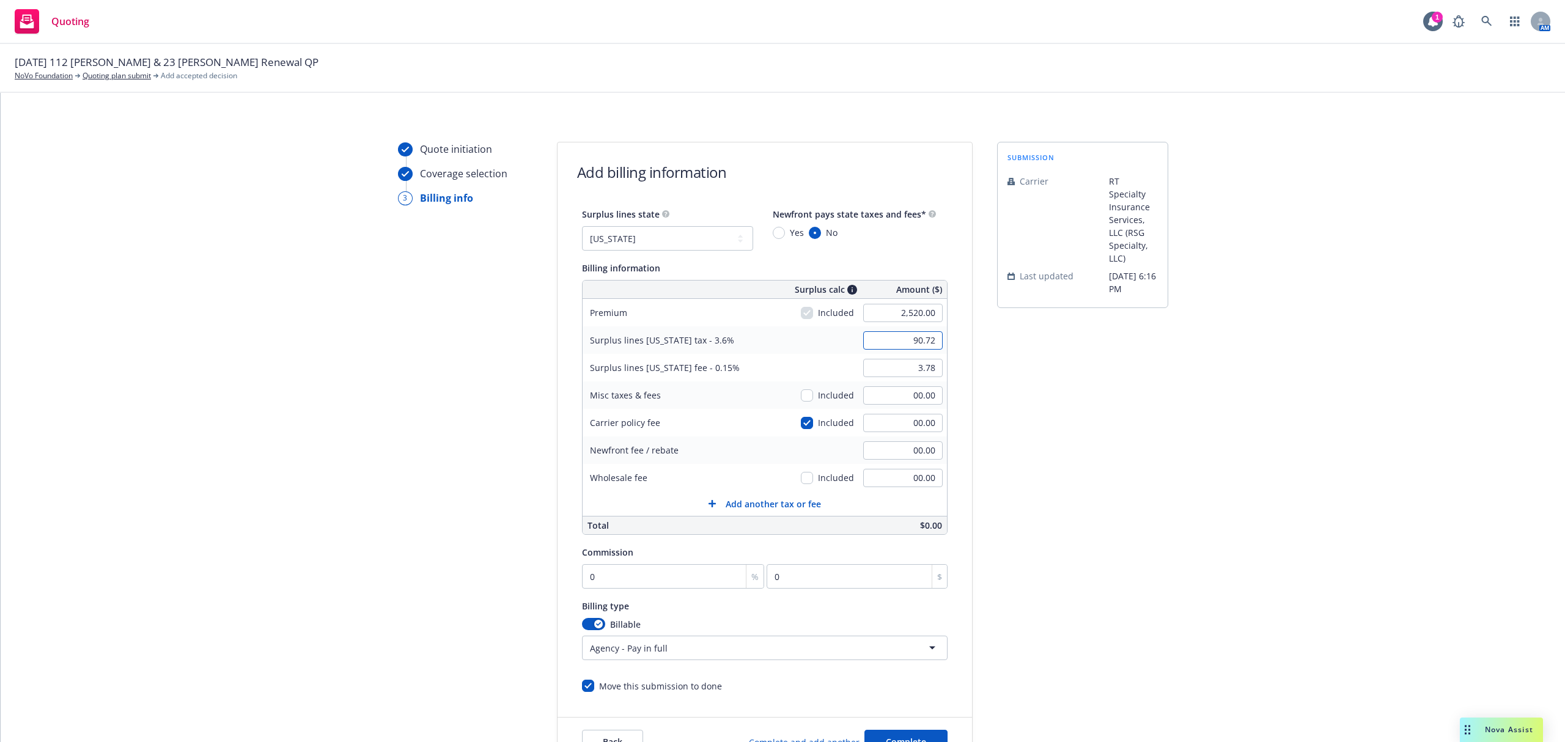
click at [890, 336] on input "90.72" at bounding box center [902, 340] width 79 height 18
click at [889, 482] on input "00.00" at bounding box center [902, 478] width 79 height 18
click at [891, 446] on input "00.00" at bounding box center [902, 450] width 79 height 18
click at [612, 582] on input "0" at bounding box center [673, 576] width 183 height 24
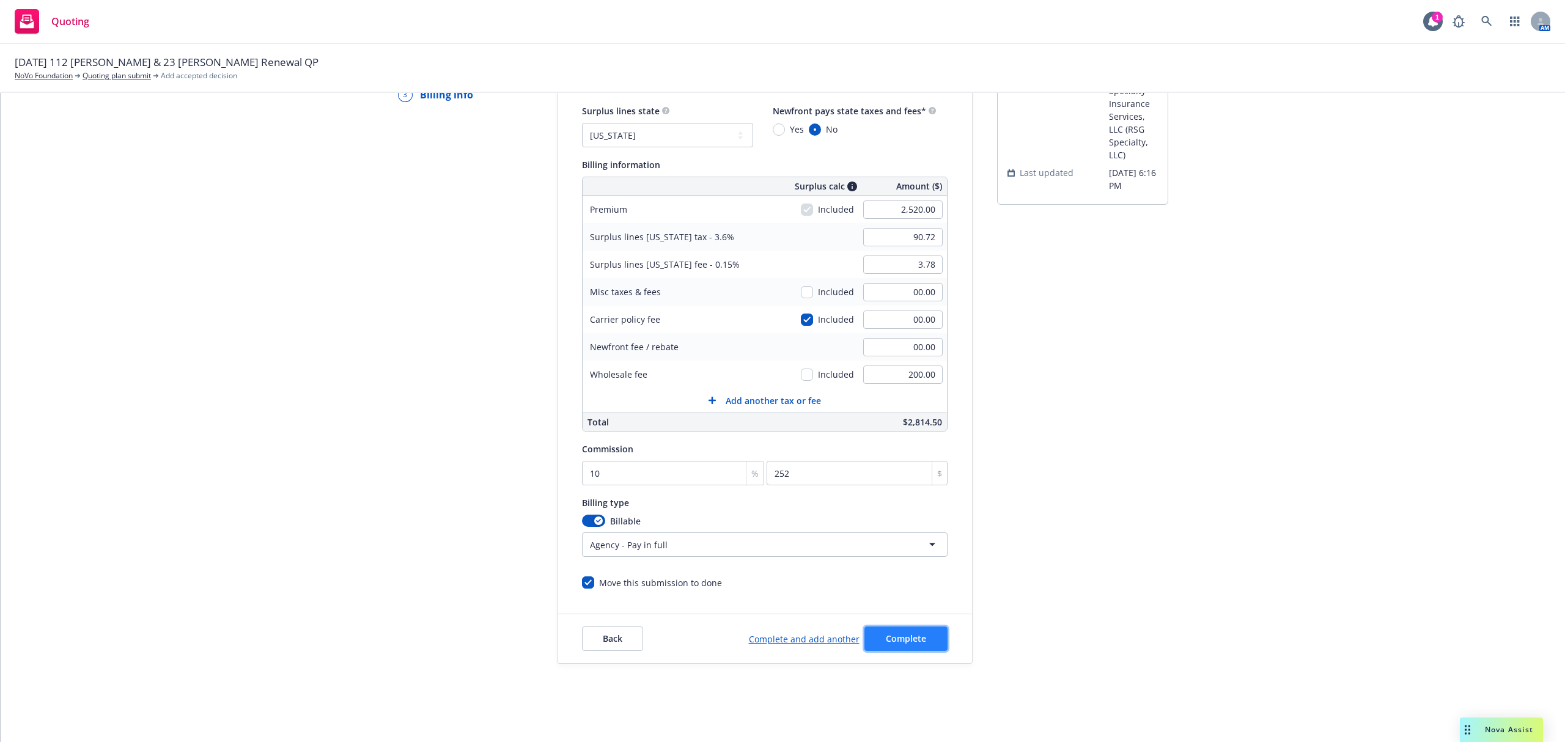
click at [886, 644] on span "Complete" at bounding box center [906, 639] width 40 height 12
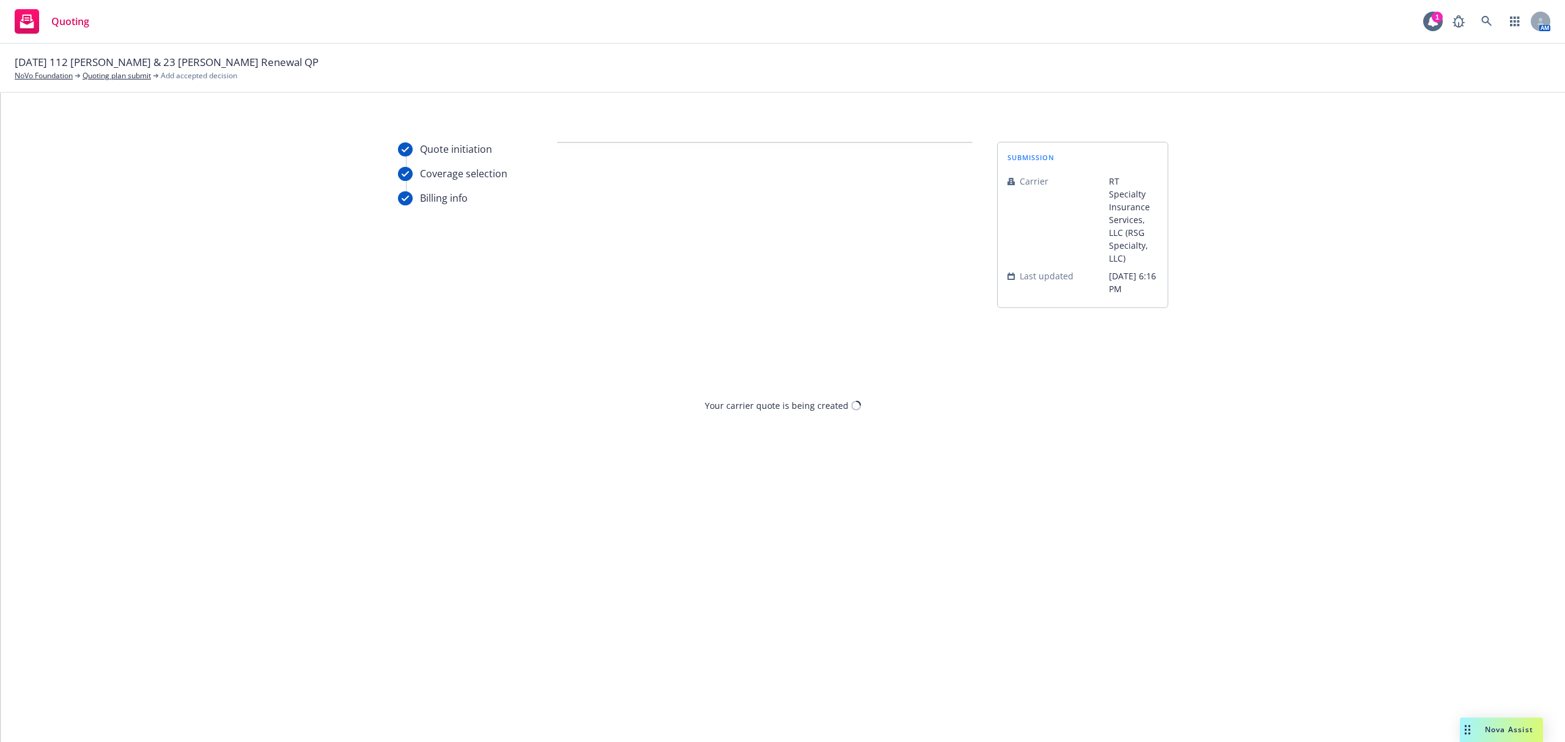
scroll to position [0, 0]
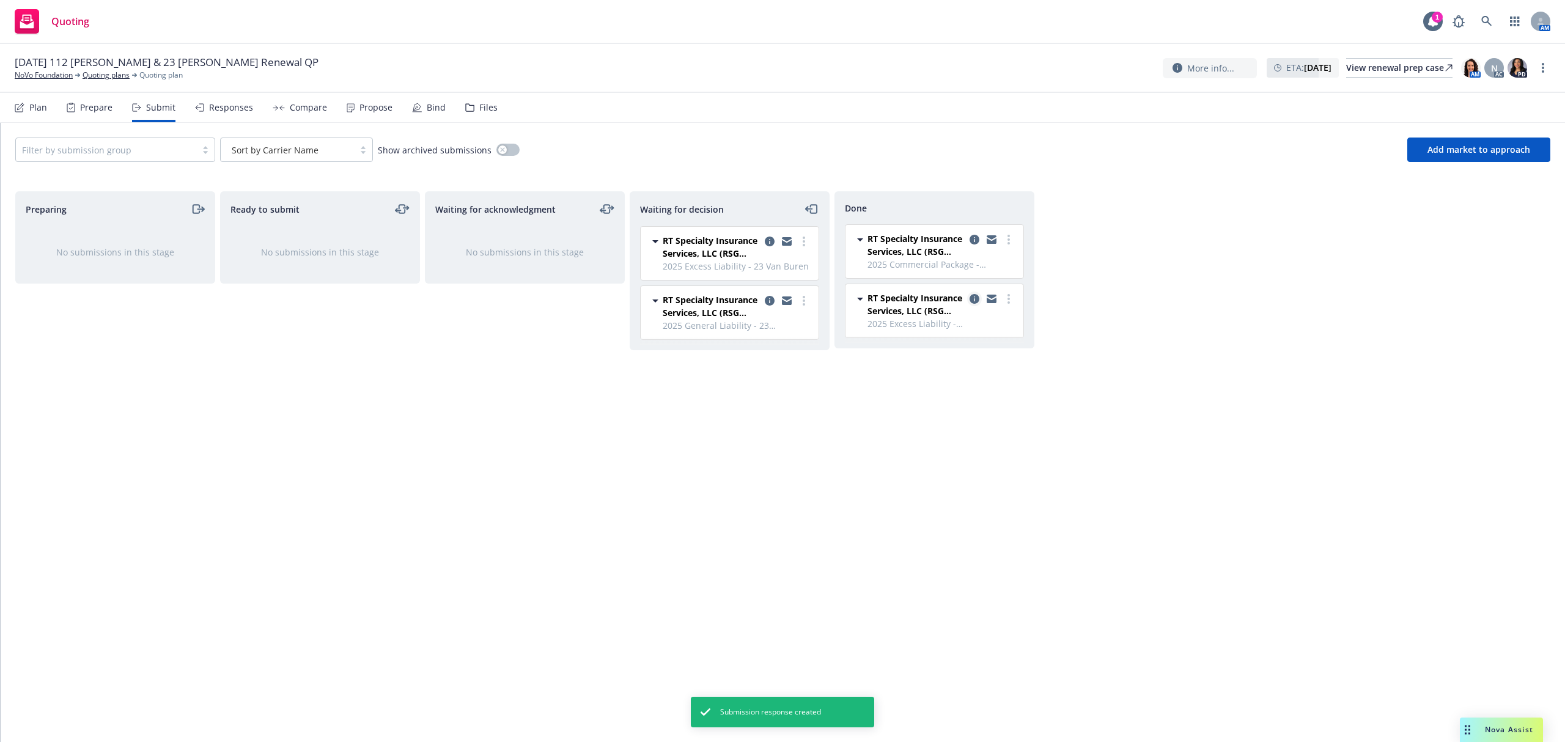
click at [969, 301] on icon "copy logging email" at bounding box center [974, 299] width 10 height 10
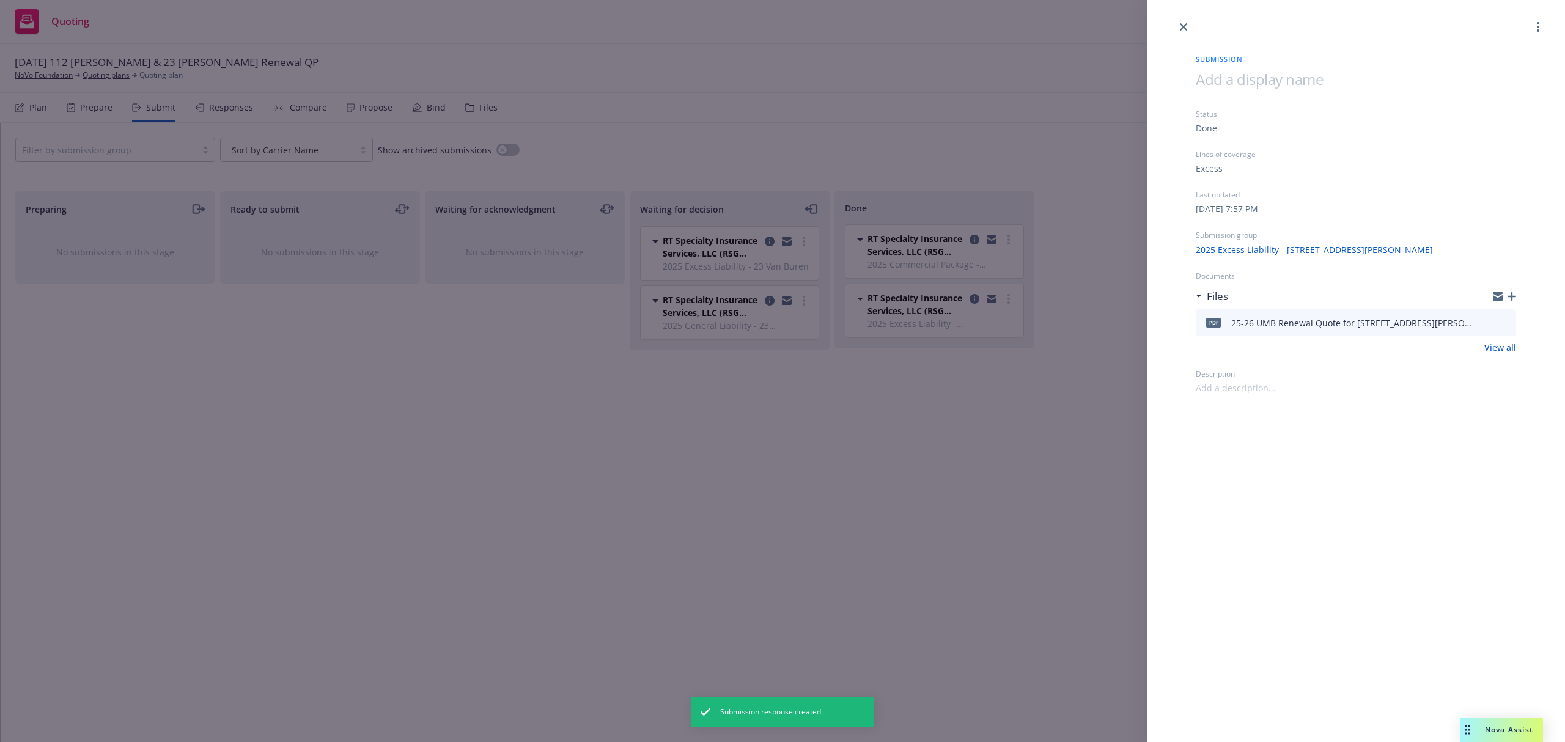
click at [1511, 293] on icon "button" at bounding box center [1511, 296] width 9 height 9
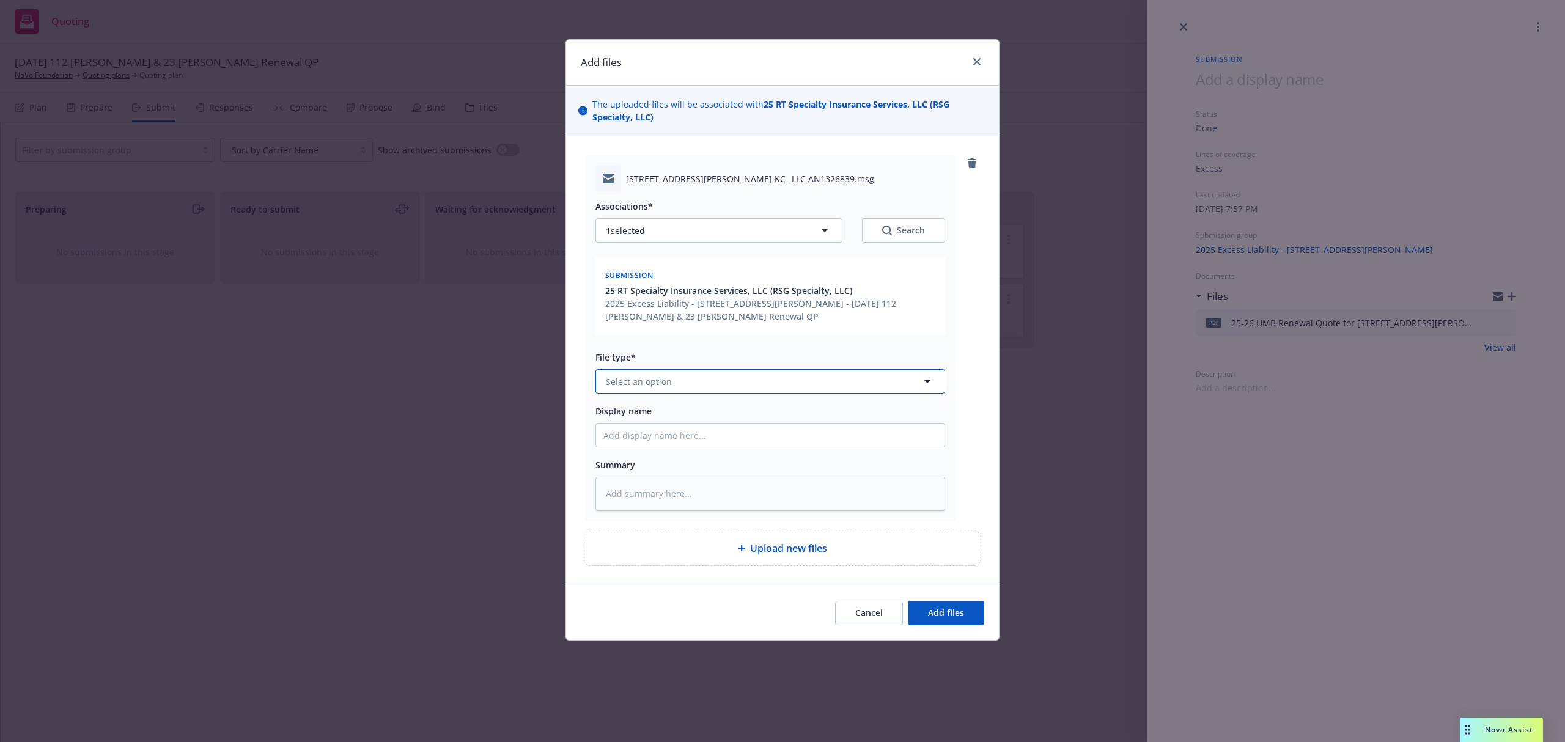
click at [675, 385] on button "Select an option" at bounding box center [770, 381] width 350 height 24
paste textarea "Please see the attached renewal quote for the account captioned above. Should y…"
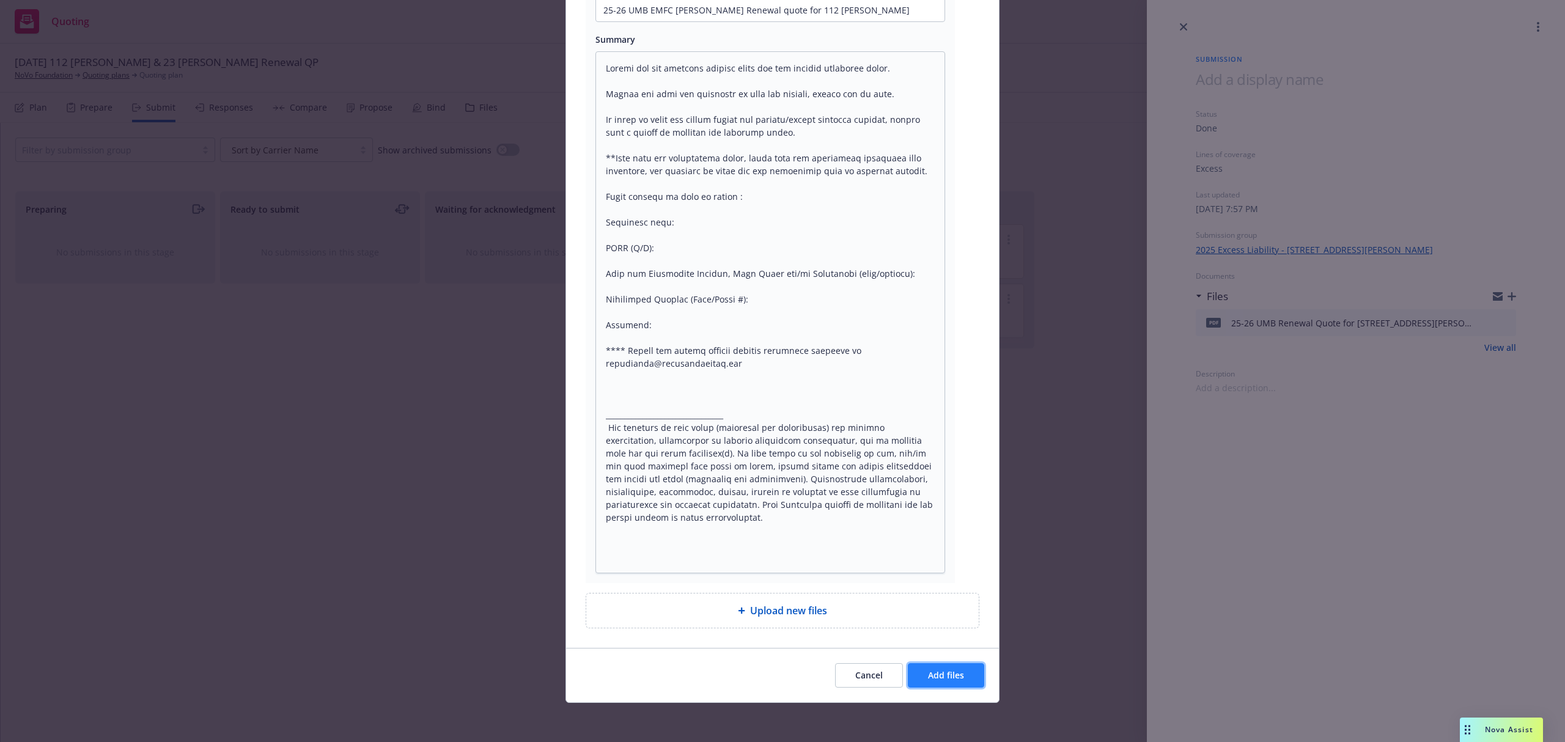
click at [928, 680] on span "Add files" at bounding box center [946, 675] width 36 height 12
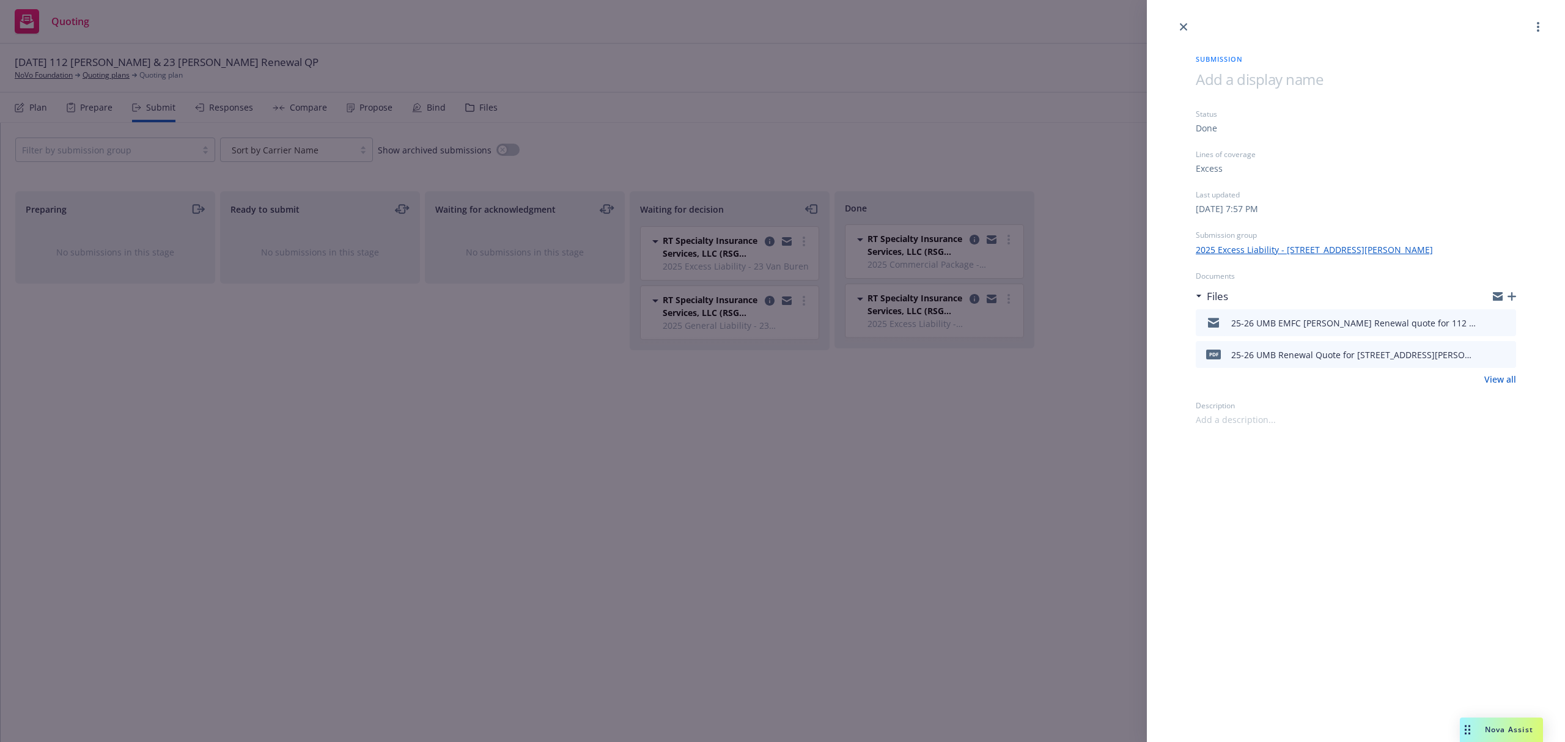
click at [502, 433] on div "Submission Status Done Lines of coverage Excess Last updated Tuesday, September…" at bounding box center [782, 371] width 1565 height 742
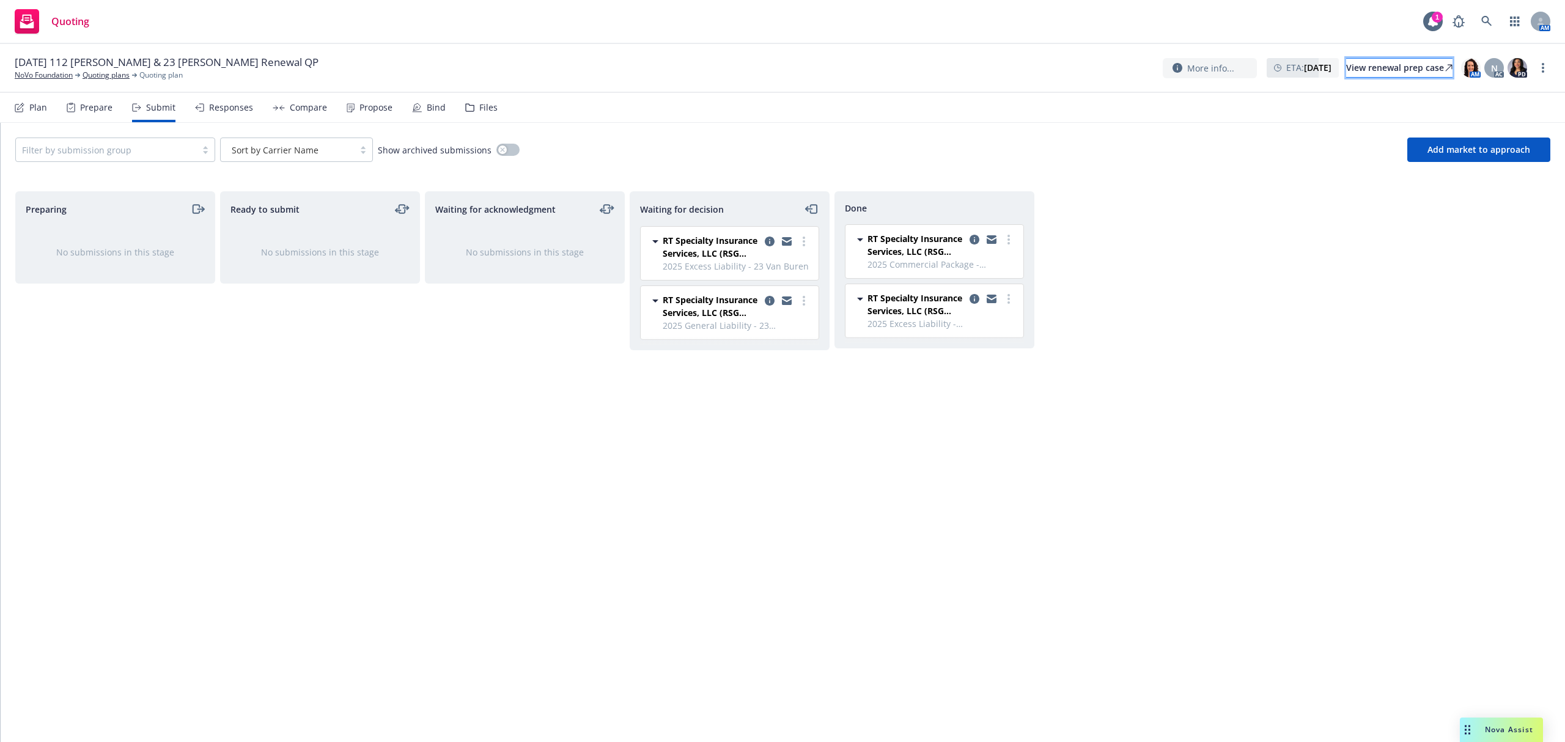
click at [1406, 62] on div "View renewal prep case" at bounding box center [1399, 68] width 106 height 18
click at [32, 75] on link "NoVo Foundation" at bounding box center [44, 75] width 58 height 11
